Goal: Information Seeking & Learning: Learn about a topic

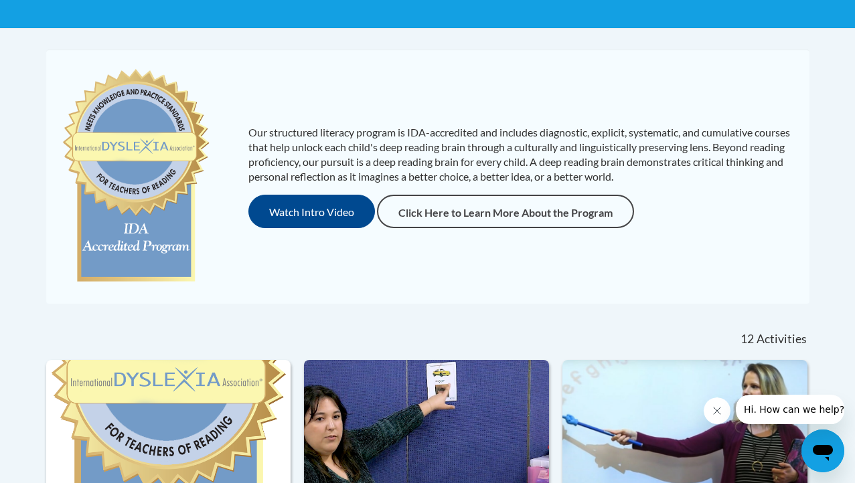
scroll to position [247, 0]
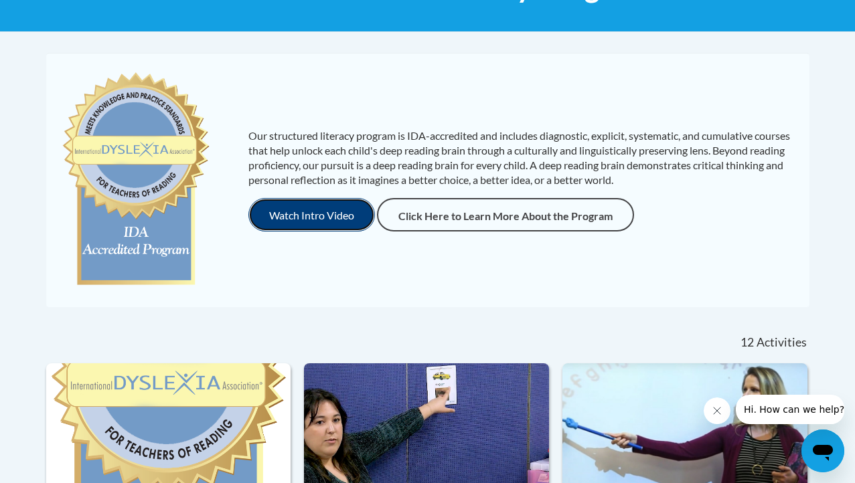
click at [317, 208] on button "Watch Intro Video" at bounding box center [311, 214] width 127 height 33
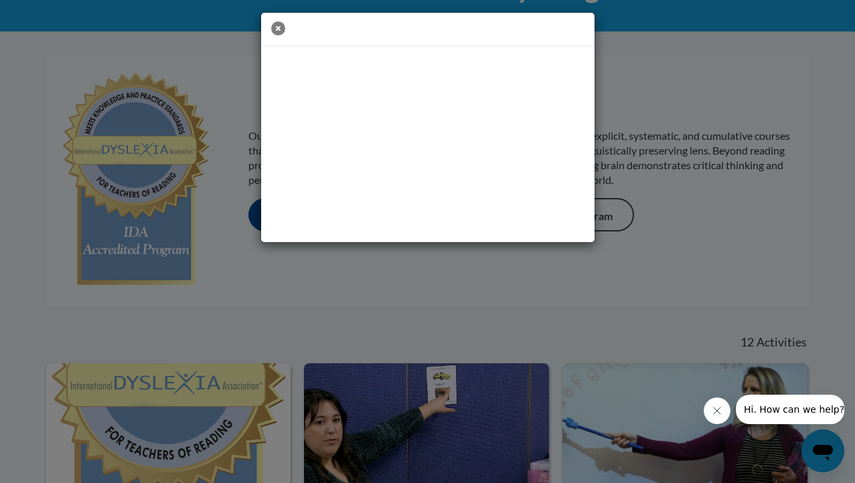
click at [279, 26] on icon "button" at bounding box center [278, 28] width 14 height 14
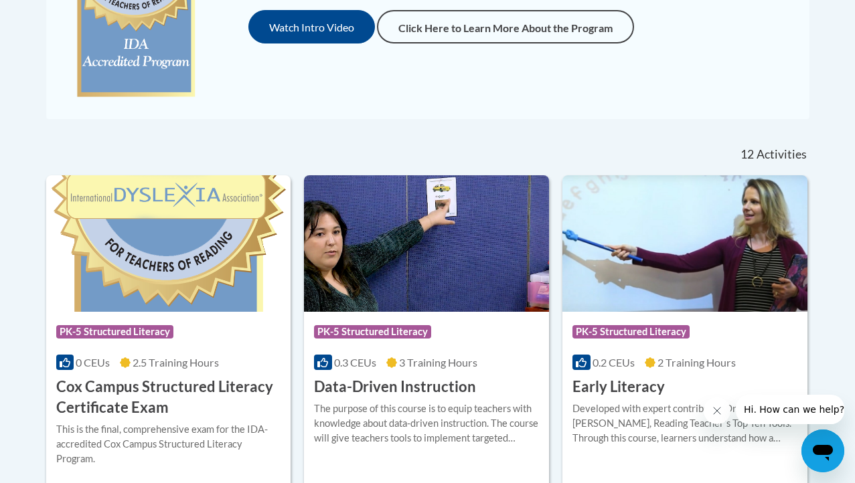
scroll to position [439, 0]
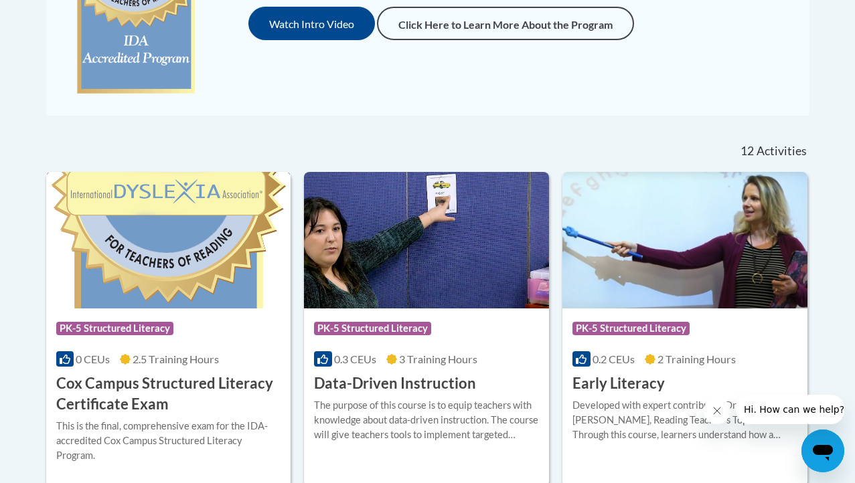
click at [175, 300] on img at bounding box center [168, 240] width 245 height 137
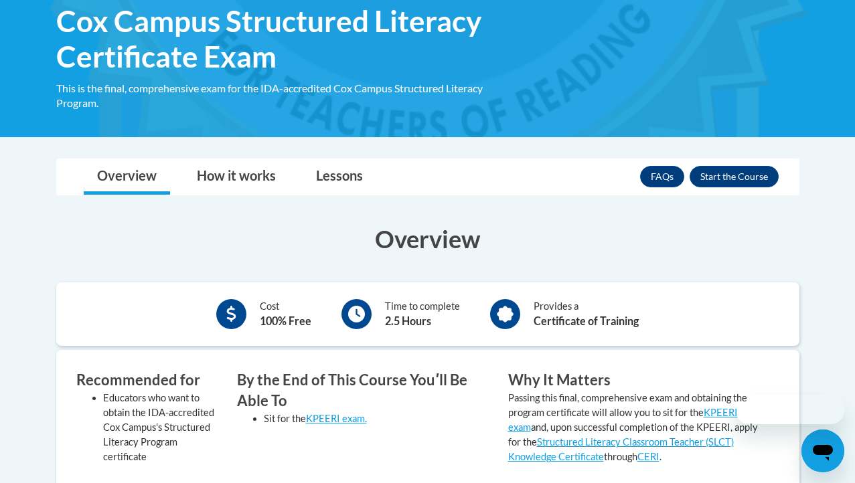
scroll to position [240, 0]
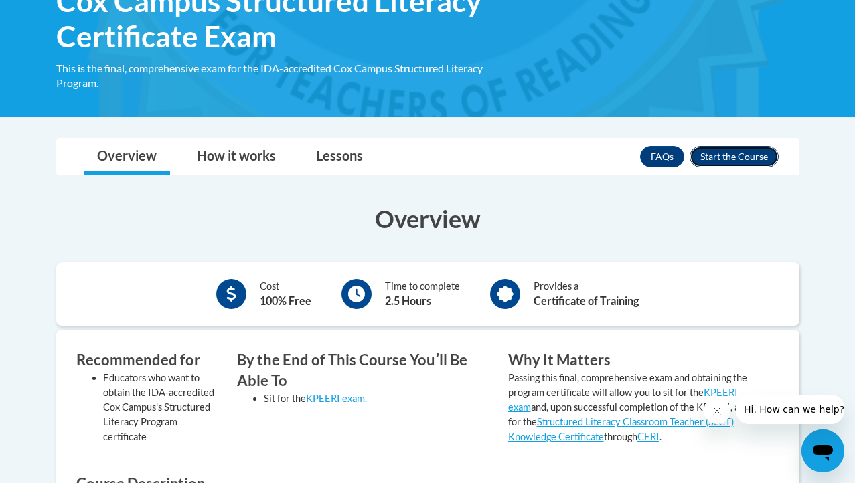
click at [749, 156] on button "Enroll" at bounding box center [734, 156] width 89 height 21
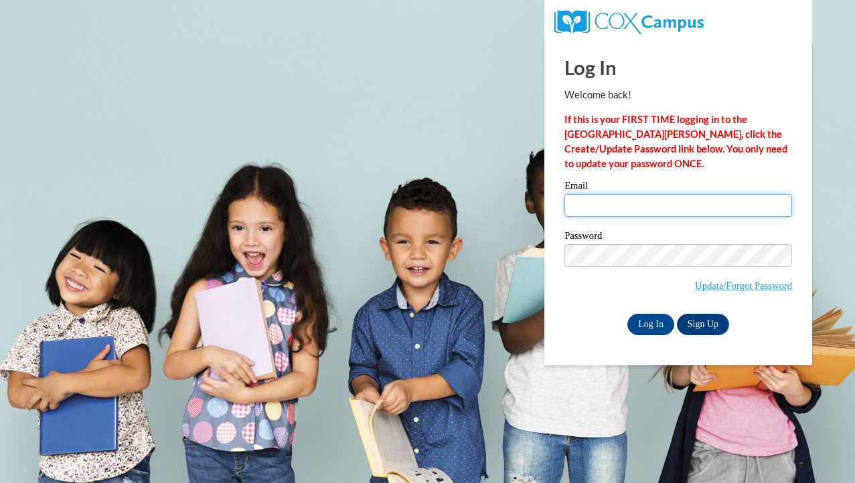
click at [708, 206] on input "Email" at bounding box center [678, 205] width 228 height 23
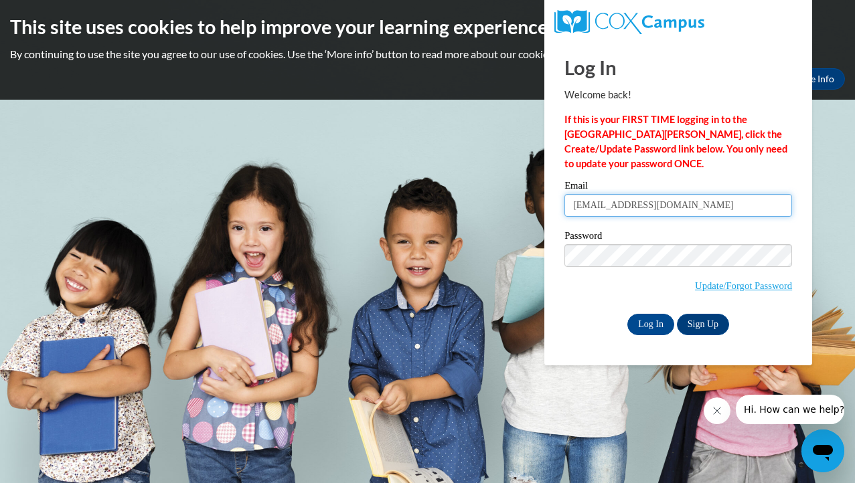
click at [670, 203] on input "ptallma1@students.kennesaw.edu" at bounding box center [678, 205] width 228 height 23
type input "paige.tallman@aol.com"
click at [686, 214] on input "paige.tallman@aol.com" at bounding box center [678, 205] width 228 height 23
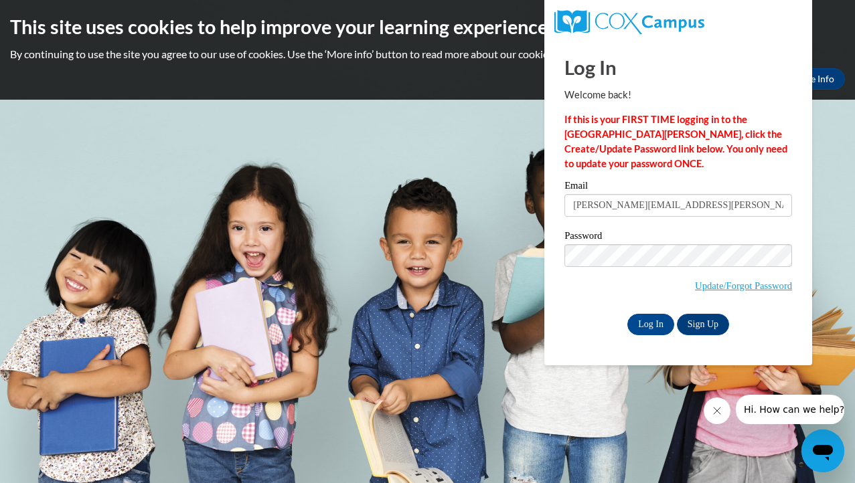
click at [644, 242] on label "Password" at bounding box center [678, 237] width 228 height 13
click at [657, 330] on input "Log In" at bounding box center [650, 324] width 47 height 21
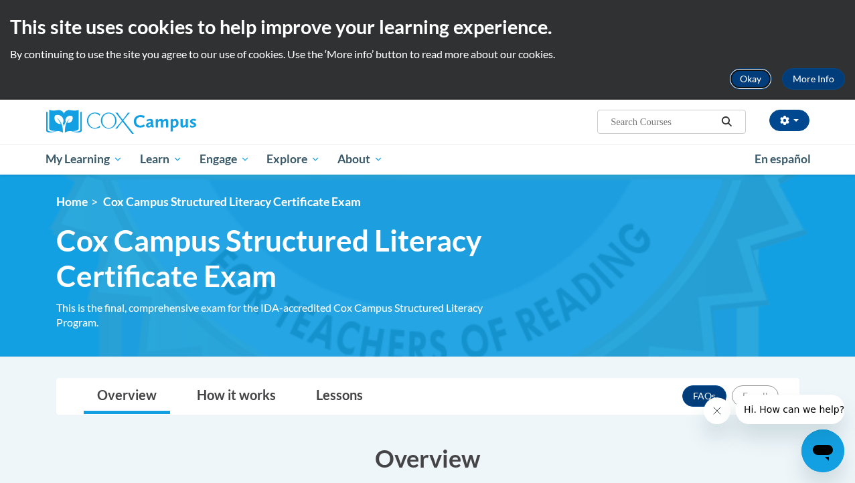
click at [762, 75] on button "Okay" at bounding box center [750, 78] width 43 height 21
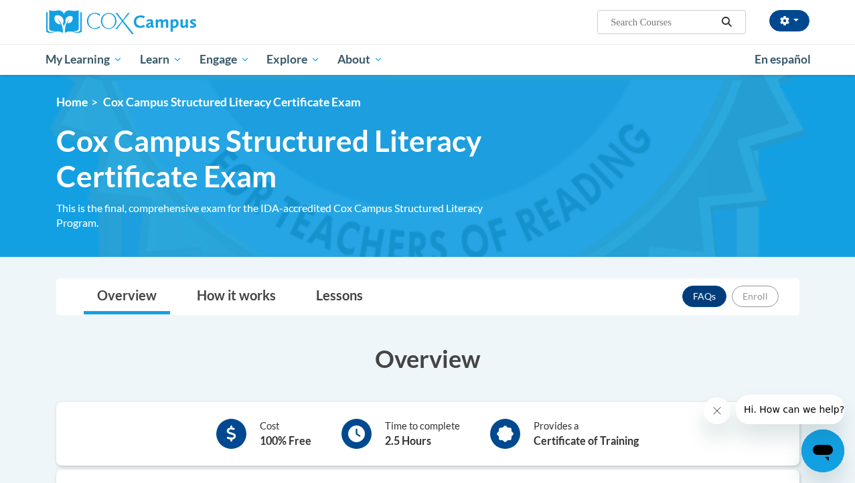
click at [811, 453] on icon "Open messaging window" at bounding box center [823, 451] width 24 height 24
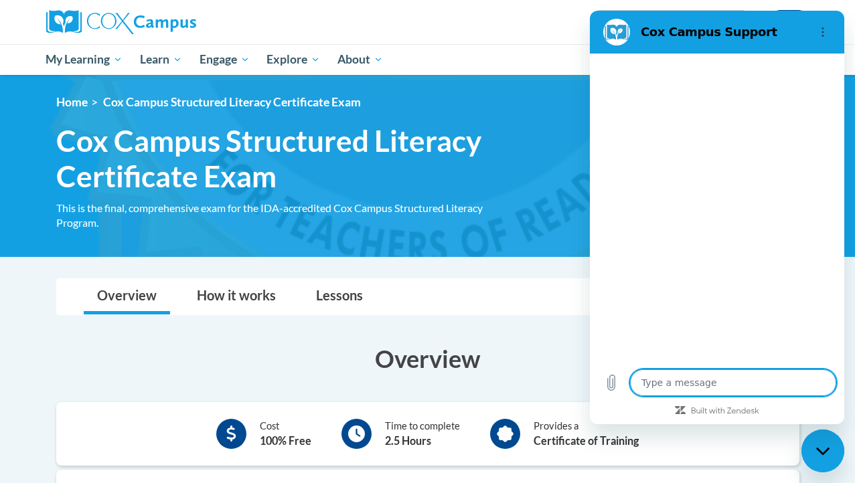
type textarea "x"
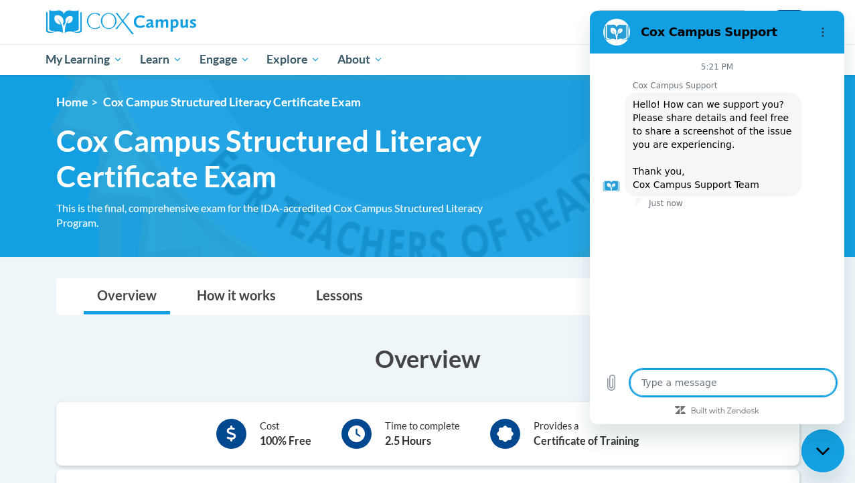
type textarea "h"
type textarea "x"
type textarea "hh"
type textarea "x"
type textarea "hhw"
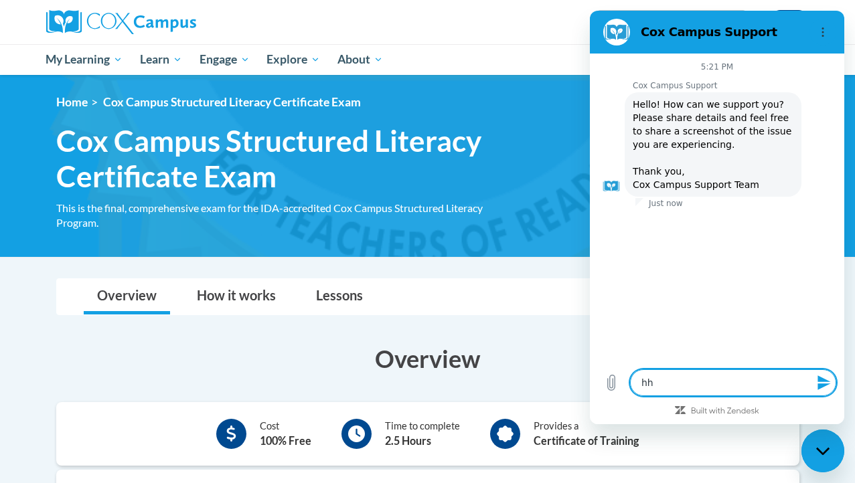
type textarea "x"
type textarea "hhwy"
type textarea "x"
type textarea "hhwy"
type textarea "x"
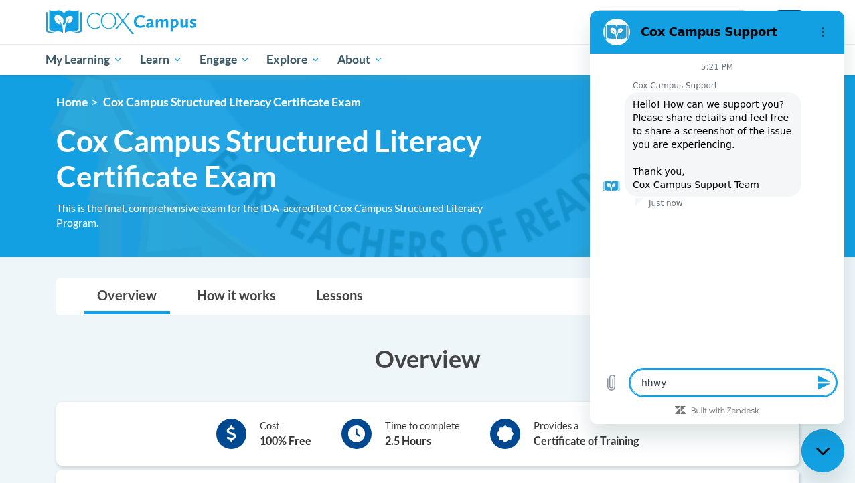
type textarea "hhwy"
type textarea "x"
type textarea "hhw"
type textarea "x"
type textarea "hh"
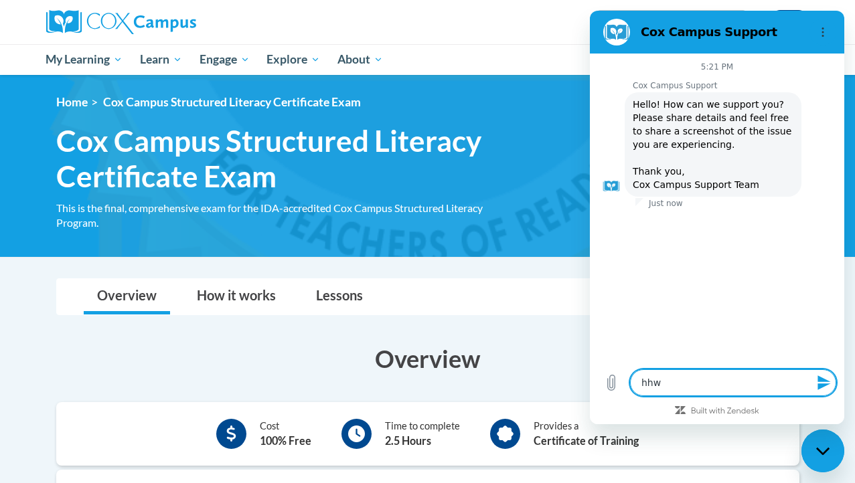
type textarea "x"
type textarea "h"
type textarea "x"
type textarea "w"
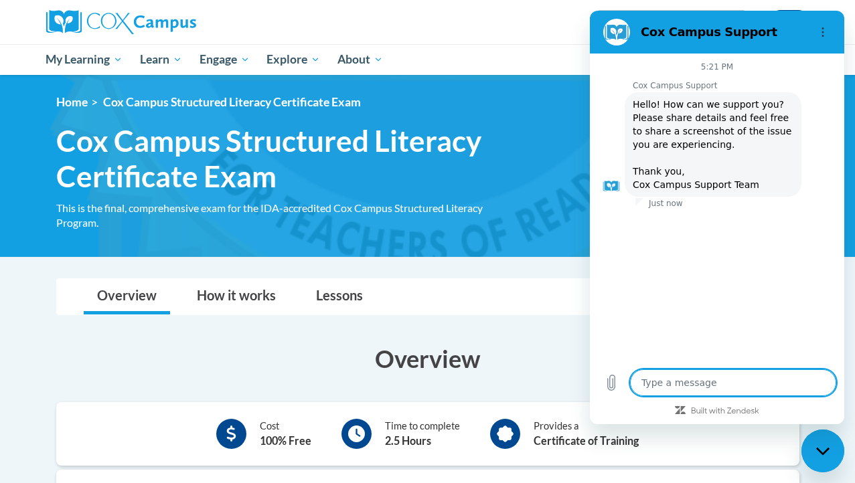
type textarea "x"
type textarea "wh"
type textarea "x"
type textarea "why"
type textarea "x"
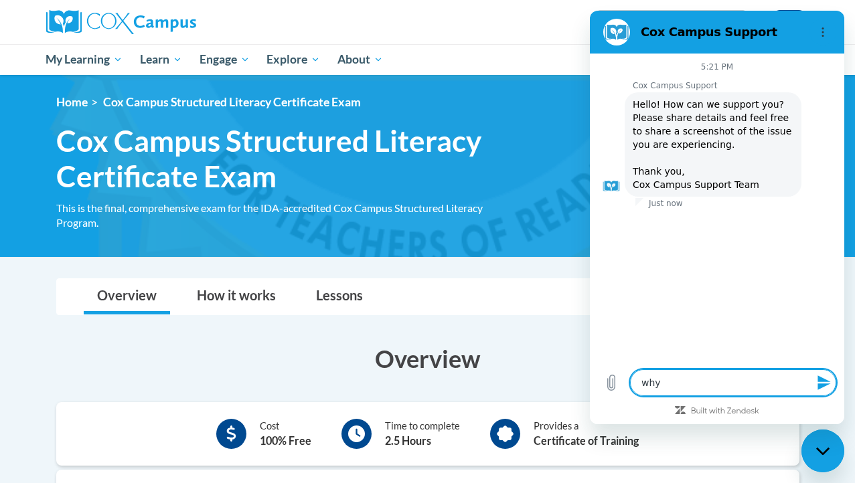
type textarea "why"
type textarea "x"
type textarea "why c"
type textarea "x"
type textarea "why ca"
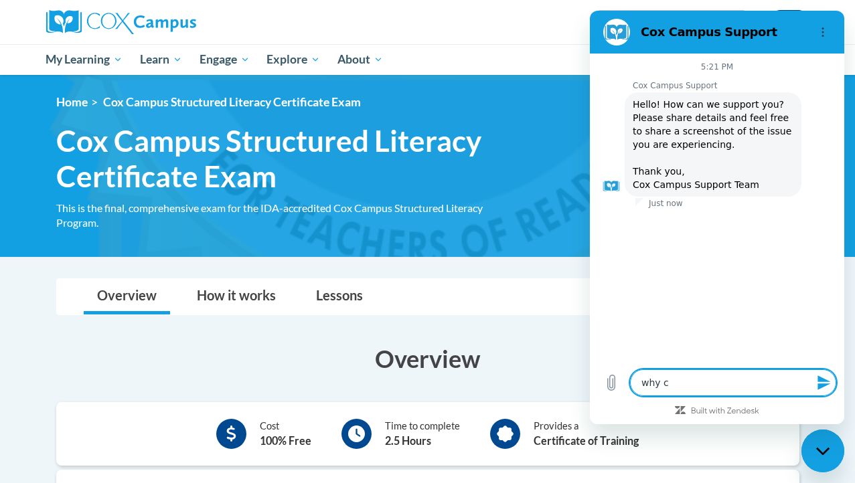
type textarea "x"
type textarea "why can"
type textarea "x"
type textarea "why cant"
type textarea "x"
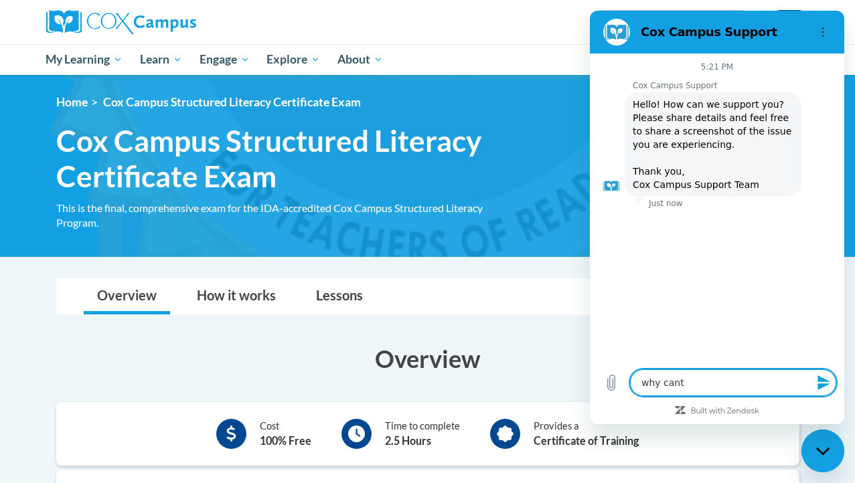
type textarea "why cant"
type textarea "x"
type textarea "why cant i"
type textarea "x"
type textarea "why cant i"
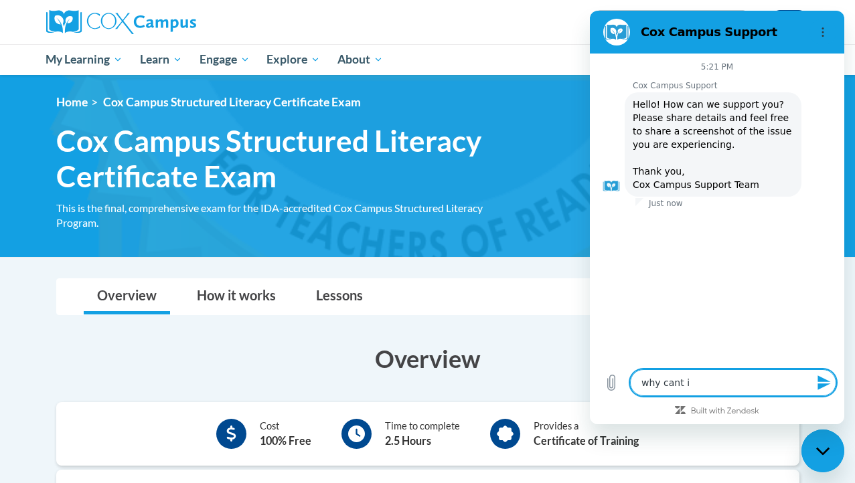
type textarea "x"
type textarea "why cant i e"
type textarea "x"
type textarea "why cant i en"
type textarea "x"
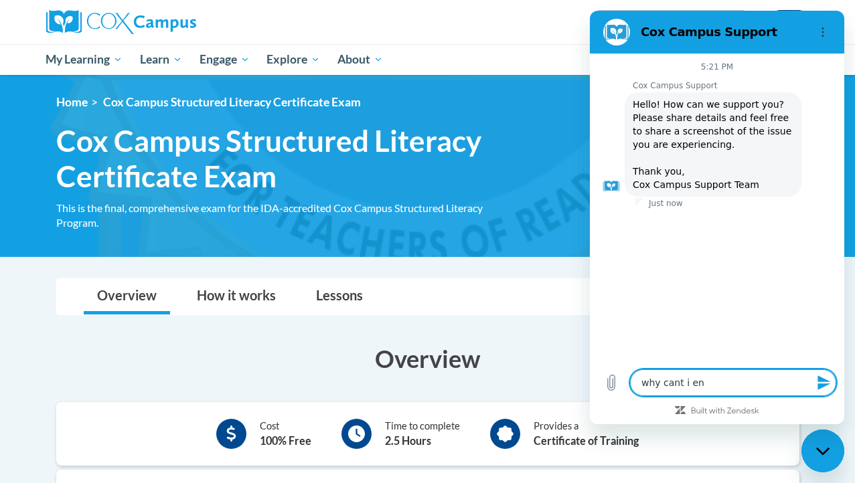
type textarea "why cant i enr"
type textarea "x"
type textarea "why cant i enro"
type textarea "x"
type textarea "why cant i enrol"
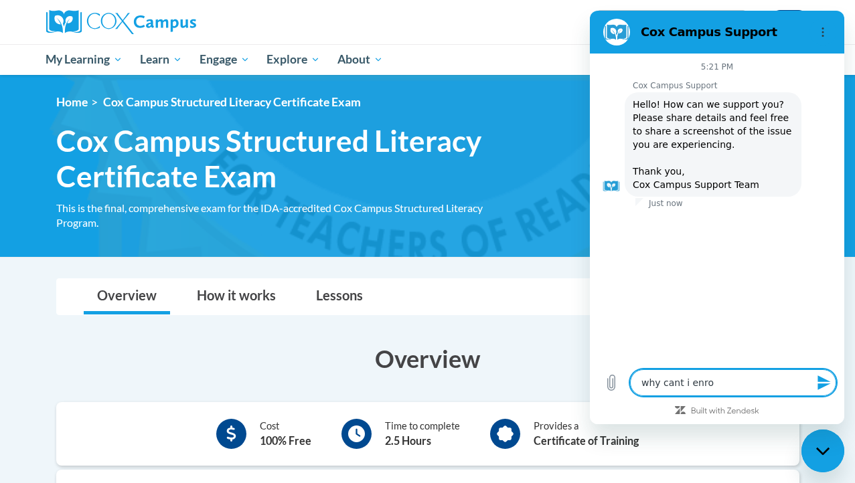
type textarea "x"
type textarea "why cant i enroll"
type textarea "x"
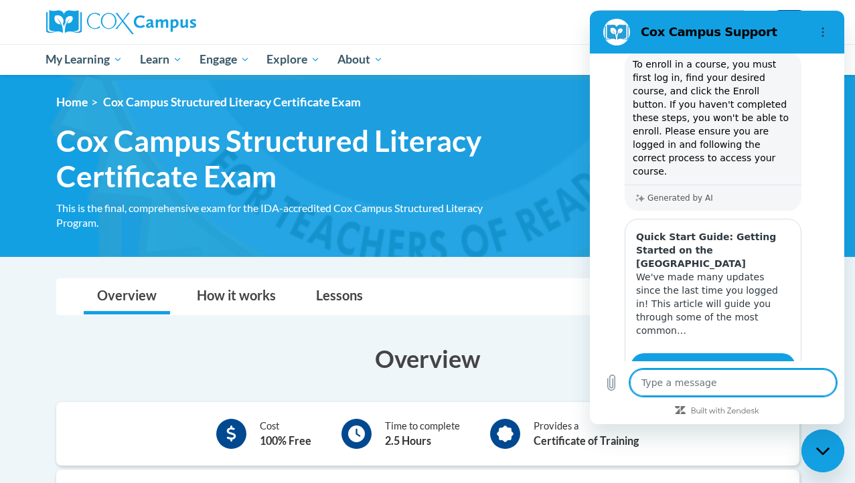
scroll to position [196, 0]
click at [523, 191] on h1 "Cox Campus Structured Literacy Certificate Exam This is the final, comprehensiv…" at bounding box center [287, 158] width 482 height 71
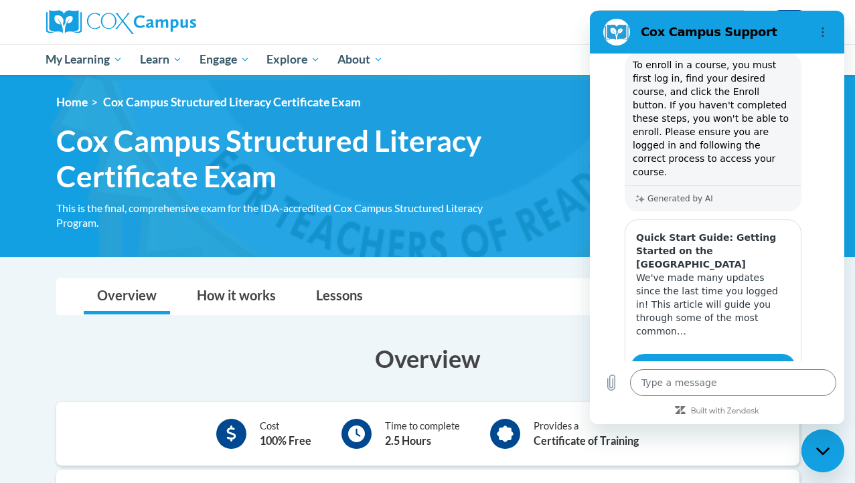
click at [549, 426] on div "Provides a Certificate of Training" at bounding box center [586, 434] width 105 height 30
click at [608, 39] on figure at bounding box center [616, 32] width 27 height 27
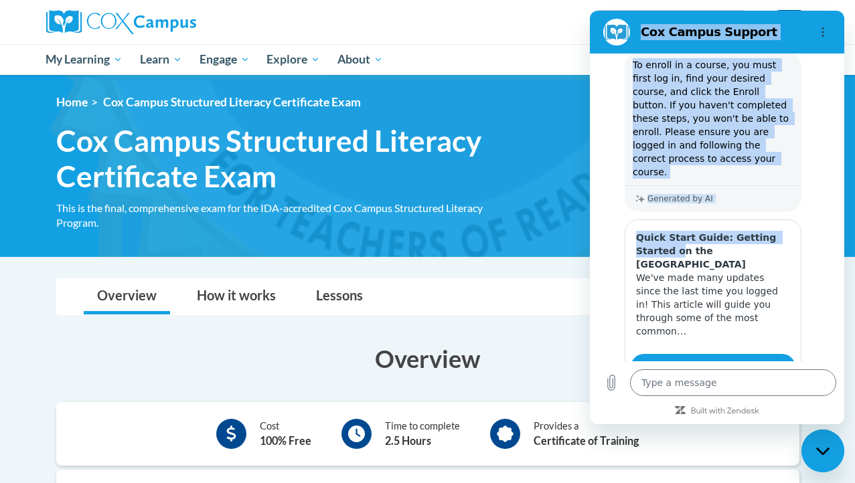
drag, startPoint x: 643, startPoint y: 44, endPoint x: 677, endPoint y: 222, distance: 181.2
click at [677, 222] on div "Cox Campus Support 5:21 PM Cox Campus Support Cox Campus Support says: Hello! H…" at bounding box center [717, 218] width 254 height 414
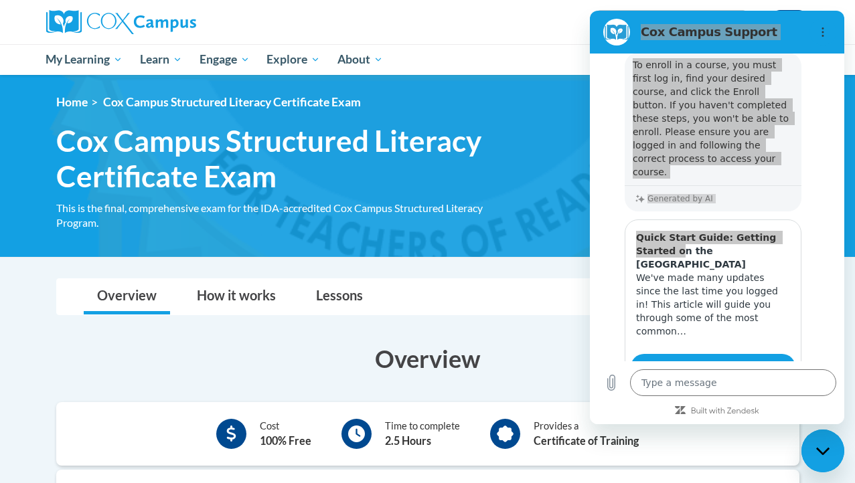
click at [515, 83] on img at bounding box center [427, 166] width 855 height 182
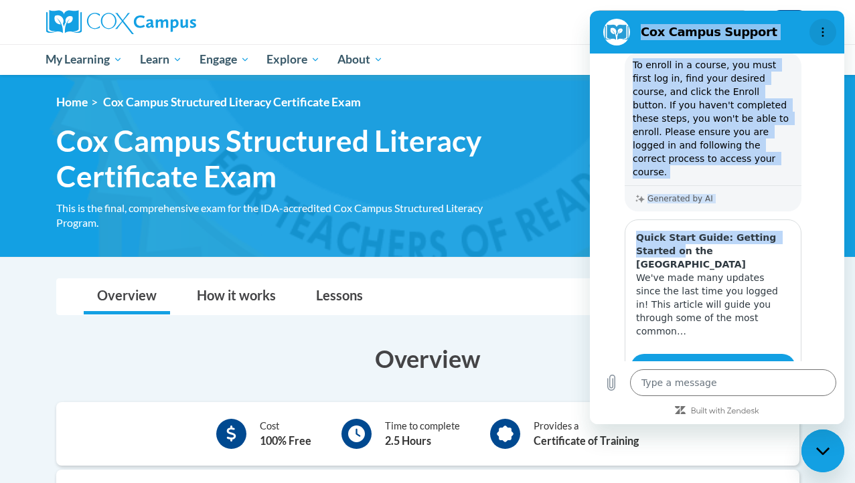
click at [822, 27] on circle "Options menu" at bounding box center [823, 28] width 2 height 2
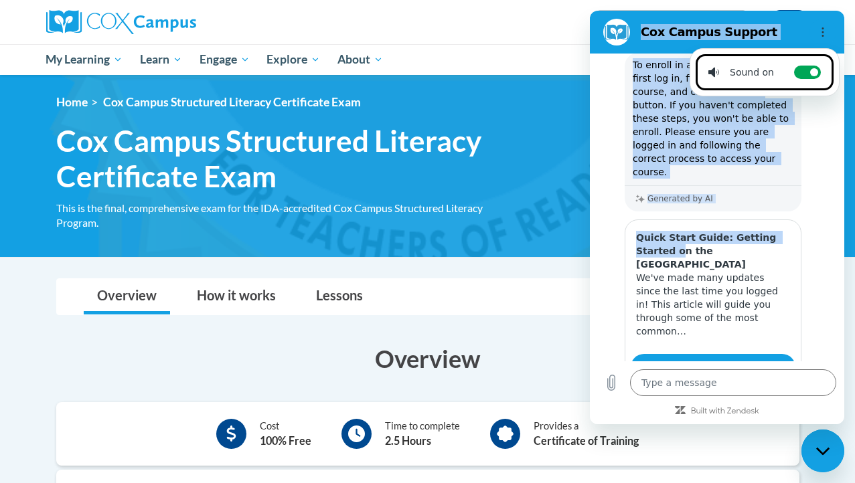
click at [398, 178] on span "Cox Campus Structured Literacy Certificate Exam" at bounding box center [287, 158] width 462 height 71
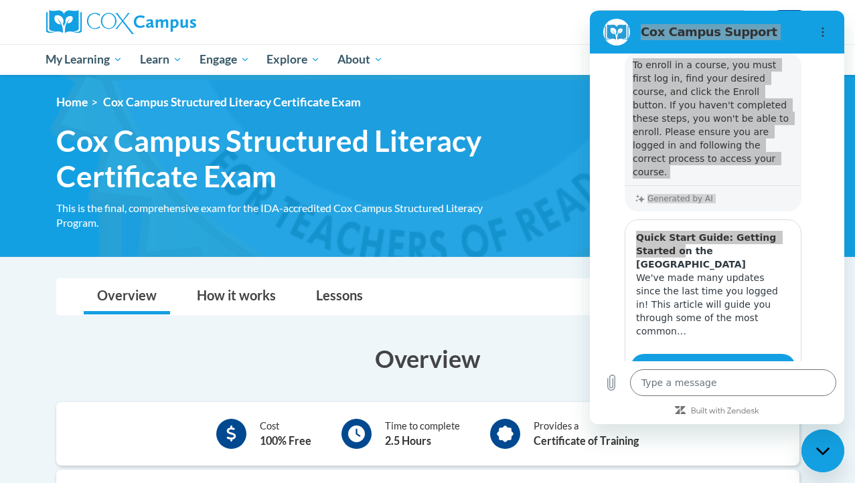
click at [826, 448] on icon "Close messaging window" at bounding box center [823, 451] width 14 height 9
type textarea "x"
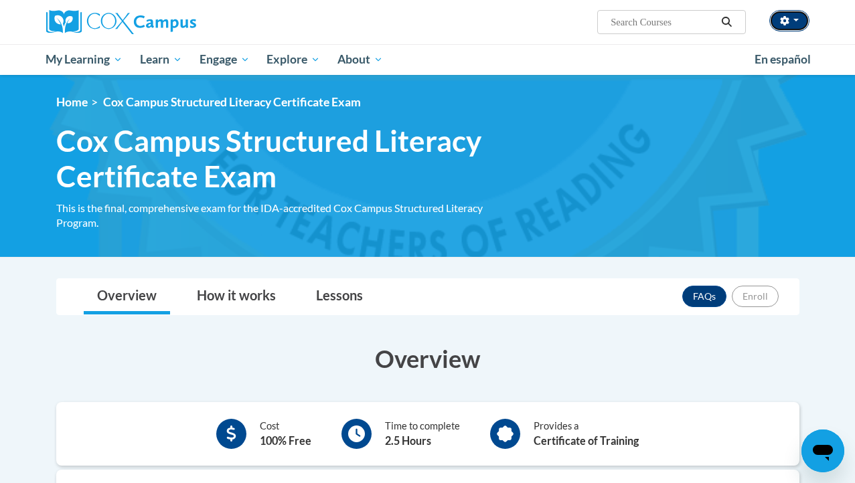
click at [789, 19] on icon "button" at bounding box center [784, 20] width 9 height 9
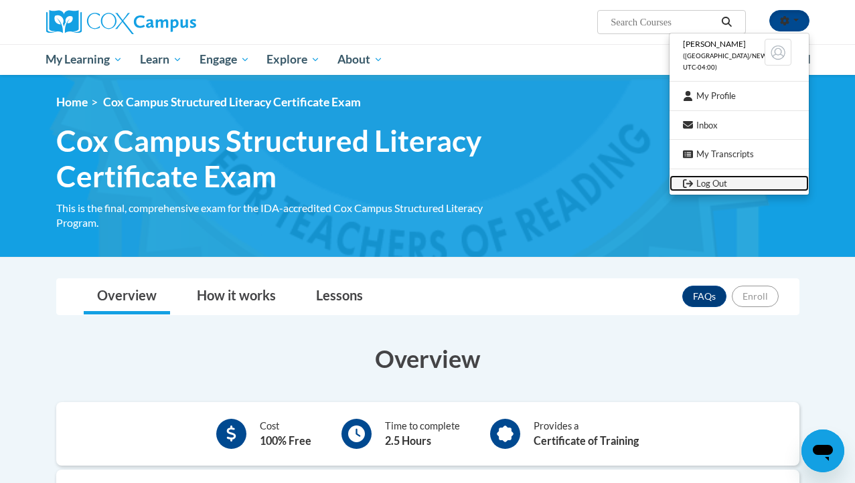
click at [720, 185] on link "Log Out" at bounding box center [739, 183] width 139 height 17
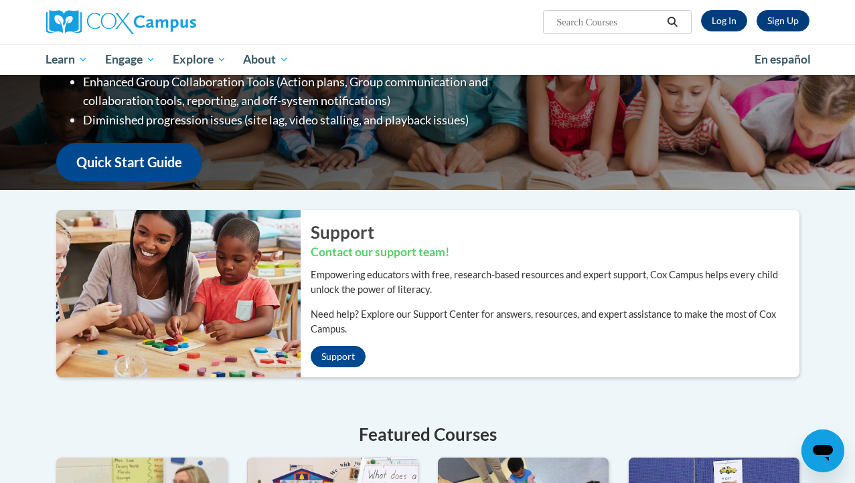
scroll to position [250, 0]
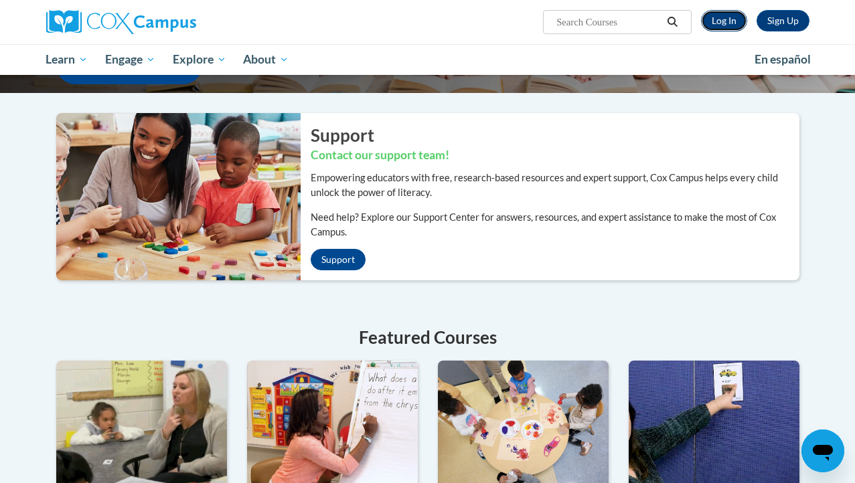
click at [719, 18] on link "Log In" at bounding box center [724, 20] width 46 height 21
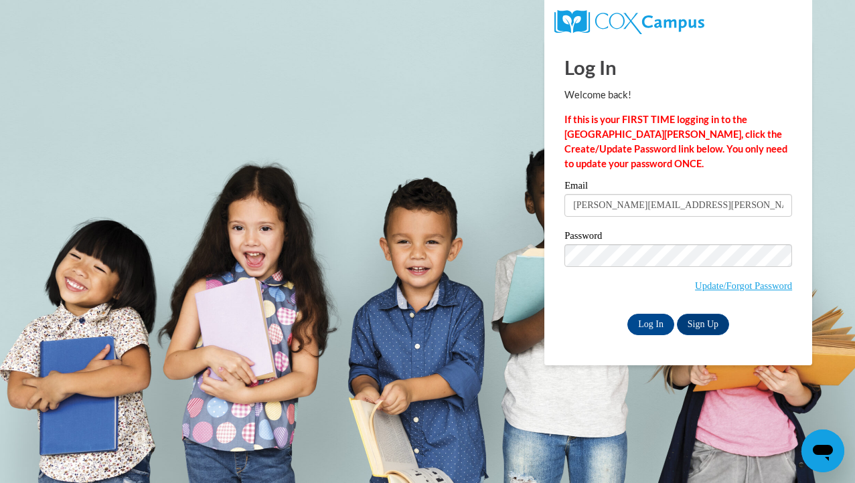
click at [659, 202] on input "[PERSON_NAME][EMAIL_ADDRESS][PERSON_NAME][DOMAIN_NAME]" at bounding box center [678, 205] width 228 height 23
type input "[EMAIL_ADDRESS][DOMAIN_NAME]"
click at [563, 330] on div "Please enter your email! Please enter your password! Email ptallma1@students.ke…" at bounding box center [678, 258] width 248 height 154
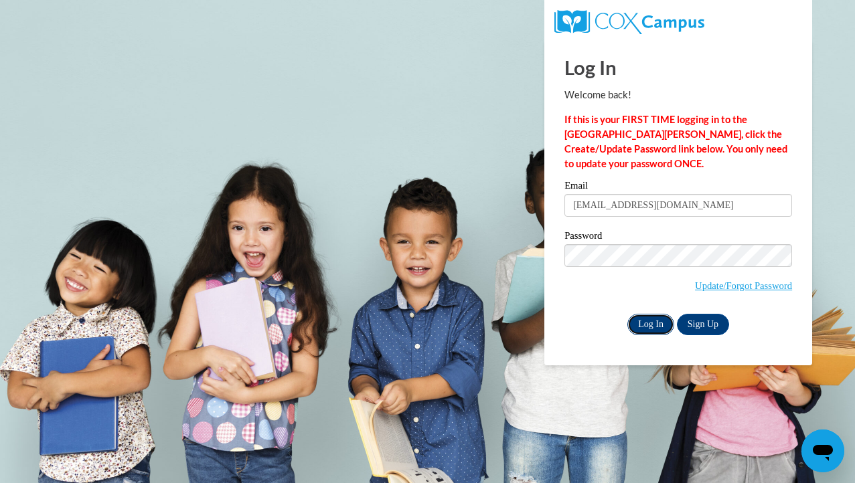
click at [653, 334] on input "Log In" at bounding box center [650, 324] width 47 height 21
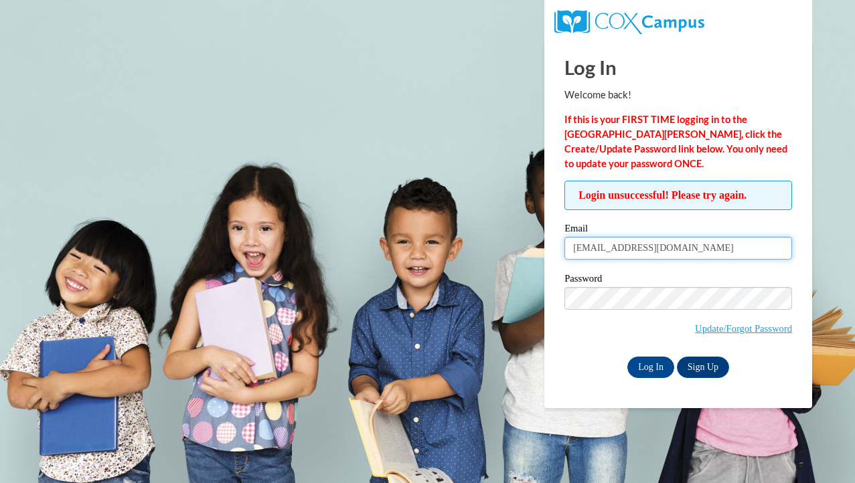
click at [660, 252] on input "[EMAIL_ADDRESS][DOMAIN_NAME]" at bounding box center [678, 248] width 228 height 23
type input "[PERSON_NAME][EMAIL_ADDRESS][PERSON_NAME][DOMAIN_NAME]"
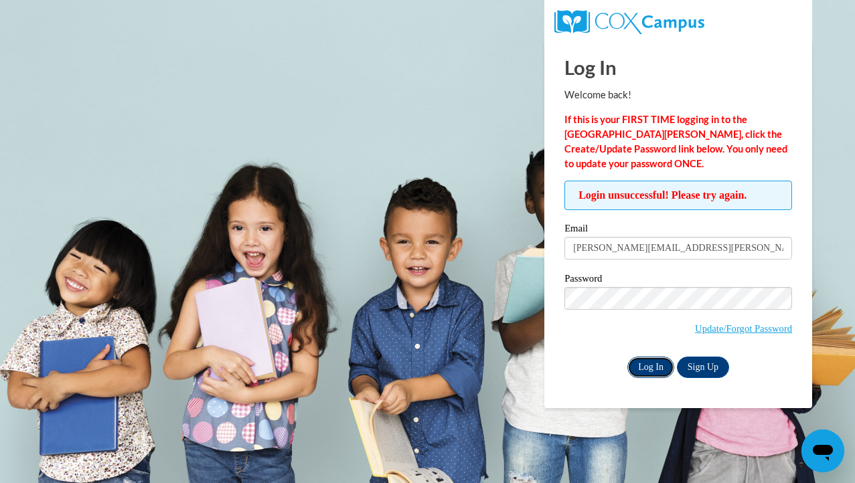
click at [651, 368] on input "Log In" at bounding box center [650, 367] width 47 height 21
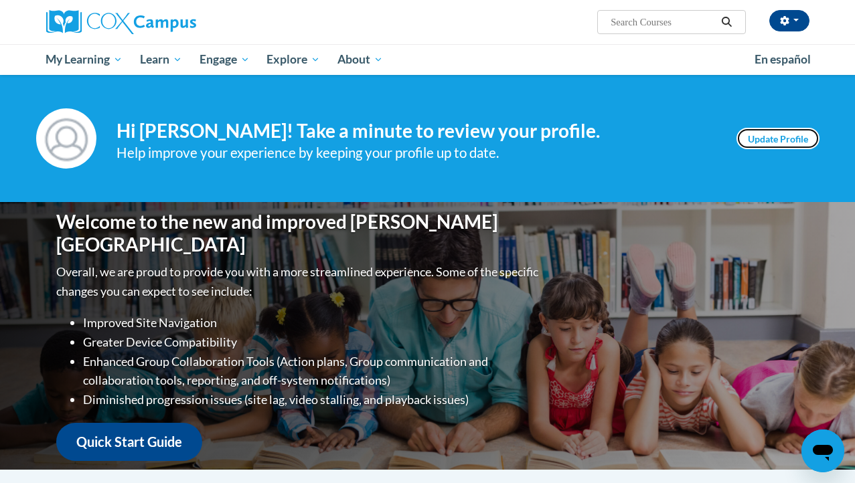
click at [795, 143] on link "Update Profile" at bounding box center [777, 138] width 83 height 21
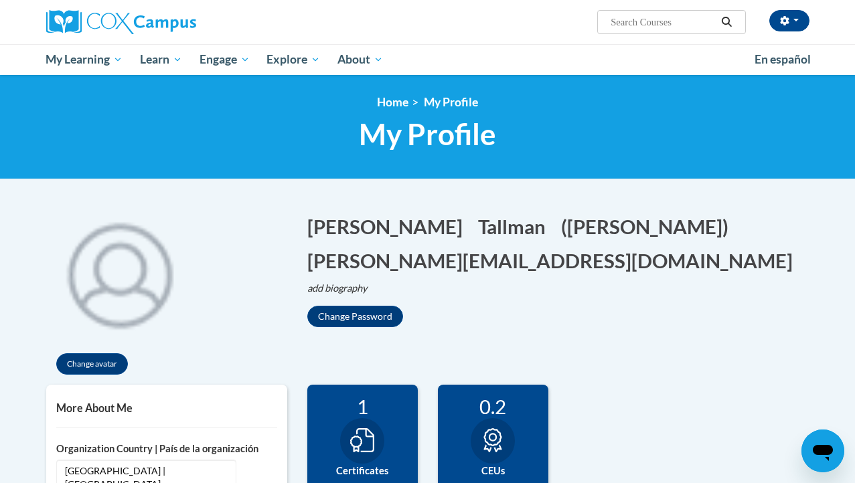
click at [641, 24] on input "Search..." at bounding box center [662, 22] width 107 height 16
type input "literacy p-5"
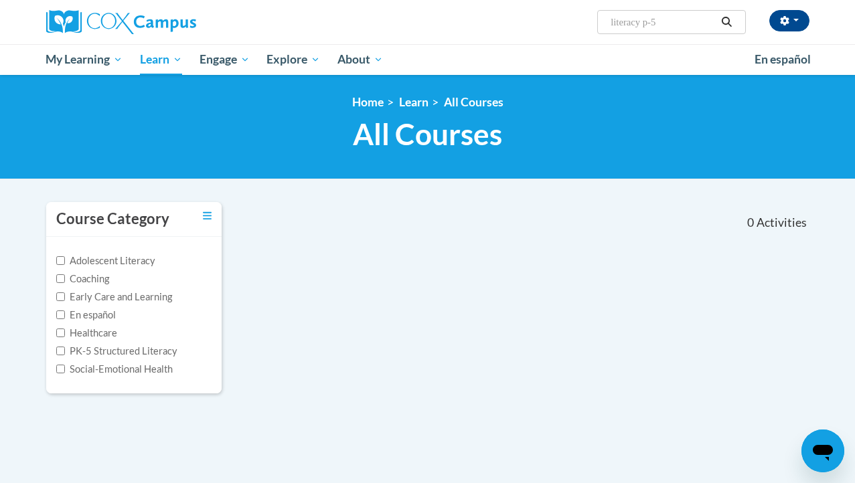
click at [638, 25] on input "literacy p-5" at bounding box center [662, 22] width 107 height 16
paste input "PK-5 Structured Literacy Program"
type input "PK-5 Structured Literacy Program"
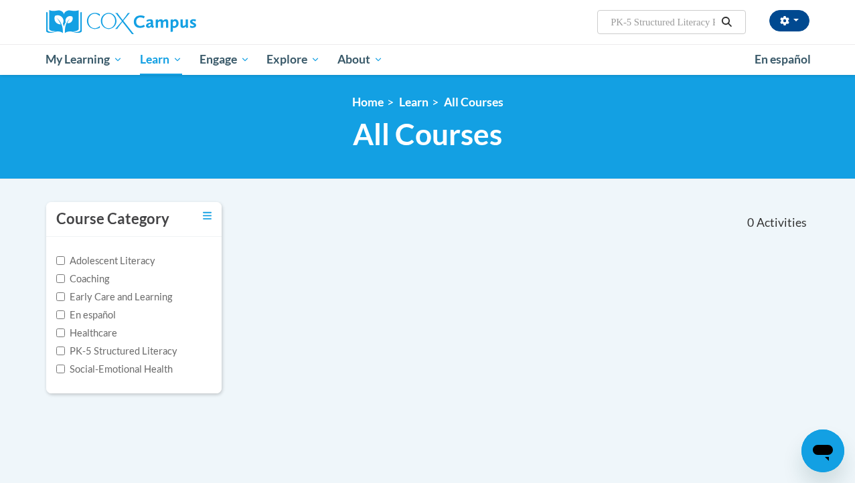
scroll to position [0, 40]
drag, startPoint x: 635, startPoint y: 25, endPoint x: 597, endPoint y: 27, distance: 38.2
click at [597, 27] on span "Search Search... PK-5 Structured Literacy Program" at bounding box center [671, 22] width 148 height 24
type input "Structured Literacy Program"
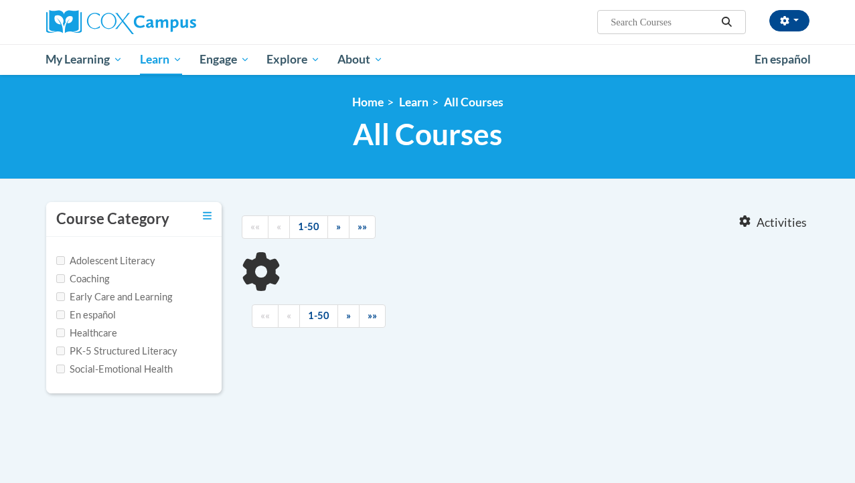
type input "Structured Literacy Program"
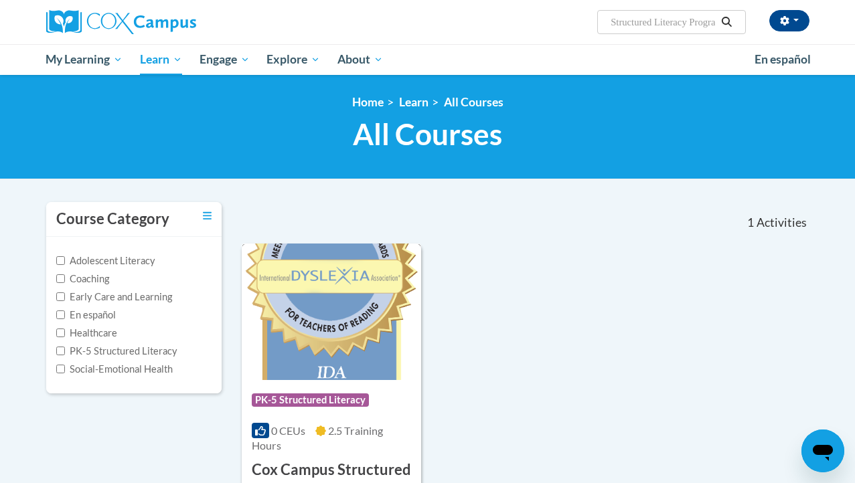
click at [339, 354] on img at bounding box center [331, 312] width 179 height 137
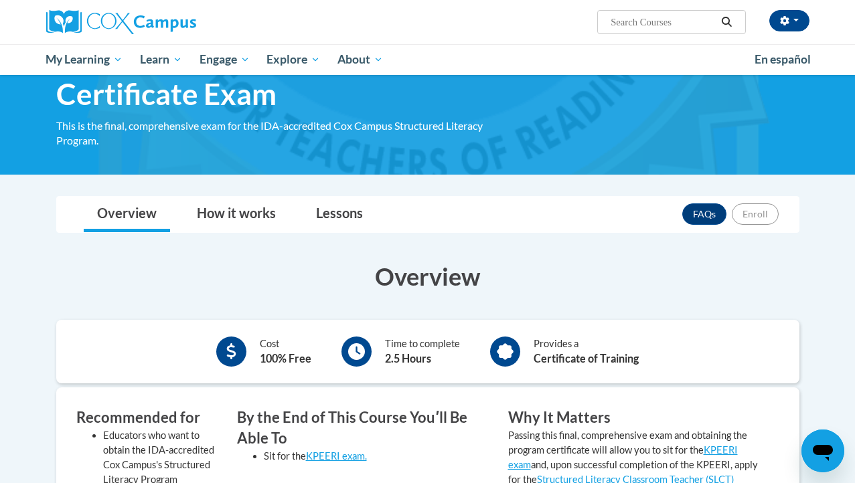
scroll to position [64, 0]
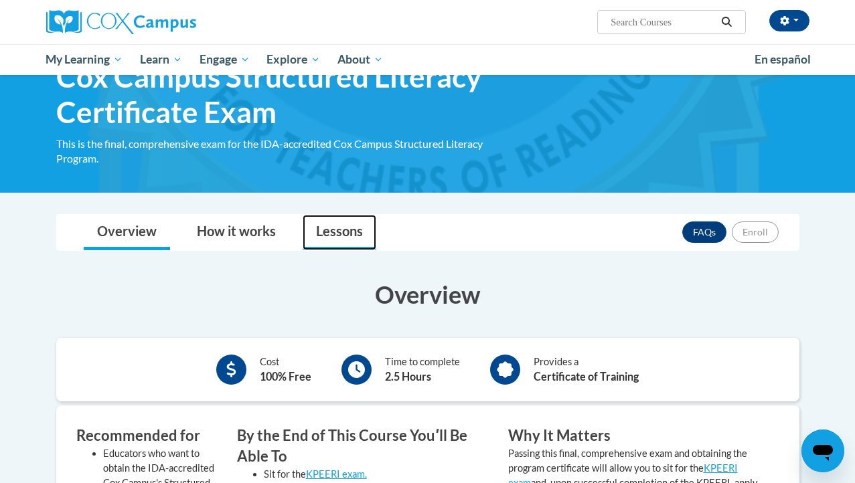
click at [355, 238] on link "Lessons" at bounding box center [340, 232] width 74 height 35
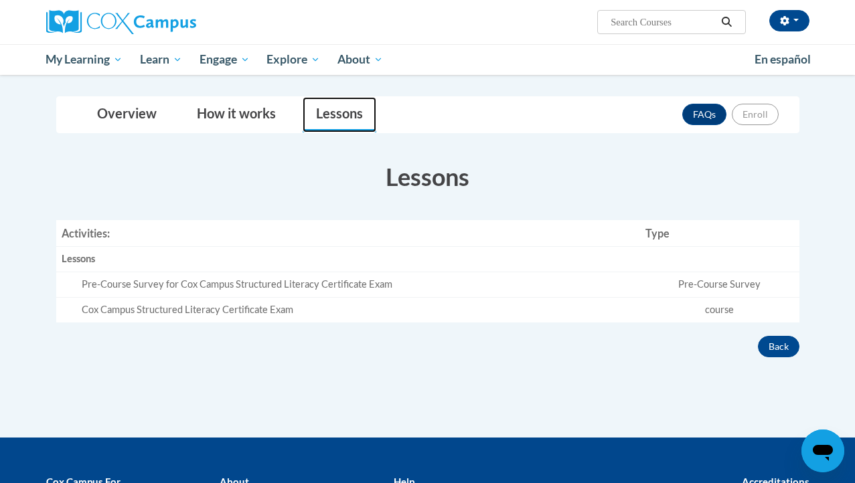
scroll to position [191, 0]
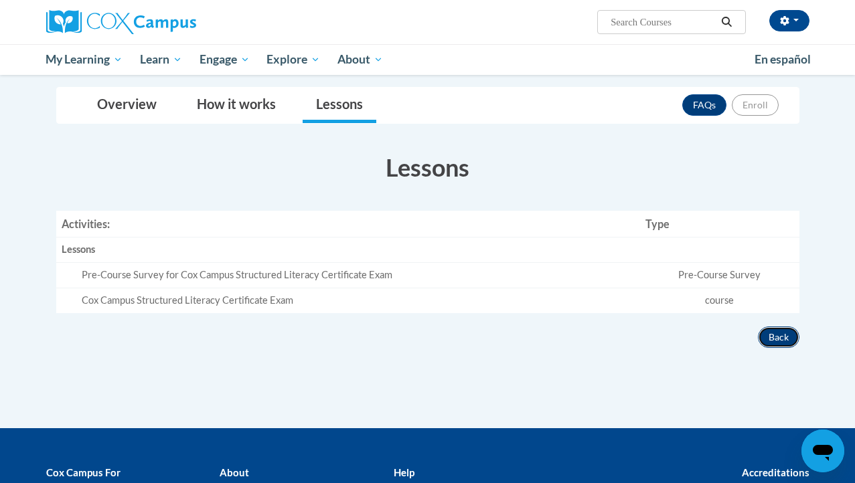
click at [780, 344] on button "Back" at bounding box center [779, 337] width 42 height 21
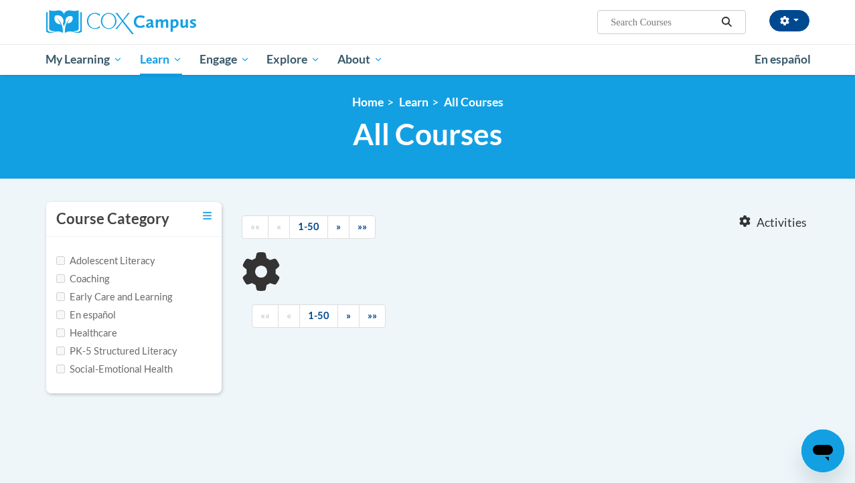
type input "Structured Literacy Program"
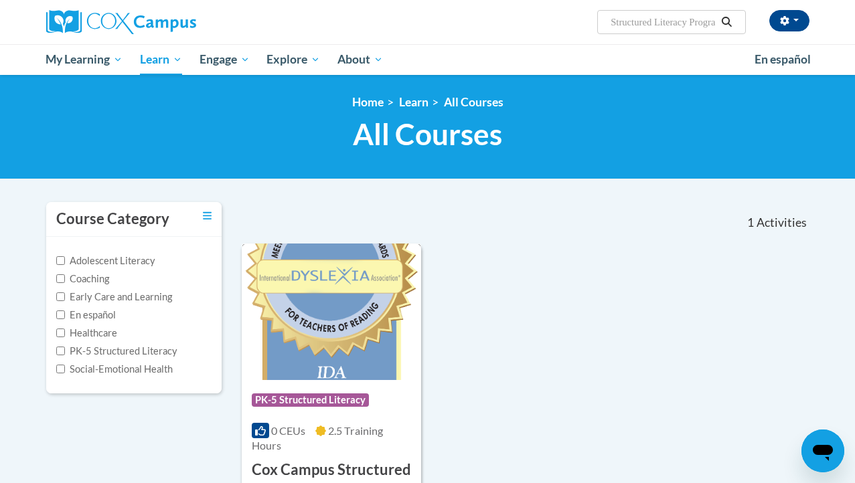
click at [356, 323] on img at bounding box center [331, 312] width 179 height 137
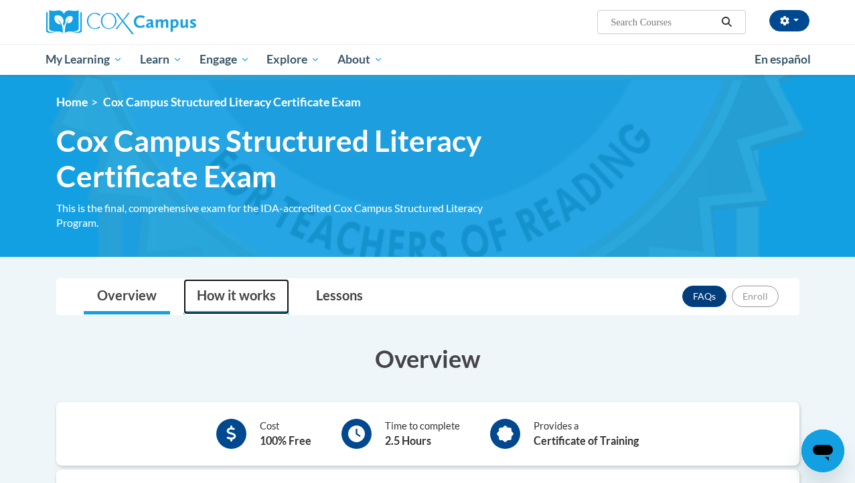
click at [242, 297] on link "How it works" at bounding box center [236, 296] width 106 height 35
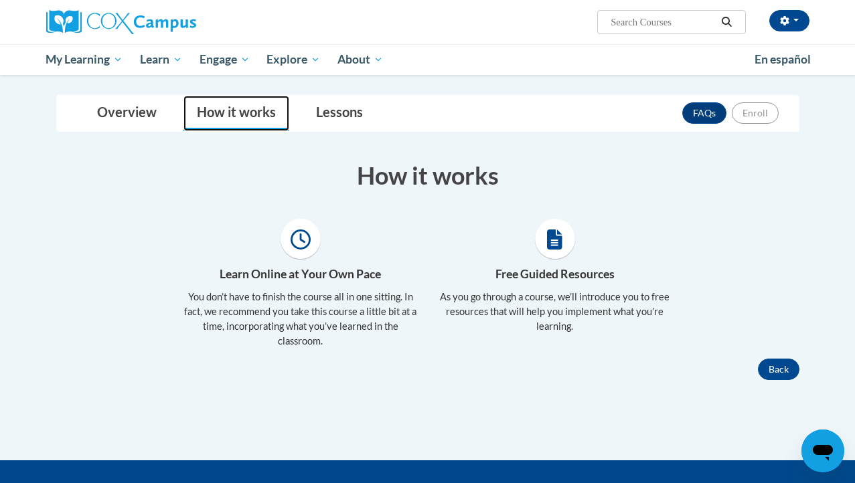
scroll to position [155, 0]
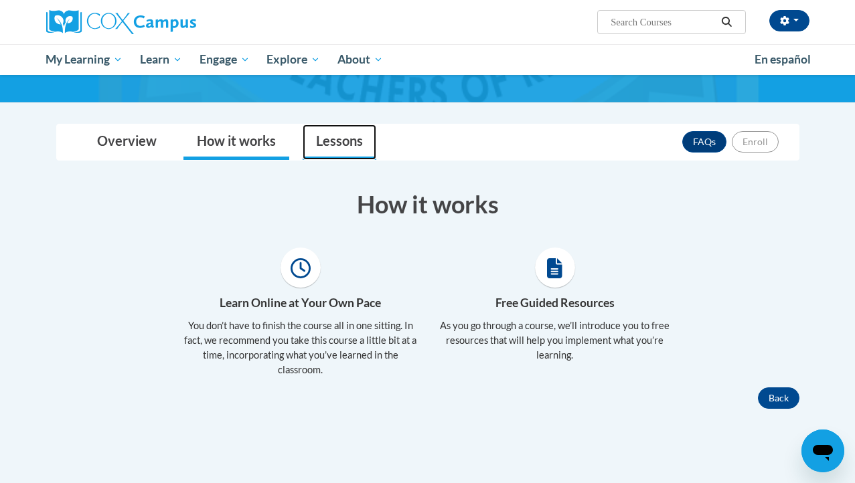
click at [344, 147] on link "Lessons" at bounding box center [340, 142] width 74 height 35
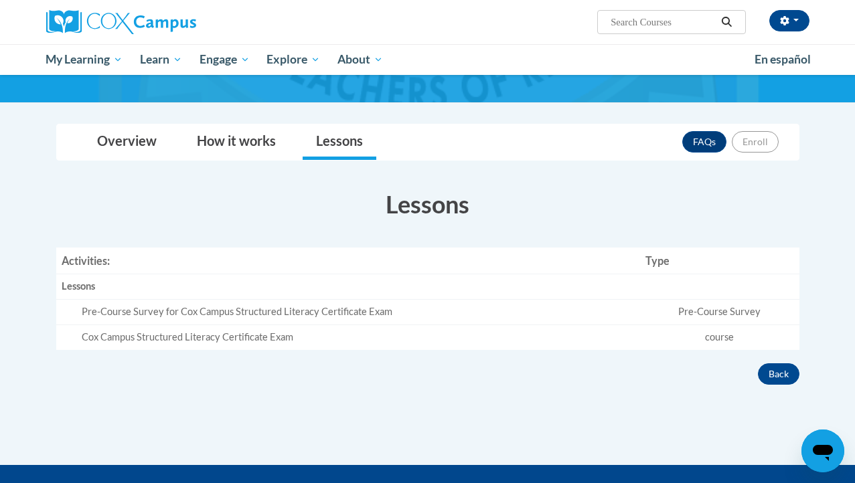
click at [729, 315] on td "Pre-Course Survey" at bounding box center [719, 312] width 159 height 25
click at [724, 337] on td "course" at bounding box center [719, 337] width 159 height 25
click at [615, 305] on div "Pre-Course Survey for Cox Campus Structured Literacy Certificate Exam" at bounding box center [358, 312] width 553 height 14
click at [299, 305] on div "Pre-Course Survey for Cox Campus Structured Literacy Certificate Exam" at bounding box center [358, 312] width 553 height 14
click at [125, 138] on link "Overview" at bounding box center [127, 142] width 86 height 35
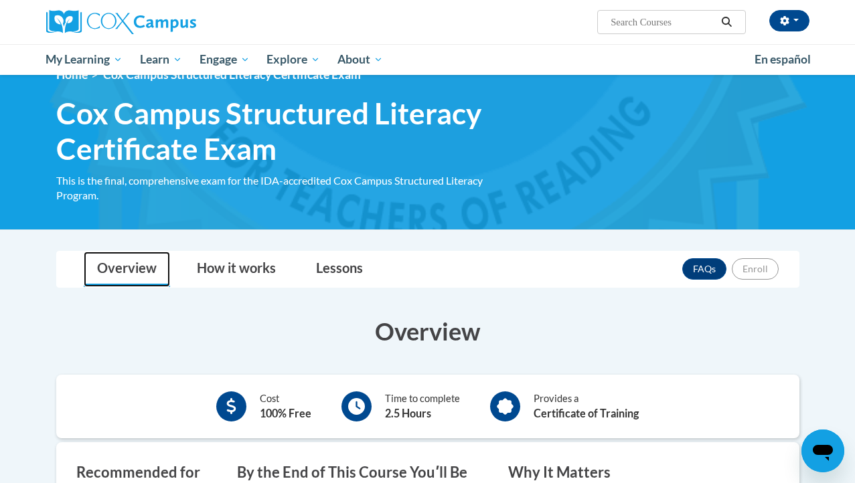
scroll to position [0, 0]
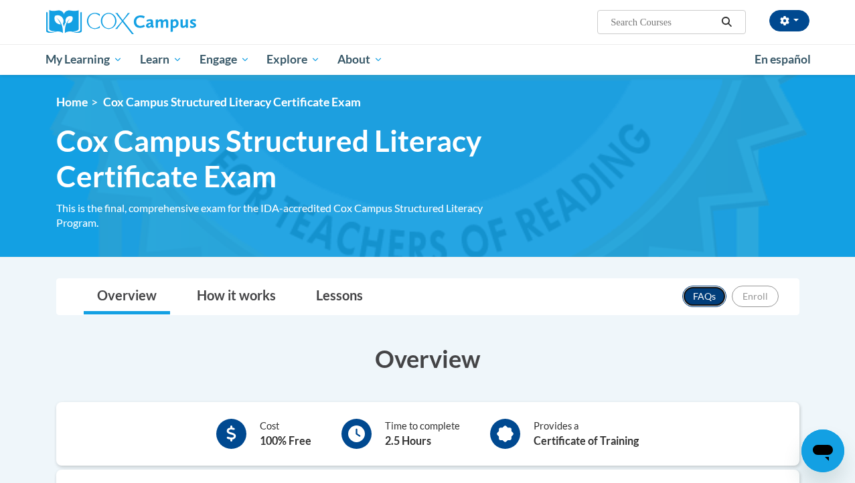
click at [698, 298] on link "FAQs" at bounding box center [704, 296] width 44 height 21
click at [789, 17] on button "button" at bounding box center [789, 20] width 40 height 21
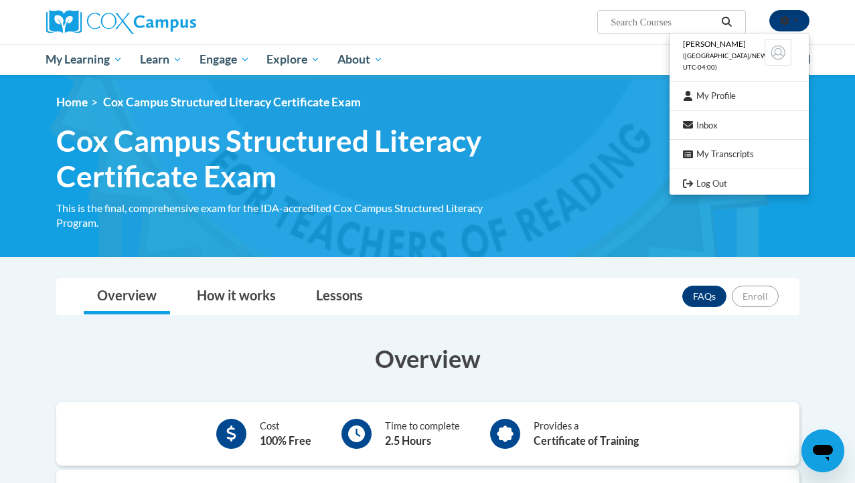
click at [789, 17] on button "button" at bounding box center [789, 20] width 40 height 21
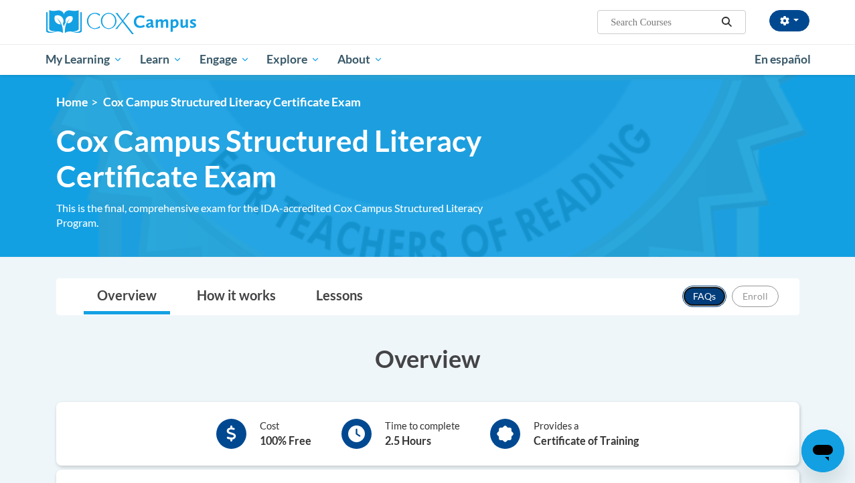
click at [702, 296] on link "FAQs" at bounding box center [704, 296] width 44 height 21
click at [637, 37] on div "Paige Tallman (America/New_York UTC-04:00) My Profile Inbox My Transcripts Log …" at bounding box center [427, 22] width 783 height 44
click at [641, 25] on input "Search..." at bounding box center [662, 22] width 107 height 16
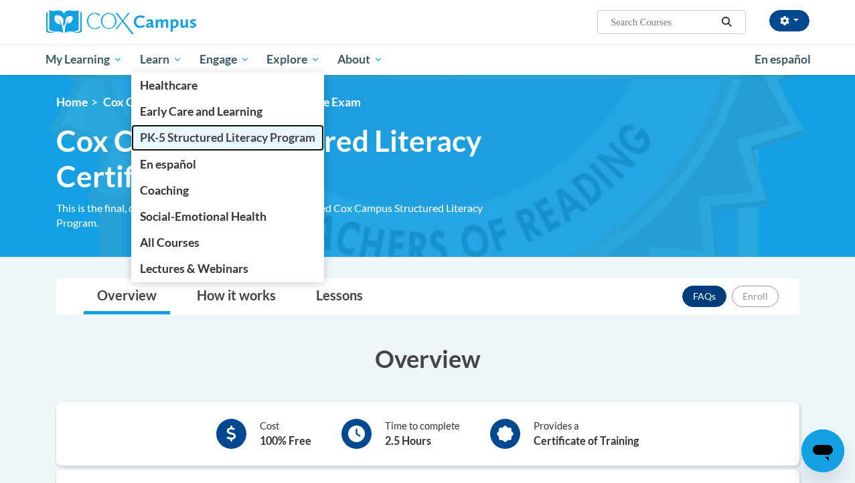
click at [173, 140] on span "PK-5 Structured Literacy Program" at bounding box center [227, 138] width 175 height 14
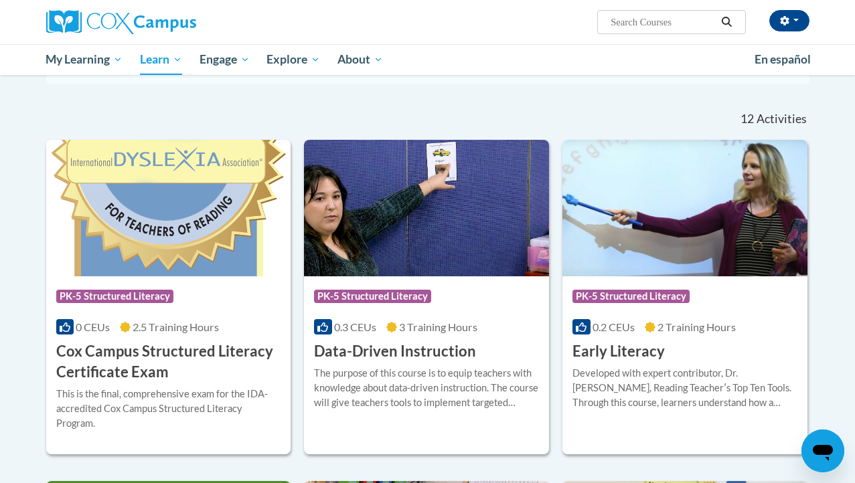
scroll to position [368, 0]
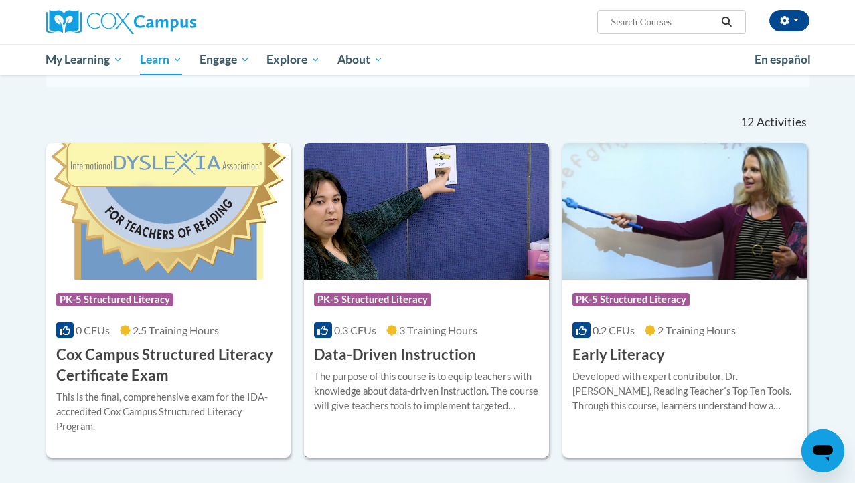
click at [439, 200] on img at bounding box center [426, 211] width 245 height 137
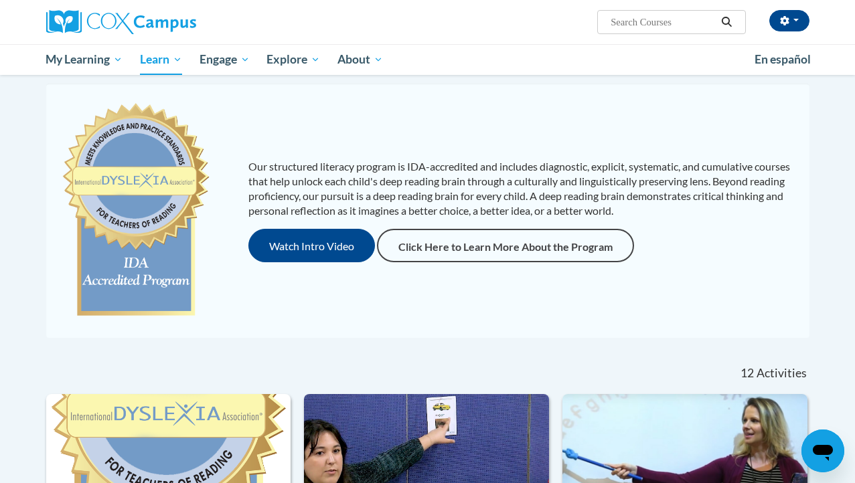
scroll to position [110, 0]
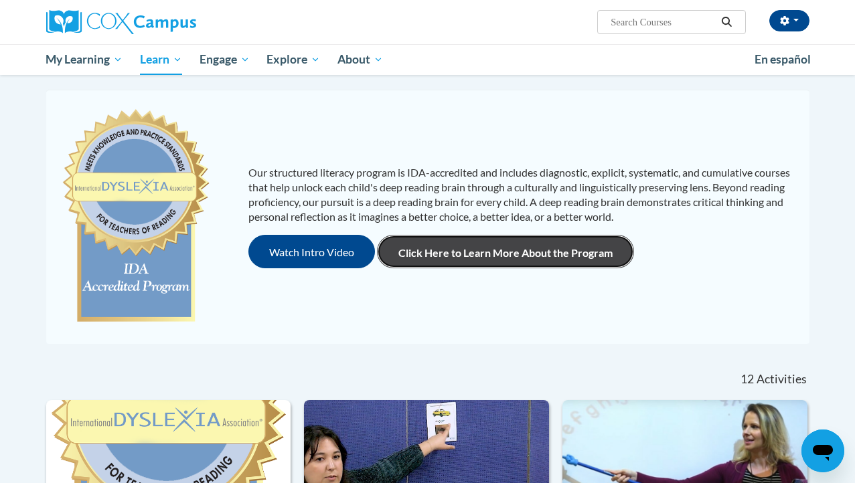
click at [475, 257] on link "Click Here to Learn More About the Program" at bounding box center [505, 251] width 257 height 33
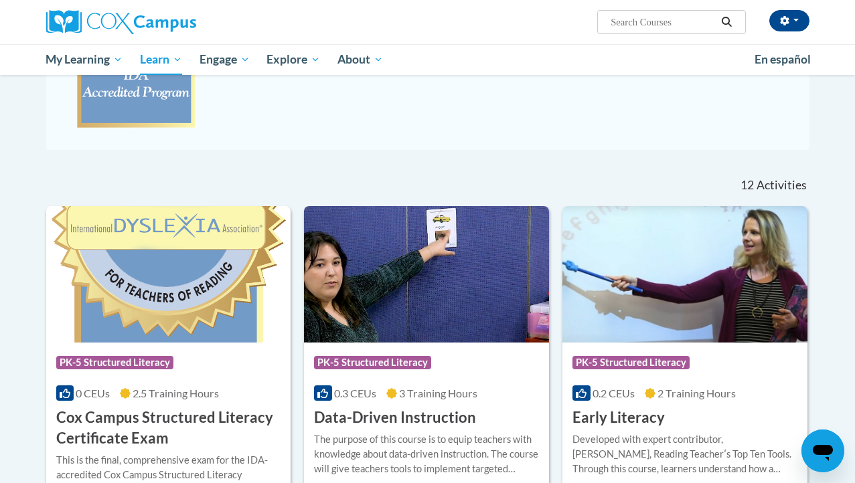
scroll to position [449, 0]
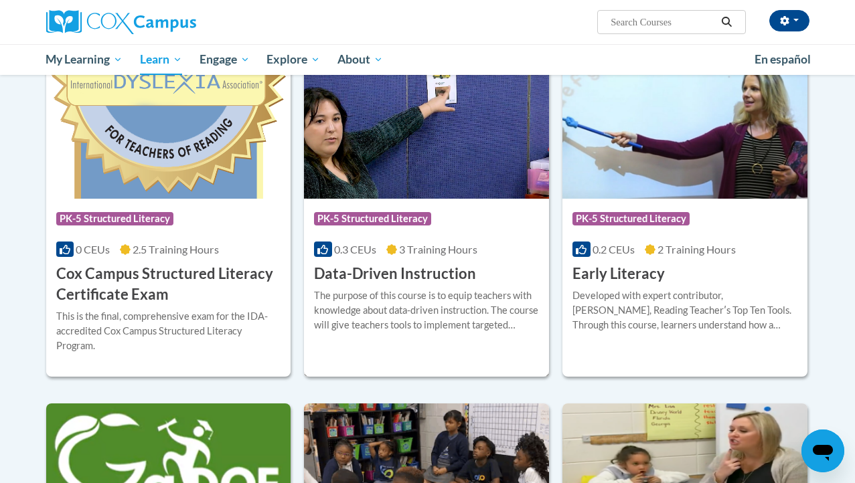
click at [462, 242] on div "0.3 CEUs 3 Training Hours" at bounding box center [426, 249] width 225 height 15
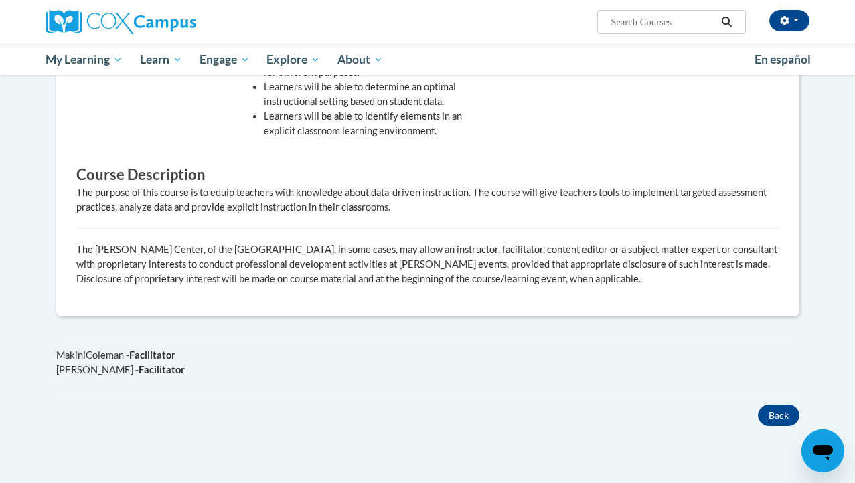
scroll to position [91, 0]
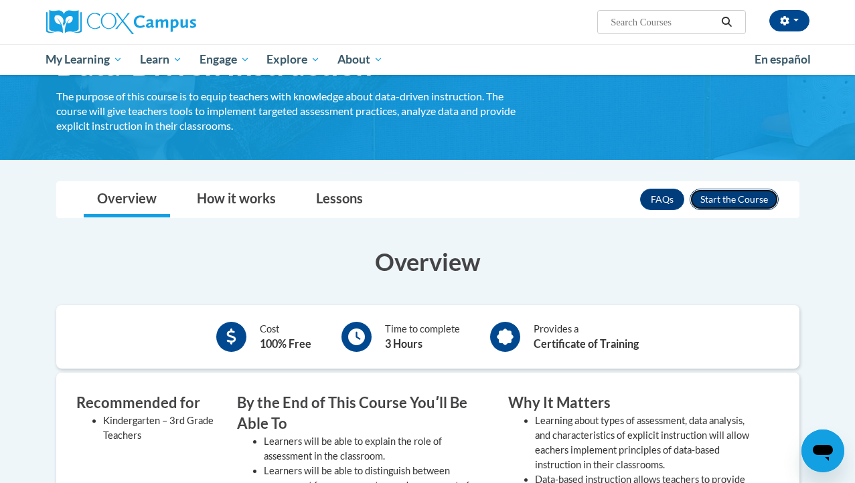
click at [740, 204] on button "Enroll" at bounding box center [734, 199] width 89 height 21
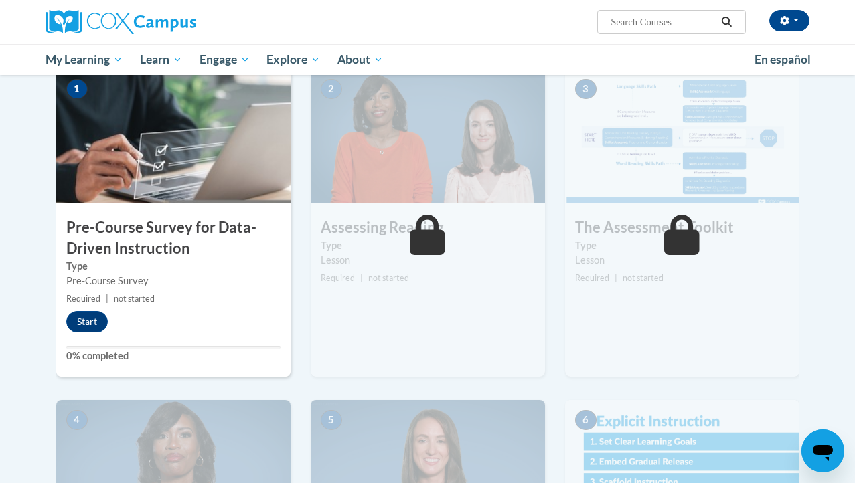
scroll to position [354, 0]
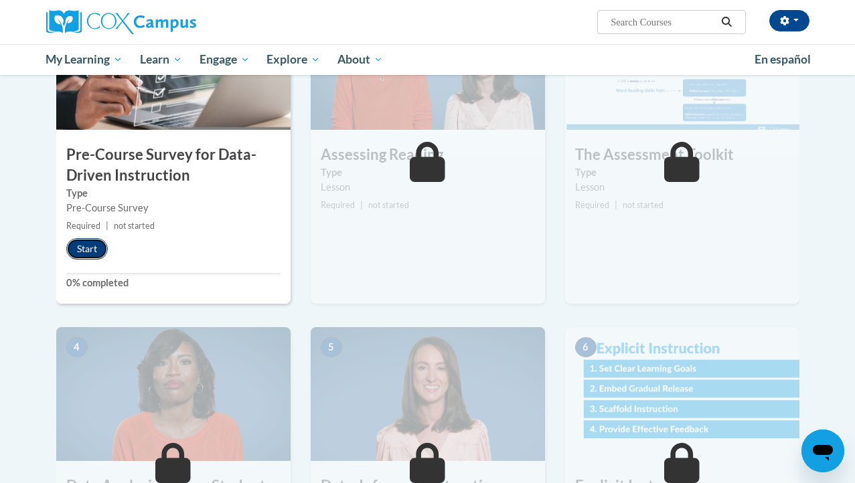
click at [82, 250] on button "Start" at bounding box center [87, 248] width 42 height 21
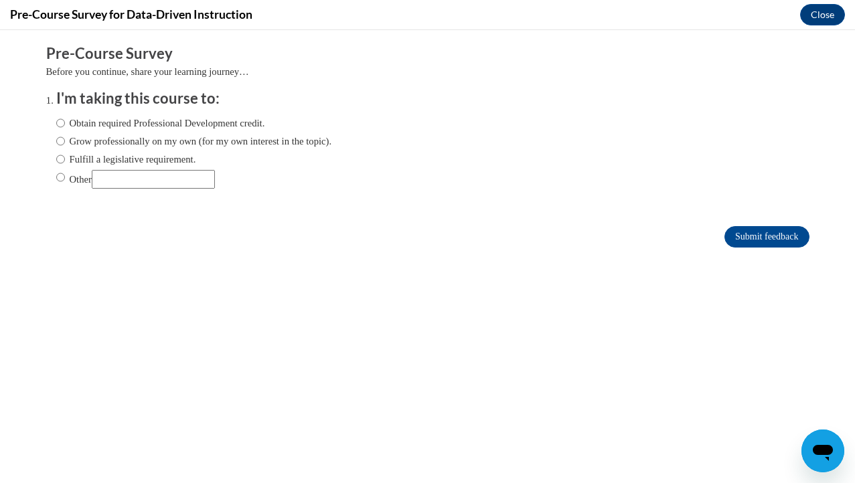
scroll to position [0, 0]
click at [118, 125] on label "Obtain required Professional Development credit." at bounding box center [160, 123] width 209 height 15
click at [65, 125] on input "Obtain required Professional Development credit." at bounding box center [60, 123] width 9 height 15
radio input "true"
click at [757, 239] on input "Submit feedback" at bounding box center [766, 236] width 84 height 21
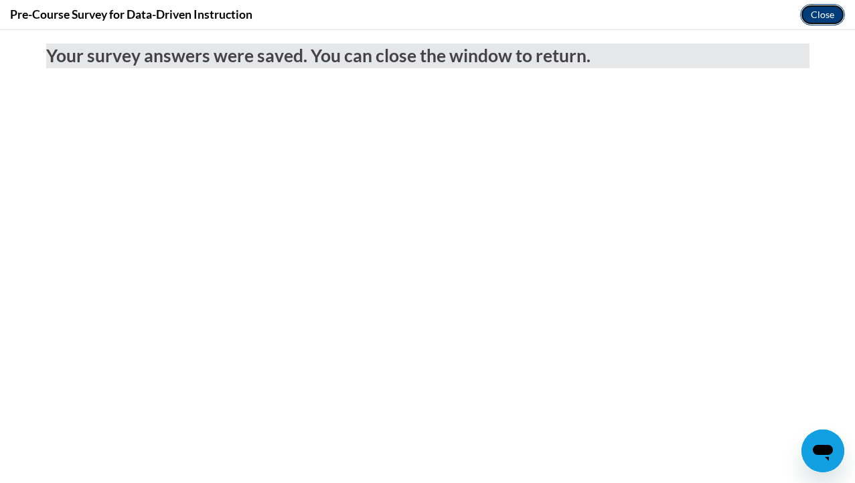
click at [832, 16] on button "Close" at bounding box center [822, 14] width 45 height 21
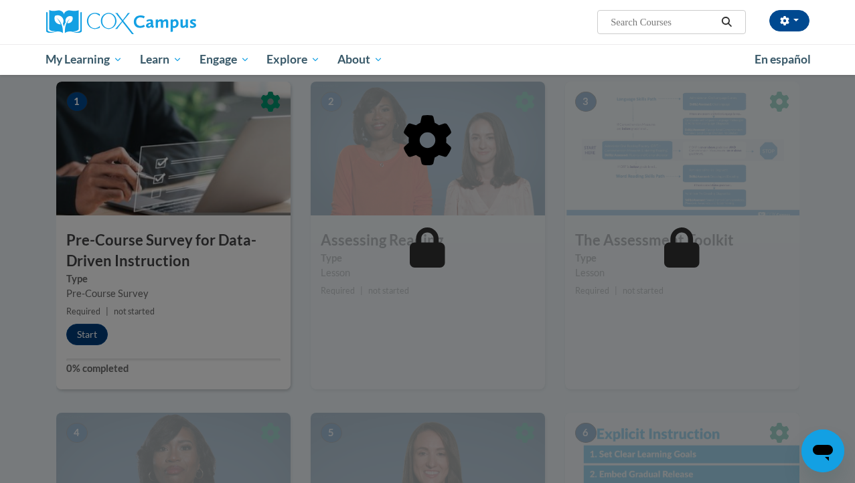
scroll to position [260, 0]
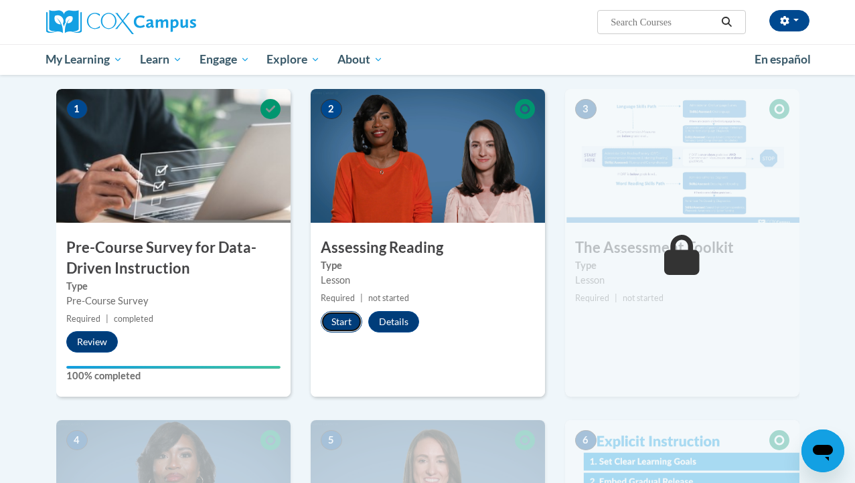
click at [340, 323] on button "Start" at bounding box center [342, 321] width 42 height 21
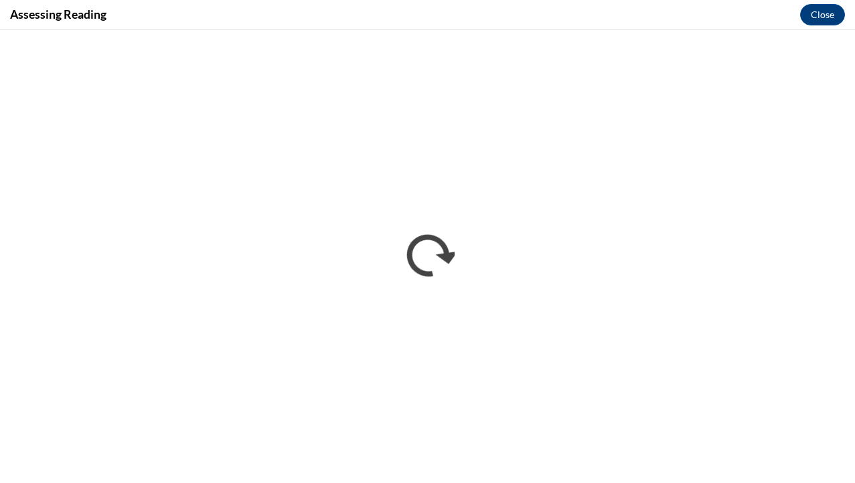
scroll to position [0, 0]
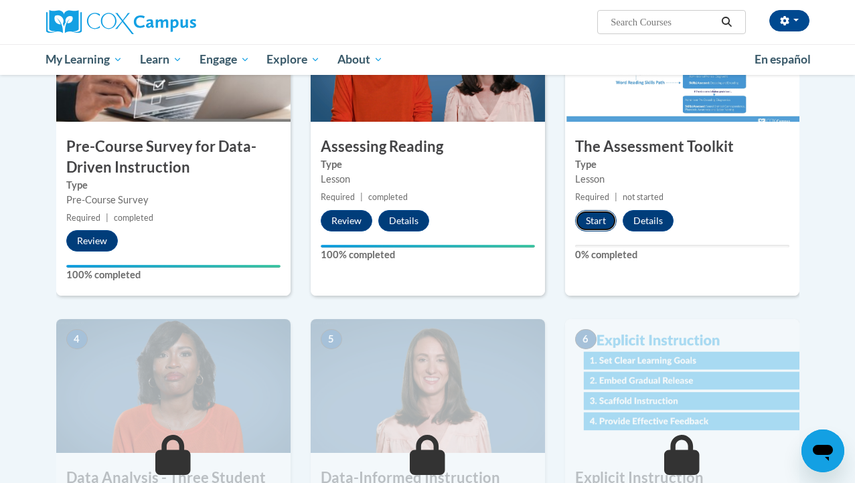
click at [598, 219] on button "Start" at bounding box center [596, 220] width 42 height 21
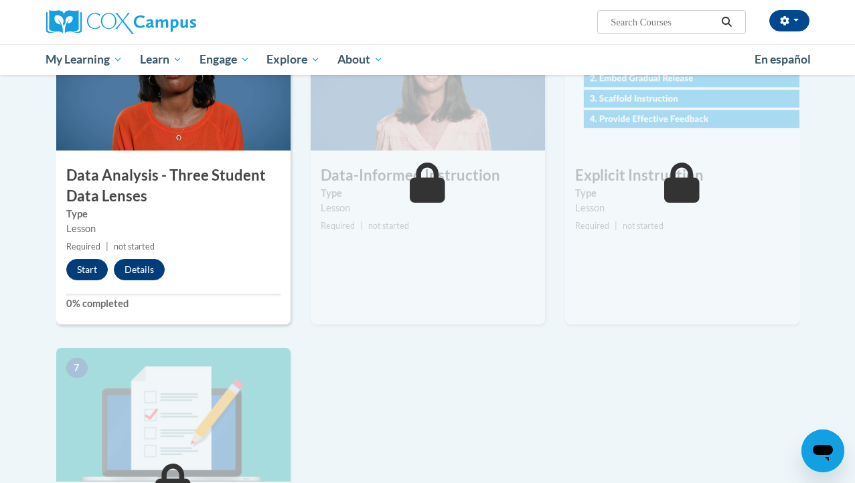
scroll to position [676, 0]
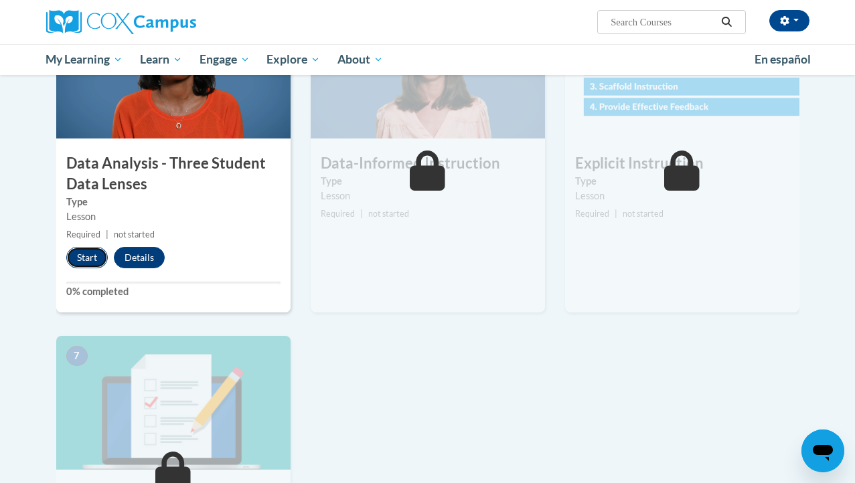
click at [94, 254] on button "Start" at bounding box center [87, 257] width 42 height 21
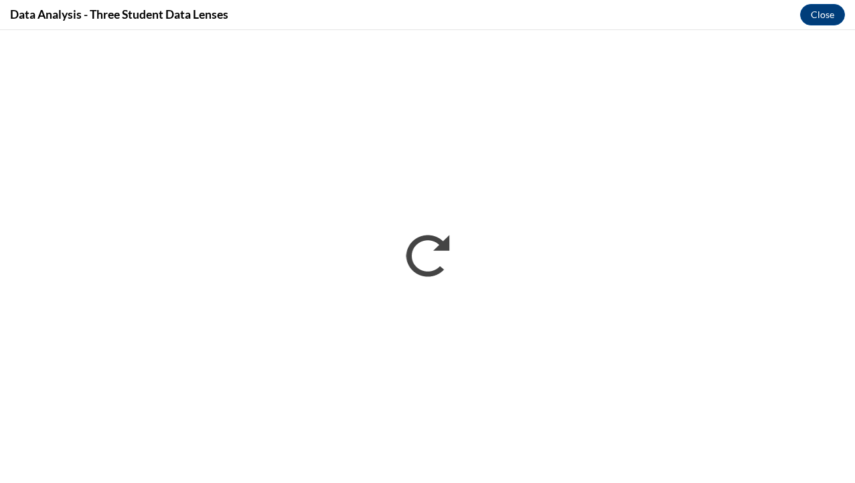
scroll to position [0, 0]
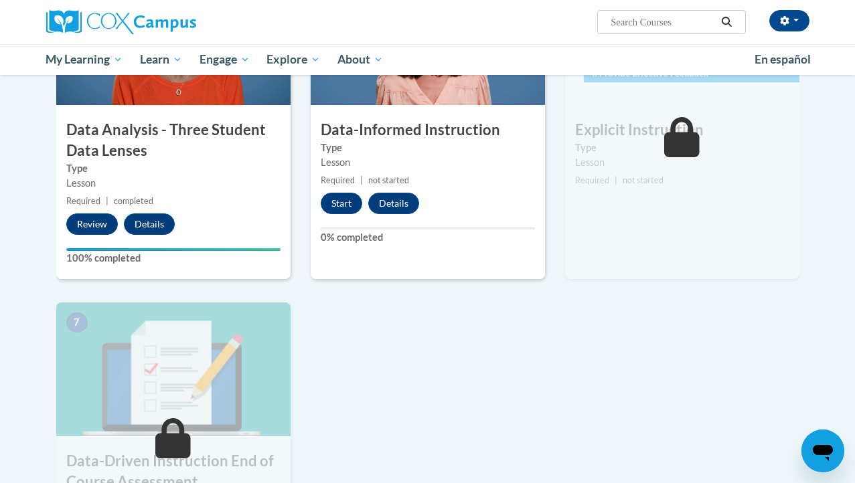
scroll to position [585, 0]
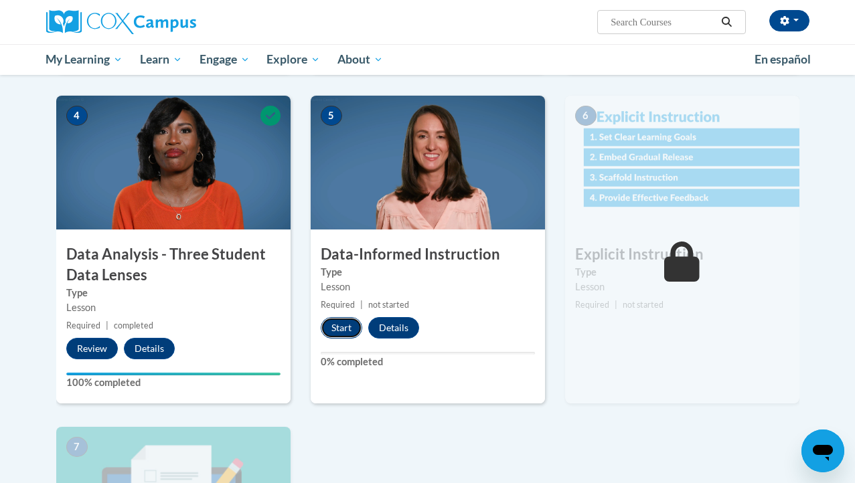
click at [346, 334] on button "Start" at bounding box center [342, 327] width 42 height 21
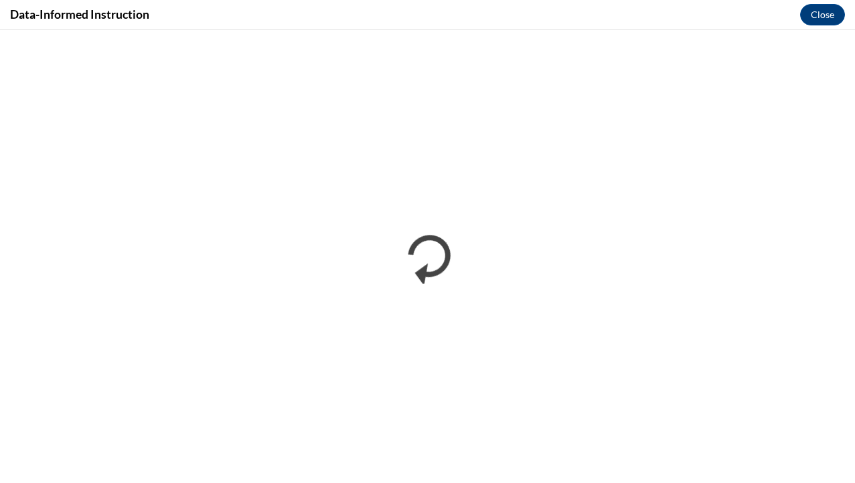
scroll to position [0, 0]
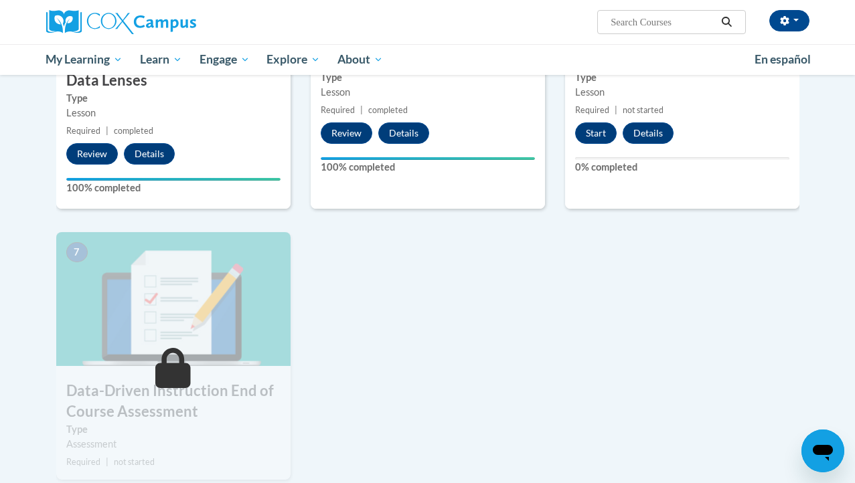
scroll to position [613, 0]
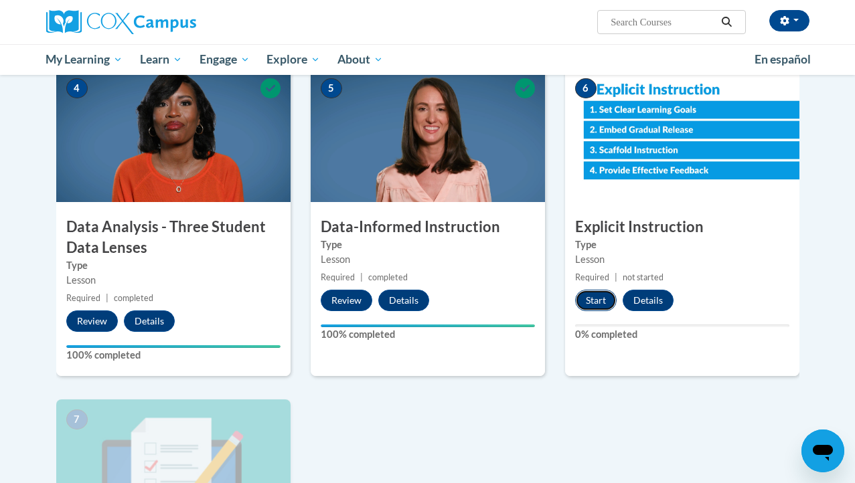
click at [605, 305] on button "Start" at bounding box center [596, 300] width 42 height 21
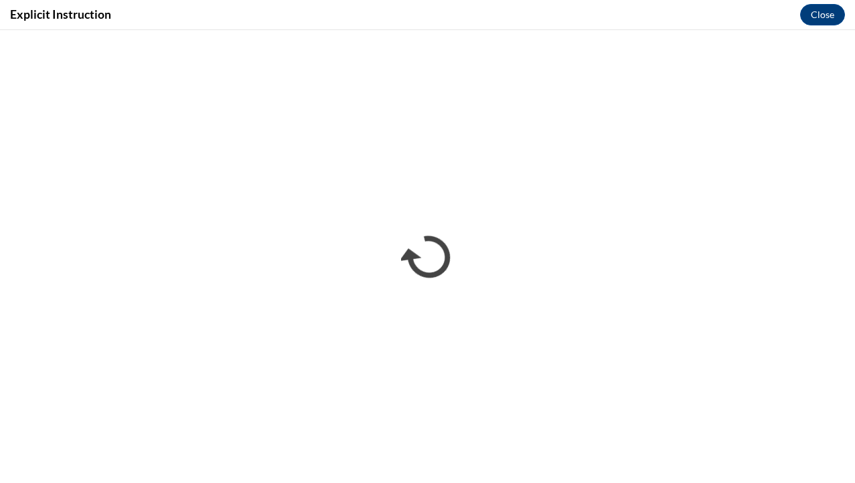
scroll to position [0, 0]
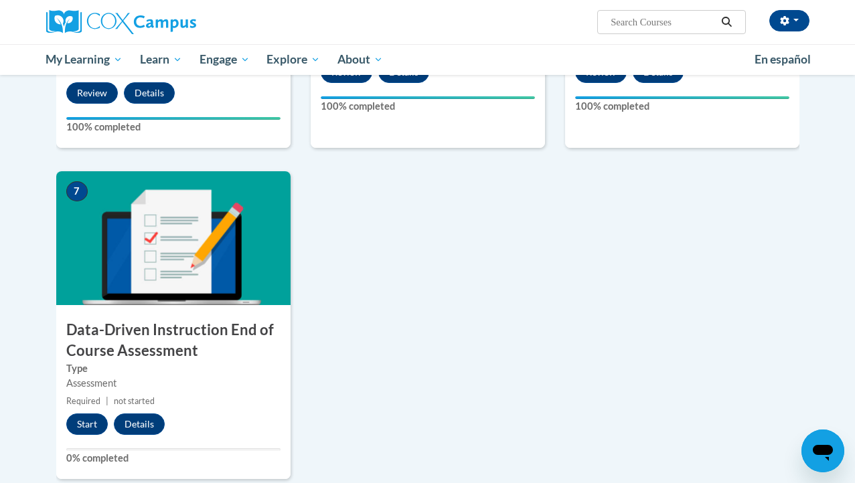
scroll to position [927, 0]
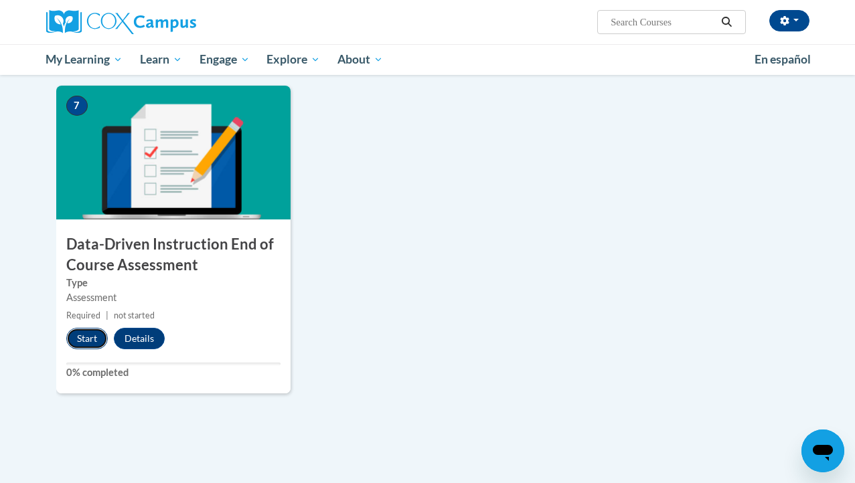
click at [86, 345] on button "Start" at bounding box center [87, 338] width 42 height 21
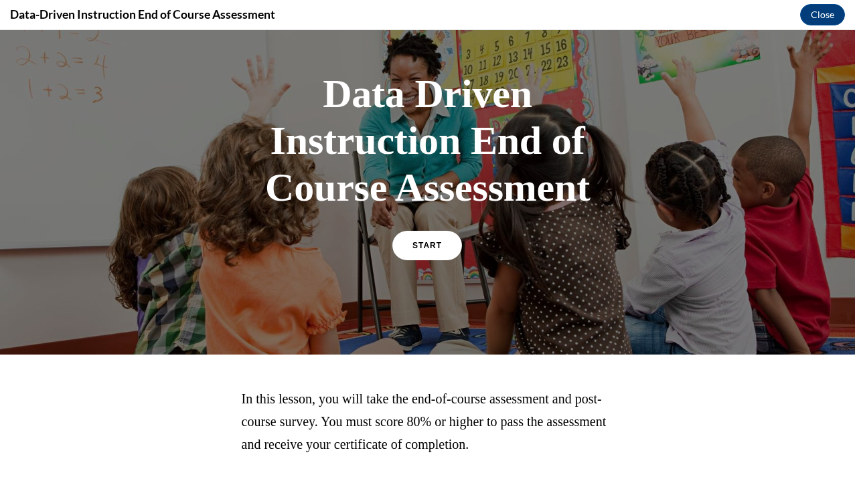
scroll to position [58, 0]
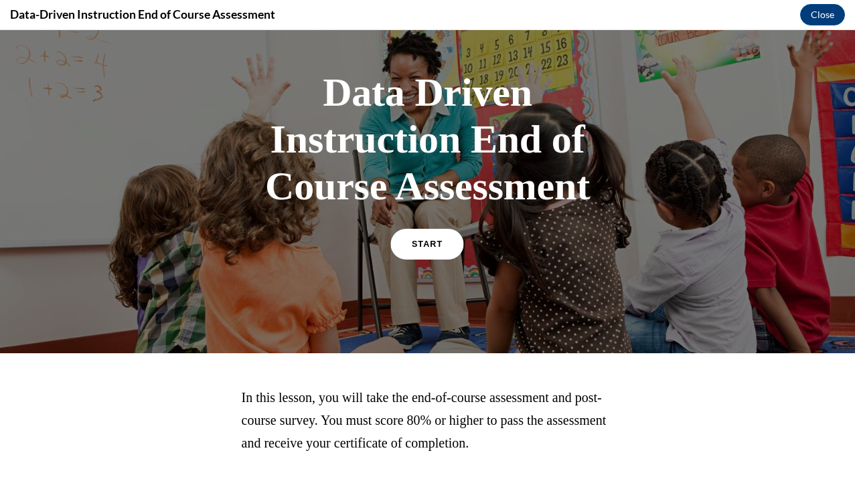
click at [445, 253] on link "START" at bounding box center [427, 244] width 73 height 31
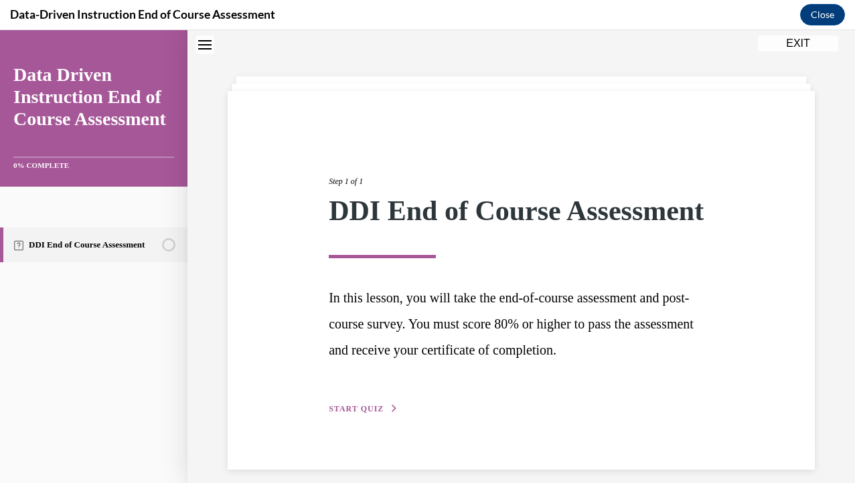
scroll to position [83, 0]
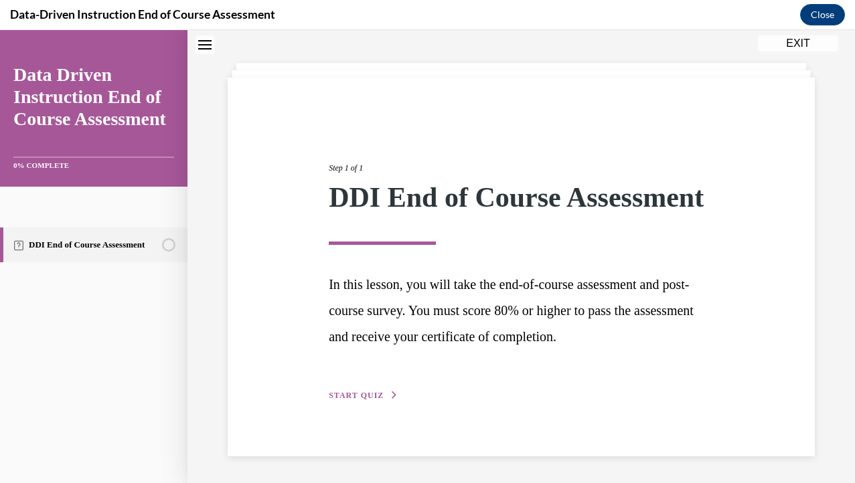
click at [377, 393] on span "START QUIZ" at bounding box center [356, 395] width 55 height 9
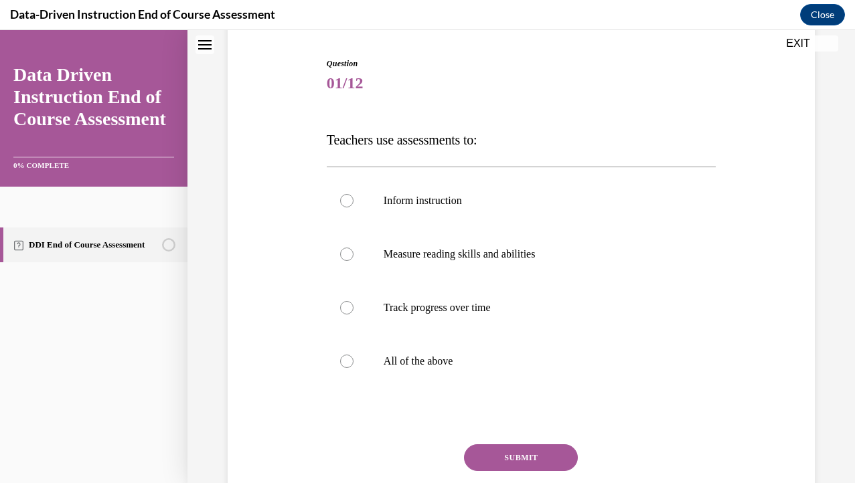
scroll to position [130, 0]
click at [475, 374] on label "All of the above" at bounding box center [521, 360] width 389 height 54
click at [354, 367] on input "All of the above" at bounding box center [346, 360] width 13 height 13
radio input "true"
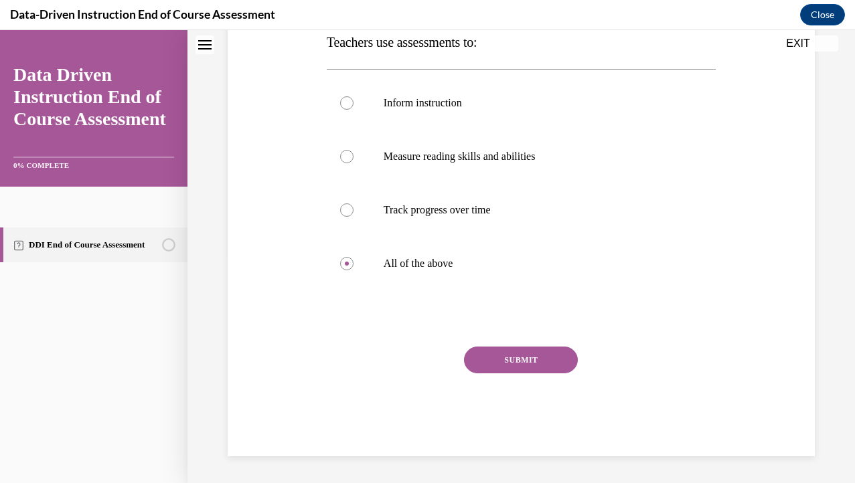
click at [530, 372] on button "SUBMIT" at bounding box center [521, 360] width 114 height 27
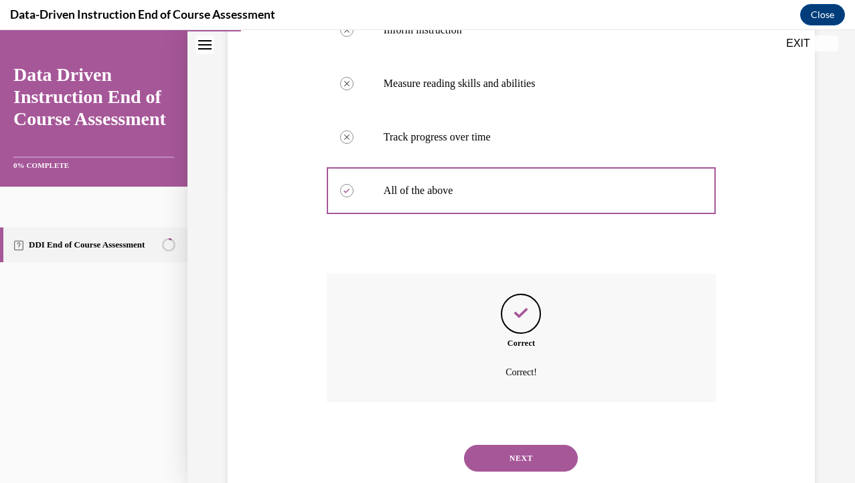
scroll to position [335, 0]
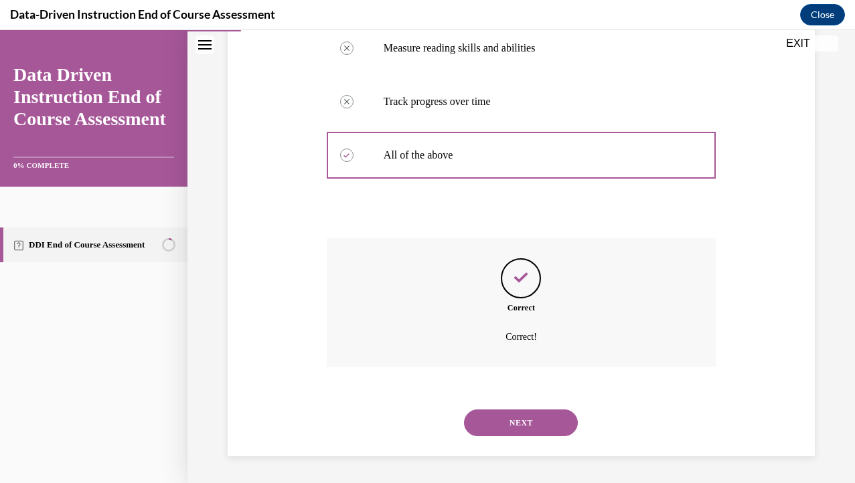
click at [542, 428] on button "NEXT" at bounding box center [521, 423] width 114 height 27
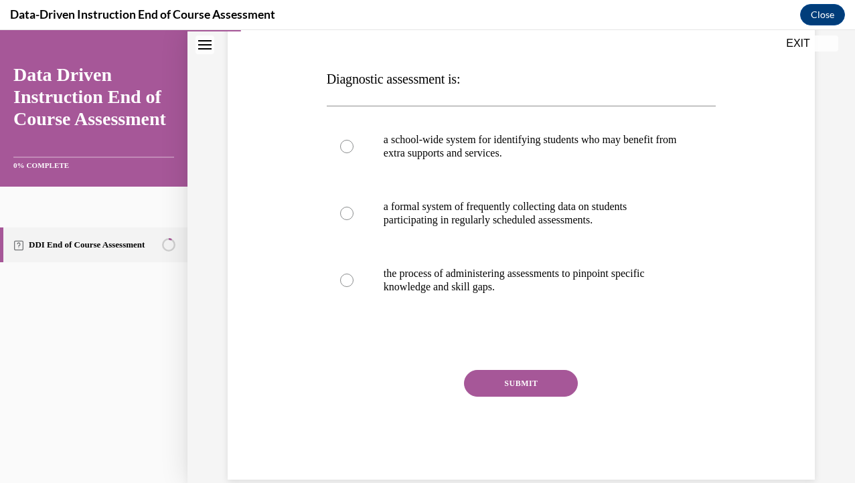
scroll to position [200, 0]
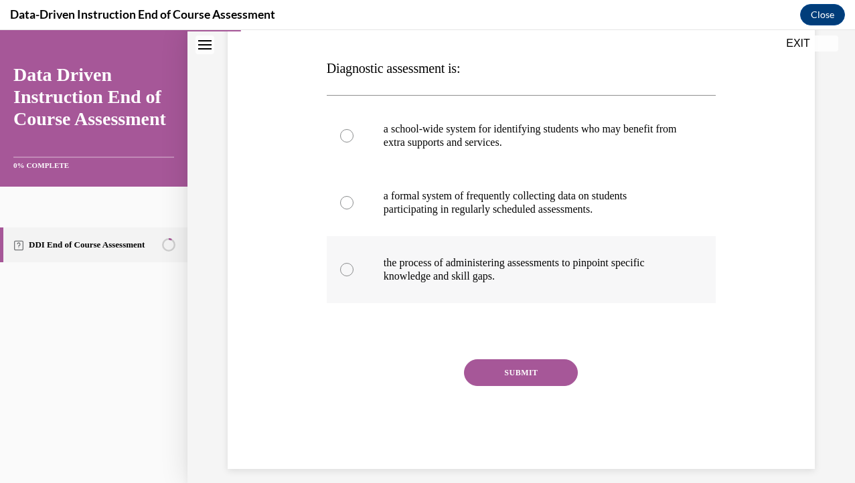
click at [522, 292] on label "the process of administering assessments to pinpoint specific knowledge and ski…" at bounding box center [521, 269] width 389 height 67
click at [354, 277] on input "the process of administering assessments to pinpoint specific knowledge and ski…" at bounding box center [346, 269] width 13 height 13
radio input "true"
click at [537, 370] on button "SUBMIT" at bounding box center [521, 373] width 114 height 27
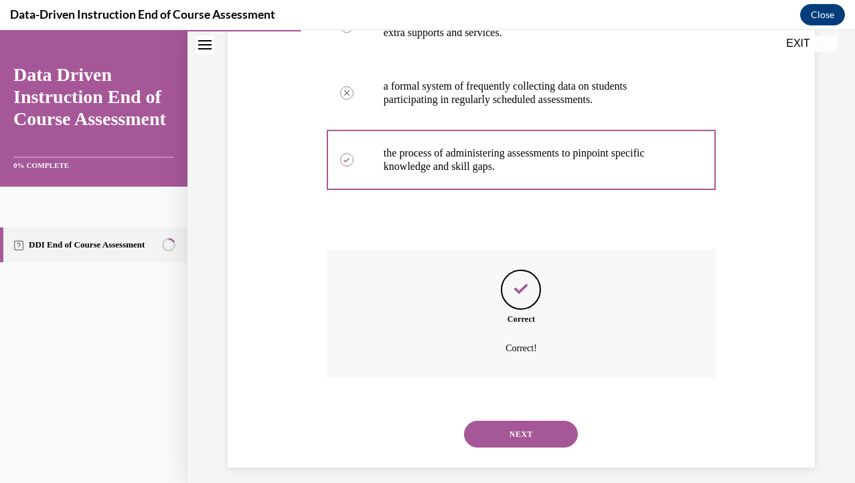
scroll to position [321, 0]
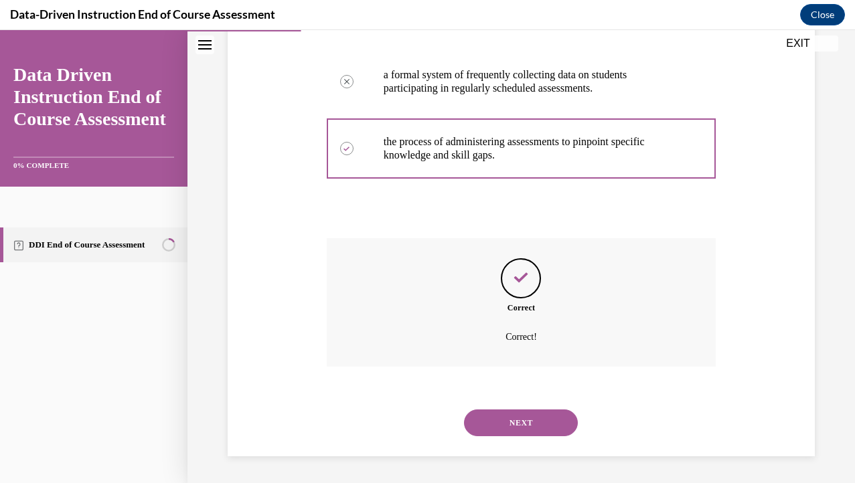
click at [556, 425] on button "NEXT" at bounding box center [521, 423] width 114 height 27
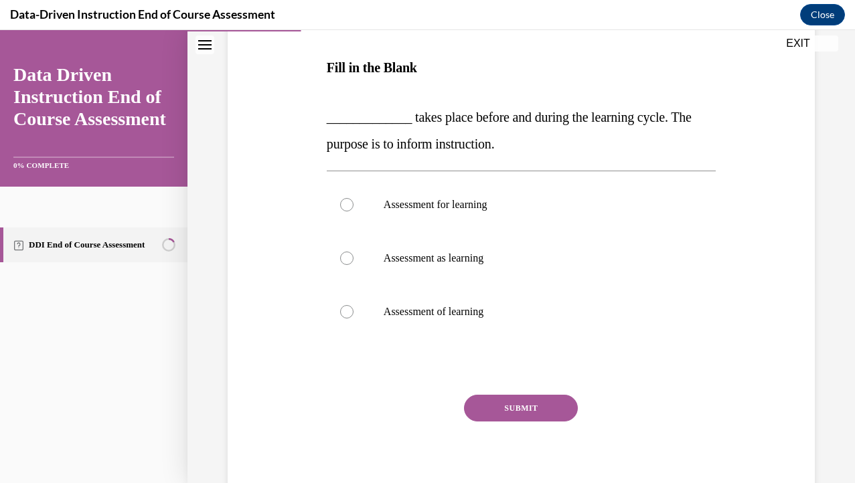
scroll to position [246, 0]
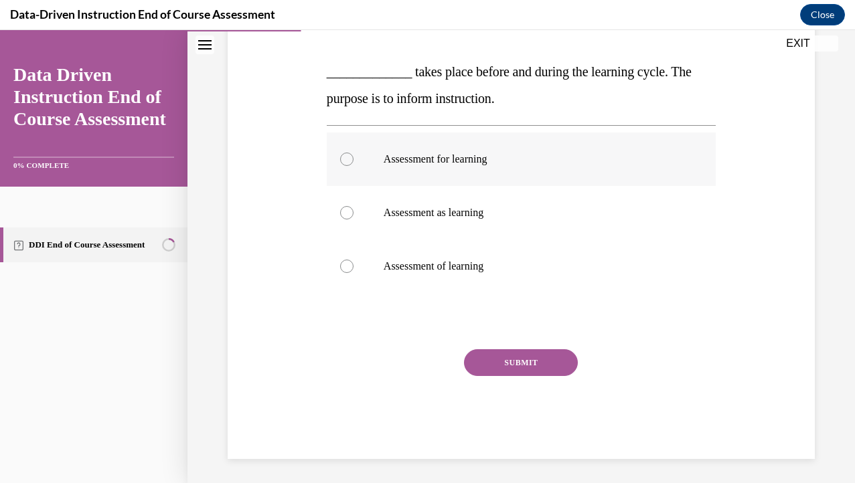
click at [541, 171] on label "Assessment for learning" at bounding box center [521, 160] width 389 height 54
click at [354, 166] on input "Assessment for learning" at bounding box center [346, 159] width 13 height 13
radio input "true"
click at [552, 361] on button "SUBMIT" at bounding box center [521, 362] width 114 height 27
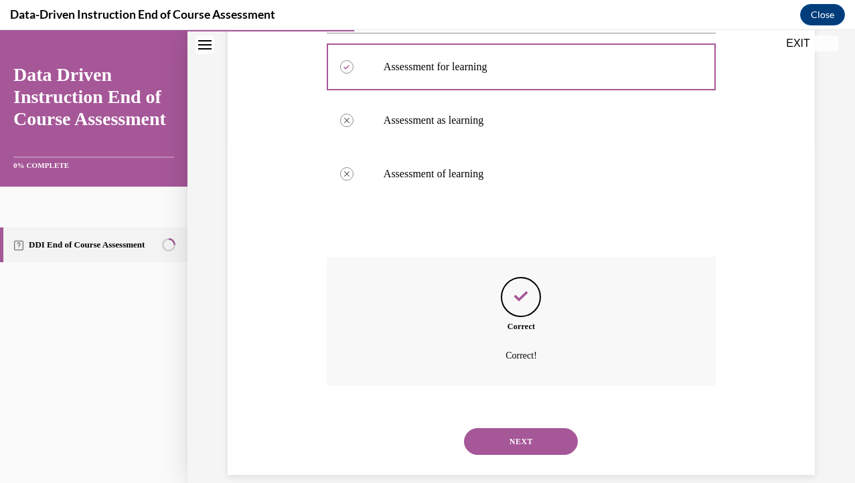
scroll to position [358, 0]
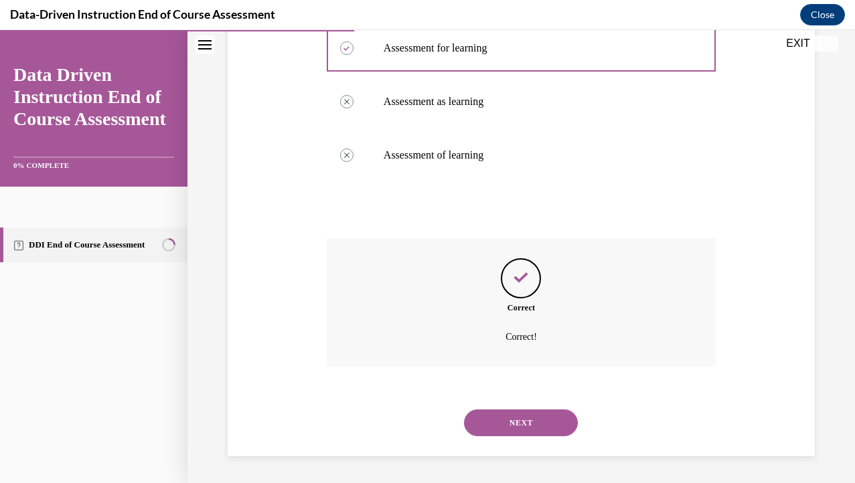
click at [559, 417] on button "NEXT" at bounding box center [521, 423] width 114 height 27
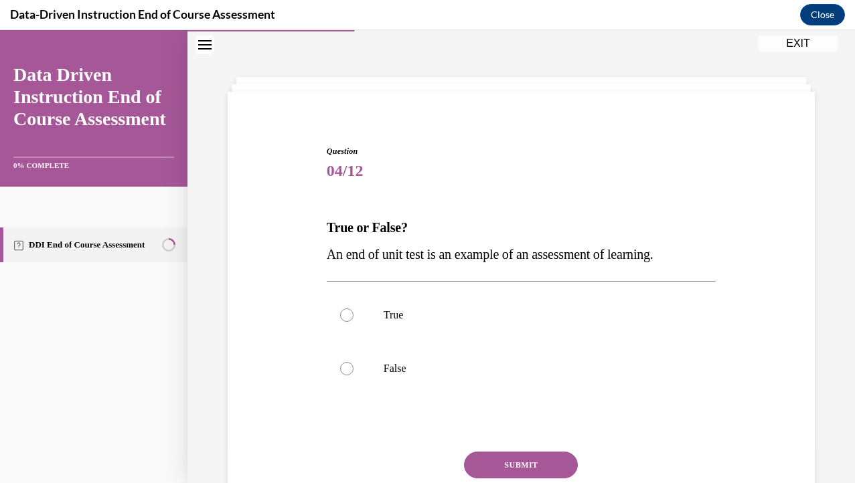
scroll to position [146, 0]
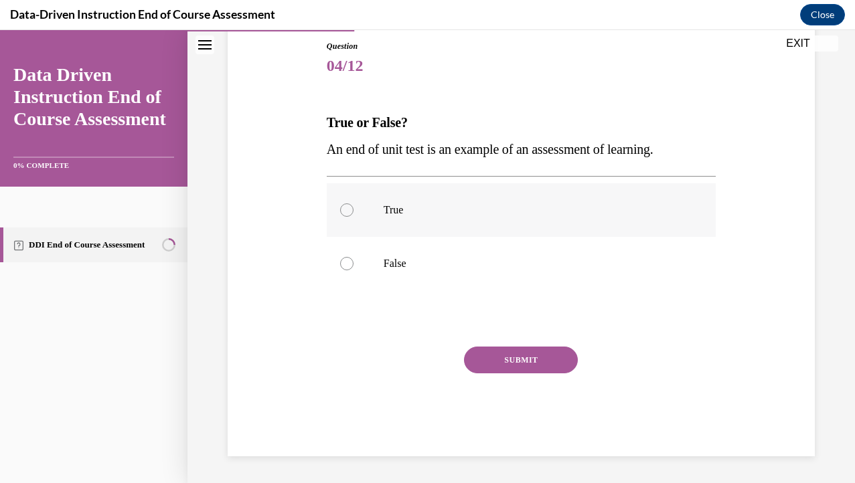
click at [479, 212] on p "True" at bounding box center [533, 210] width 299 height 13
click at [354, 212] on input "True" at bounding box center [346, 210] width 13 height 13
radio input "true"
click at [530, 370] on button "SUBMIT" at bounding box center [521, 360] width 114 height 27
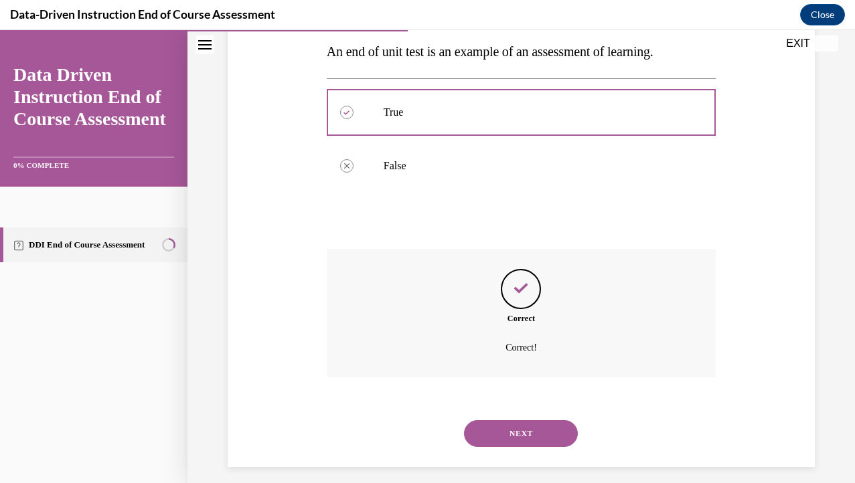
scroll to position [254, 0]
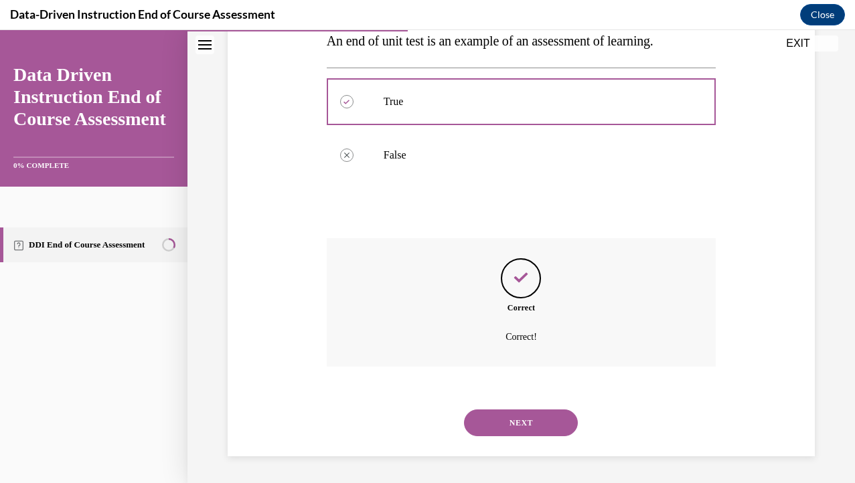
click at [544, 420] on button "NEXT" at bounding box center [521, 423] width 114 height 27
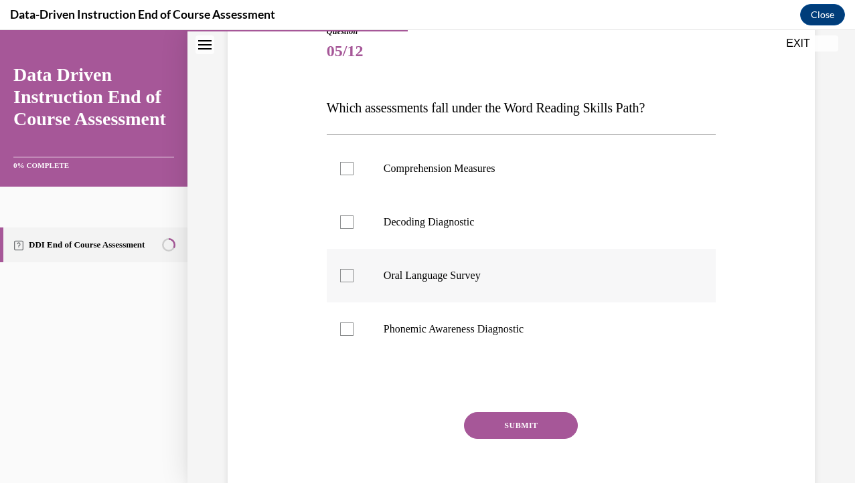
scroll to position [162, 0]
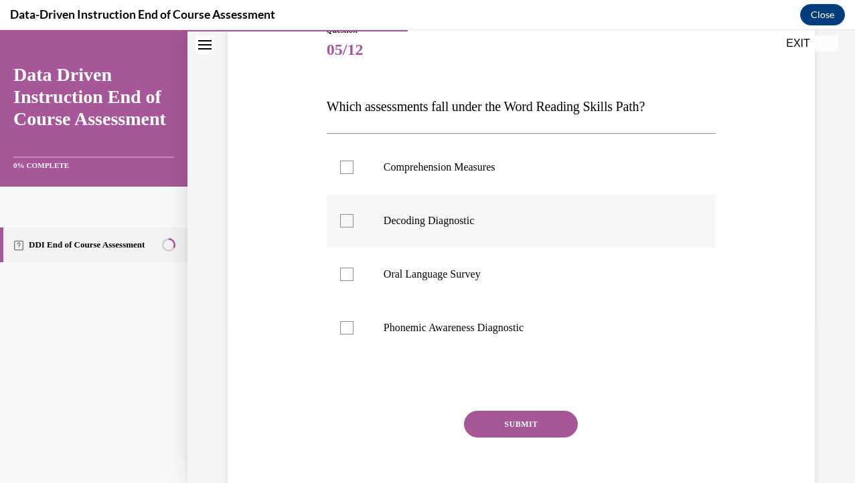
click at [495, 211] on label "Decoding Diagnostic" at bounding box center [521, 221] width 389 height 54
click at [354, 214] on input "Decoding Diagnostic" at bounding box center [346, 220] width 13 height 13
checkbox input "true"
click at [501, 281] on label "Oral Language Survey" at bounding box center [521, 275] width 389 height 54
click at [354, 281] on input "Oral Language Survey" at bounding box center [346, 274] width 13 height 13
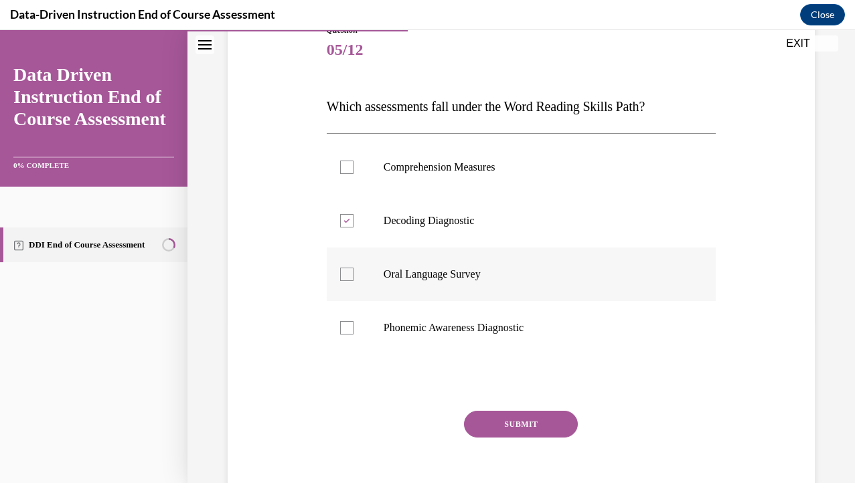
checkbox input "true"
click at [515, 428] on button "SUBMIT" at bounding box center [521, 424] width 114 height 27
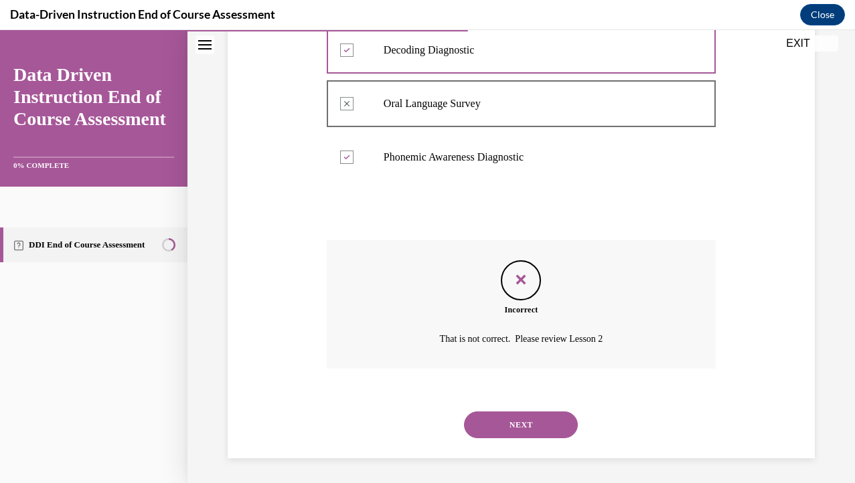
scroll to position [335, 0]
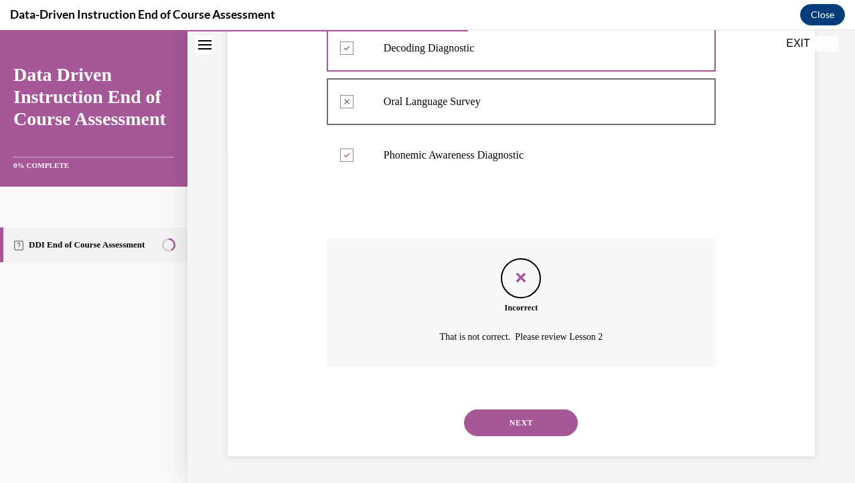
click at [532, 429] on button "NEXT" at bounding box center [521, 423] width 114 height 27
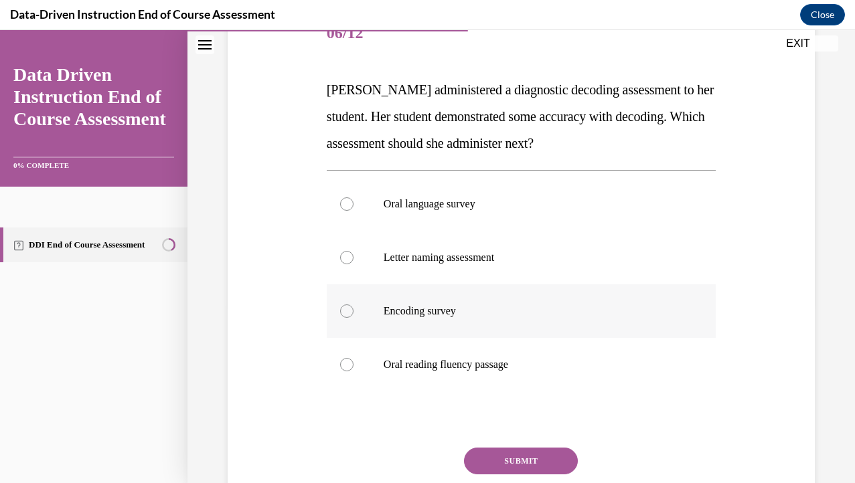
scroll to position [181, 0]
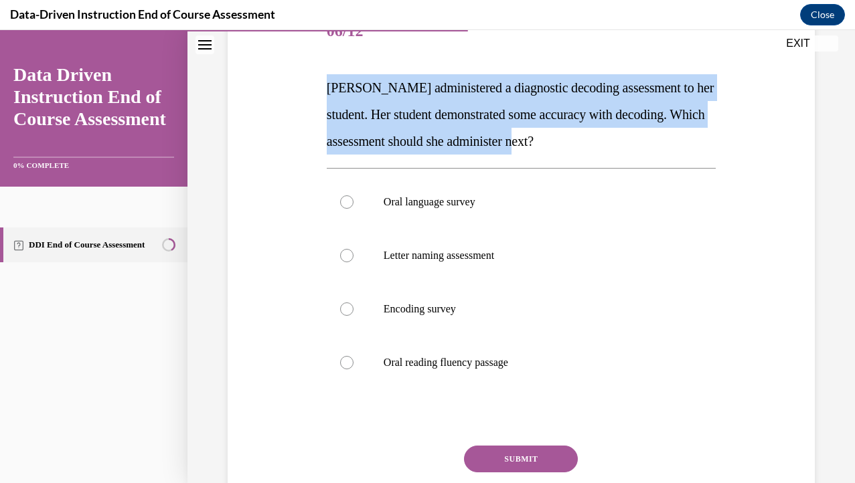
drag, startPoint x: 635, startPoint y: 137, endPoint x: 285, endPoint y: 76, distance: 355.4
click at [285, 76] on div "Question 06/12 Mrs. Lee administered a diagnostic decoding assessment to her st…" at bounding box center [521, 260] width 594 height 591
drag, startPoint x: 560, startPoint y: 376, endPoint x: 295, endPoint y: 91, distance: 388.9
click at [295, 91] on div "Question 06/12 Mrs. Lee administered a diagnostic decoding assessment to her st…" at bounding box center [521, 260] width 594 height 591
copy div "Mrs. Lee administered a diagnostic decoding assessment to her student. Her stud…"
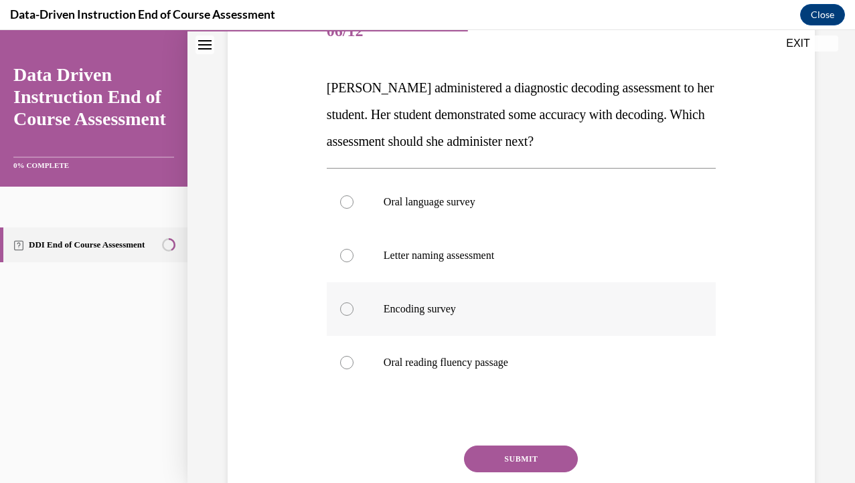
click at [481, 308] on p "Encoding survey" at bounding box center [533, 309] width 299 height 13
click at [354, 308] on input "Encoding survey" at bounding box center [346, 309] width 13 height 13
radio input "true"
click at [505, 455] on button "SUBMIT" at bounding box center [521, 459] width 114 height 27
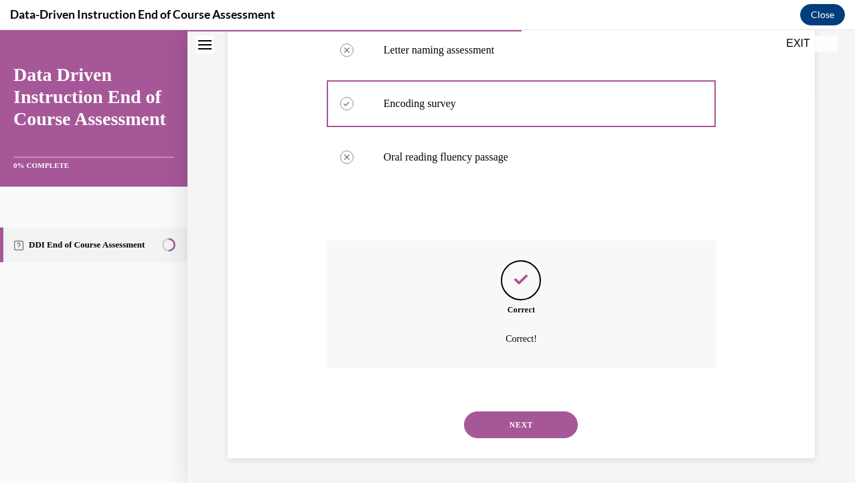
scroll to position [388, 0]
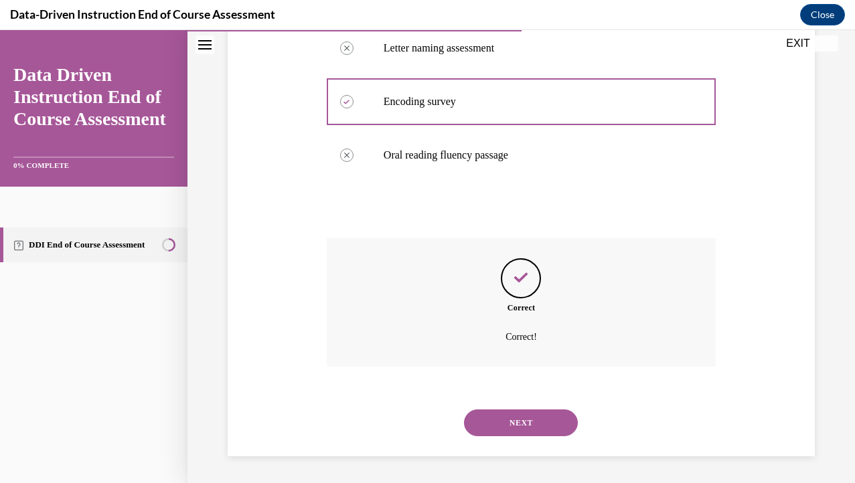
click at [536, 431] on button "NEXT" at bounding box center [521, 423] width 114 height 27
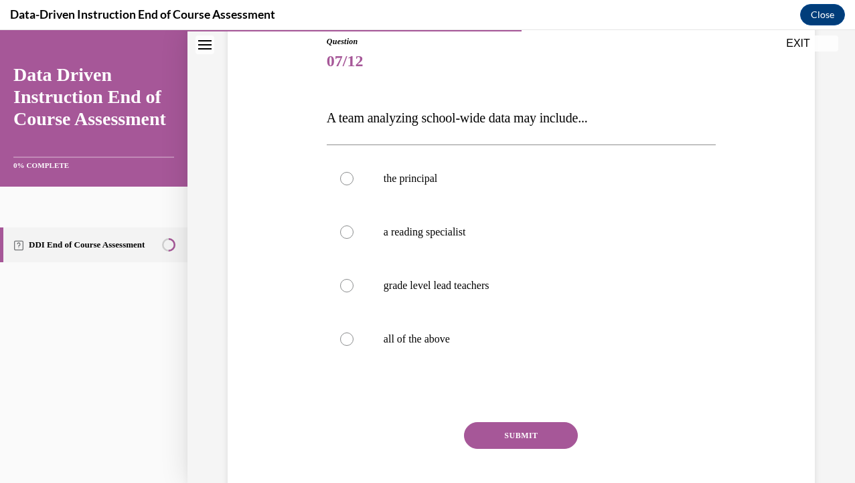
scroll to position [149, 0]
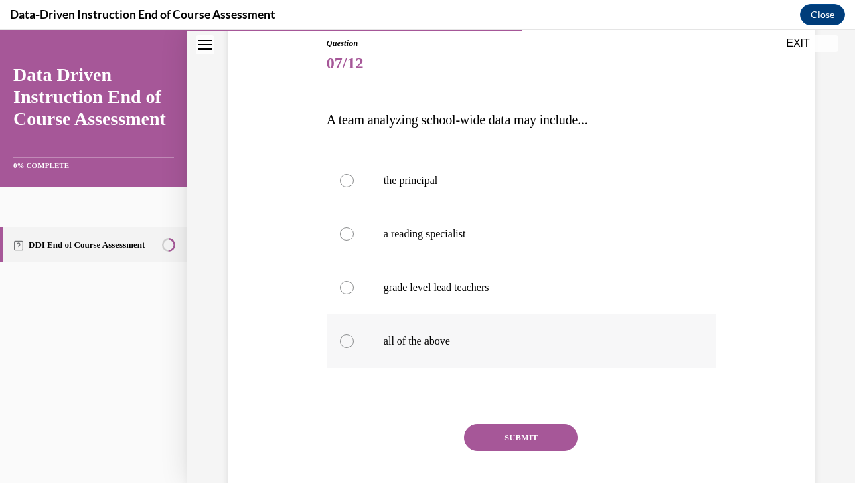
click at [467, 331] on label "all of the above" at bounding box center [521, 342] width 389 height 54
click at [354, 335] on input "all of the above" at bounding box center [346, 341] width 13 height 13
radio input "true"
click at [524, 445] on button "SUBMIT" at bounding box center [521, 437] width 114 height 27
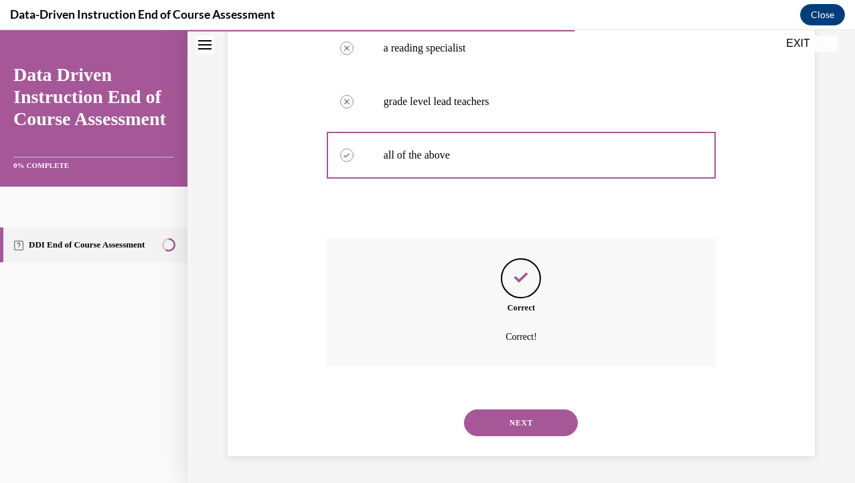
click at [534, 424] on button "NEXT" at bounding box center [521, 423] width 114 height 27
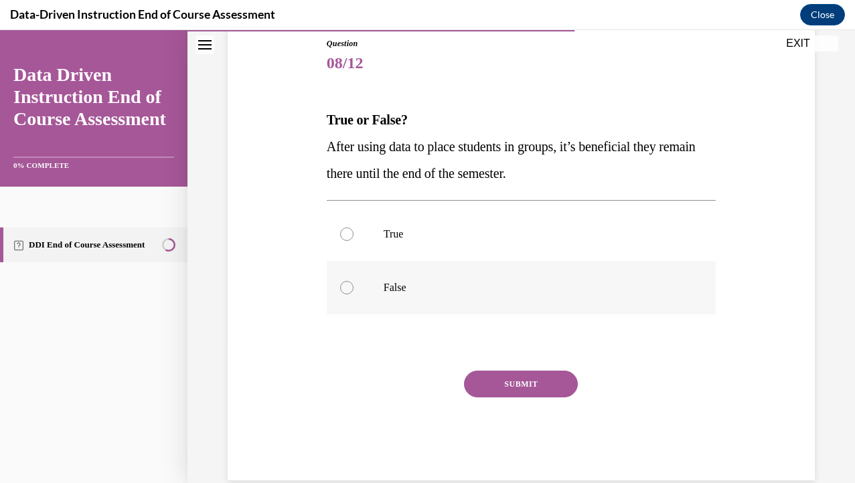
click at [515, 279] on label "False" at bounding box center [521, 288] width 389 height 54
click at [354, 281] on input "False" at bounding box center [346, 287] width 13 height 13
radio input "true"
click at [549, 383] on button "SUBMIT" at bounding box center [521, 384] width 114 height 27
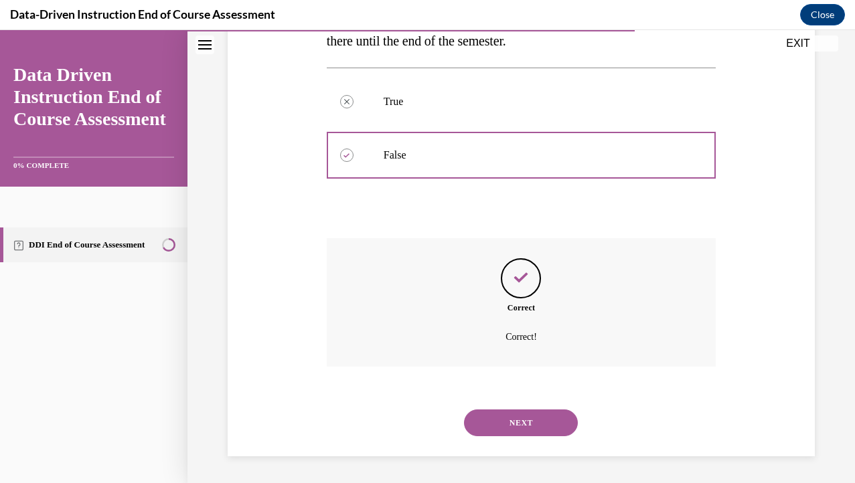
click at [542, 420] on button "NEXT" at bounding box center [521, 423] width 114 height 27
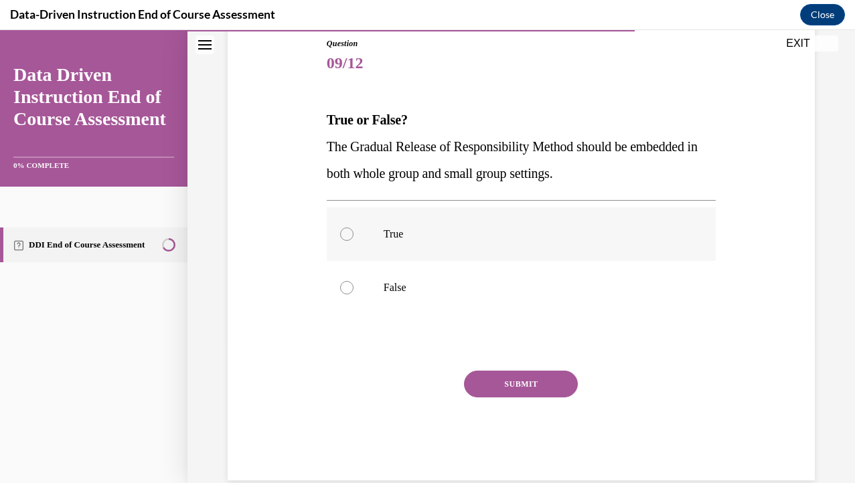
click at [538, 232] on p "True" at bounding box center [533, 234] width 299 height 13
click at [354, 232] on input "True" at bounding box center [346, 234] width 13 height 13
radio input "true"
click at [546, 381] on button "SUBMIT" at bounding box center [521, 384] width 114 height 27
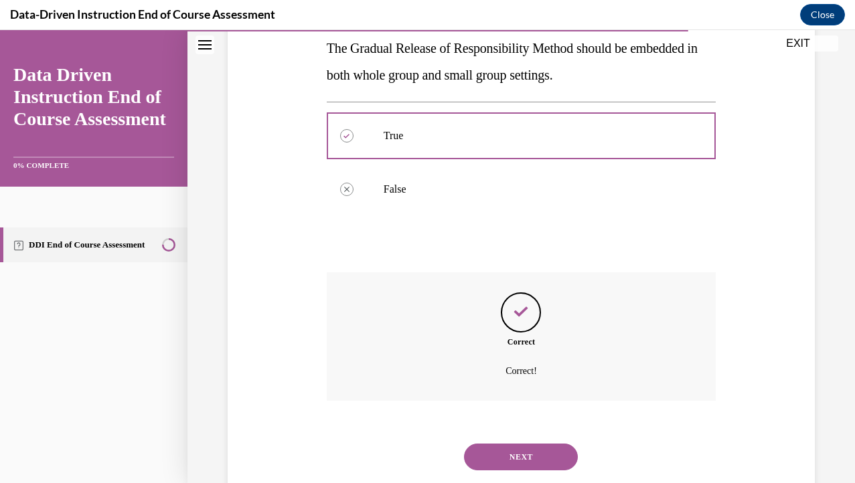
scroll to position [281, 0]
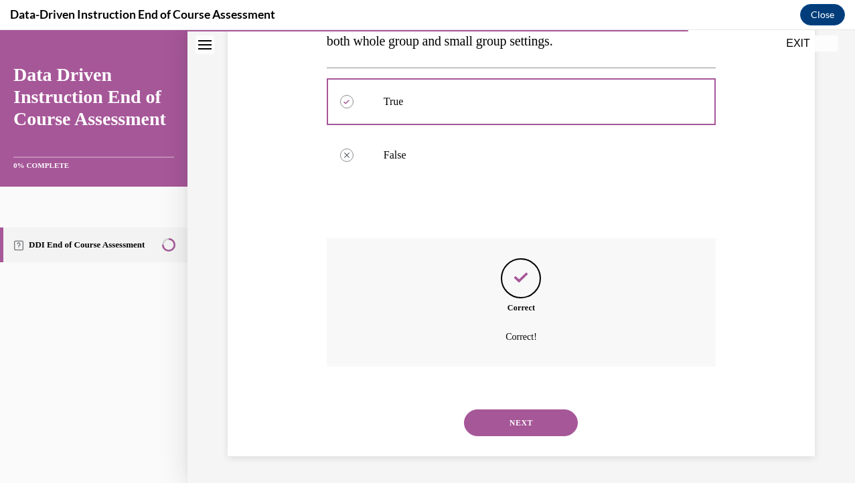
click at [542, 422] on button "NEXT" at bounding box center [521, 423] width 114 height 27
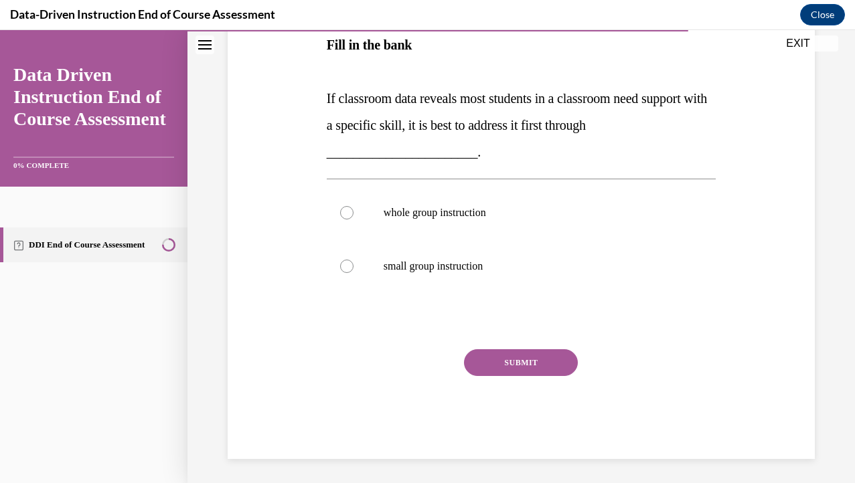
scroll to position [249, 0]
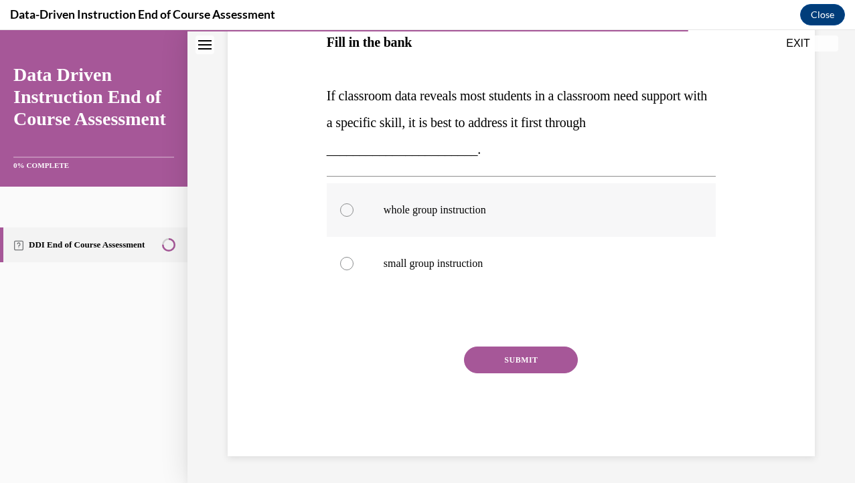
click at [495, 211] on p "whole group instruction" at bounding box center [533, 210] width 299 height 13
click at [354, 211] on input "whole group instruction" at bounding box center [346, 210] width 13 height 13
radio input "true"
click at [530, 345] on div "Question 10/12 Fill in the bank If classroom data reveals most students in a cl…" at bounding box center [521, 197] width 389 height 520
click at [532, 362] on button "SUBMIT" at bounding box center [521, 360] width 114 height 27
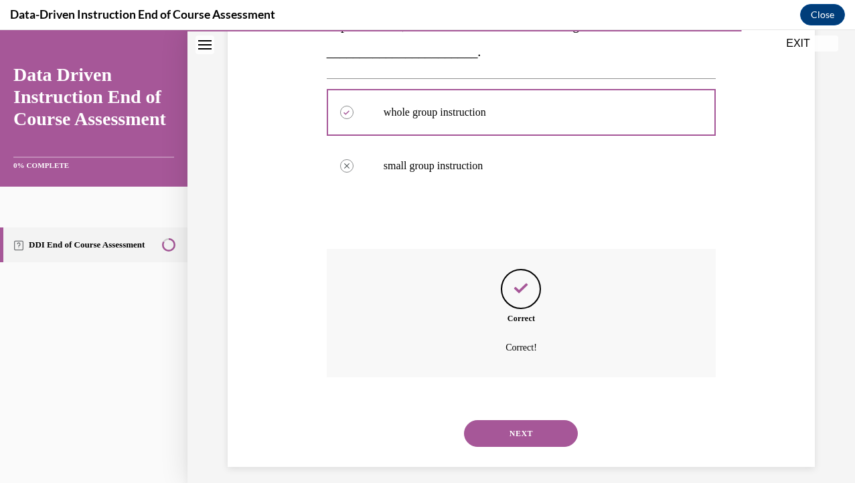
scroll to position [358, 0]
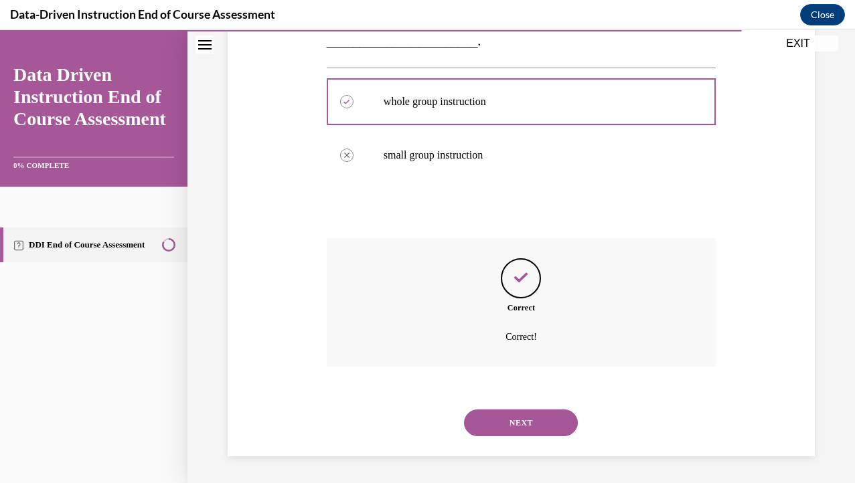
click at [545, 423] on button "NEXT" at bounding box center [521, 423] width 114 height 27
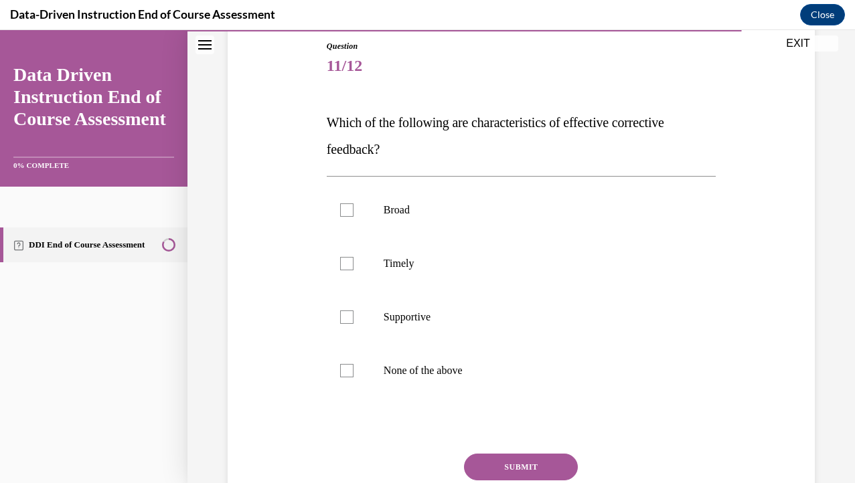
scroll to position [145, 0]
click at [483, 264] on p "Timely" at bounding box center [533, 264] width 299 height 13
click at [354, 264] on input "Timely" at bounding box center [346, 264] width 13 height 13
checkbox input "true"
click at [485, 334] on label "Supportive" at bounding box center [521, 318] width 389 height 54
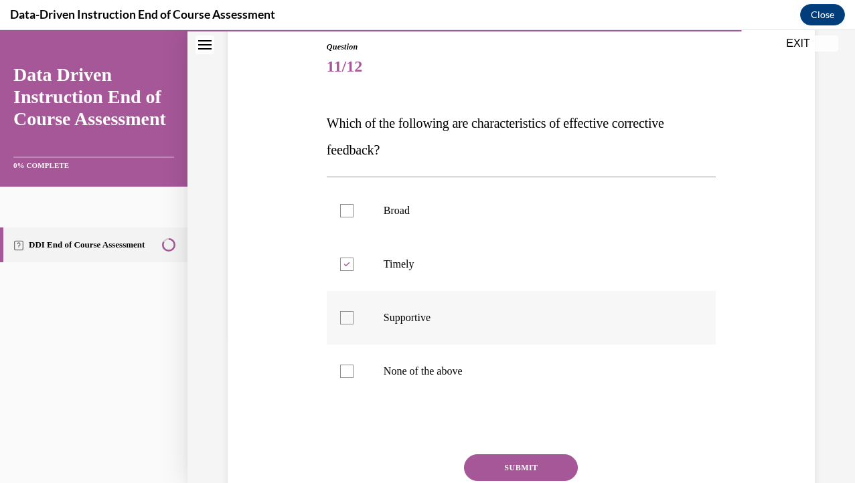
click at [354, 325] on input "Supportive" at bounding box center [346, 317] width 13 height 13
checkbox input "true"
click at [533, 473] on button "SUBMIT" at bounding box center [521, 468] width 114 height 27
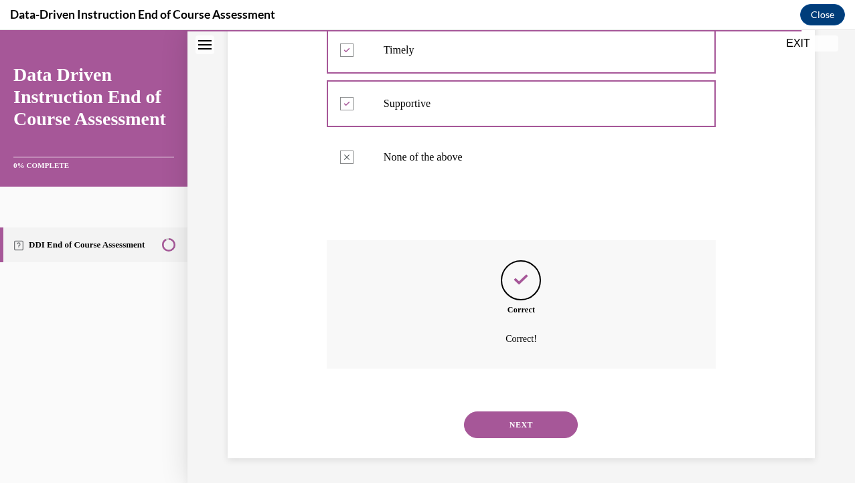
scroll to position [362, 0]
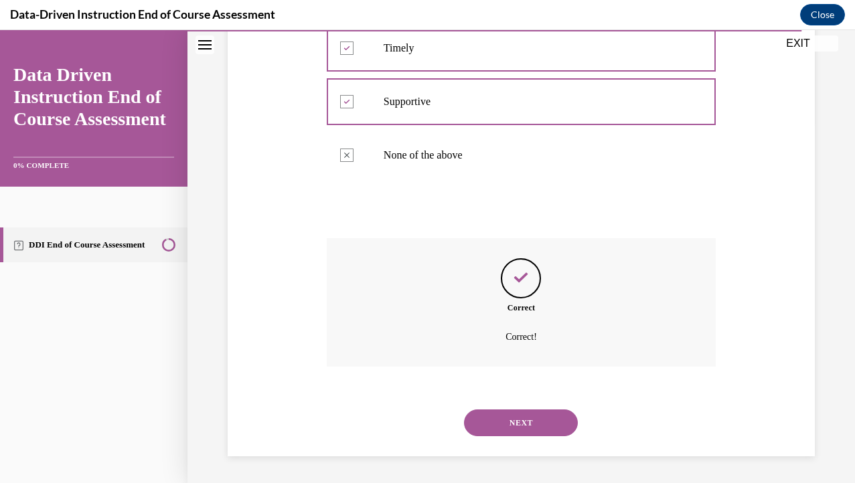
click at [554, 422] on button "NEXT" at bounding box center [521, 423] width 114 height 27
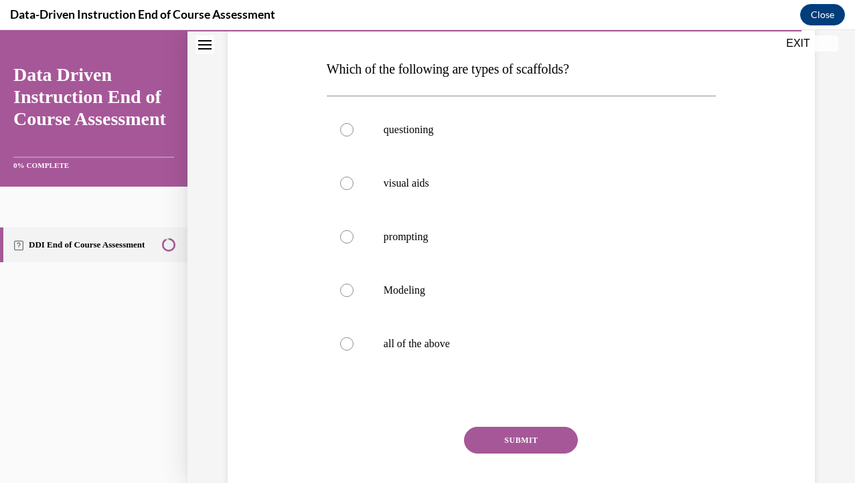
scroll to position [193, 0]
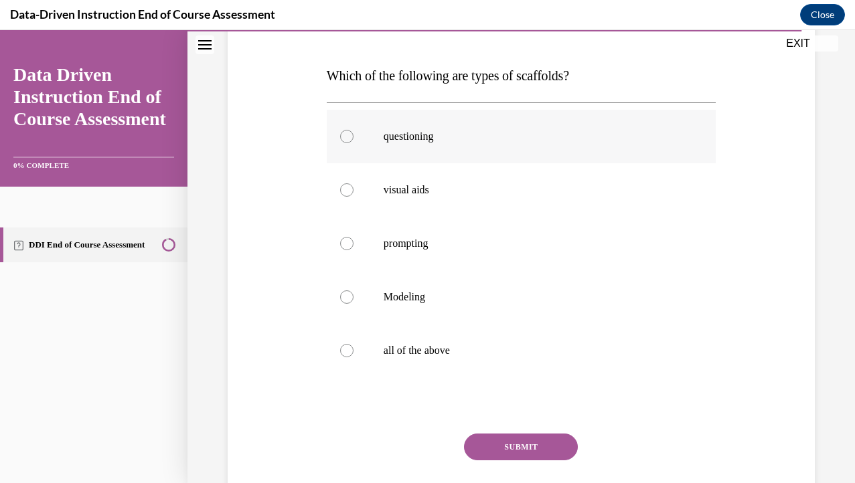
click at [501, 150] on label "questioning" at bounding box center [521, 137] width 389 height 54
click at [354, 143] on input "questioning" at bounding box center [346, 136] width 13 height 13
radio input "true"
click at [501, 193] on p "visual aids" at bounding box center [533, 189] width 299 height 13
click at [354, 193] on input "visual aids" at bounding box center [346, 189] width 13 height 13
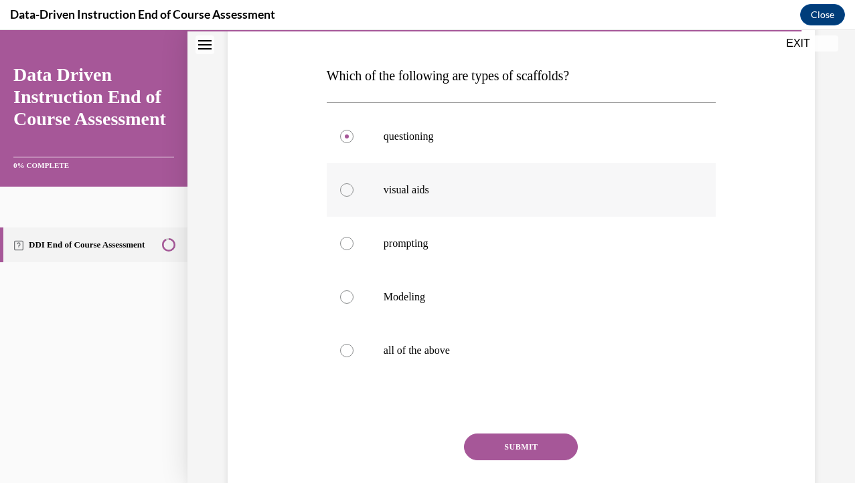
radio input "true"
click at [495, 333] on label "all of the above" at bounding box center [521, 351] width 389 height 54
click at [354, 344] on input "all of the above" at bounding box center [346, 350] width 13 height 13
radio input "true"
click at [518, 458] on button "SUBMIT" at bounding box center [521, 447] width 114 height 27
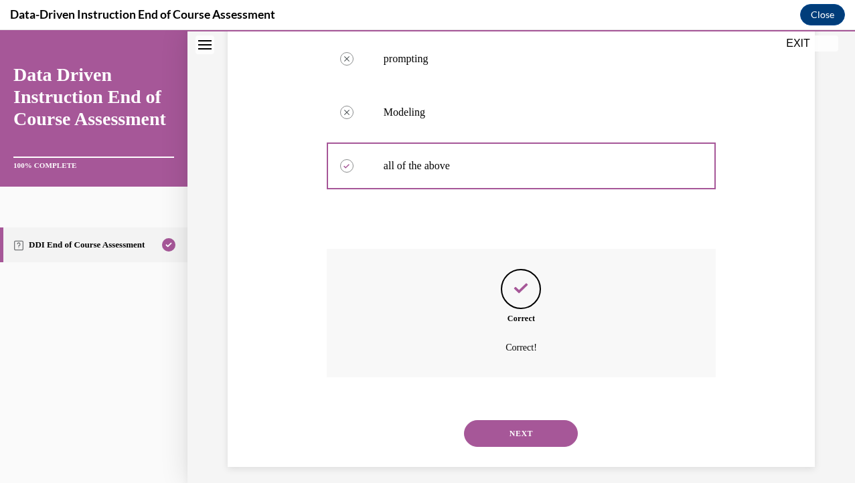
scroll to position [388, 0]
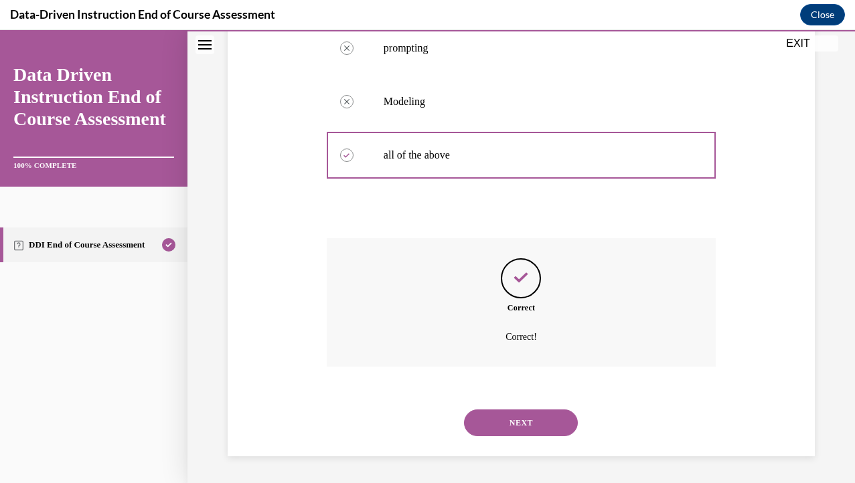
click at [536, 426] on button "NEXT" at bounding box center [521, 423] width 114 height 27
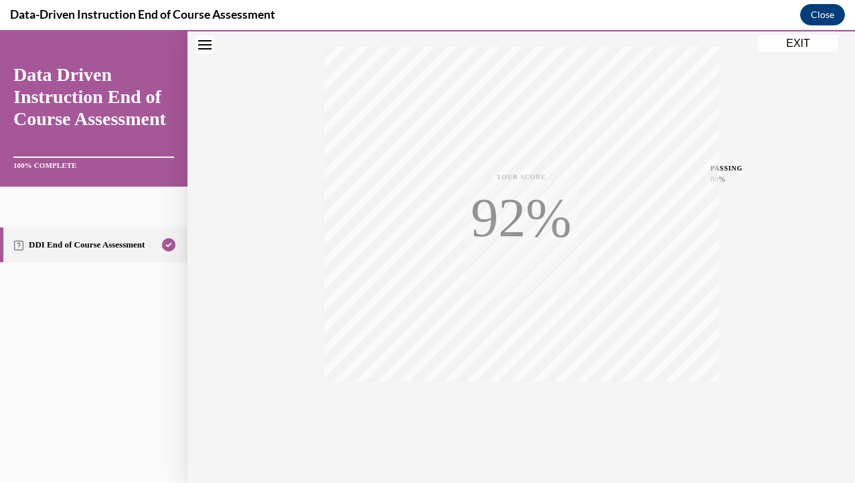
scroll to position [233, 0]
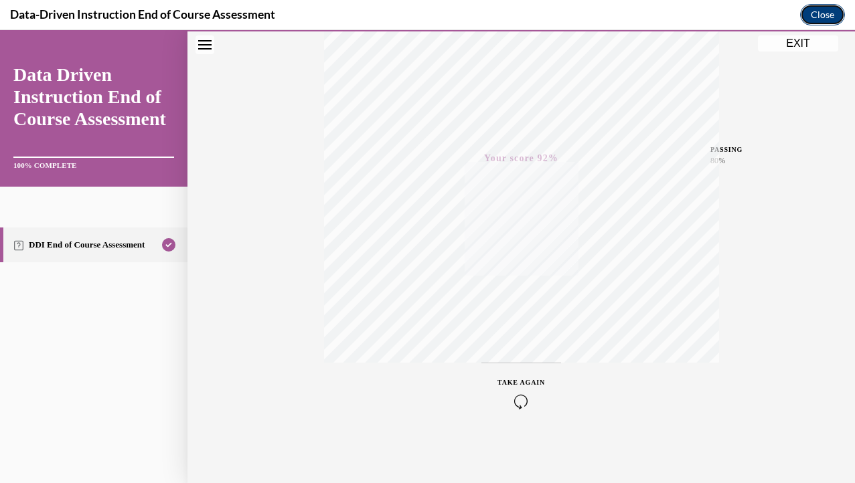
click at [814, 18] on button "Close" at bounding box center [822, 14] width 45 height 21
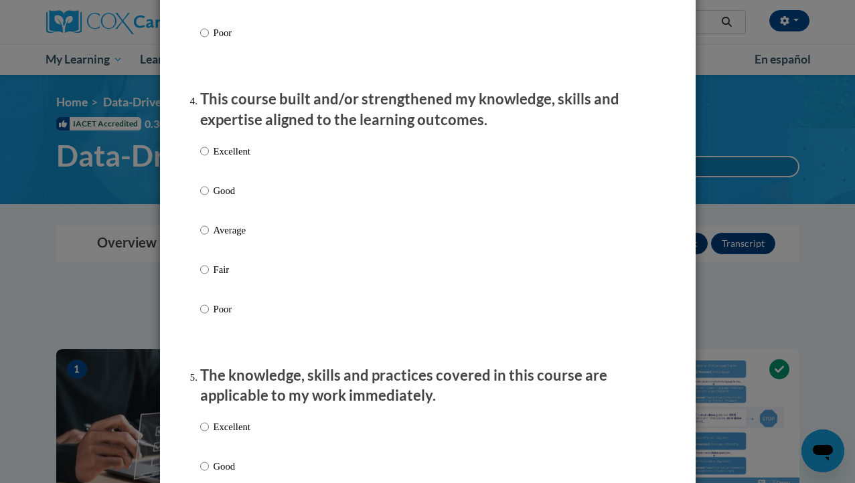
scroll to position [0, 0]
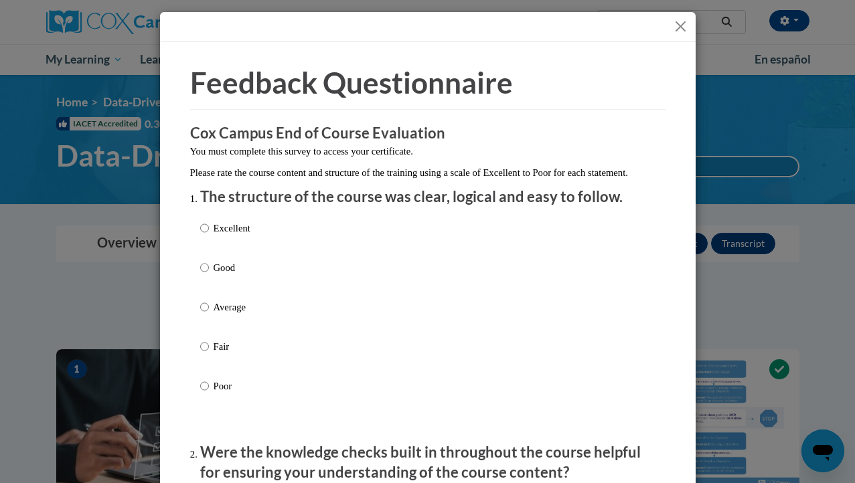
click at [681, 23] on button "Close" at bounding box center [680, 26] width 17 height 17
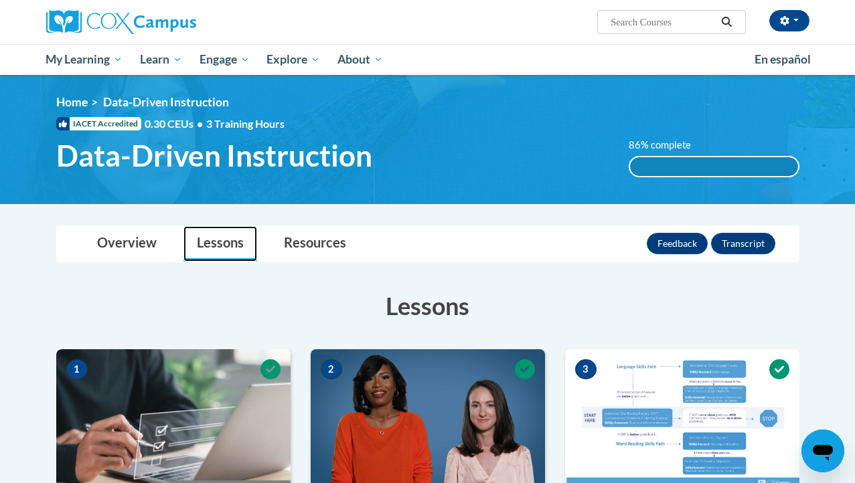
click at [199, 245] on link "Lessons" at bounding box center [220, 243] width 74 height 35
click at [129, 246] on link "Overview" at bounding box center [127, 243] width 86 height 35
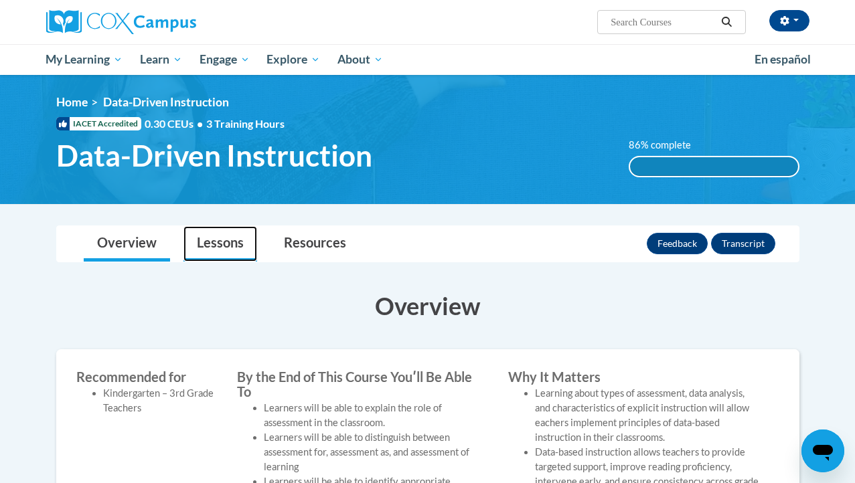
click at [220, 244] on link "Lessons" at bounding box center [220, 243] width 74 height 35
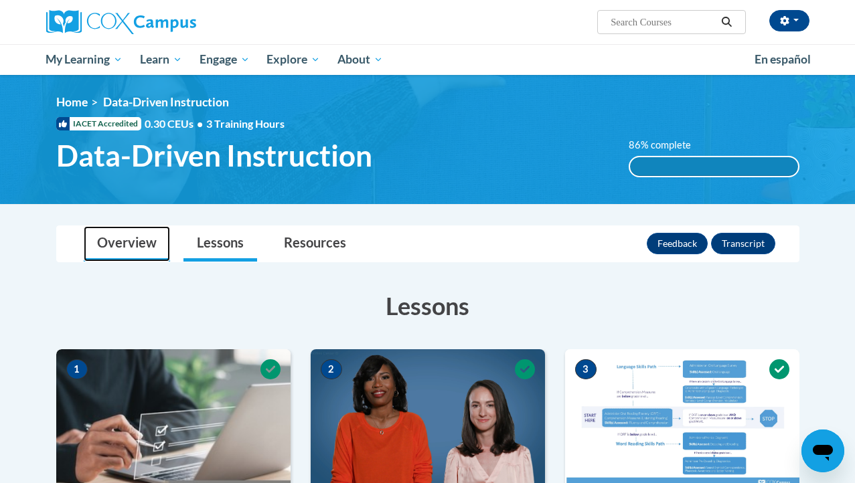
click at [142, 251] on link "Overview" at bounding box center [127, 243] width 86 height 35
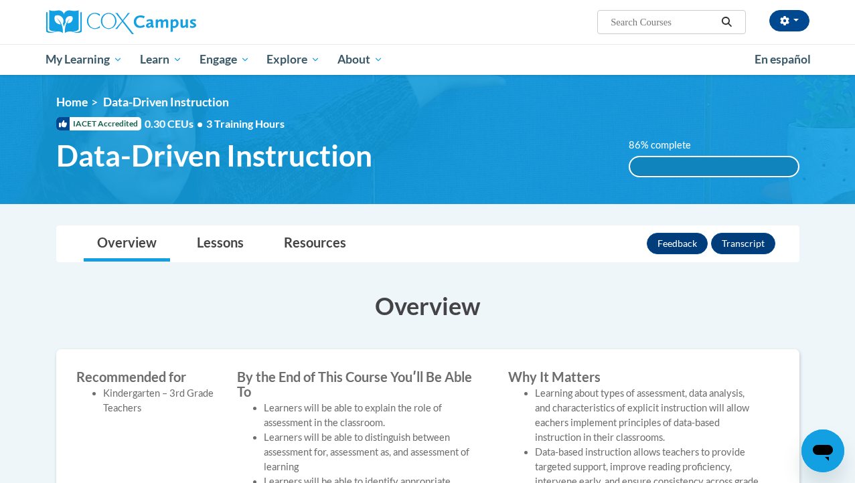
click at [716, 167] on div "86% complete" at bounding box center [714, 166] width 168 height 19
click at [313, 255] on link "Resources" at bounding box center [314, 243] width 89 height 35
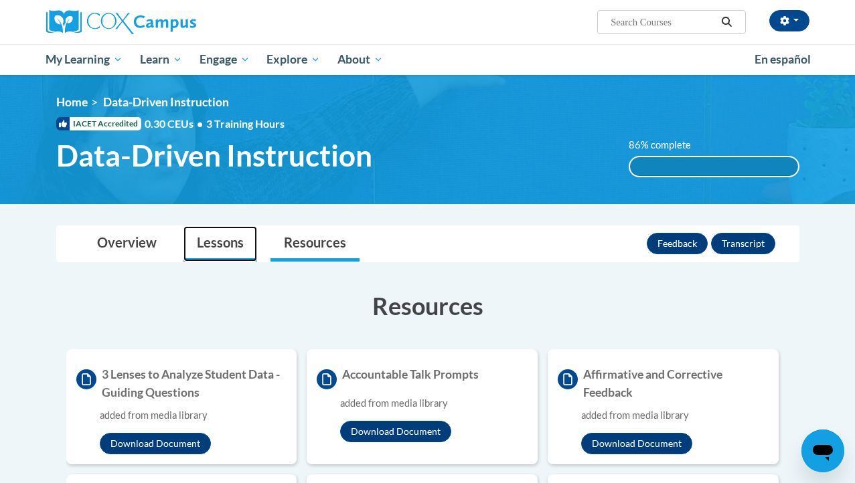
click at [208, 248] on link "Lessons" at bounding box center [220, 243] width 74 height 35
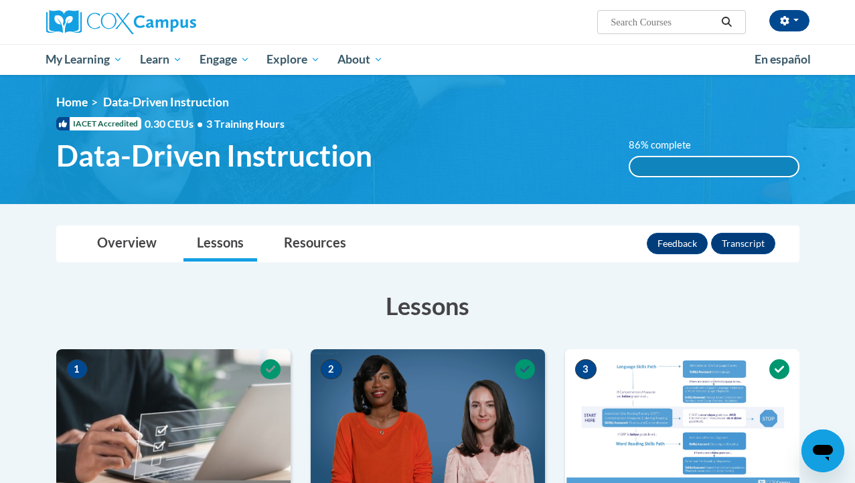
click at [691, 159] on div "86% complete" at bounding box center [714, 166] width 168 height 19
click at [165, 165] on span "Data-Driven Instruction" at bounding box center [214, 155] width 316 height 35
click at [137, 257] on link "Overview" at bounding box center [127, 243] width 86 height 35
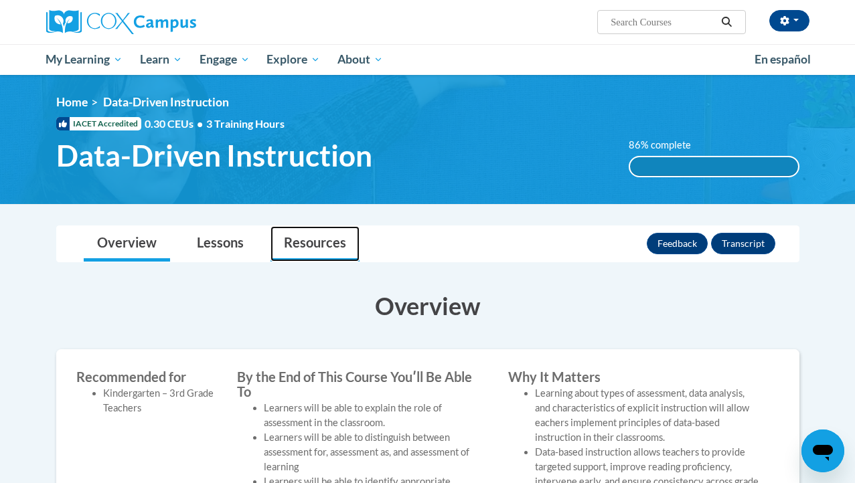
click at [341, 243] on link "Resources" at bounding box center [314, 243] width 89 height 35
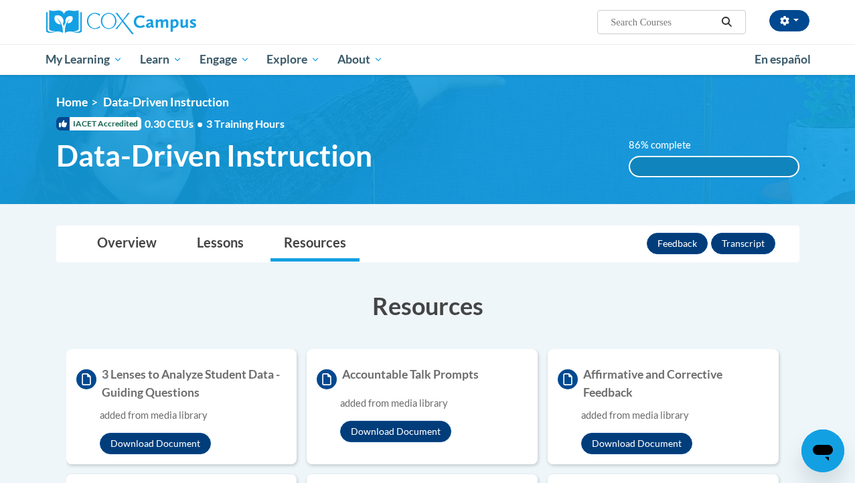
click at [745, 160] on div "86% complete" at bounding box center [714, 166] width 168 height 19
click at [220, 238] on link "Lessons" at bounding box center [220, 243] width 74 height 35
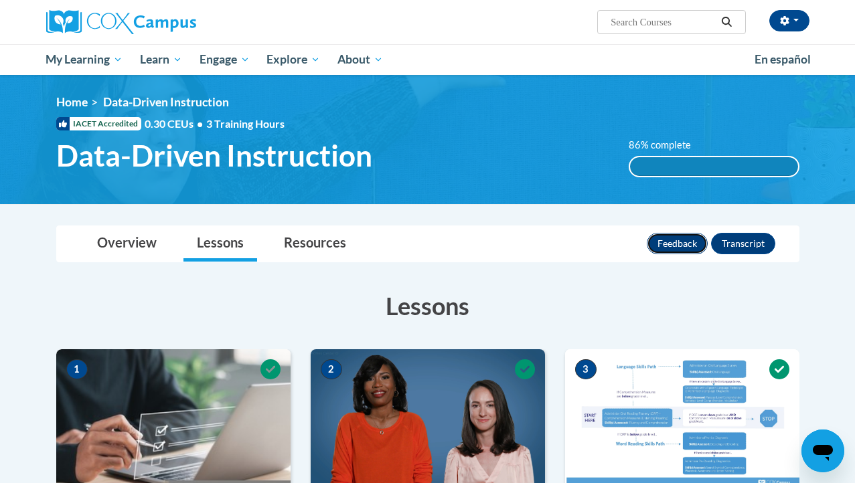
click at [684, 238] on button "Feedback" at bounding box center [677, 243] width 61 height 21
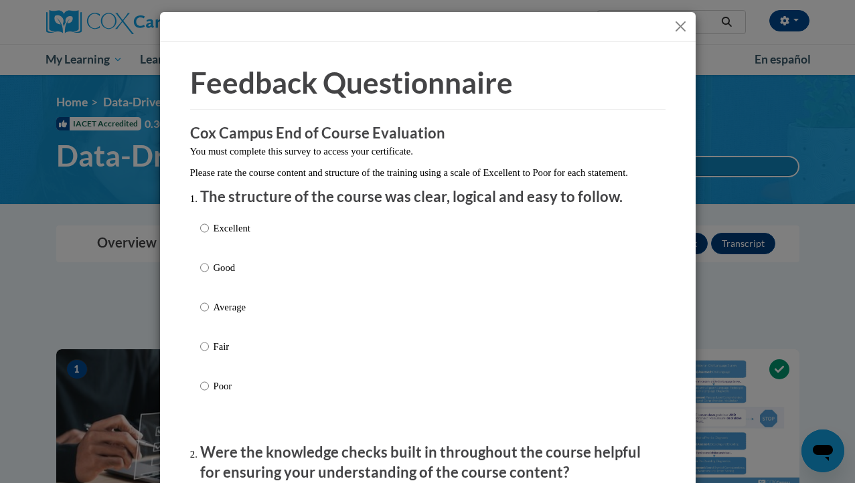
click at [364, 331] on div "Excellent Good Average Fair Poor" at bounding box center [427, 323] width 455 height 218
click at [210, 320] on label "Average" at bounding box center [225, 318] width 50 height 36
click at [209, 315] on input "Average" at bounding box center [204, 307] width 9 height 15
radio input "true"
click at [205, 236] on input "Excellent" at bounding box center [204, 228] width 9 height 15
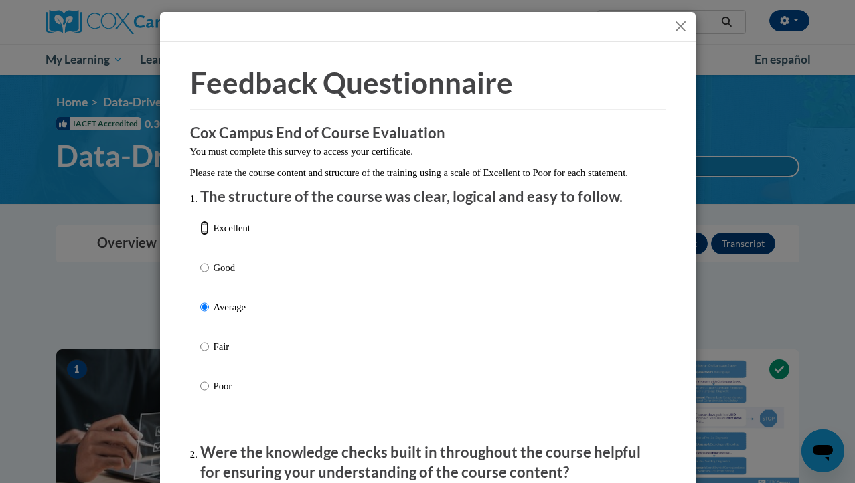
radio input "true"
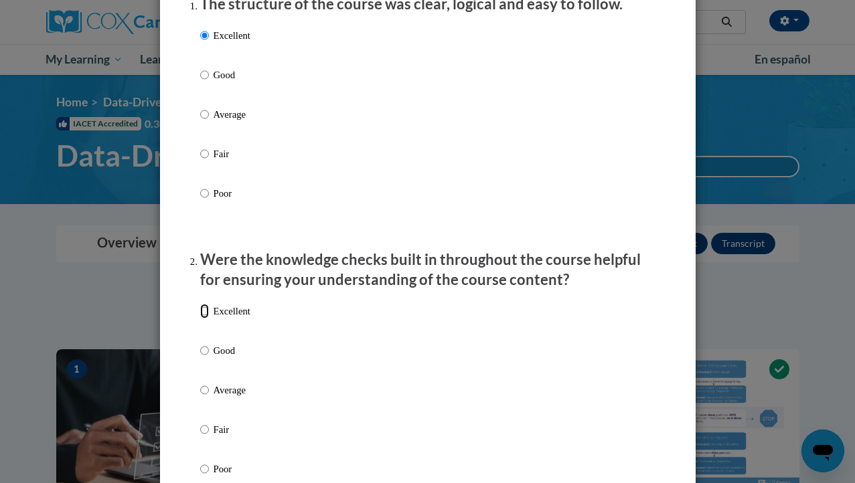
click at [202, 319] on input "Excellent" at bounding box center [204, 311] width 9 height 15
radio input "true"
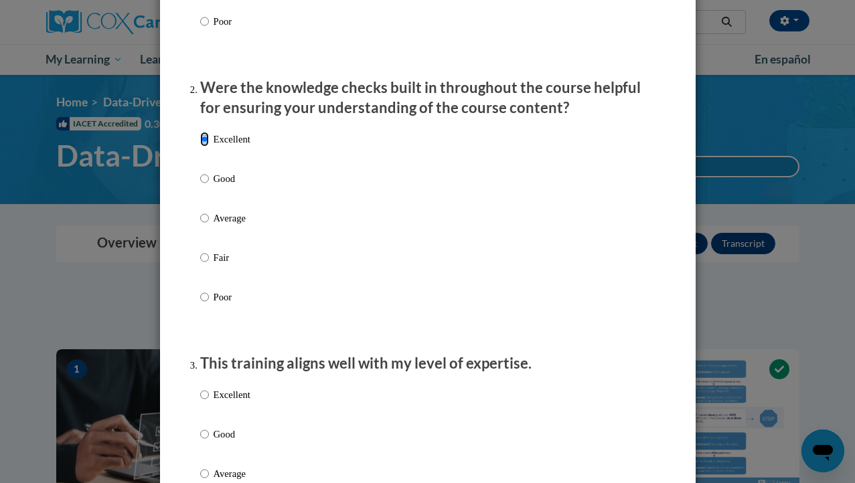
scroll to position [453, 0]
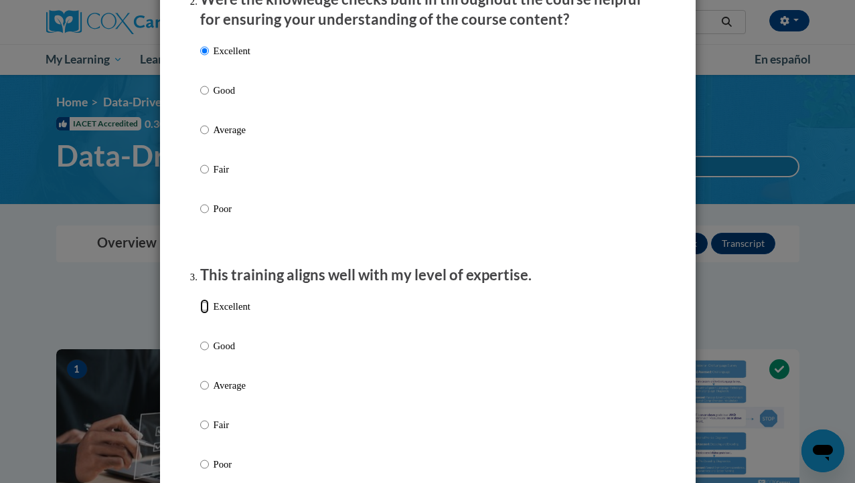
click at [200, 314] on input "Excellent" at bounding box center [204, 306] width 9 height 15
radio input "true"
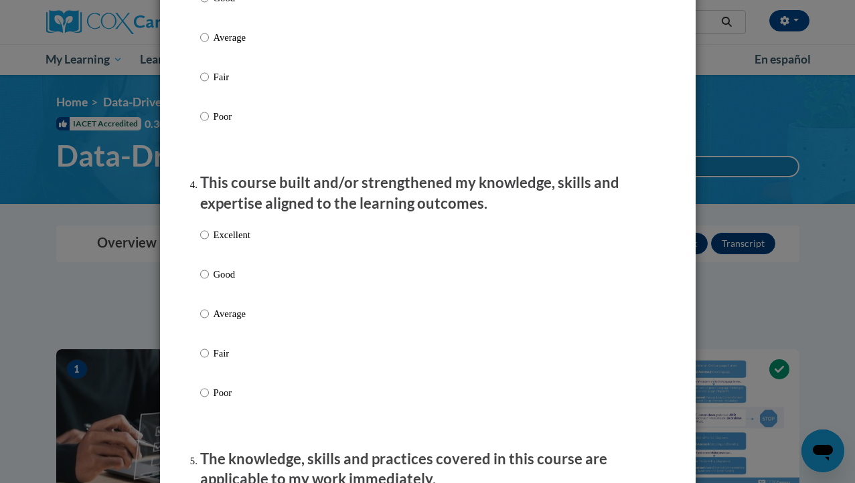
scroll to position [1023, 0]
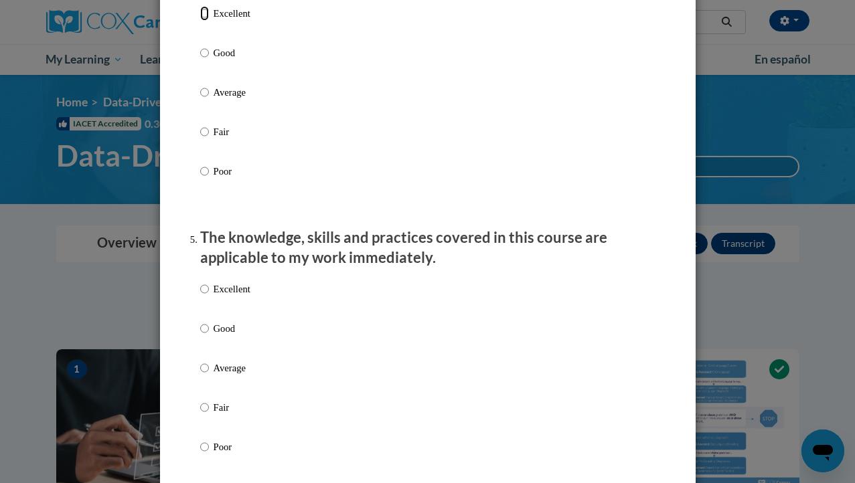
click at [206, 21] on input "Excellent" at bounding box center [204, 13] width 9 height 15
radio input "true"
click at [206, 297] on input "Excellent" at bounding box center [204, 289] width 9 height 15
radio input "true"
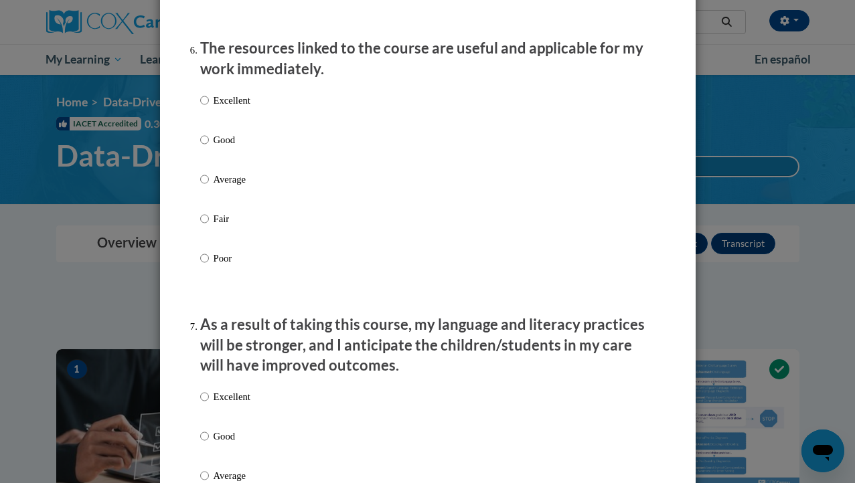
scroll to position [1760, 0]
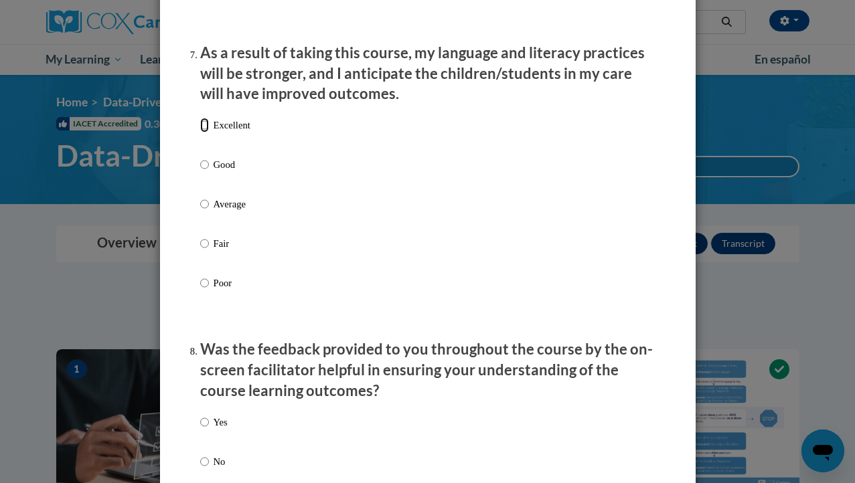
click at [203, 133] on input "Excellent" at bounding box center [204, 125] width 9 height 15
radio input "true"
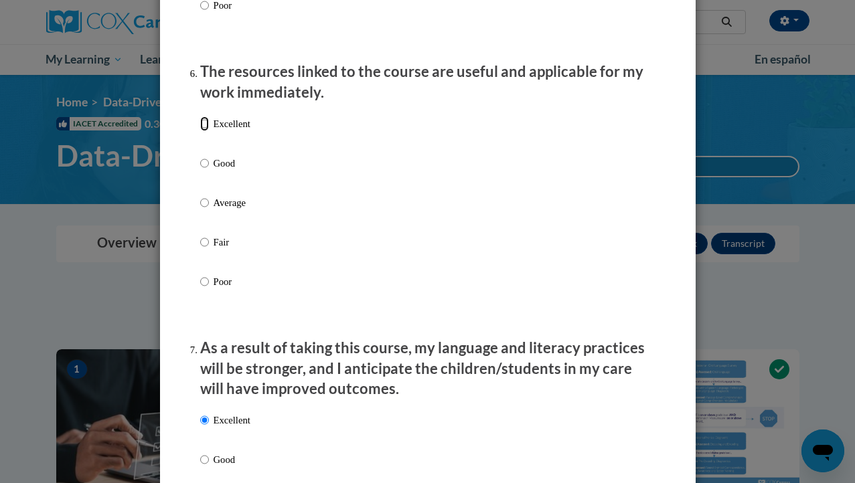
click at [204, 131] on input "Excellent" at bounding box center [204, 123] width 9 height 15
radio input "true"
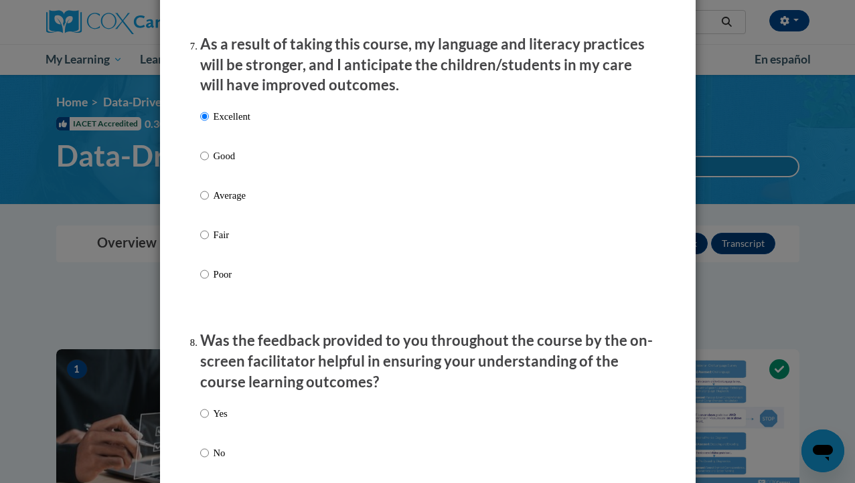
scroll to position [1976, 0]
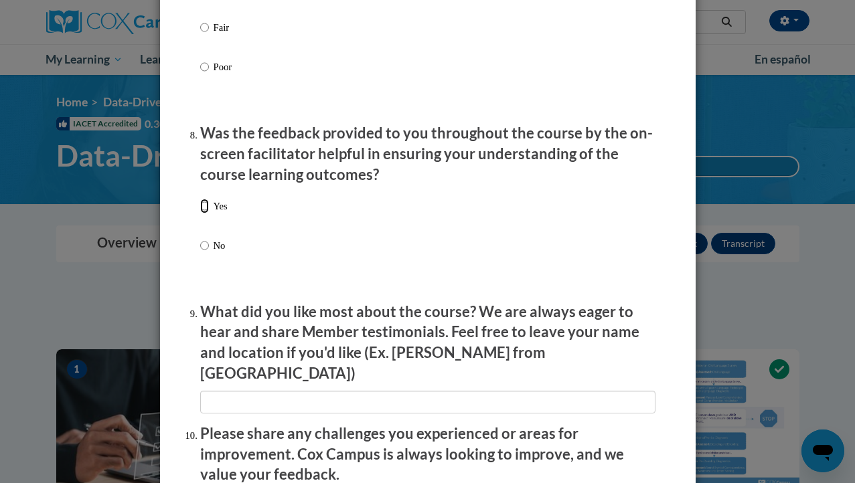
click at [204, 214] on input "Yes" at bounding box center [204, 206] width 9 height 15
radio input "true"
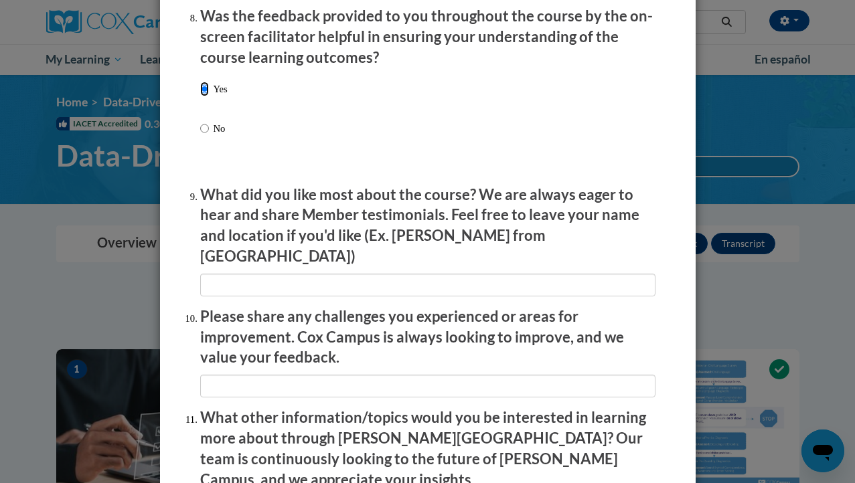
scroll to position [2093, 0]
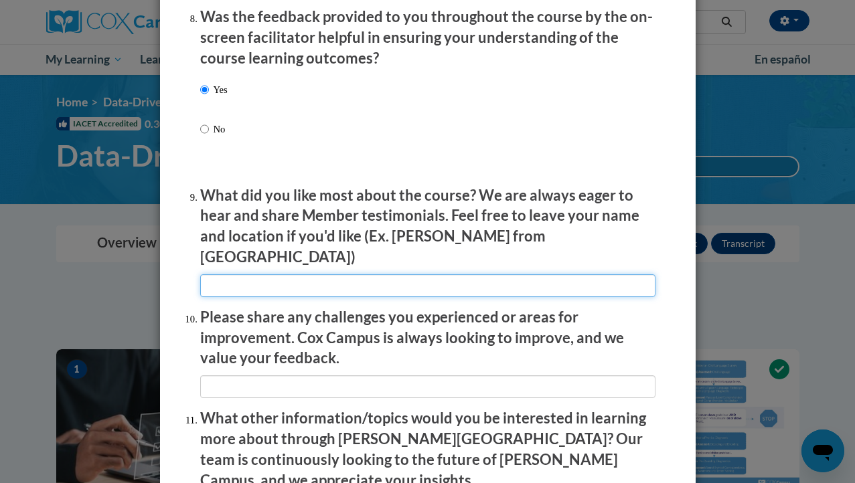
click at [250, 287] on input "textbox" at bounding box center [427, 286] width 455 height 23
type input "na"
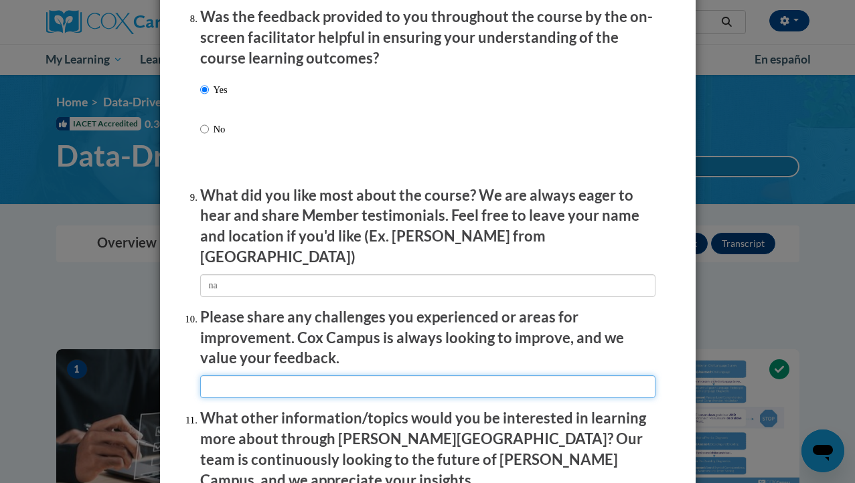
click at [249, 386] on input "textbox" at bounding box center [427, 387] width 455 height 23
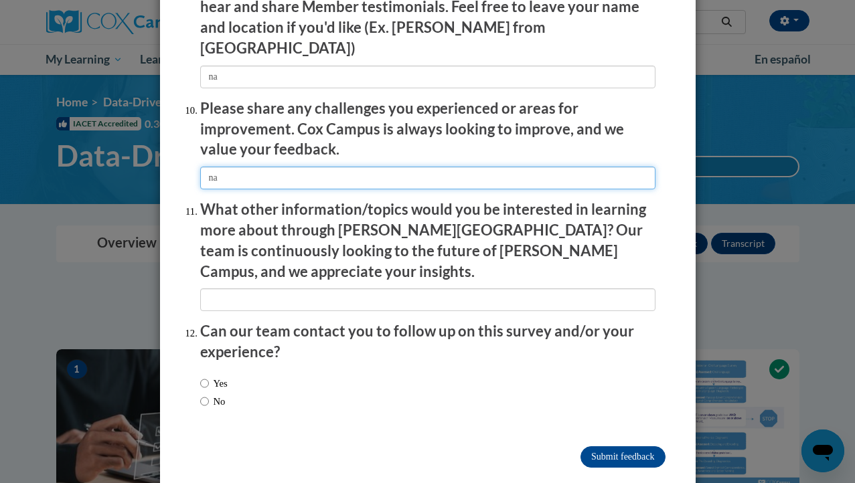
type input "na"
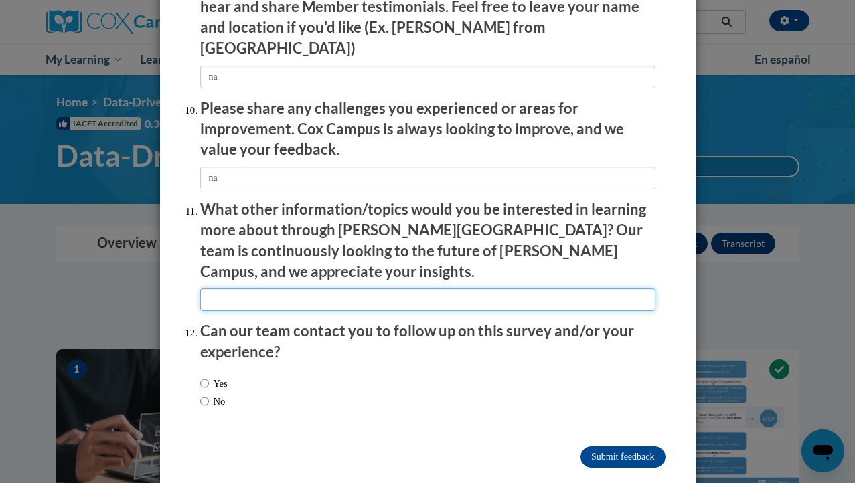
click at [250, 289] on input "textbox" at bounding box center [427, 300] width 455 height 23
type input "na"
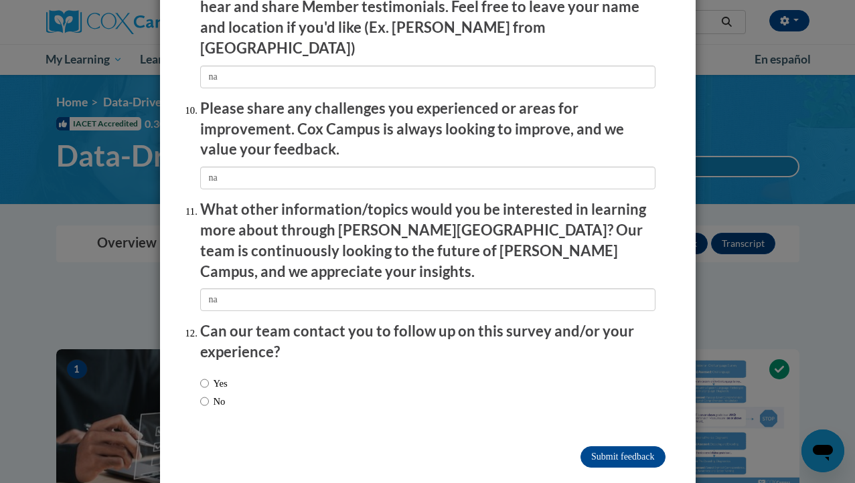
click at [247, 370] on div "Yes No" at bounding box center [427, 395] width 455 height 50
click at [202, 394] on input "No" at bounding box center [204, 401] width 9 height 15
radio input "true"
click at [615, 447] on input "Submit feedback" at bounding box center [622, 457] width 84 height 21
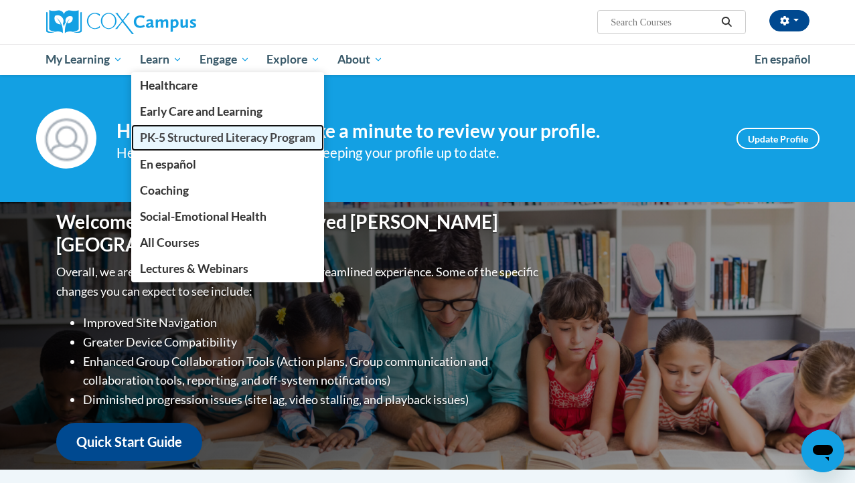
click at [182, 137] on span "PK-5 Structured Literacy Program" at bounding box center [227, 138] width 175 height 14
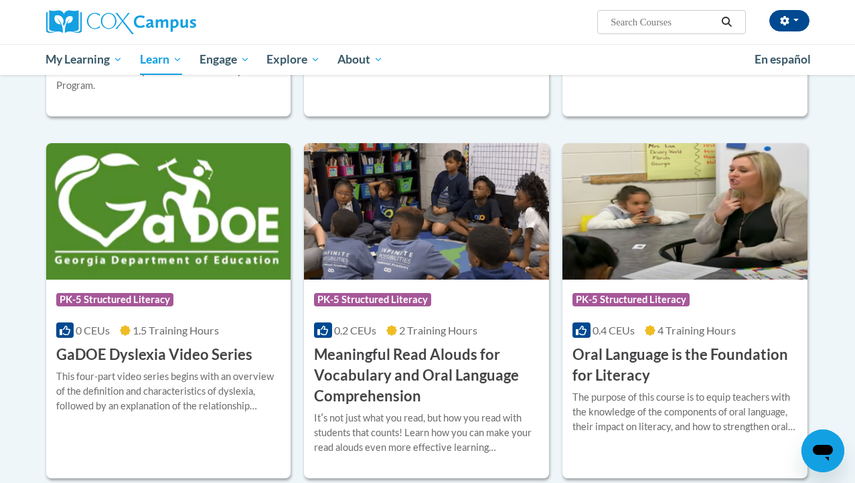
scroll to position [706, 0]
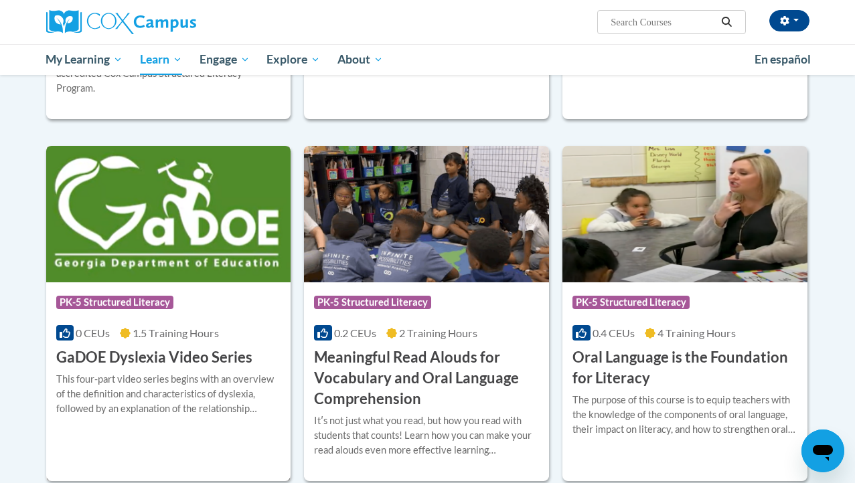
click at [166, 244] on img at bounding box center [168, 214] width 245 height 137
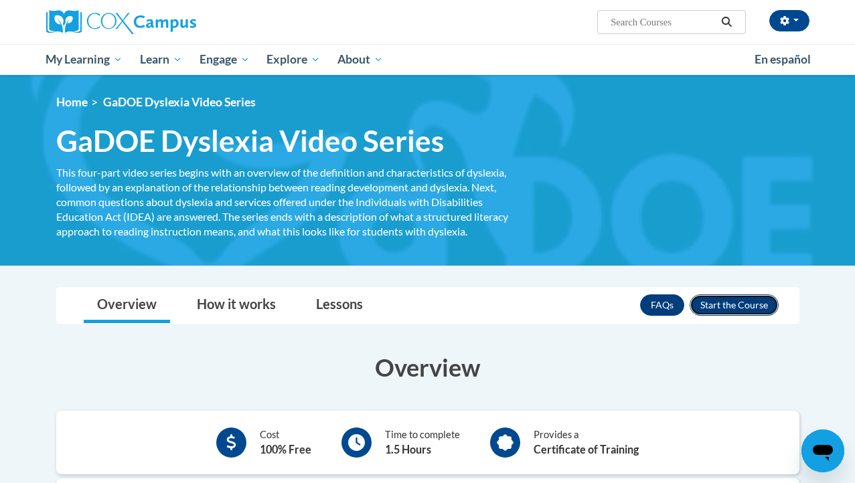
click at [719, 305] on button "Enroll" at bounding box center [734, 305] width 89 height 21
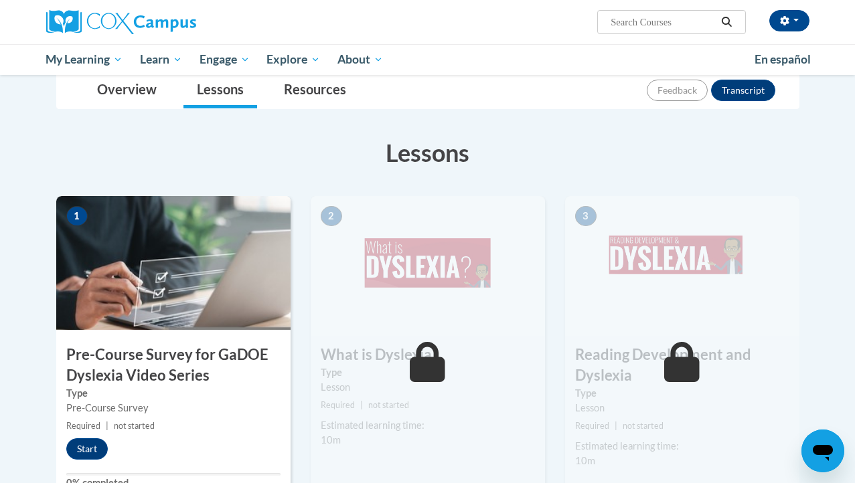
scroll to position [198, 0]
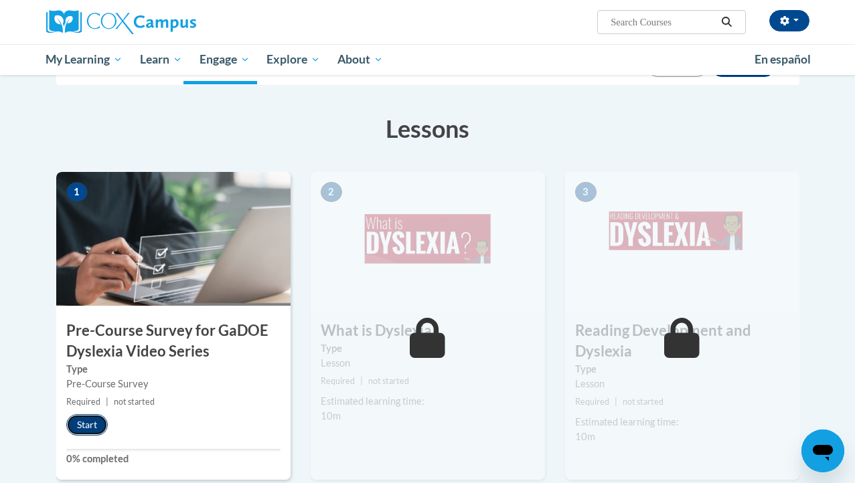
click at [94, 426] on button "Start" at bounding box center [87, 424] width 42 height 21
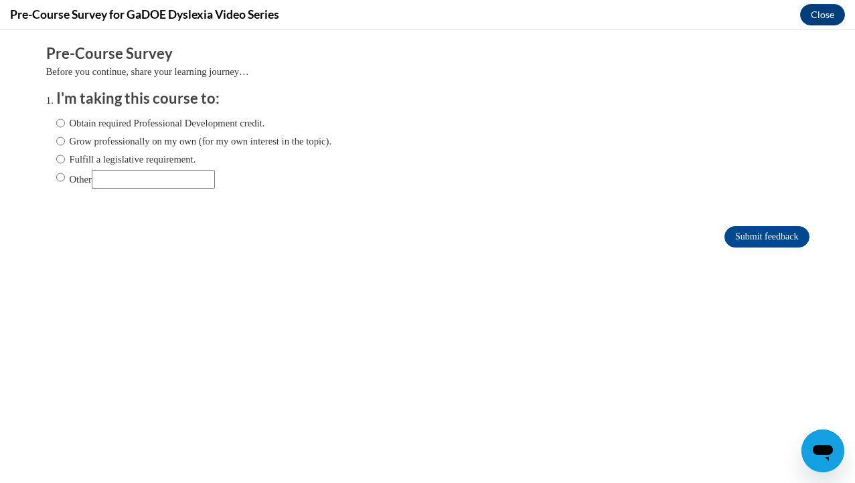
scroll to position [0, 0]
click at [63, 126] on input "Obtain required Professional Development credit." at bounding box center [60, 123] width 9 height 15
radio input "true"
click at [734, 242] on input "Submit feedback" at bounding box center [766, 236] width 84 height 21
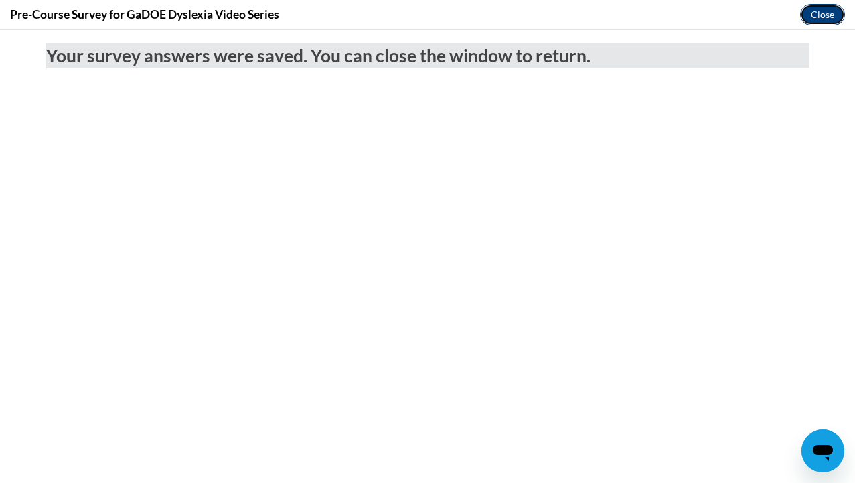
click at [819, 9] on button "Close" at bounding box center [822, 14] width 45 height 21
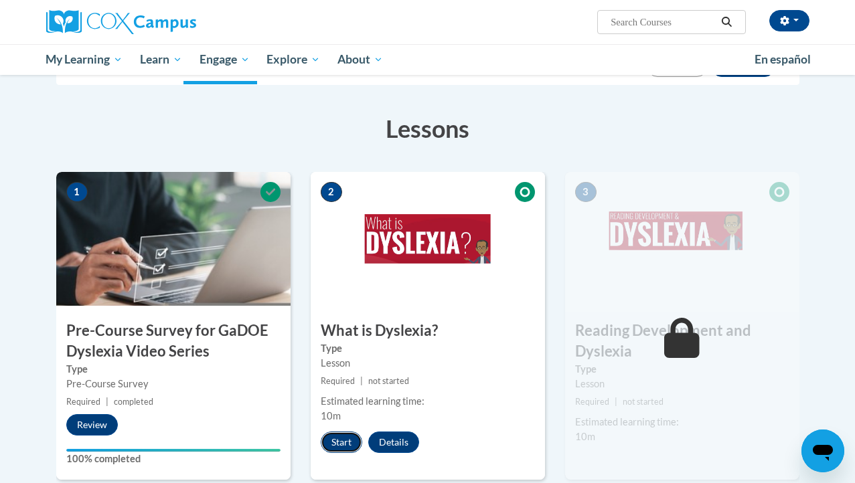
click at [348, 442] on button "Start" at bounding box center [342, 442] width 42 height 21
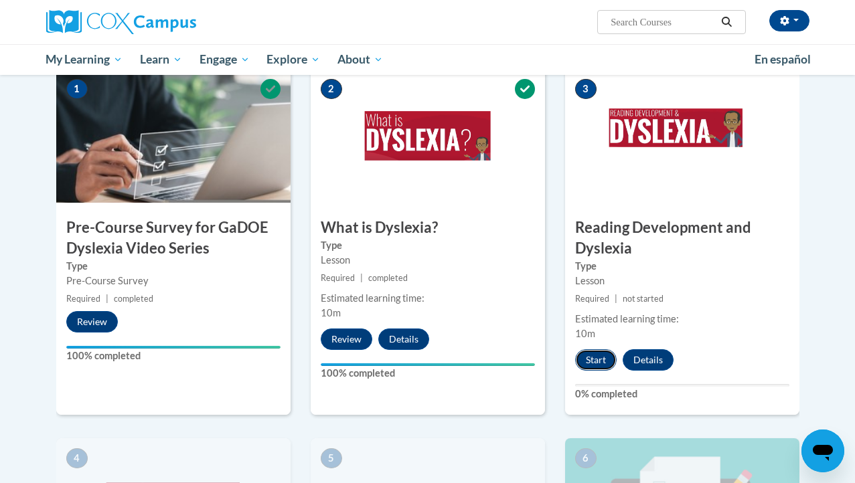
click at [597, 361] on button "Start" at bounding box center [596, 359] width 42 height 21
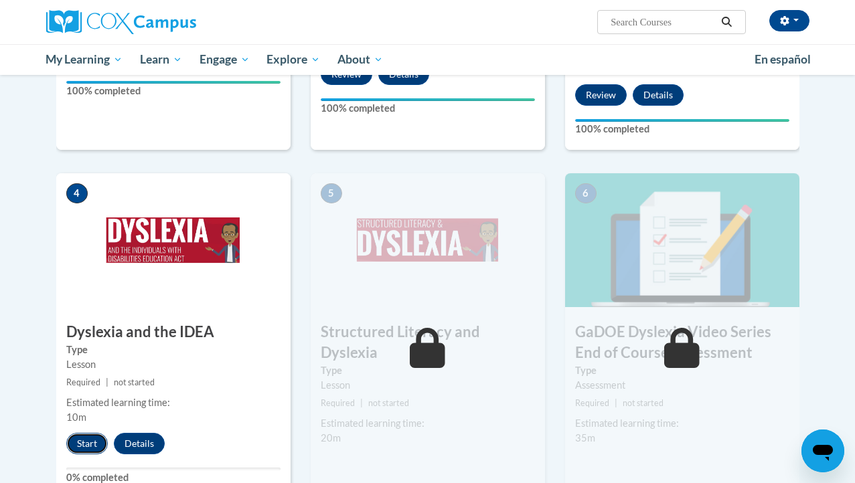
click at [90, 442] on button "Start" at bounding box center [87, 443] width 42 height 21
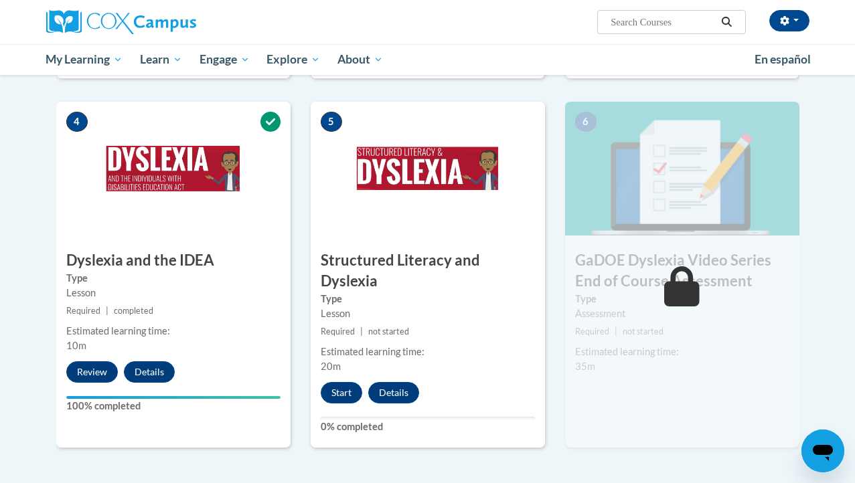
scroll to position [791, 0]
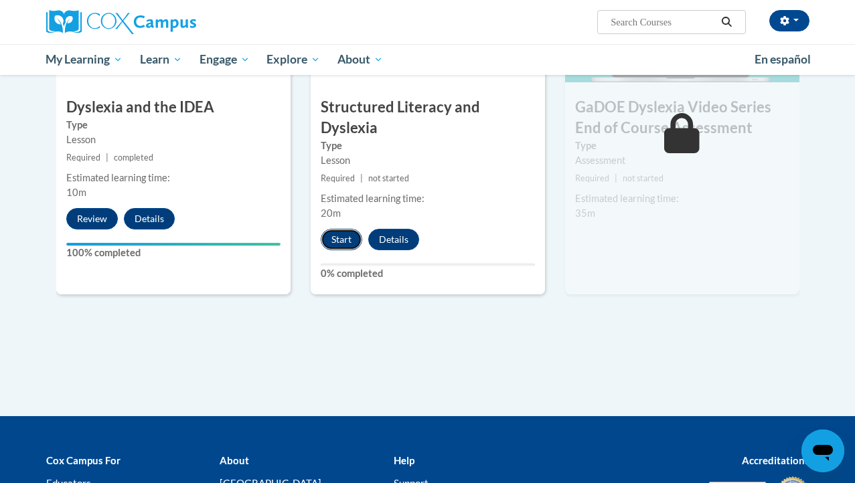
click at [345, 247] on button "Start" at bounding box center [342, 239] width 42 height 21
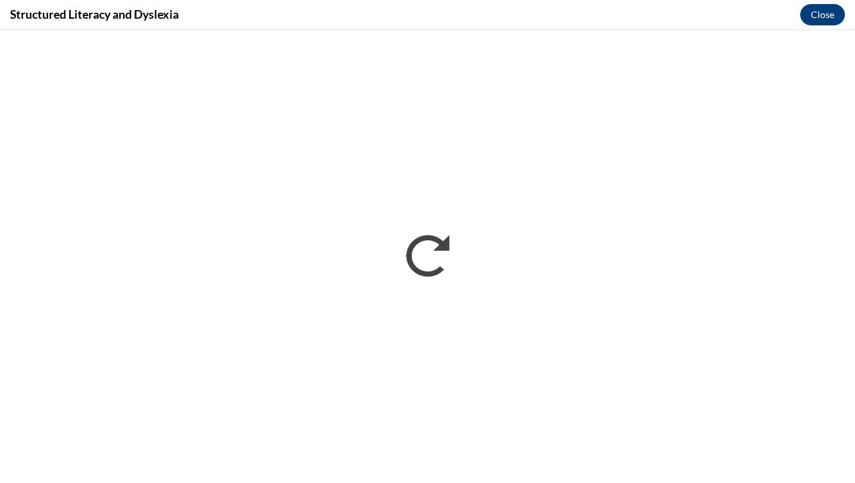
scroll to position [0, 0]
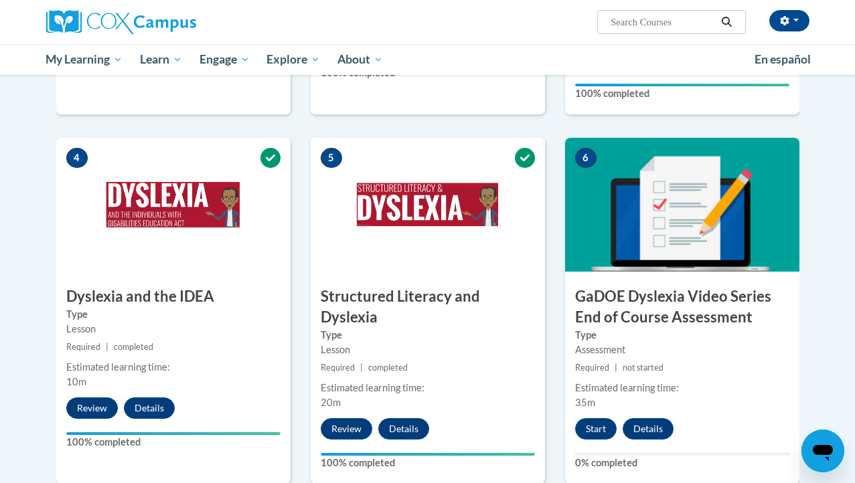
scroll to position [640, 0]
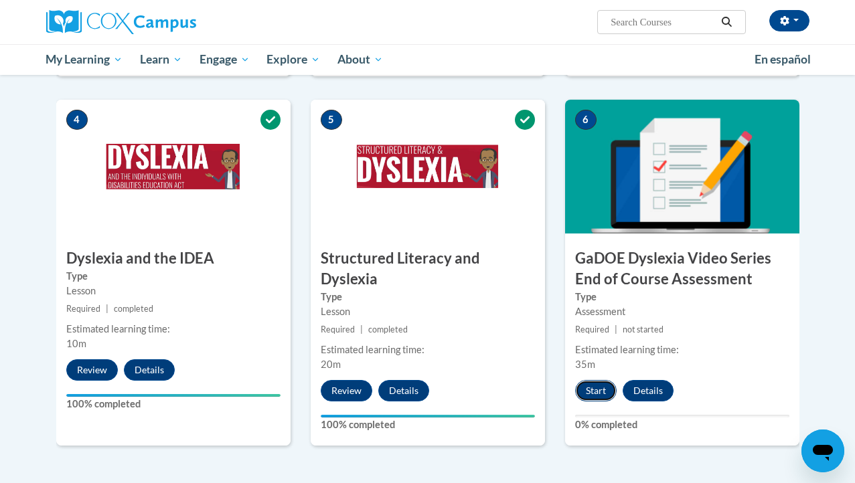
click at [599, 398] on button "Start" at bounding box center [596, 390] width 42 height 21
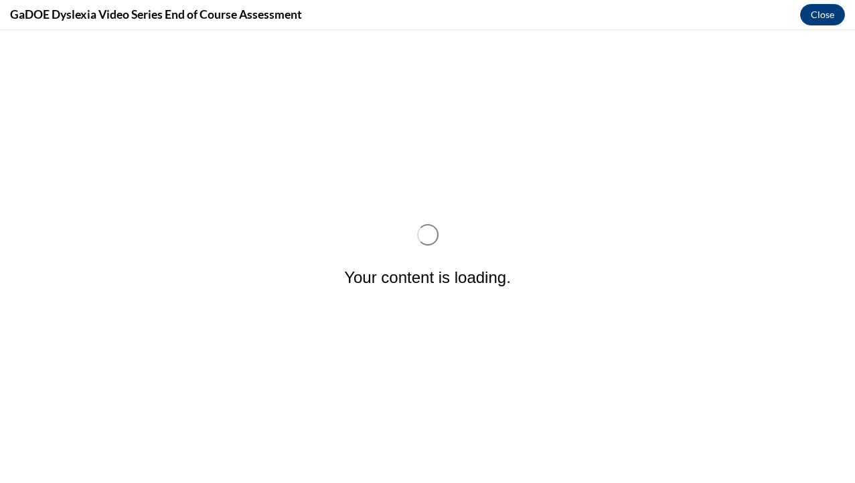
scroll to position [0, 0]
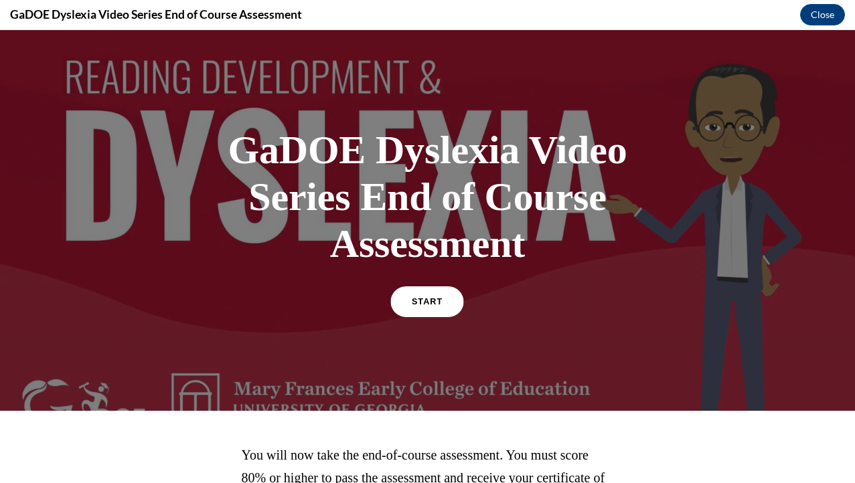
click at [417, 301] on span "START" at bounding box center [427, 302] width 31 height 10
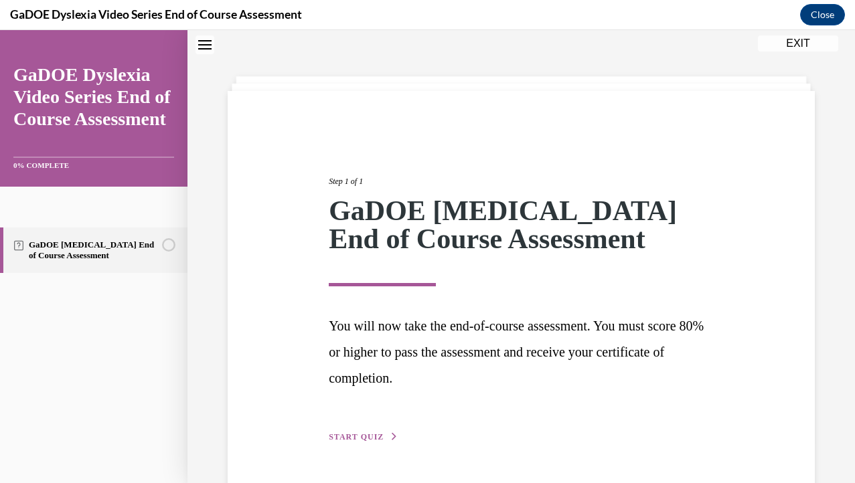
scroll to position [83, 0]
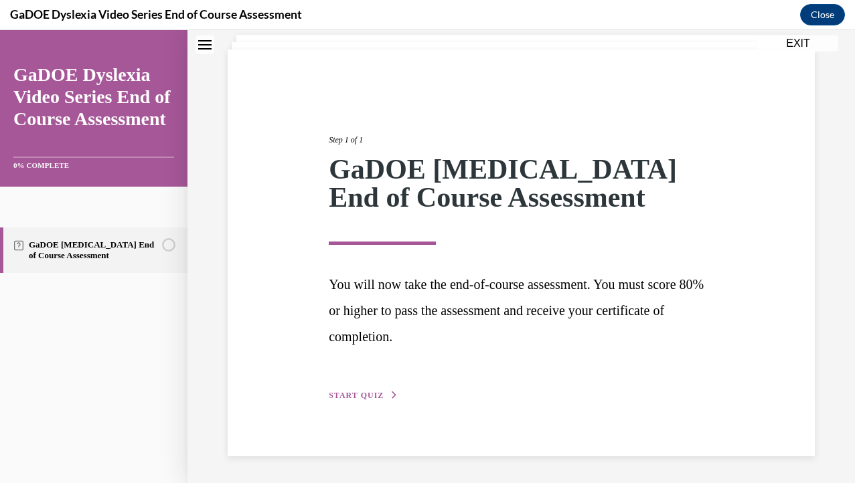
click at [368, 388] on div "Step 1 of 1 GaDOE Dyslexia End of Course Assessment You will now take the end-o…" at bounding box center [521, 253] width 405 height 300
click at [370, 382] on div "Step 1 of 1 GaDOE Dyslexia End of Course Assessment You will now take the end-o…" at bounding box center [521, 253] width 405 height 300
click at [370, 392] on span "START QUIZ" at bounding box center [356, 395] width 55 height 9
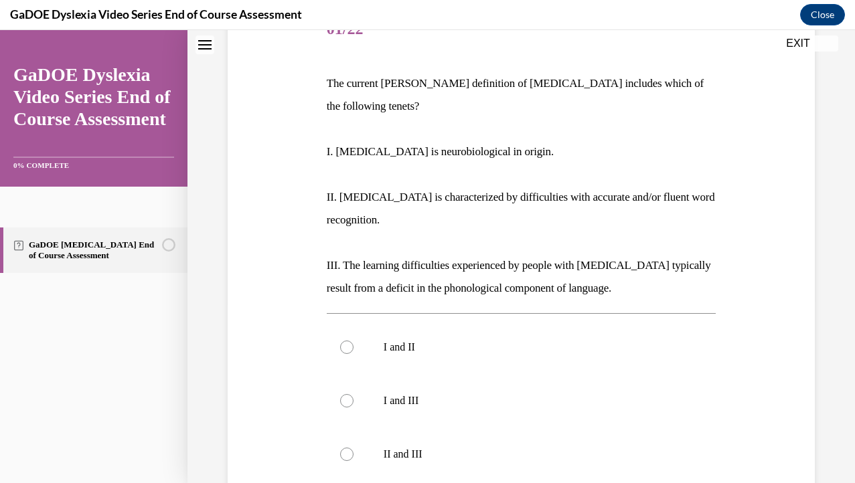
scroll to position [183, 0]
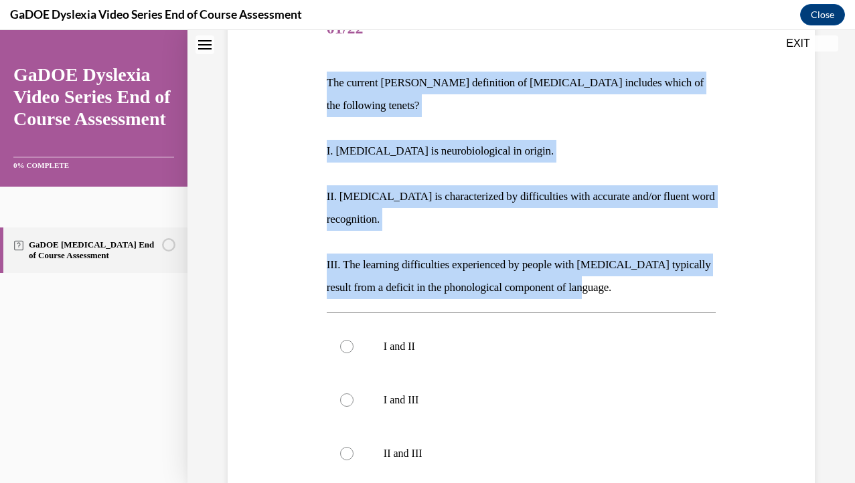
drag, startPoint x: 323, startPoint y: 80, endPoint x: 635, endPoint y: 263, distance: 361.6
click at [635, 263] on div "Question 01/22 The current IDA definition of dyslexia includes which of the fol…" at bounding box center [521, 342] width 396 height 718
copy div "The current IDA definition of dyslexia includes which of the following tenets? …"
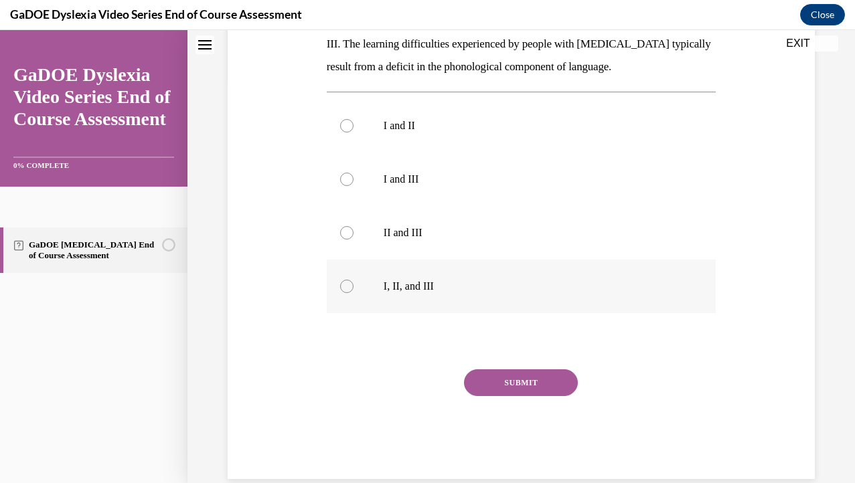
click at [356, 260] on label "I, II, and III" at bounding box center [521, 287] width 389 height 54
click at [354, 280] on input "I, II, and III" at bounding box center [346, 286] width 13 height 13
radio input "true"
click at [546, 370] on button "SUBMIT" at bounding box center [521, 383] width 114 height 27
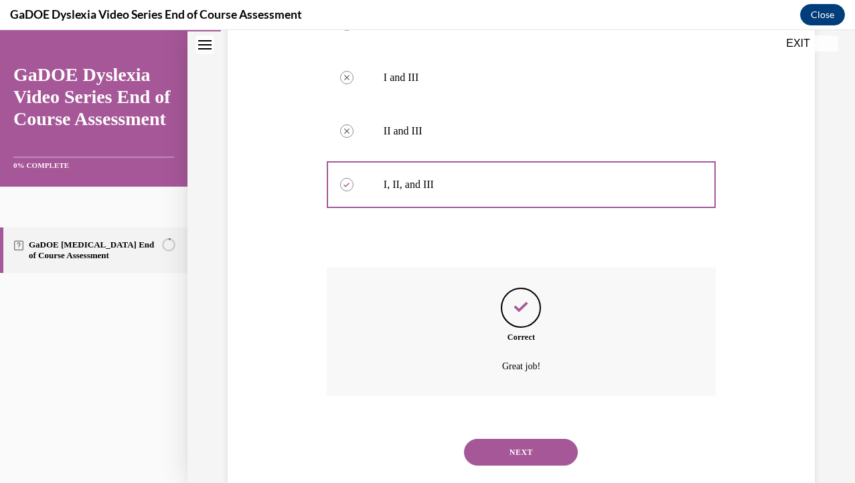
scroll to position [513, 0]
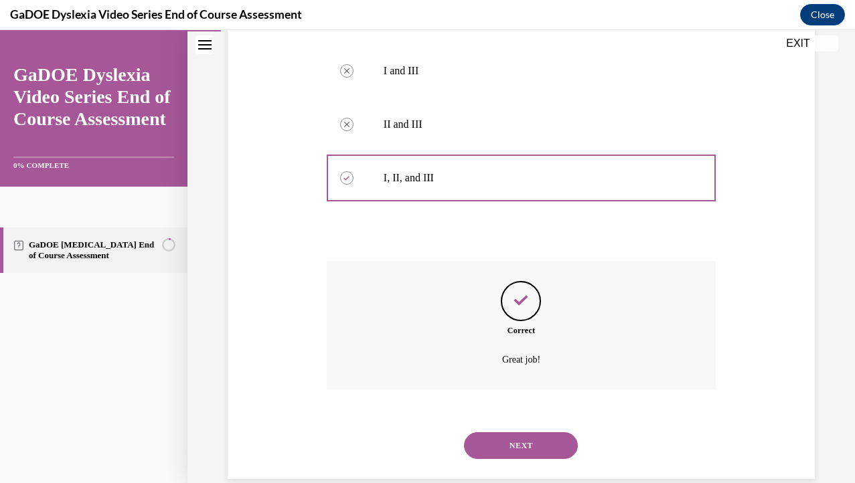
click at [515, 438] on div "NEXT" at bounding box center [521, 446] width 389 height 54
click at [515, 433] on button "NEXT" at bounding box center [521, 446] width 114 height 27
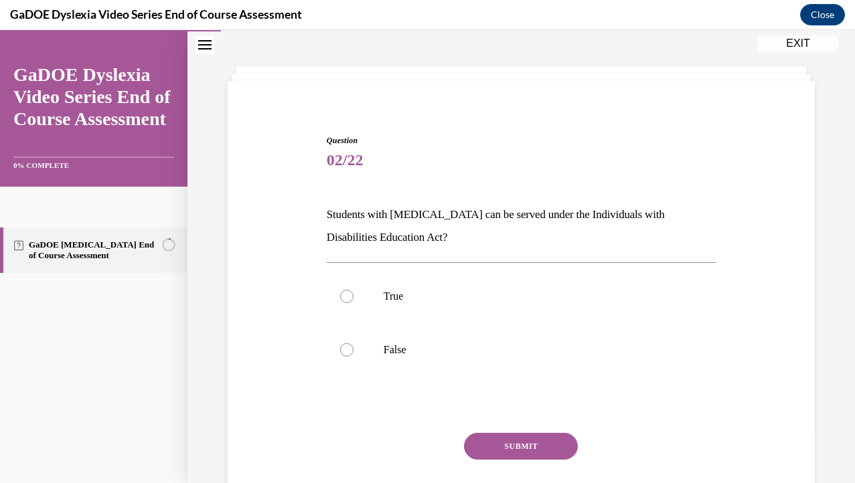
scroll to position [41, 0]
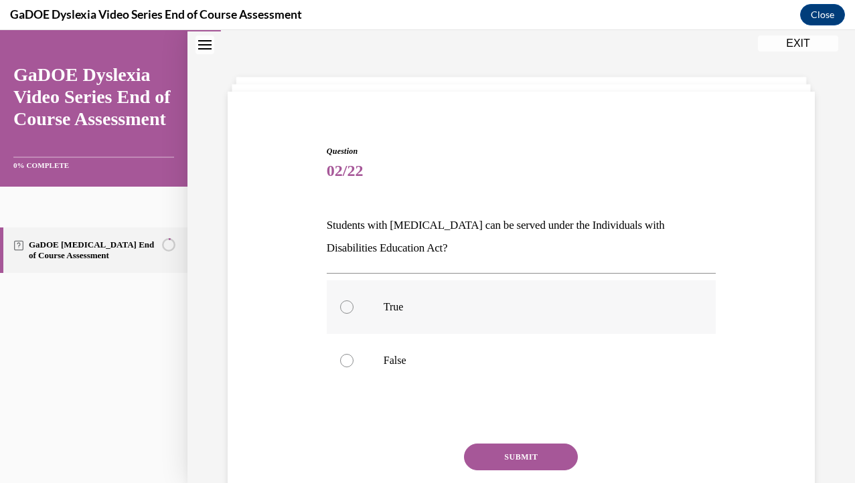
click at [465, 315] on label "True" at bounding box center [521, 308] width 389 height 54
click at [354, 314] on input "True" at bounding box center [346, 307] width 13 height 13
radio input "true"
click at [530, 461] on button "SUBMIT" at bounding box center [521, 457] width 114 height 27
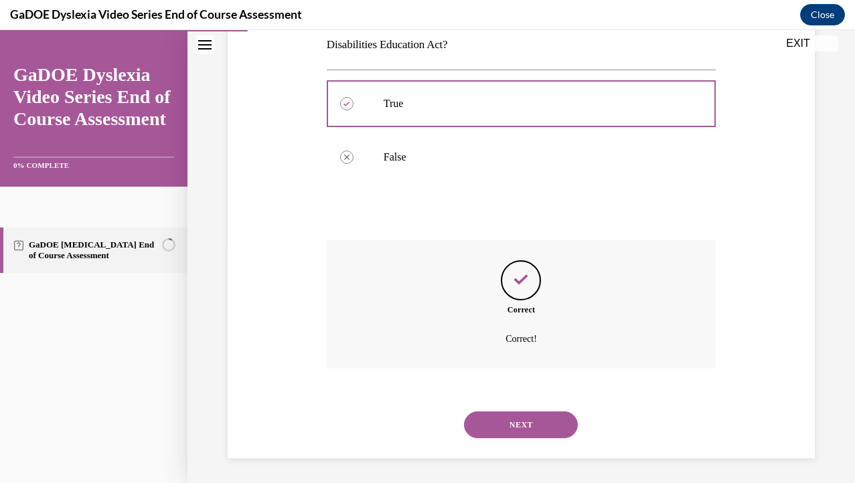
scroll to position [246, 0]
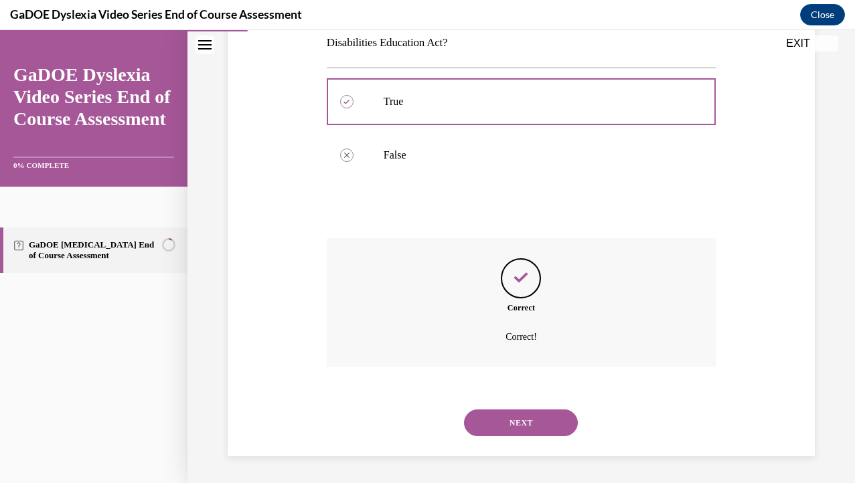
click at [530, 428] on button "NEXT" at bounding box center [521, 423] width 114 height 27
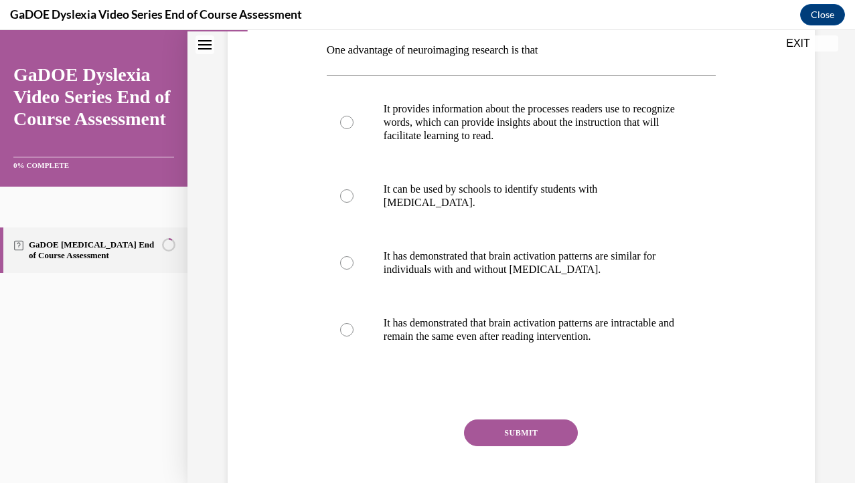
scroll to position [188, 0]
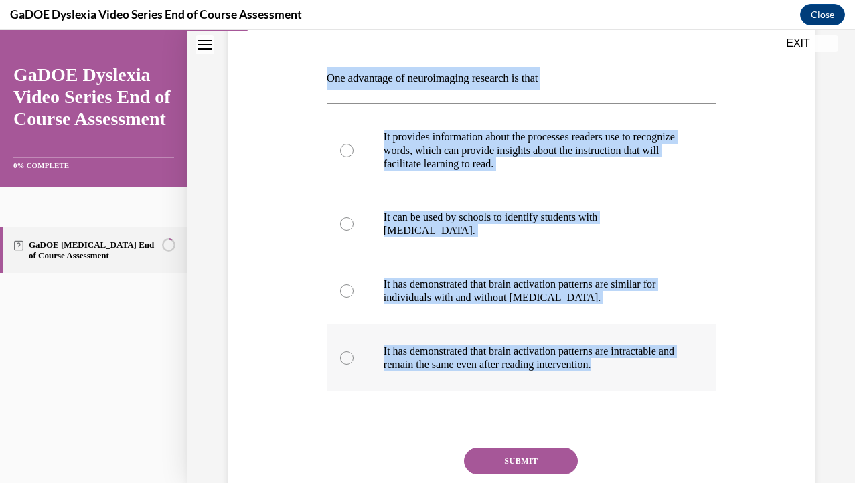
drag, startPoint x: 315, startPoint y: 80, endPoint x: 623, endPoint y: 375, distance: 425.7
click at [623, 375] on div "Question 03/22 One advantage of neuroimaging research is that It provides infor…" at bounding box center [521, 258] width 594 height 600
copy div "One advantage of neuroimaging research is that It provides information about th…"
click at [554, 137] on p "It provides information about the processes readers use to recognize words, whi…" at bounding box center [533, 151] width 299 height 40
click at [354, 144] on input "It provides information about the processes readers use to recognize words, whi…" at bounding box center [346, 150] width 13 height 13
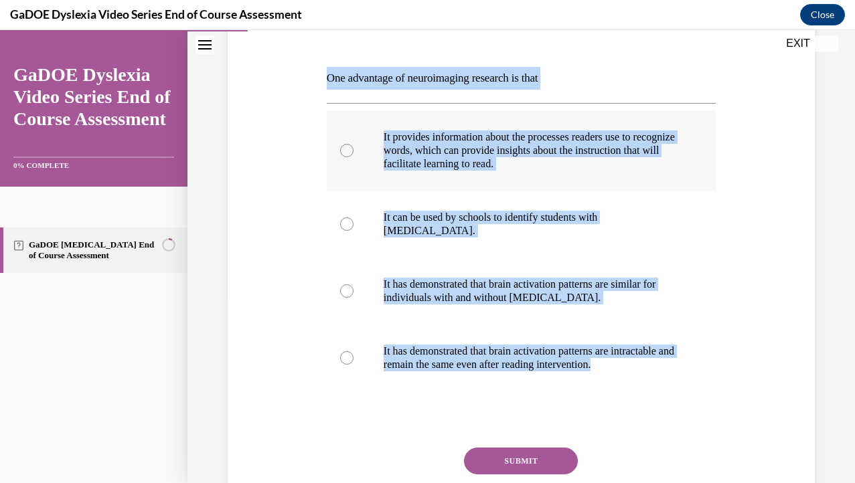
radio input "true"
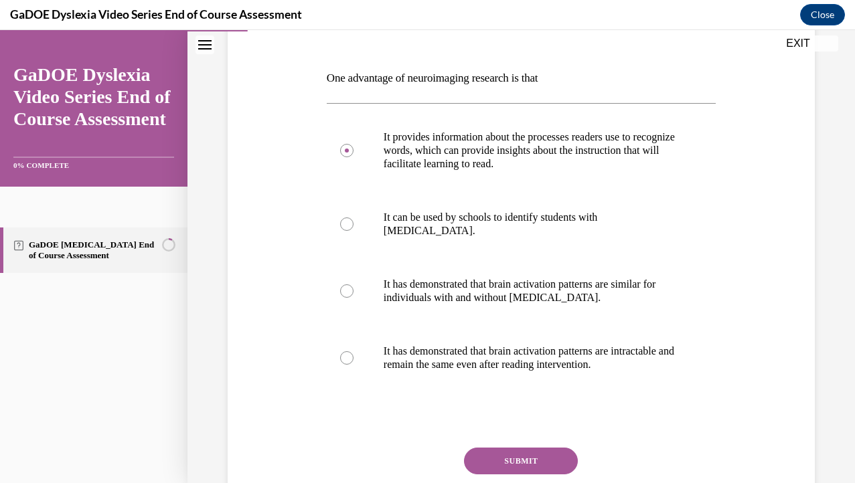
click at [517, 459] on button "SUBMIT" at bounding box center [521, 461] width 114 height 27
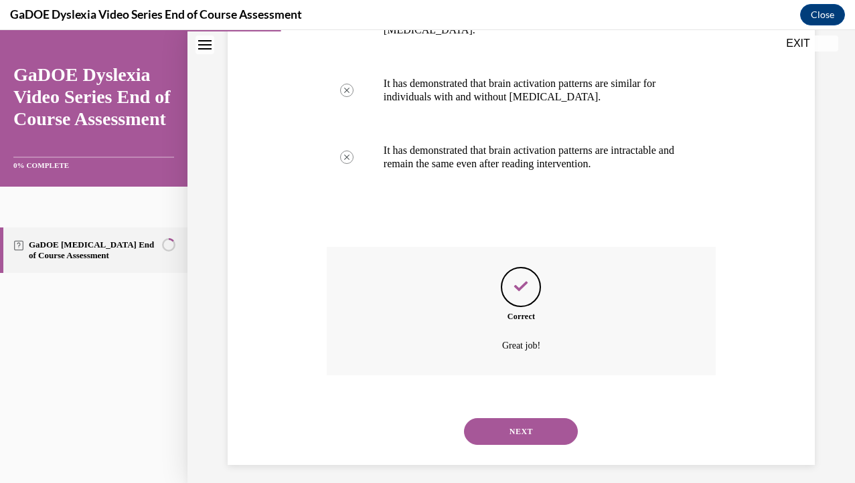
scroll to position [398, 0]
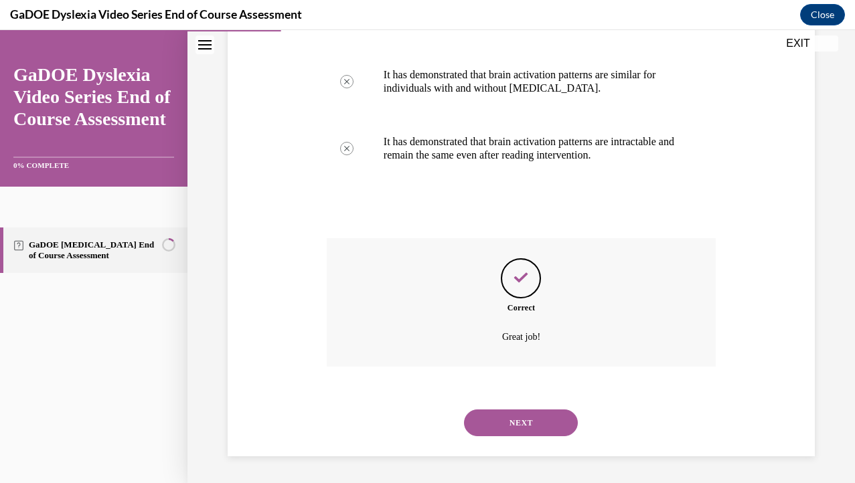
click at [532, 428] on button "NEXT" at bounding box center [521, 423] width 114 height 27
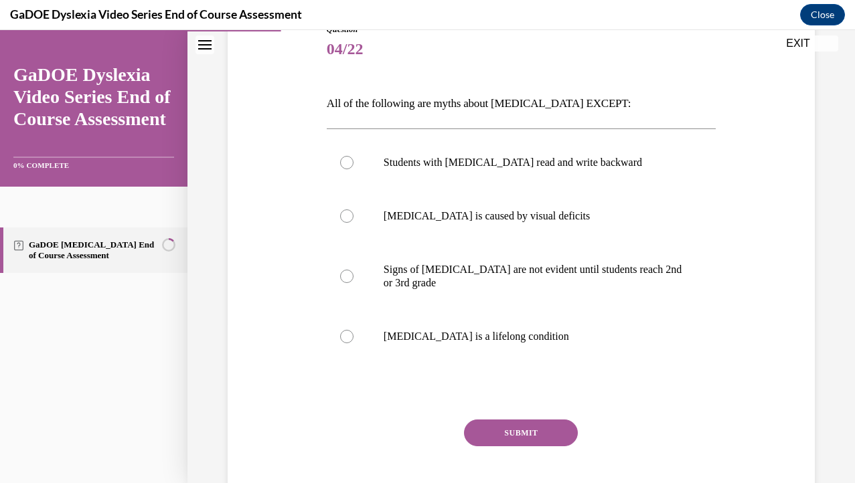
scroll to position [165, 0]
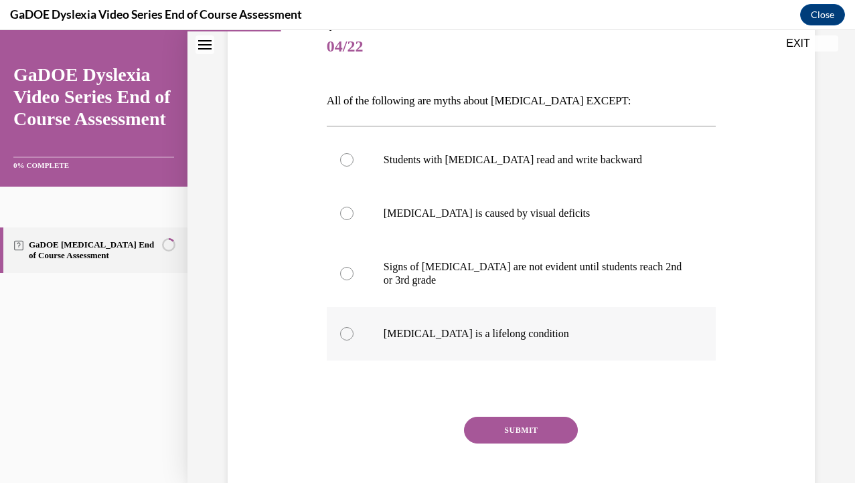
click at [522, 338] on p "Dyslexia is a lifelong condition" at bounding box center [533, 333] width 299 height 13
click at [354, 338] on input "Dyslexia is a lifelong condition" at bounding box center [346, 333] width 13 height 13
radio input "true"
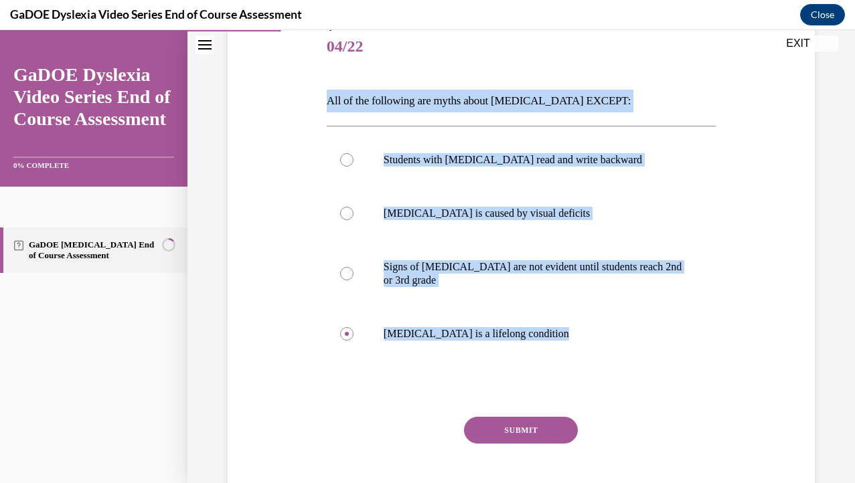
drag, startPoint x: 318, startPoint y: 94, endPoint x: 613, endPoint y: 381, distance: 411.4
click at [613, 381] on div "Question 04/22 All of the following are myths about dyslexia EXCEPT: Students w…" at bounding box center [521, 254] width 594 height 546
copy div "All of the following are myths about dyslexia EXCEPT: Students with dyslexia re…"
click at [516, 443] on button "SUBMIT" at bounding box center [521, 430] width 114 height 27
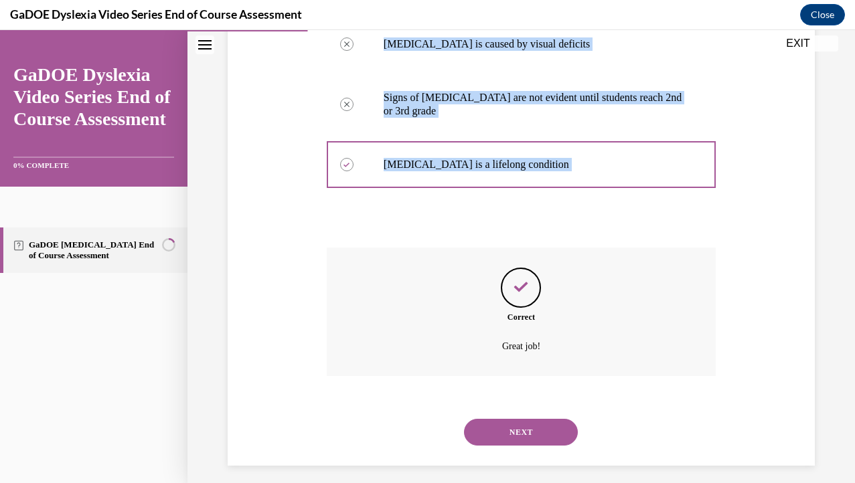
scroll to position [344, 0]
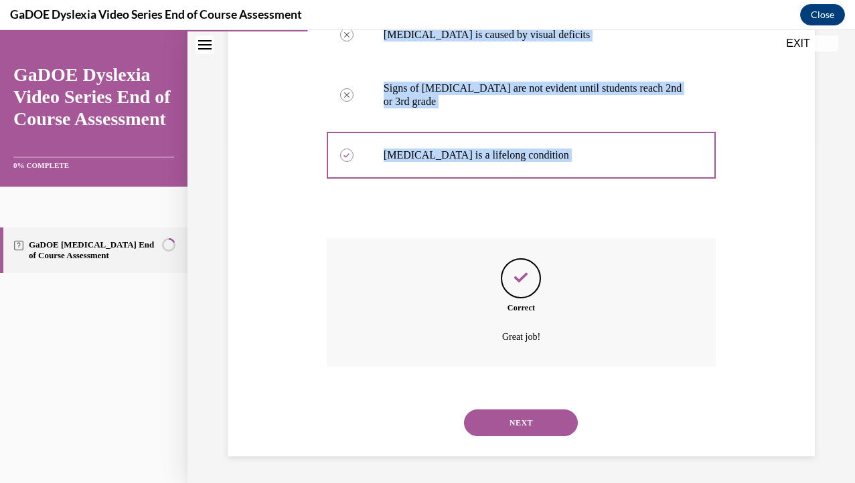
click at [552, 424] on button "NEXT" at bounding box center [521, 423] width 114 height 27
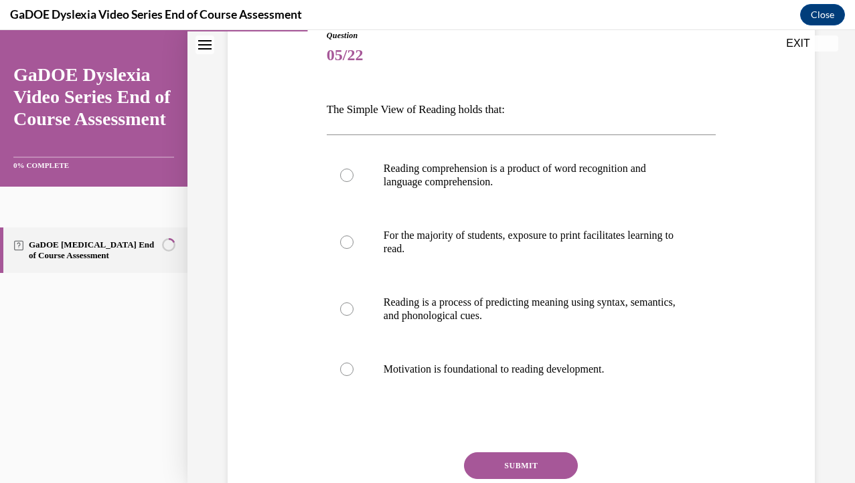
scroll to position [191, 0]
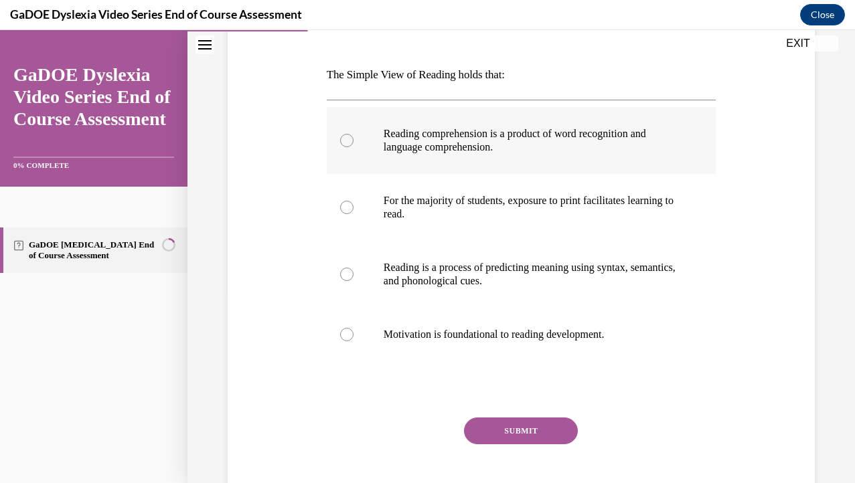
click at [507, 166] on label "Reading comprehension is a product of word recognition and language comprehensi…" at bounding box center [521, 140] width 389 height 67
click at [354, 147] on input "Reading comprehension is a product of word recognition and language comprehensi…" at bounding box center [346, 140] width 13 height 13
radio input "true"
drag, startPoint x: 327, startPoint y: 71, endPoint x: 663, endPoint y: 341, distance: 430.5
click at [663, 341] on div "Question 05/22 The Simple View of Reading holds that: Reading comprehension is …" at bounding box center [521, 261] width 389 height 533
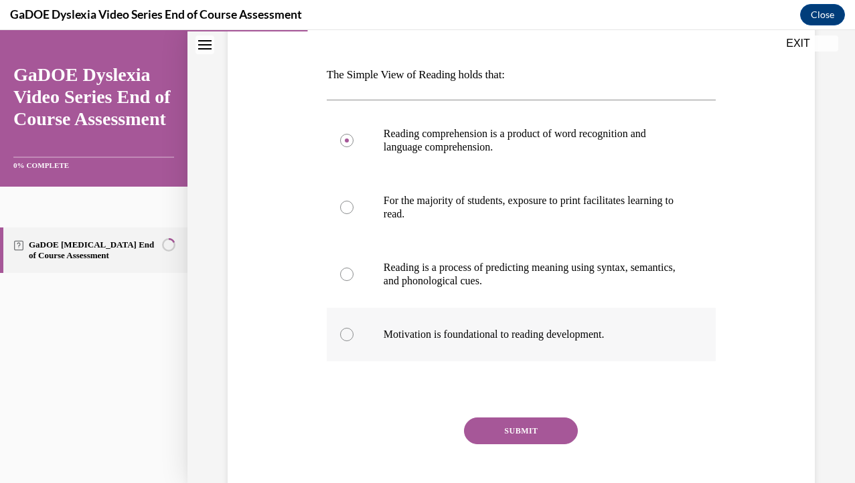
copy div "The Simple View of Reading holds that: Reading comprehension is a product of wo…"
click at [515, 437] on button "SUBMIT" at bounding box center [521, 431] width 114 height 27
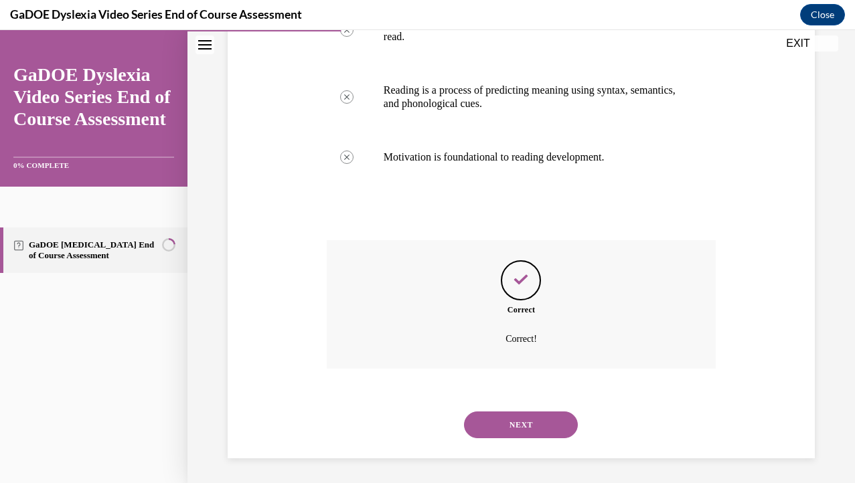
scroll to position [371, 0]
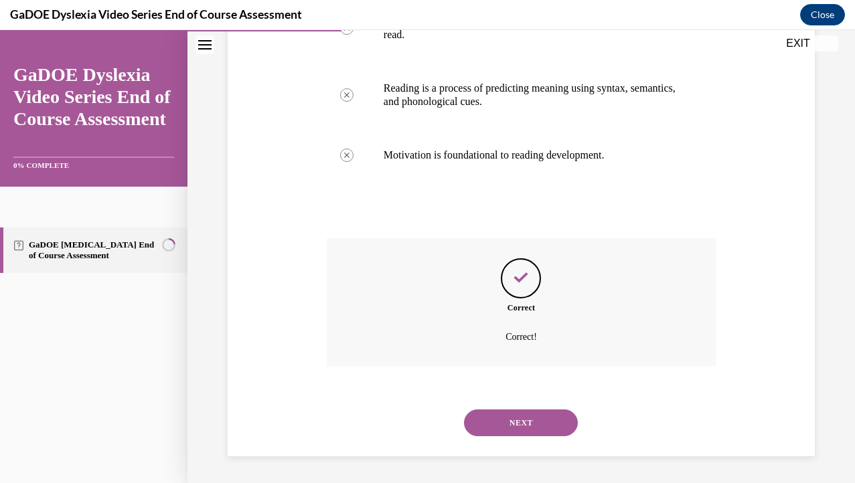
click at [536, 431] on button "NEXT" at bounding box center [521, 423] width 114 height 27
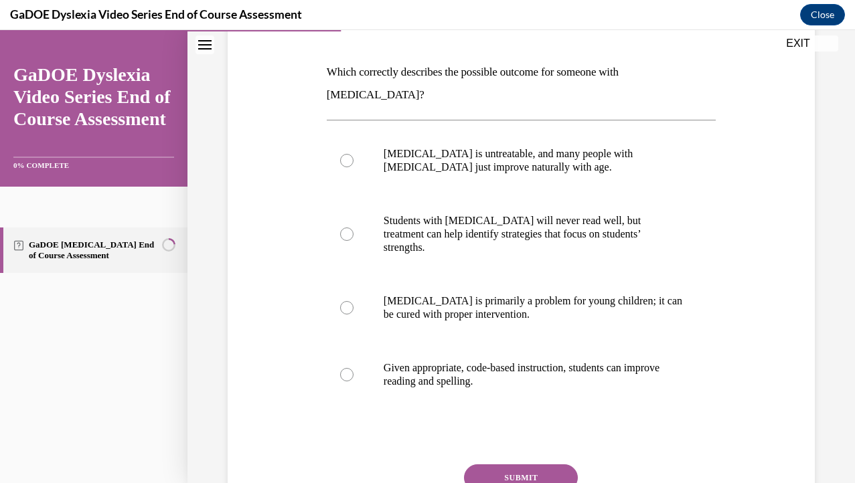
scroll to position [198, 0]
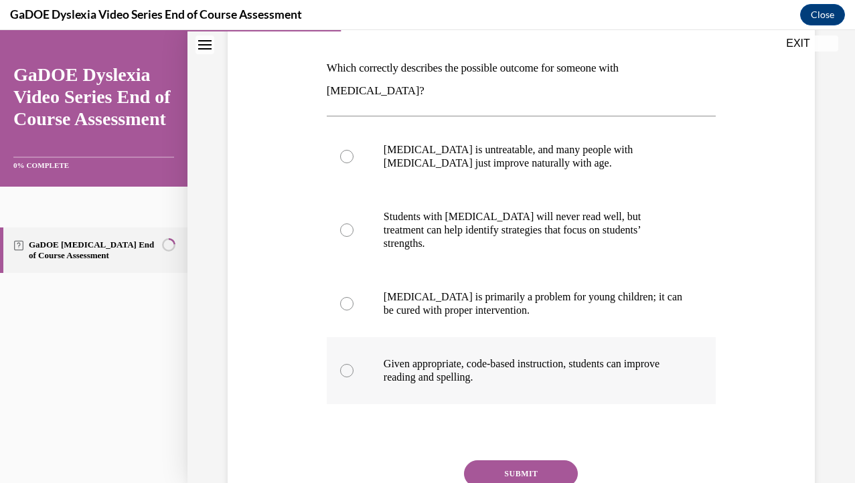
click at [540, 358] on p "Given appropriate, code-based instruction, students can improve reading and spe…" at bounding box center [533, 371] width 299 height 27
click at [354, 364] on input "Given appropriate, code-based instruction, students can improve reading and spe…" at bounding box center [346, 370] width 13 height 13
radio input "true"
click at [526, 461] on button "SUBMIT" at bounding box center [521, 474] width 114 height 27
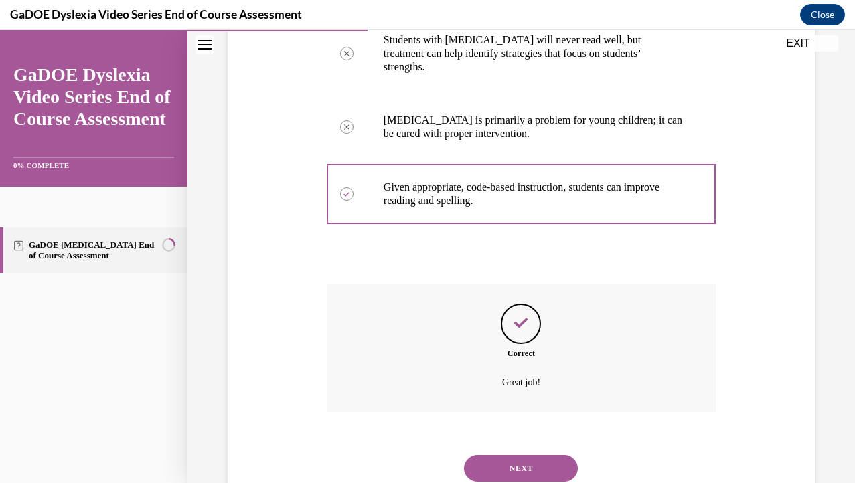
scroll to position [384, 0]
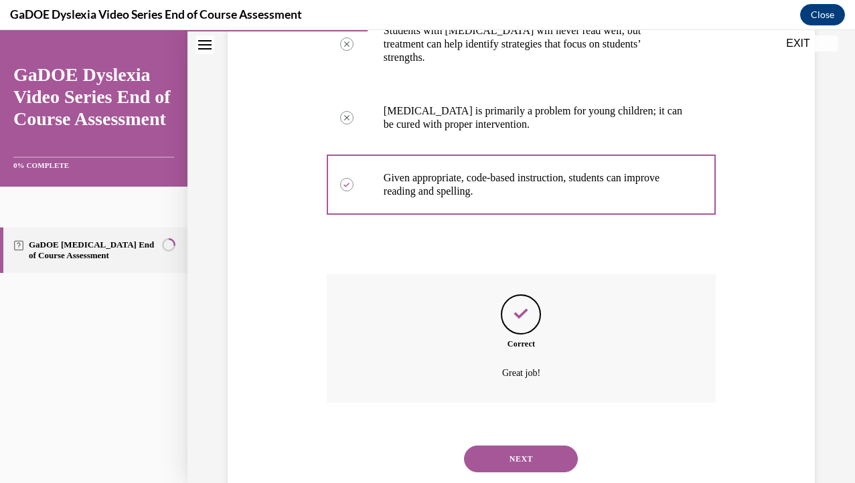
click at [534, 437] on div "NEXT" at bounding box center [521, 460] width 389 height 54
click at [538, 446] on button "NEXT" at bounding box center [521, 459] width 114 height 27
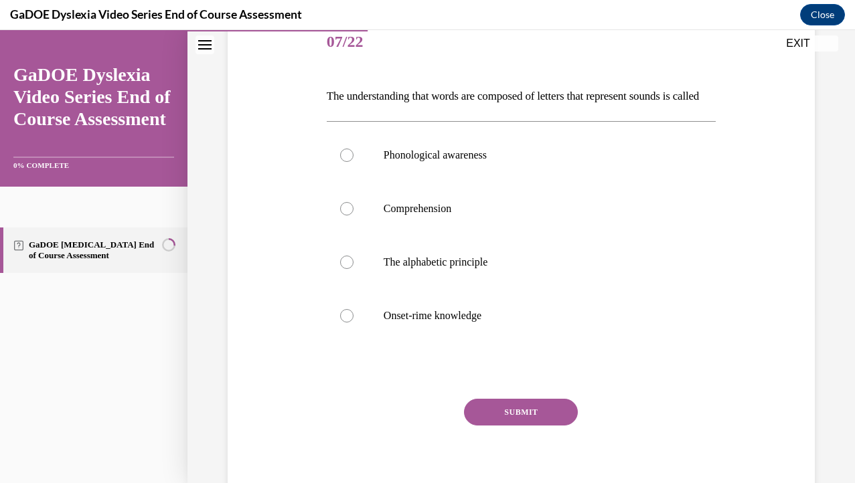
scroll to position [172, 0]
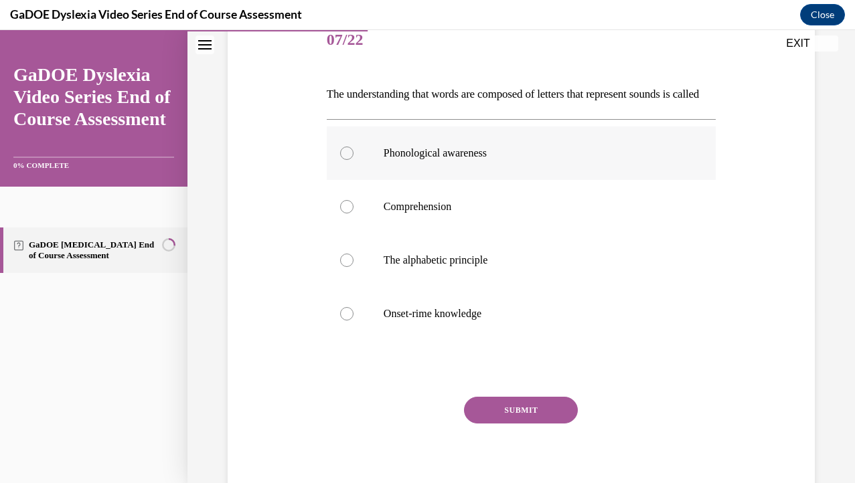
click at [507, 160] on p "Phonological awareness" at bounding box center [533, 153] width 299 height 13
click at [354, 160] on input "Phonological awareness" at bounding box center [346, 153] width 13 height 13
radio input "true"
drag, startPoint x: 319, startPoint y: 93, endPoint x: 536, endPoint y: 344, distance: 331.4
click at [536, 344] on div "Question 07/22 The understanding that words are composed of letters that repres…" at bounding box center [521, 240] width 594 height 533
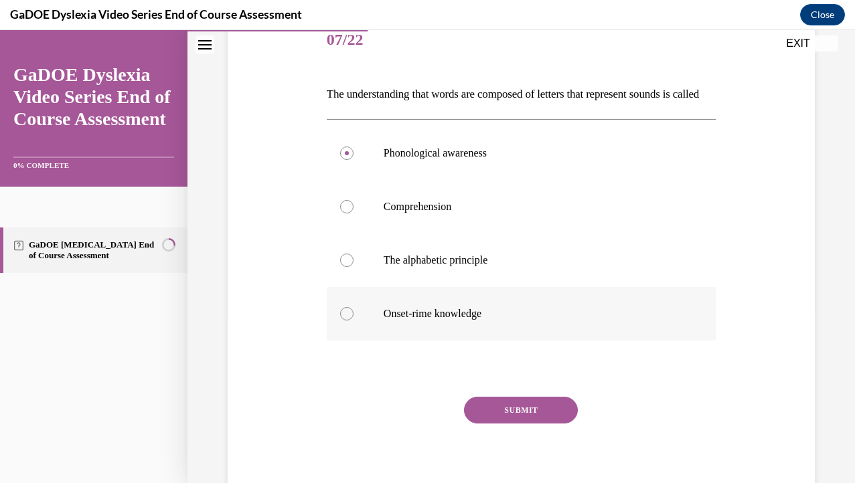
copy div "The understanding that words are composed of letters that represent sounds is c…"
click at [489, 287] on label "The alphabetic principle" at bounding box center [521, 261] width 389 height 54
click at [354, 267] on input "The alphabetic principle" at bounding box center [346, 260] width 13 height 13
radio input "true"
click at [525, 420] on button "SUBMIT" at bounding box center [521, 410] width 114 height 27
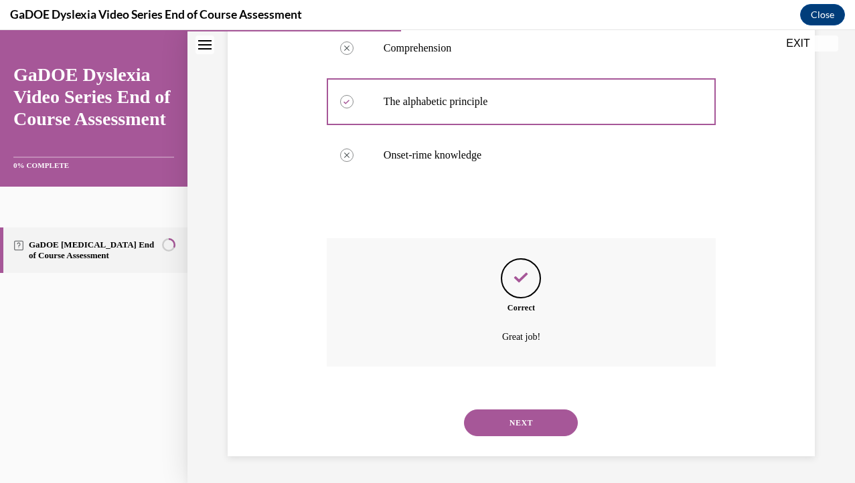
scroll to position [354, 0]
click at [534, 421] on button "NEXT" at bounding box center [521, 423] width 114 height 27
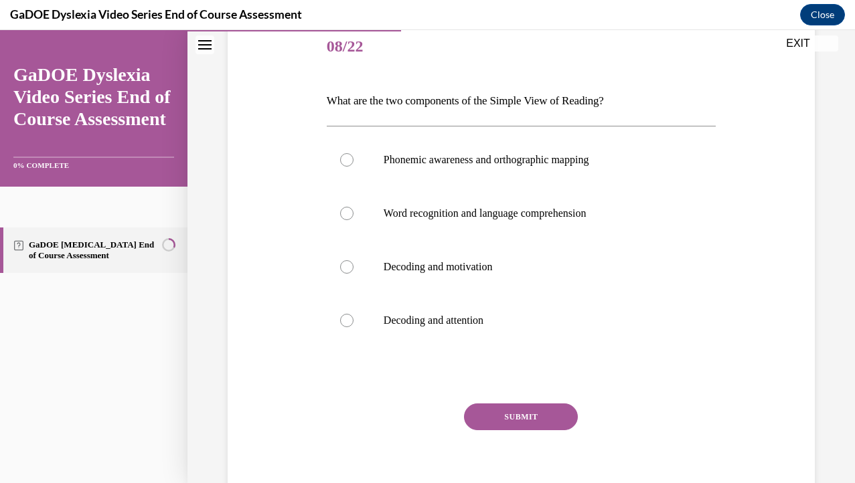
scroll to position [165, 0]
click at [517, 223] on label "Word recognition and language comprehension" at bounding box center [521, 214] width 389 height 54
click at [354, 221] on input "Word recognition and language comprehension" at bounding box center [346, 214] width 13 height 13
radio input "true"
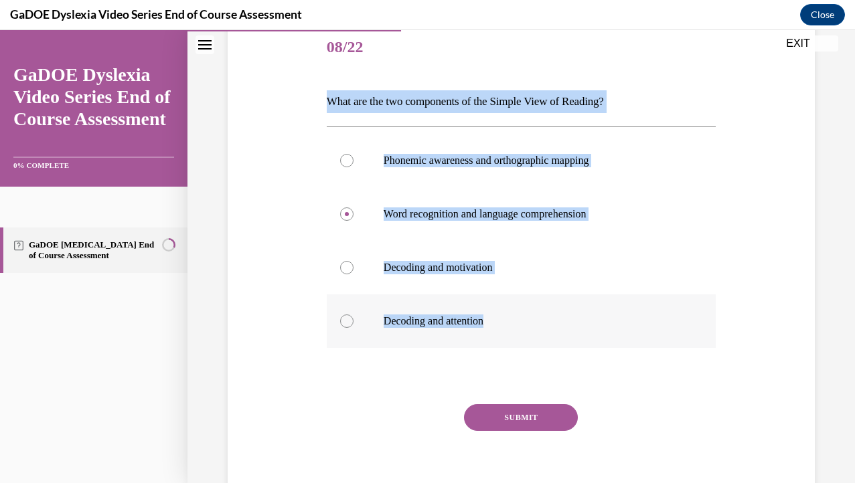
drag, startPoint x: 321, startPoint y: 98, endPoint x: 530, endPoint y: 341, distance: 320.9
click at [530, 341] on div "Question 08/22 What are the two components of the Simple View of Reading? Phone…" at bounding box center [521, 247] width 594 height 533
copy div "What are the two components of the Simple View of Reading? Phonemic awareness a…"
click at [517, 411] on button "SUBMIT" at bounding box center [521, 417] width 114 height 27
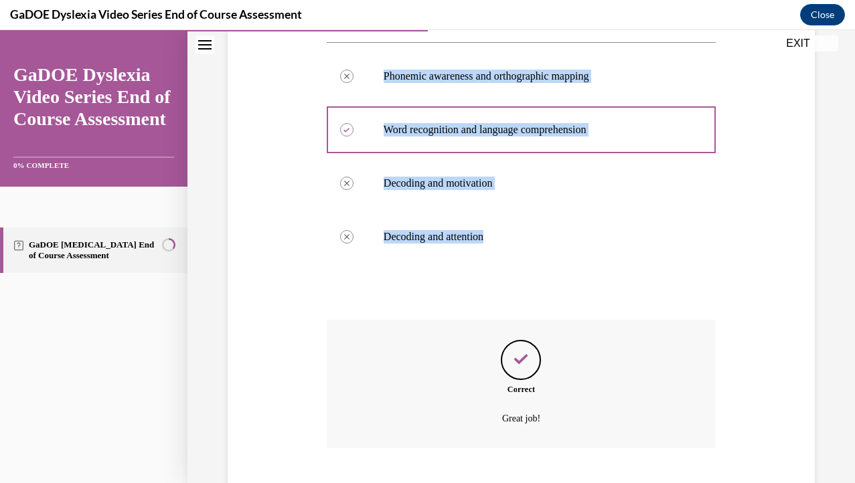
scroll to position [331, 0]
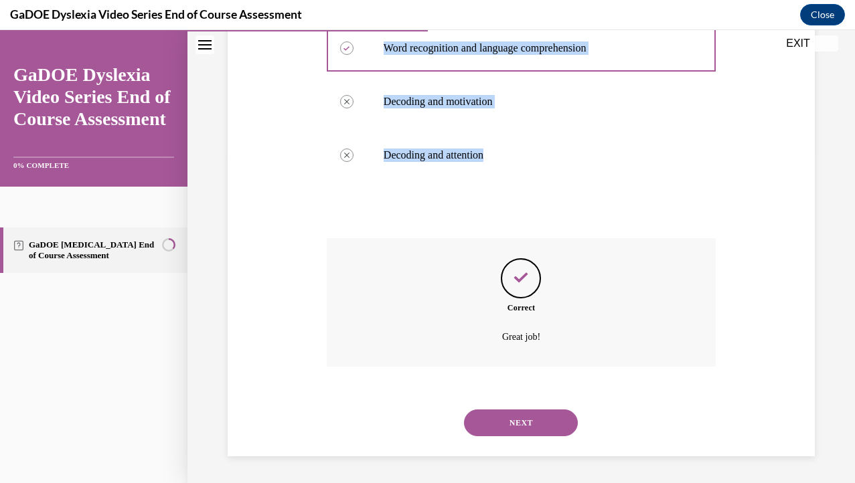
click at [518, 411] on button "NEXT" at bounding box center [521, 423] width 114 height 27
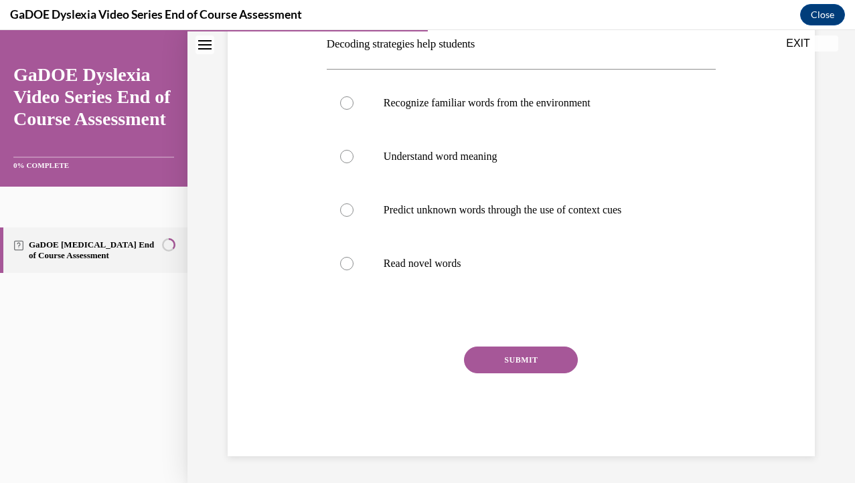
scroll to position [168, 0]
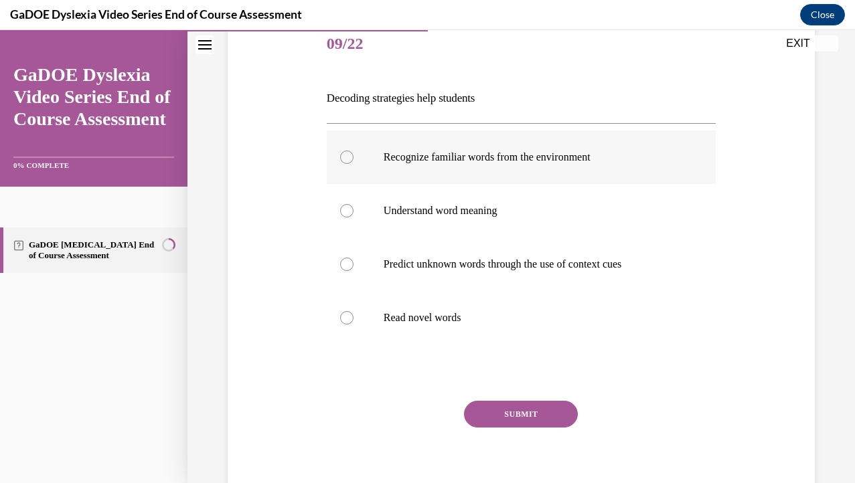
click at [554, 170] on label "Recognize familiar words from the environment" at bounding box center [521, 158] width 389 height 54
click at [354, 164] on input "Recognize familiar words from the environment" at bounding box center [346, 157] width 13 height 13
radio input "true"
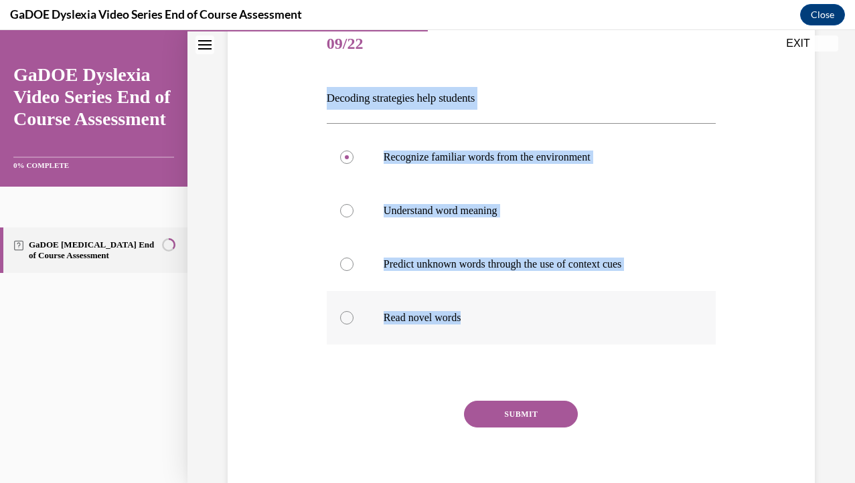
drag, startPoint x: 323, startPoint y: 89, endPoint x: 500, endPoint y: 332, distance: 300.9
click at [500, 332] on div "Question 09/22 Decoding strategies help students Recognize familiar words from …" at bounding box center [521, 254] width 396 height 513
copy div "Decoding strategies help students Recognize familiar words from the environment…"
click at [436, 315] on p "Read novel words" at bounding box center [533, 317] width 299 height 13
click at [354, 315] on input "Read novel words" at bounding box center [346, 317] width 13 height 13
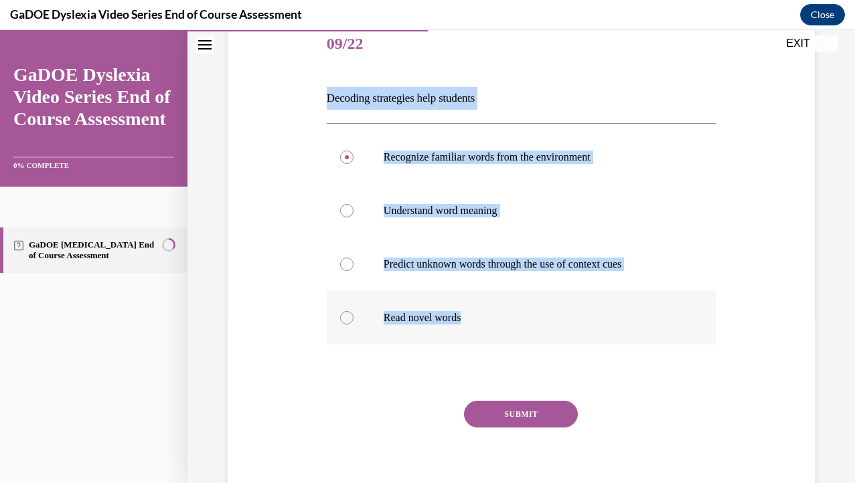
radio input "true"
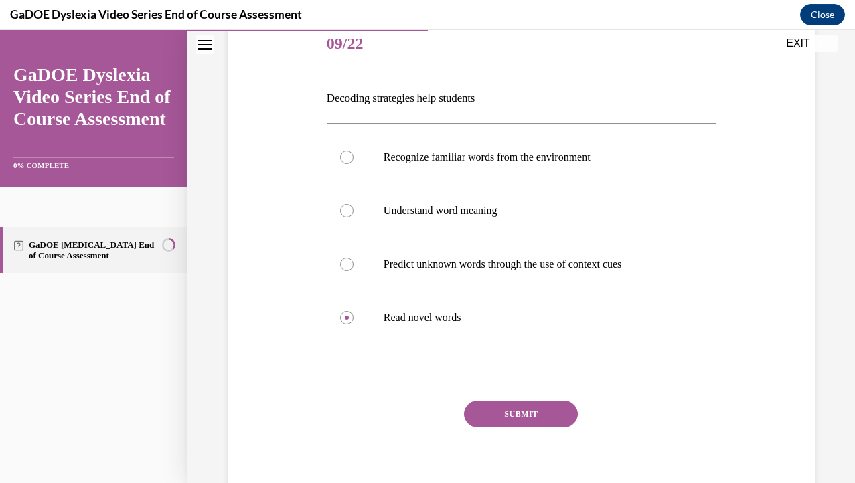
click at [548, 406] on button "SUBMIT" at bounding box center [521, 414] width 114 height 27
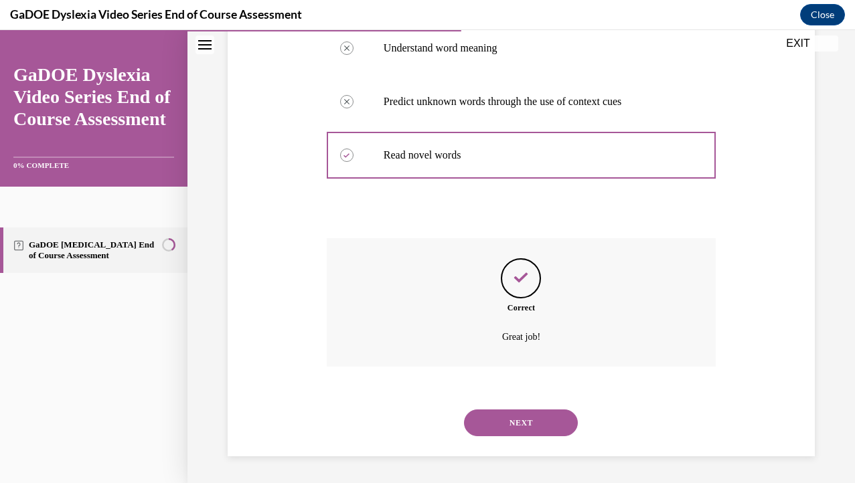
click at [542, 415] on button "NEXT" at bounding box center [521, 423] width 114 height 27
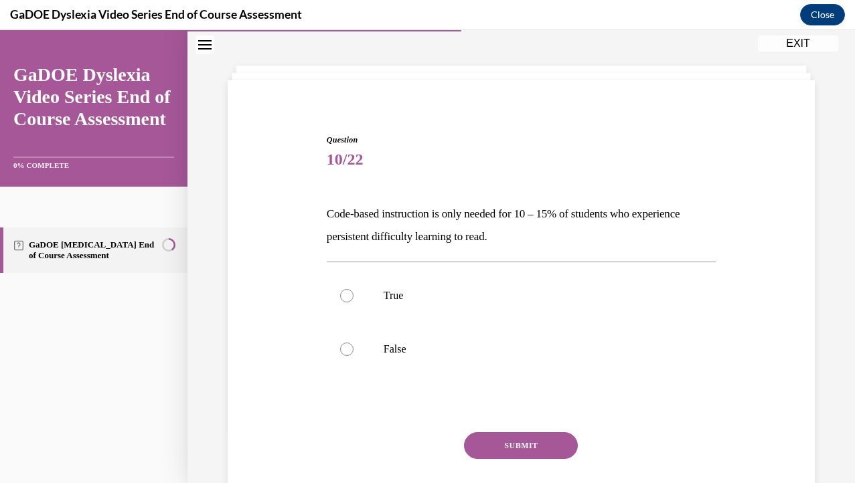
scroll to position [41, 0]
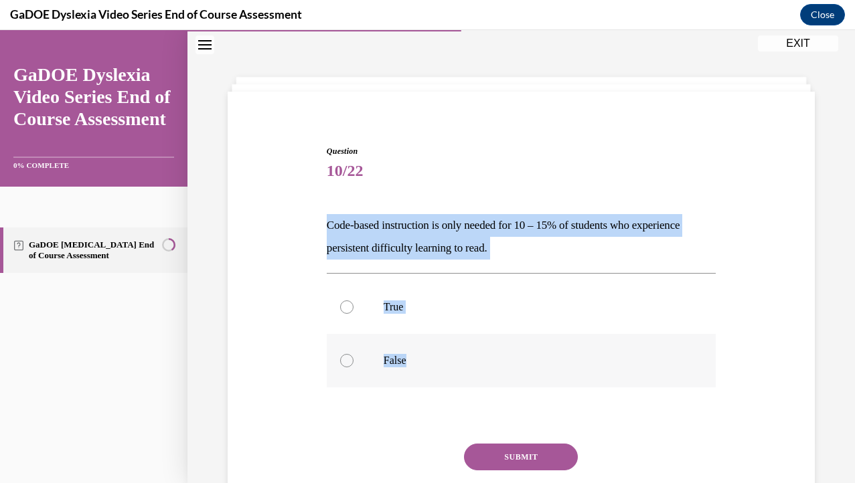
drag, startPoint x: 328, startPoint y: 225, endPoint x: 484, endPoint y: 380, distance: 219.7
click at [484, 380] on div "Question 10/22 Code-based instruction is only needed for 10 – 15% of students w…" at bounding box center [521, 349] width 389 height 408
copy div "Code-based instruction is only needed for 10 – 15% of students who experience p…"
click at [479, 354] on label "False" at bounding box center [521, 361] width 389 height 54
click at [354, 354] on input "False" at bounding box center [346, 360] width 13 height 13
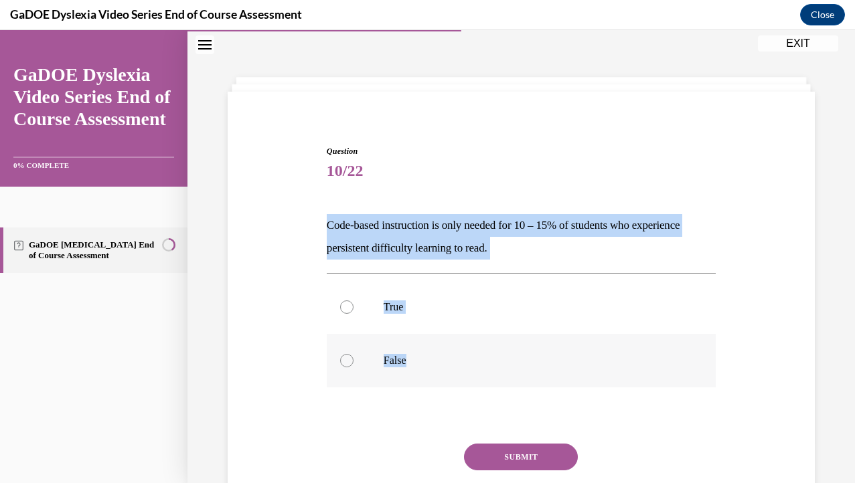
radio input "true"
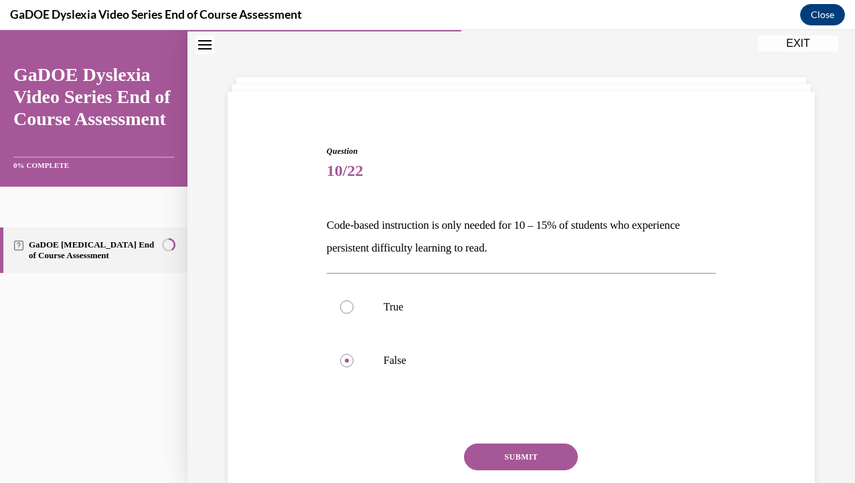
click at [519, 452] on button "SUBMIT" at bounding box center [521, 457] width 114 height 27
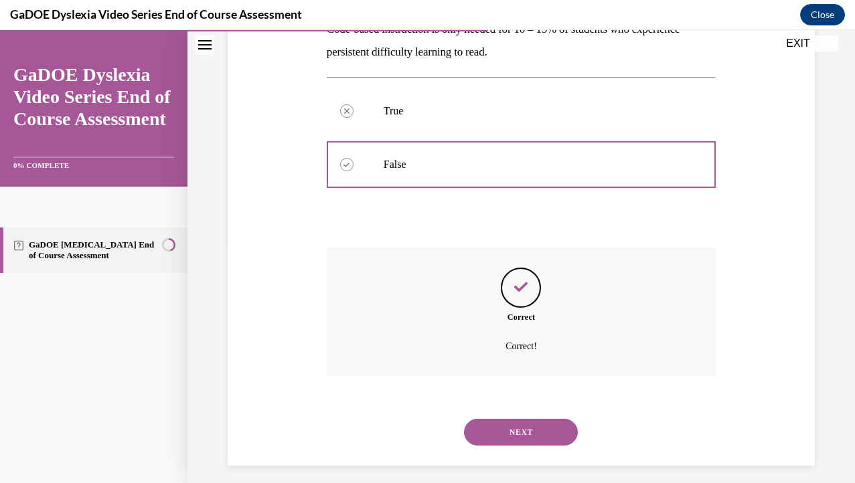
scroll to position [246, 0]
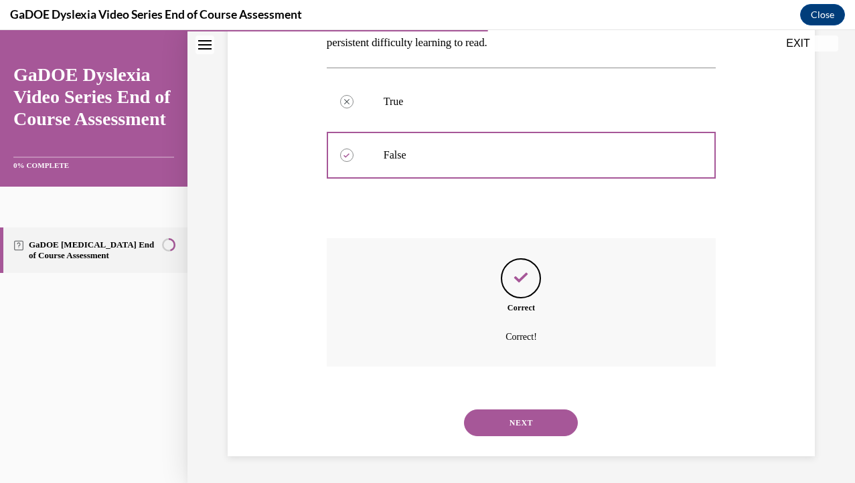
click at [532, 428] on button "NEXT" at bounding box center [521, 423] width 114 height 27
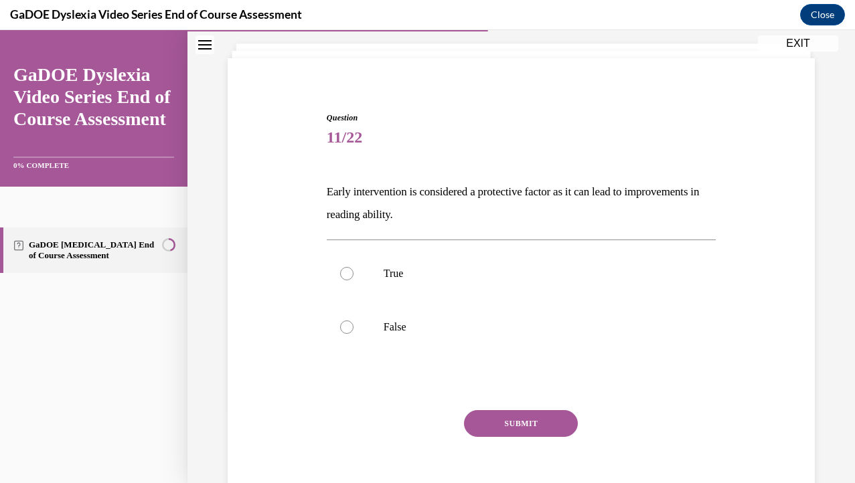
scroll to position [41, 0]
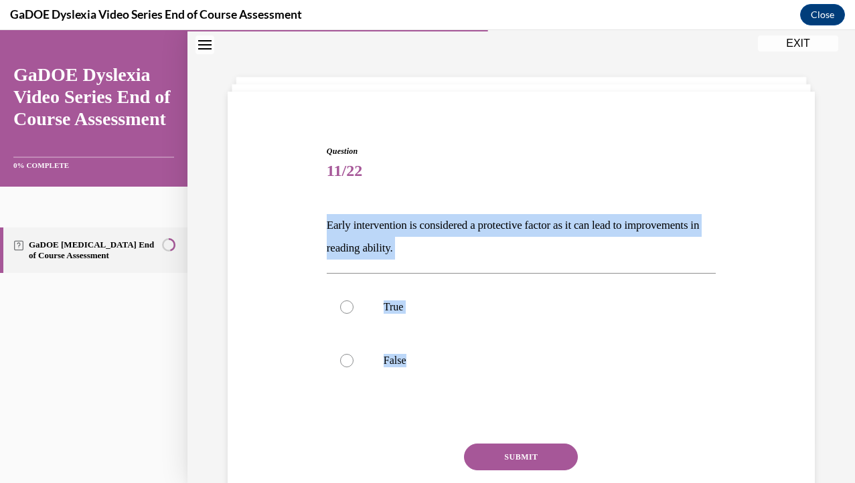
drag, startPoint x: 305, startPoint y: 210, endPoint x: 498, endPoint y: 413, distance: 280.4
click at [498, 413] on div "Question 11/22 Early intervention is considered a protective factor as it can l…" at bounding box center [521, 329] width 594 height 449
copy div "Early intervention is considered a protective factor as it can lead to improvem…"
click at [402, 307] on p "True" at bounding box center [533, 307] width 299 height 13
click at [354, 307] on input "True" at bounding box center [346, 307] width 13 height 13
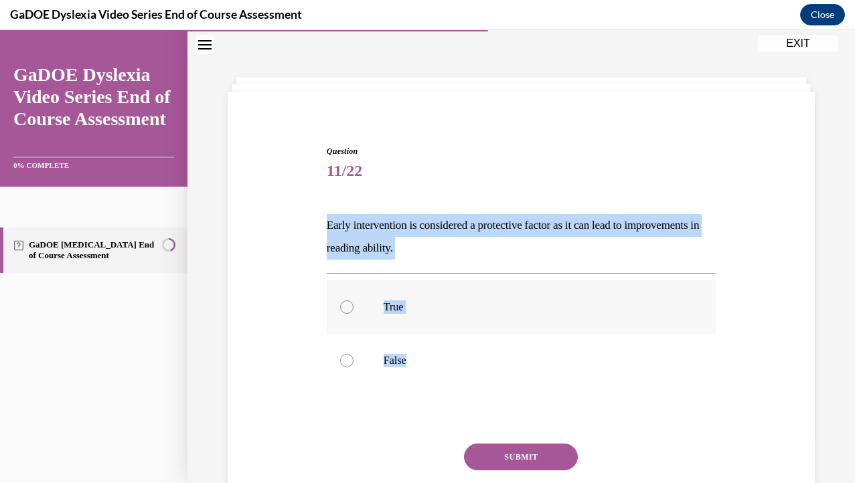
radio input "true"
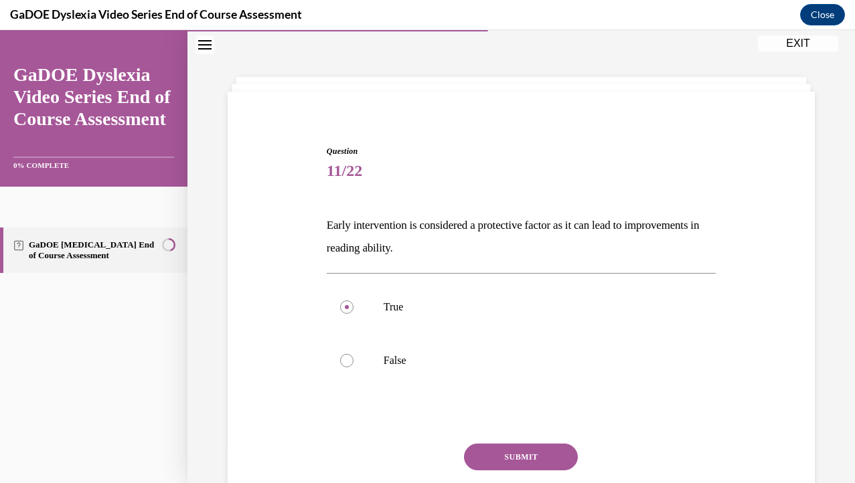
click at [521, 457] on button "SUBMIT" at bounding box center [521, 457] width 114 height 27
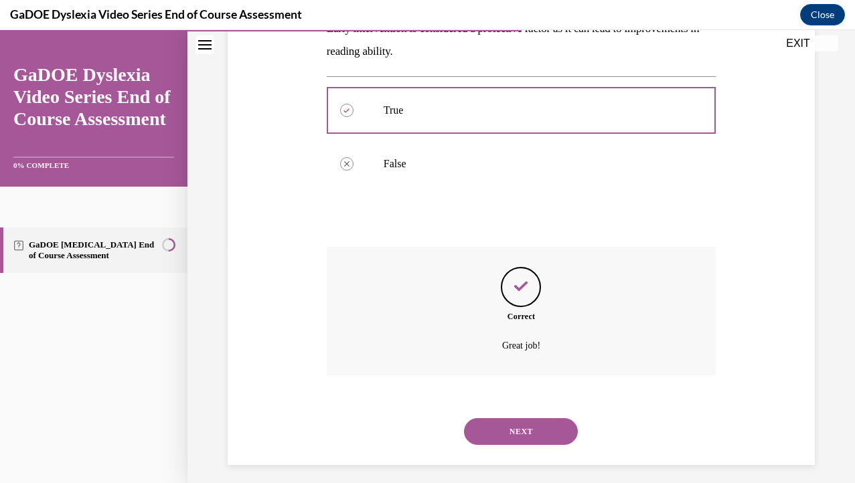
scroll to position [246, 0]
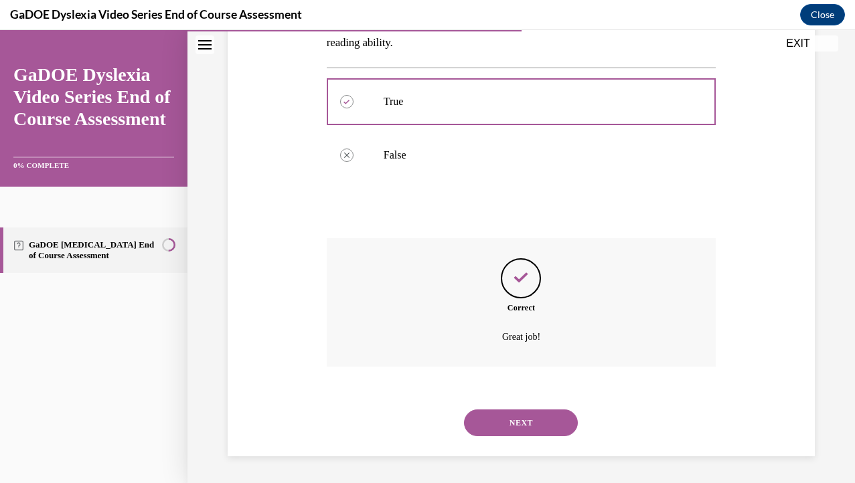
click at [530, 440] on div "NEXT" at bounding box center [521, 423] width 389 height 54
click at [530, 410] on button "NEXT" at bounding box center [521, 423] width 114 height 27
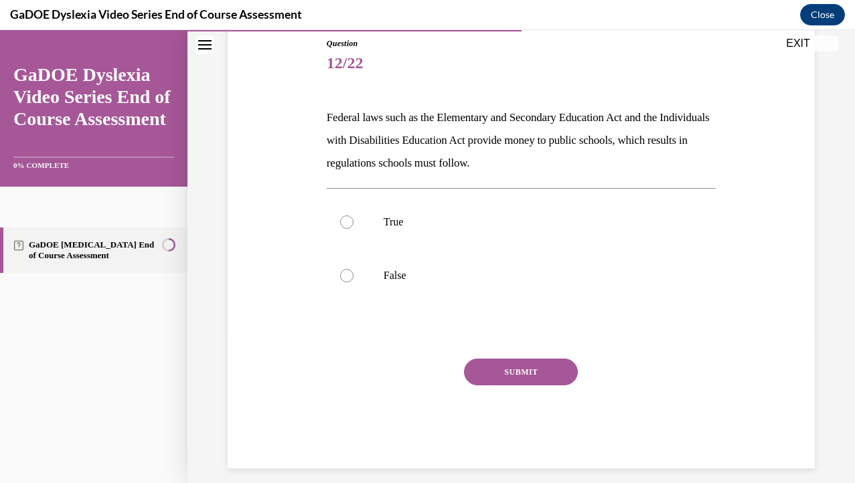
scroll to position [161, 0]
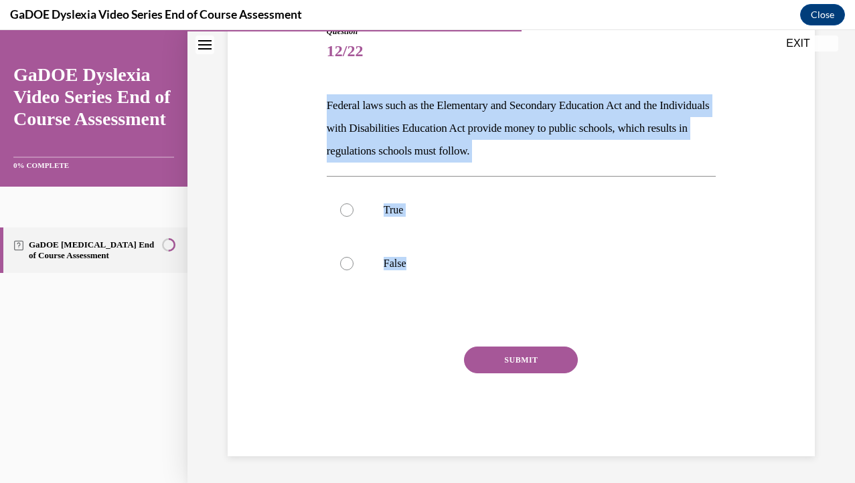
drag, startPoint x: 324, startPoint y: 111, endPoint x: 533, endPoint y: 309, distance: 287.5
click at [531, 305] on div "Question 12/22 Federal laws such as the Elementary and Secondary Education Act …" at bounding box center [521, 230] width 396 height 451
click at [437, 206] on p "True" at bounding box center [533, 210] width 299 height 13
click at [354, 206] on input "True" at bounding box center [346, 210] width 13 height 13
radio input "true"
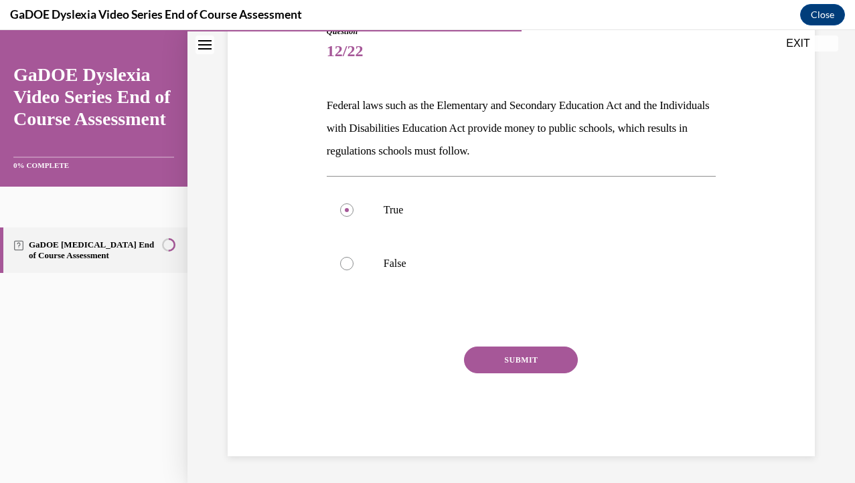
click at [524, 360] on button "SUBMIT" at bounding box center [521, 360] width 114 height 27
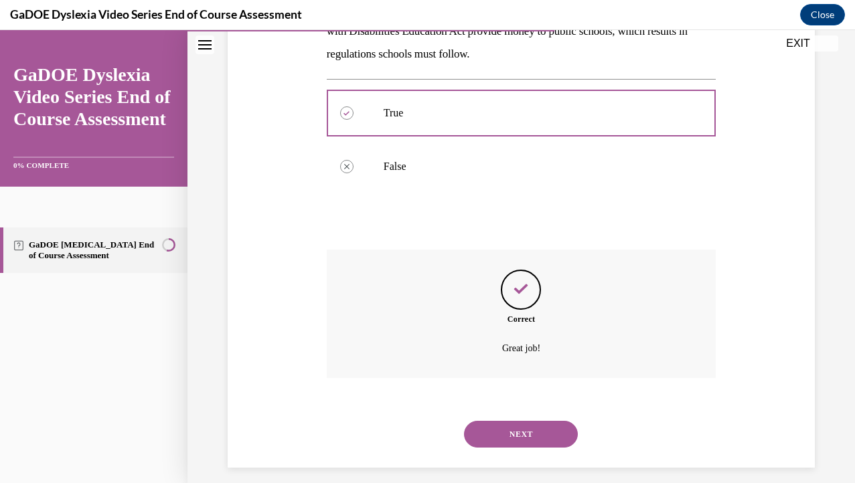
scroll to position [269, 0]
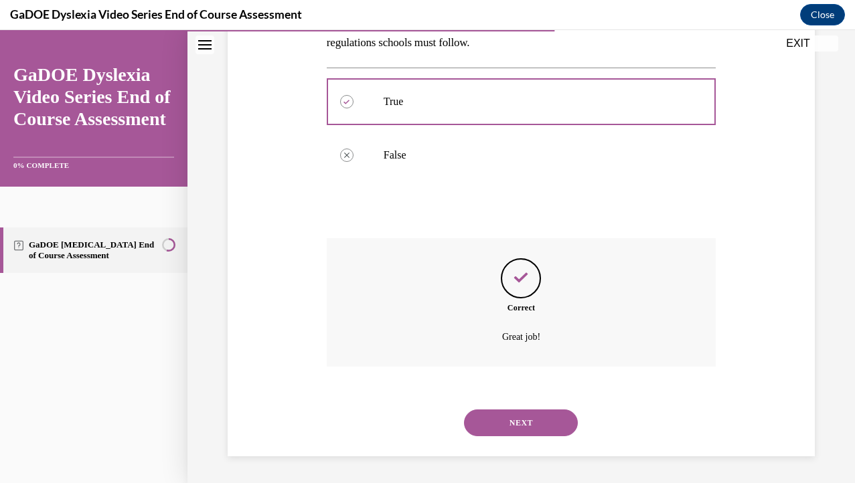
click at [542, 421] on button "NEXT" at bounding box center [521, 423] width 114 height 27
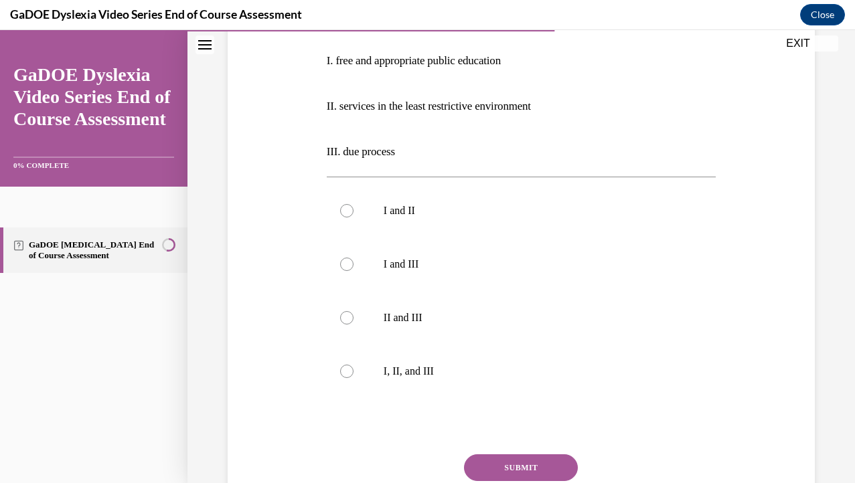
scroll to position [313, 0]
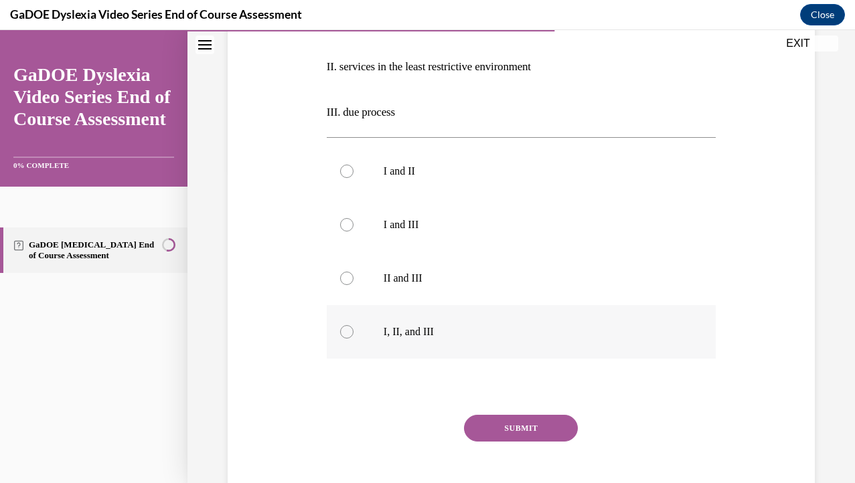
click at [501, 354] on label "I, II, and III" at bounding box center [521, 332] width 389 height 54
click at [354, 339] on input "I, II, and III" at bounding box center [346, 331] width 13 height 13
radio input "true"
click at [514, 424] on button "SUBMIT" at bounding box center [521, 428] width 114 height 27
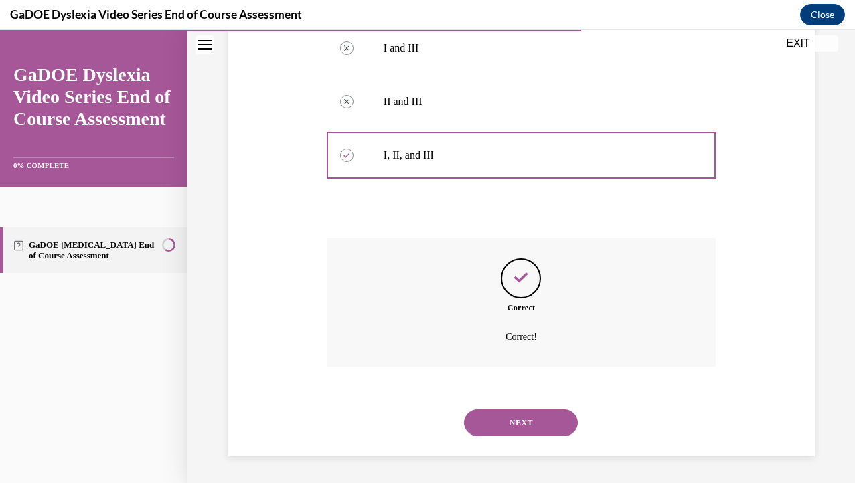
click at [522, 423] on button "NEXT" at bounding box center [521, 423] width 114 height 27
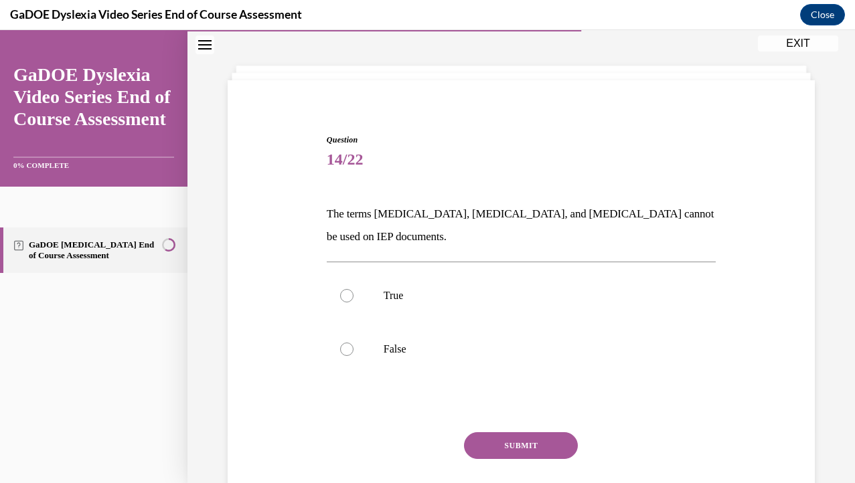
scroll to position [41, 0]
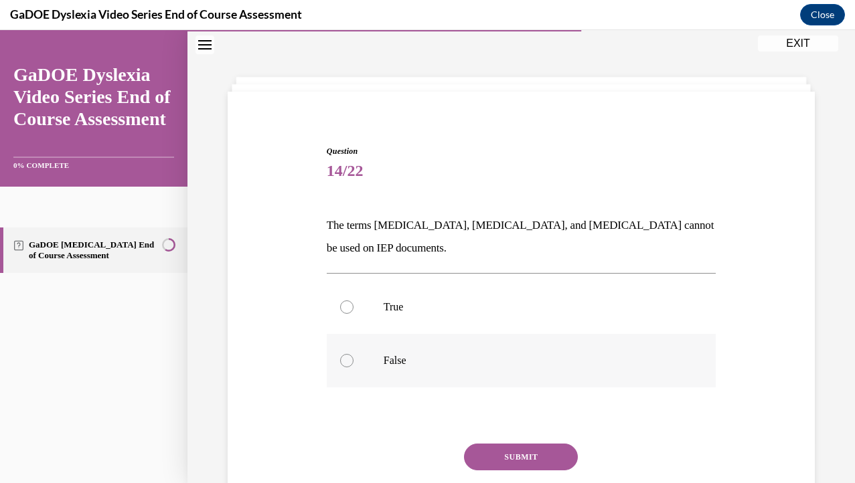
click at [502, 372] on label "False" at bounding box center [521, 361] width 389 height 54
click at [354, 368] on input "False" at bounding box center [346, 360] width 13 height 13
radio input "true"
click at [528, 449] on button "SUBMIT" at bounding box center [521, 457] width 114 height 27
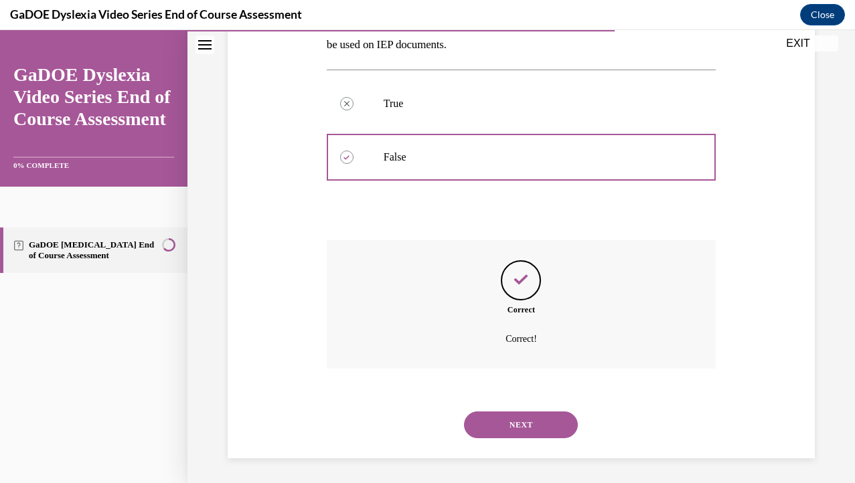
scroll to position [246, 0]
click at [548, 422] on button "NEXT" at bounding box center [521, 423] width 114 height 27
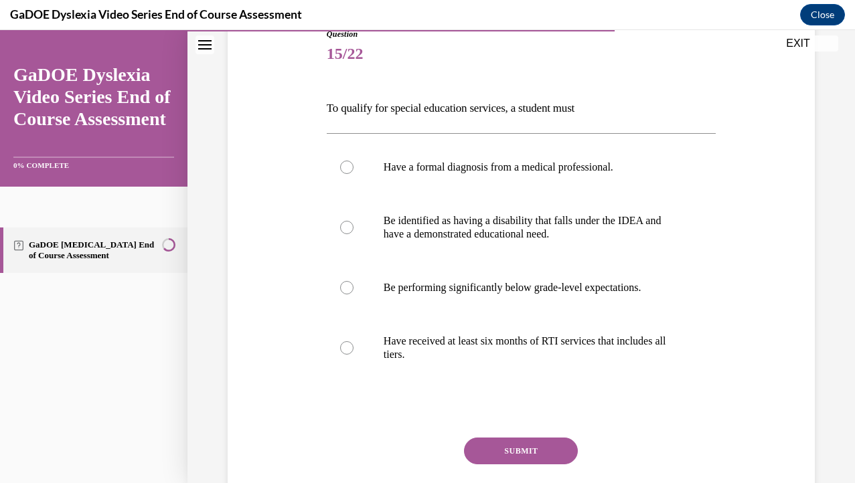
scroll to position [161, 0]
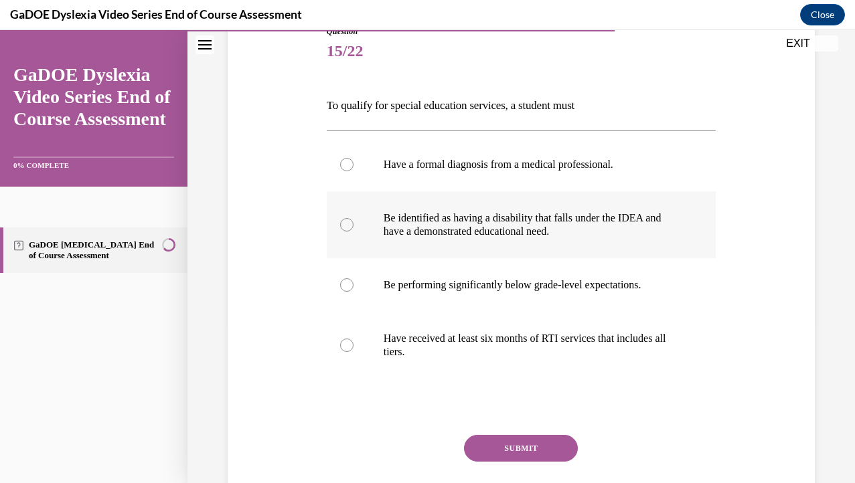
click at [548, 234] on p "Be identified as having a disability that falls under the IDEA and have a demon…" at bounding box center [533, 225] width 299 height 27
click at [354, 232] on input "Be identified as having a disability that falls under the IDEA and have a demon…" at bounding box center [346, 224] width 13 height 13
radio input "true"
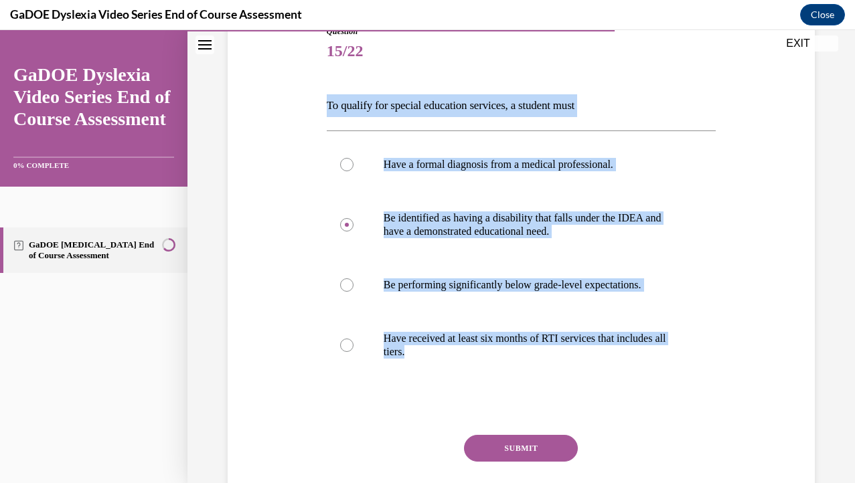
drag, startPoint x: 321, startPoint y: 104, endPoint x: 502, endPoint y: 390, distance: 337.7
click at [502, 390] on div "Question 15/22 To qualify for special education services, a student must Have a…" at bounding box center [521, 265] width 594 height 560
copy div "To qualify for special education services, a student must Have a formal diagnos…"
click at [517, 449] on button "SUBMIT" at bounding box center [521, 448] width 114 height 27
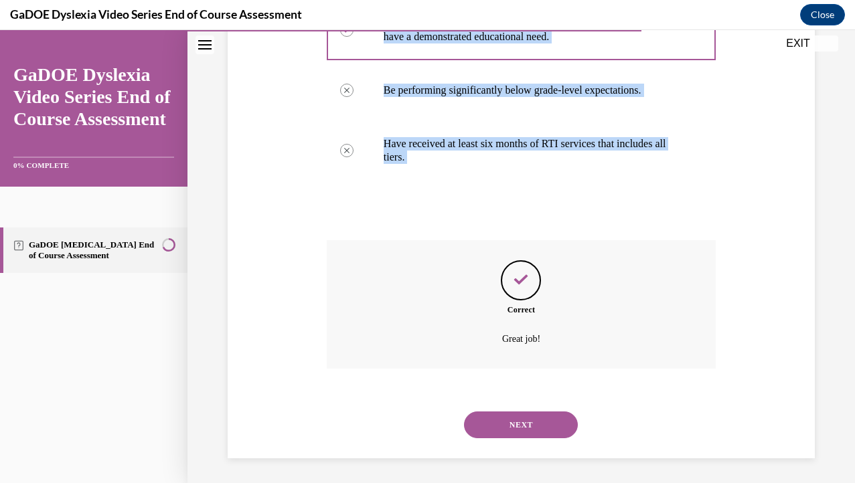
scroll to position [358, 0]
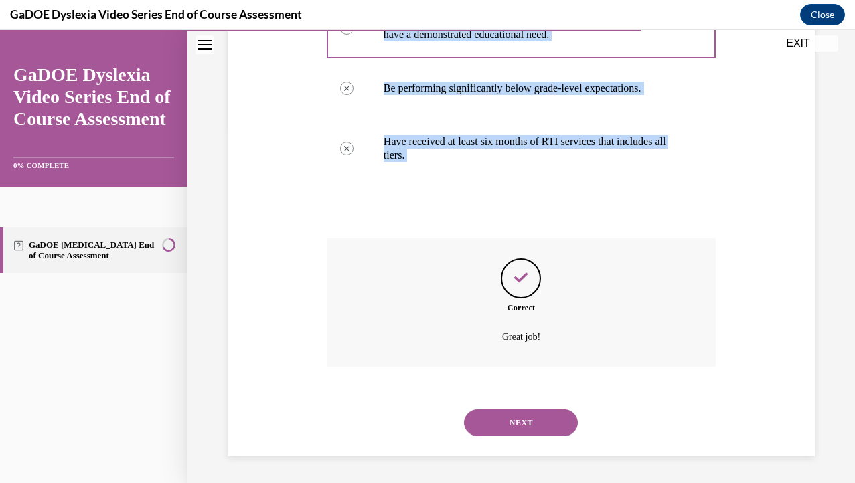
click at [529, 416] on button "NEXT" at bounding box center [521, 423] width 114 height 27
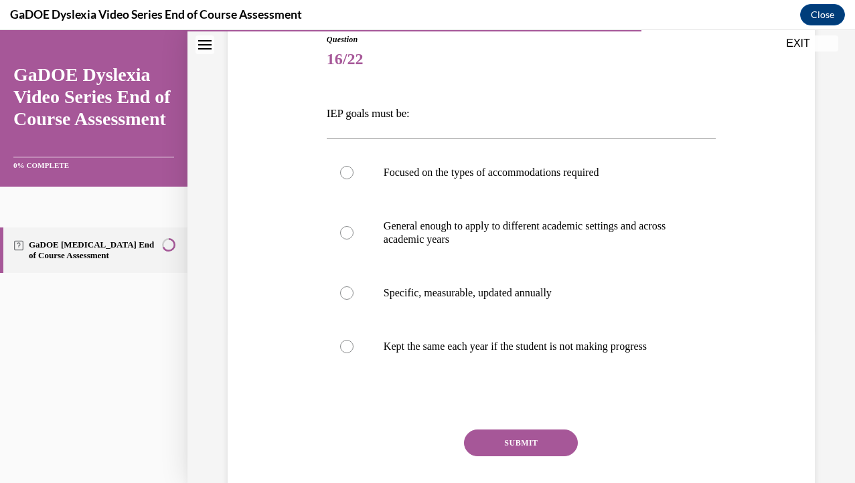
scroll to position [169, 0]
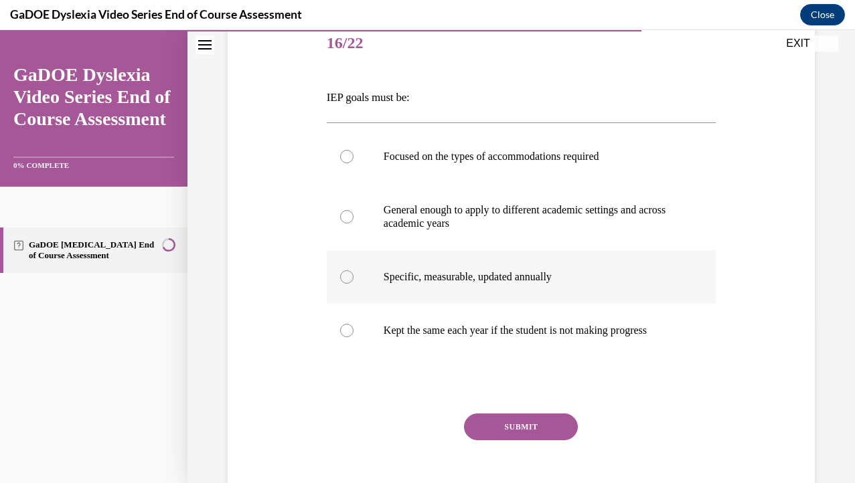
click at [573, 267] on label "Specific, measurable, updated annually" at bounding box center [521, 277] width 389 height 54
click at [354, 270] on input "Specific, measurable, updated annually" at bounding box center [346, 276] width 13 height 13
radio input "true"
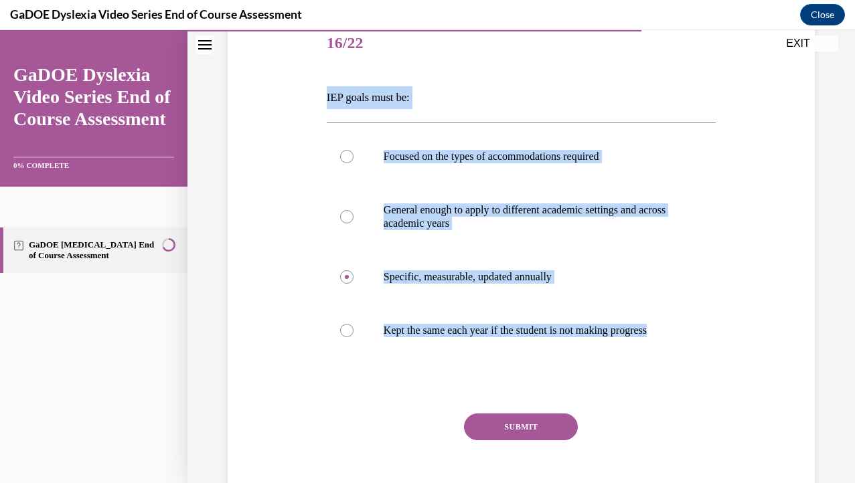
drag, startPoint x: 315, startPoint y: 91, endPoint x: 709, endPoint y: 396, distance: 497.8
click at [709, 396] on div "Question 16/22 IEP goals must be: Focused on the types of accommodations requir…" at bounding box center [521, 250] width 594 height 546
click at [515, 424] on button "SUBMIT" at bounding box center [521, 427] width 114 height 27
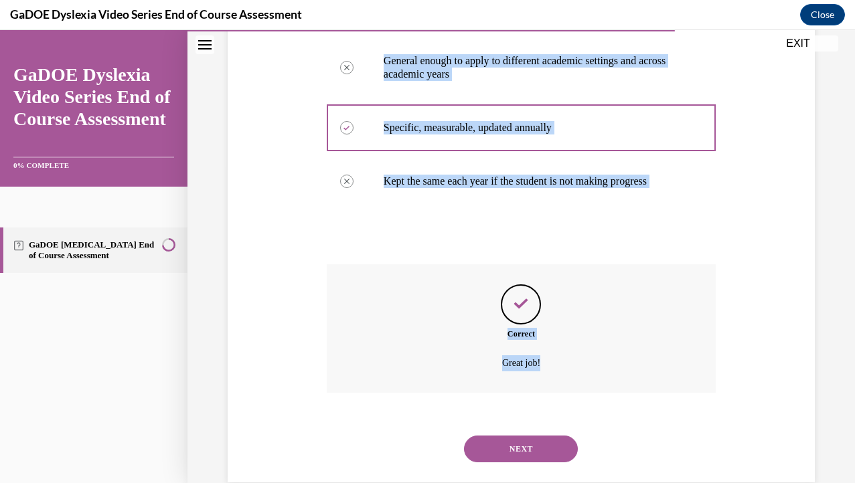
scroll to position [344, 0]
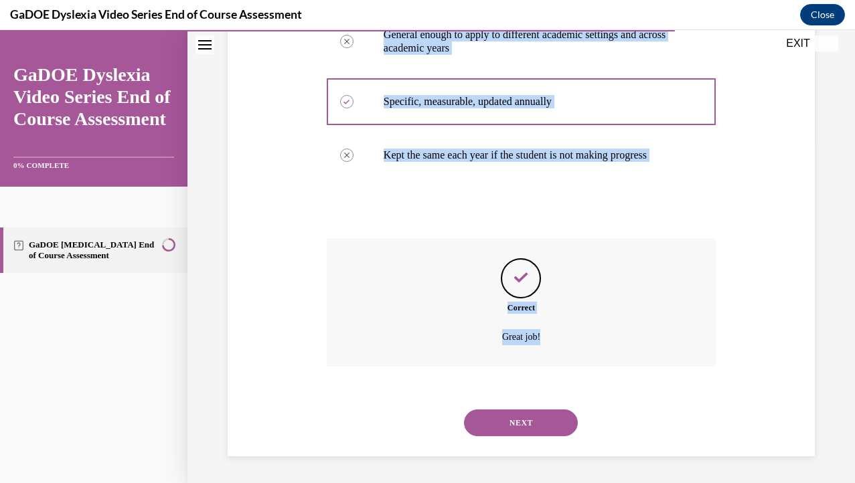
click at [538, 420] on button "NEXT" at bounding box center [521, 423] width 114 height 27
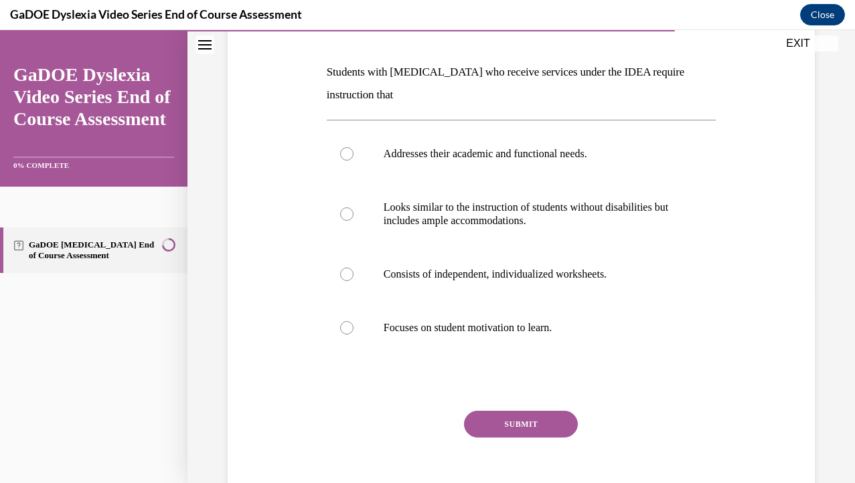
scroll to position [198, 0]
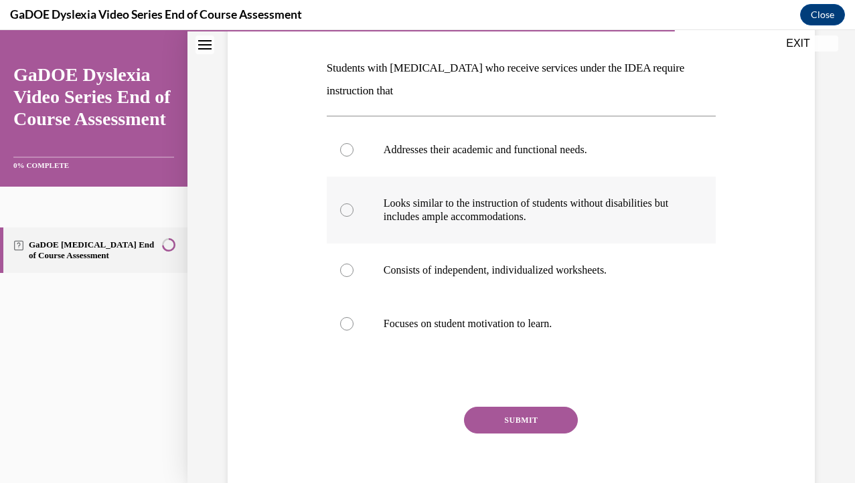
click at [513, 234] on label "Looks similar to the instruction of students without disabilities but includes …" at bounding box center [521, 210] width 389 height 67
click at [354, 217] on input "Looks similar to the instruction of students without disabilities but includes …" at bounding box center [346, 210] width 13 height 13
radio input "true"
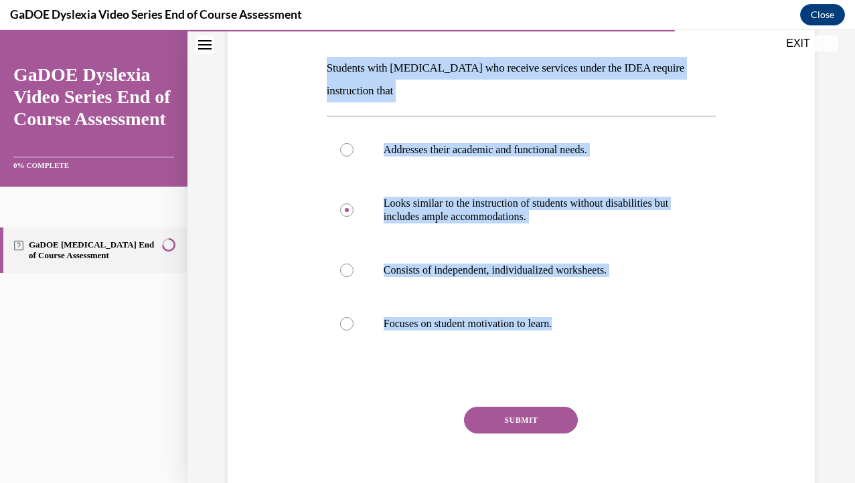
drag, startPoint x: 320, startPoint y: 67, endPoint x: 672, endPoint y: 403, distance: 486.8
click at [672, 403] on div "Question 17/22 Students with dyslexia who receive services under the IDEA requi…" at bounding box center [521, 232] width 594 height 569
click at [485, 151] on p "Addresses their academic and functional needs." at bounding box center [533, 149] width 299 height 13
click at [354, 151] on input "Addresses their academic and functional needs." at bounding box center [346, 149] width 13 height 13
radio input "true"
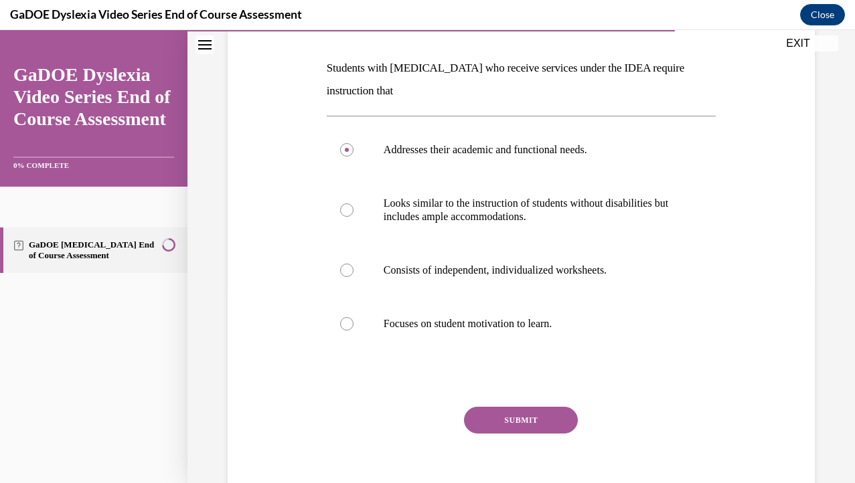
click at [526, 420] on button "SUBMIT" at bounding box center [521, 420] width 114 height 27
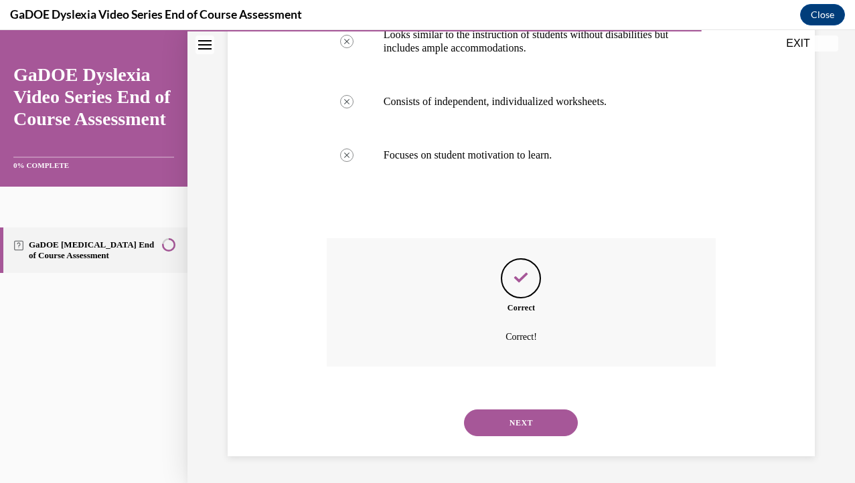
click at [551, 419] on button "NEXT" at bounding box center [521, 423] width 114 height 27
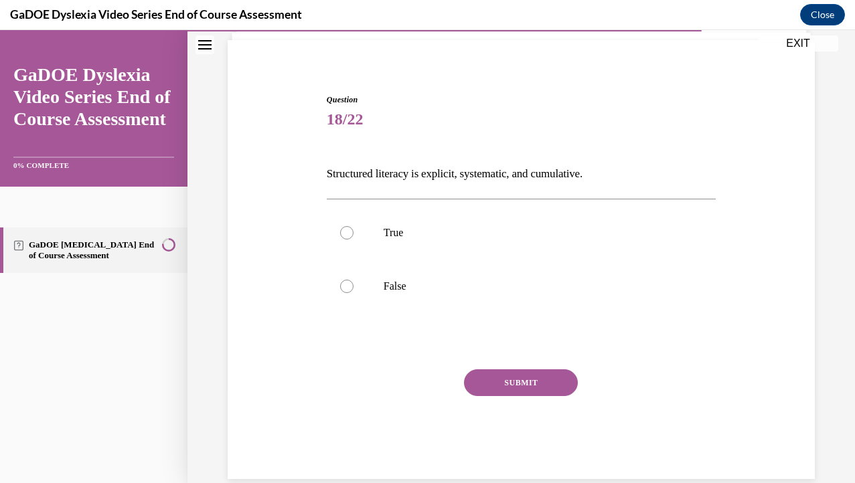
scroll to position [115, 0]
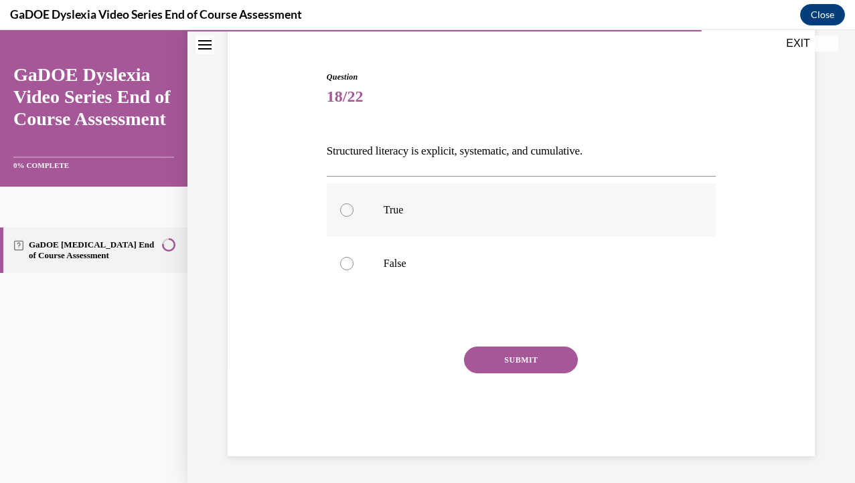
click at [478, 210] on p "True" at bounding box center [533, 210] width 299 height 13
click at [354, 210] on input "True" at bounding box center [346, 210] width 13 height 13
radio input "true"
click at [490, 376] on div "SUBMIT" at bounding box center [521, 380] width 389 height 67
click at [491, 371] on button "SUBMIT" at bounding box center [521, 360] width 114 height 27
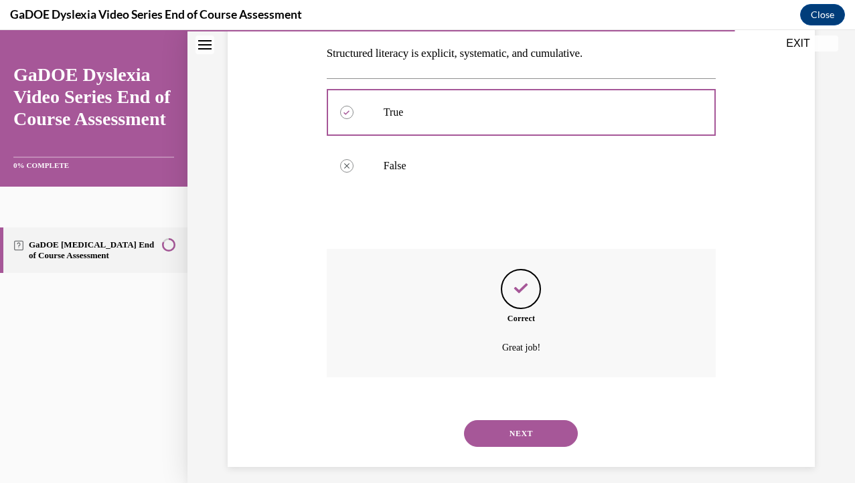
scroll to position [224, 0]
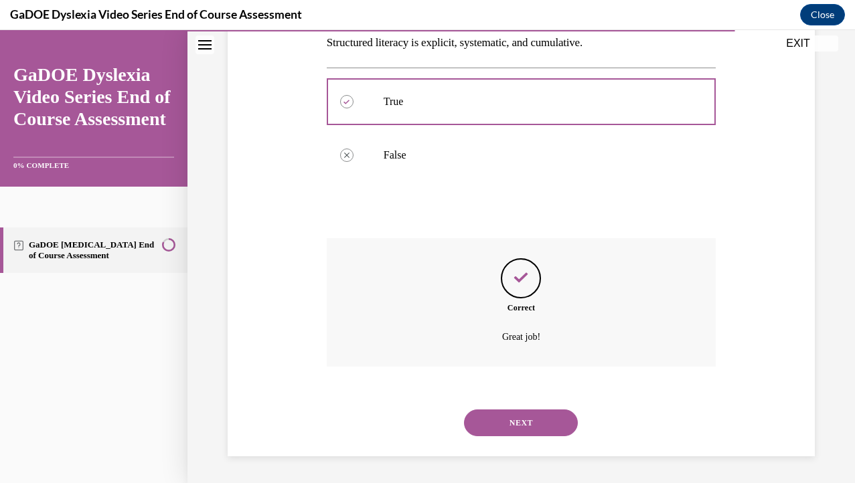
click at [532, 416] on button "NEXT" at bounding box center [521, 423] width 114 height 27
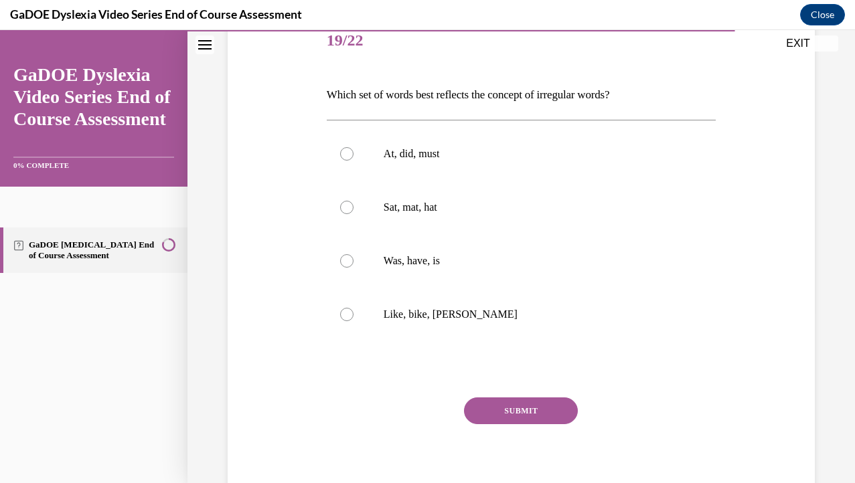
scroll to position [181, 0]
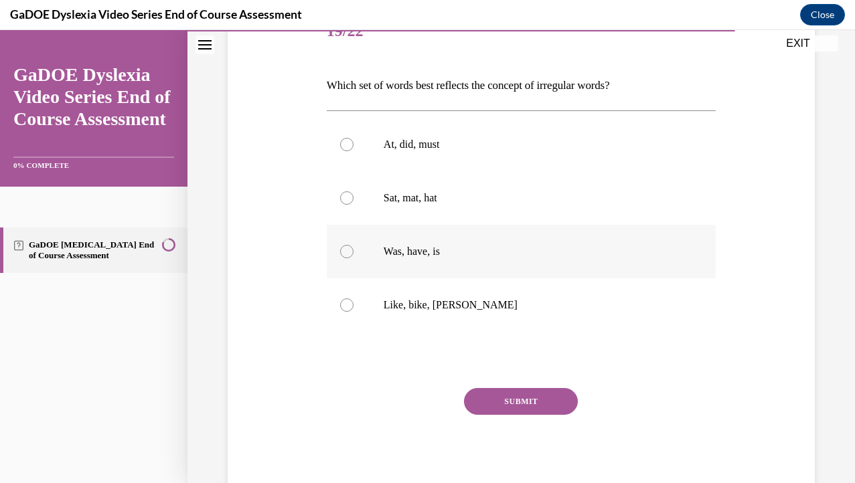
click at [493, 258] on label "Was, have, is" at bounding box center [521, 252] width 389 height 54
click at [354, 258] on input "Was, have, is" at bounding box center [346, 251] width 13 height 13
radio input "true"
click at [524, 407] on button "SUBMIT" at bounding box center [521, 401] width 114 height 27
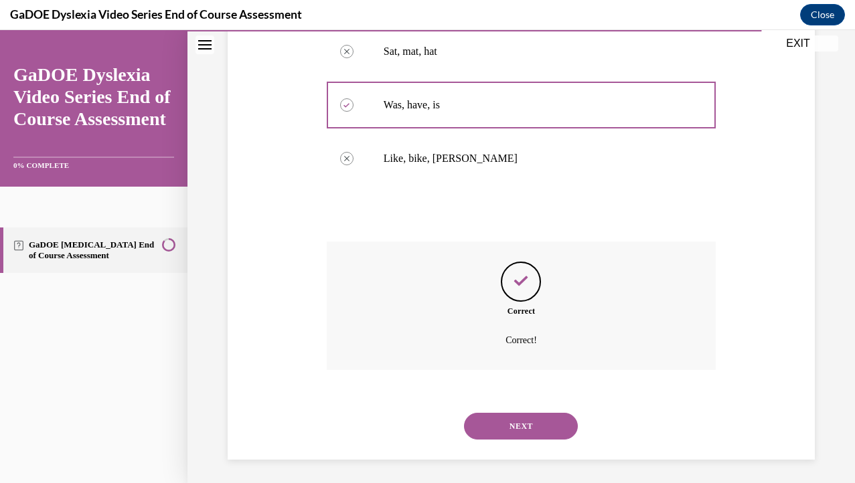
scroll to position [331, 0]
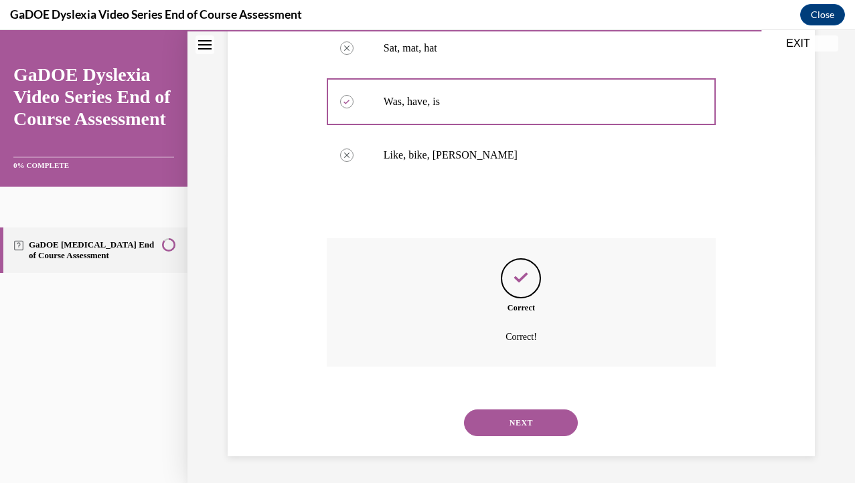
click at [541, 422] on button "NEXT" at bounding box center [521, 423] width 114 height 27
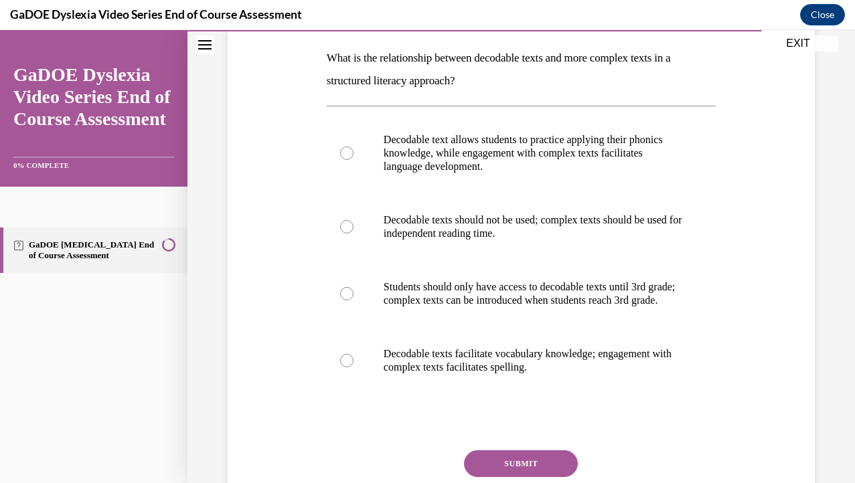
scroll to position [202, 0]
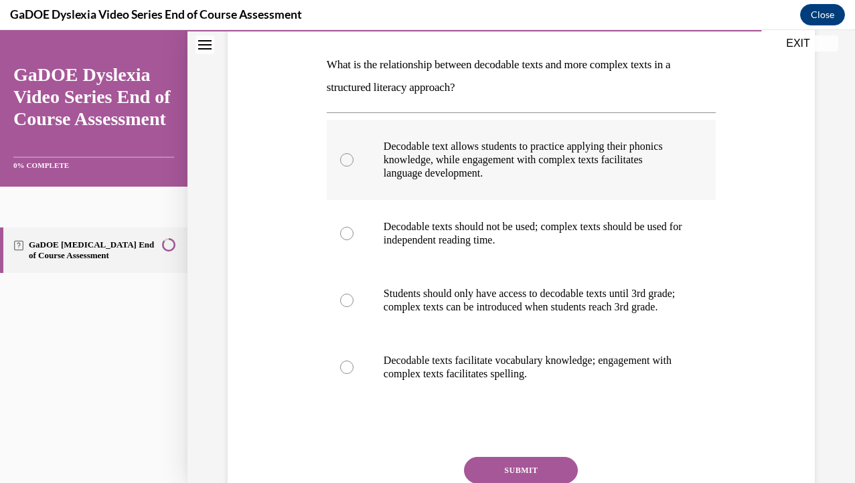
click at [563, 173] on p "Decodable text allows students to practice applying their phonics knowledge, wh…" at bounding box center [533, 160] width 299 height 40
click at [354, 167] on input "Decodable text allows students to practice applying their phonics knowledge, wh…" at bounding box center [346, 159] width 13 height 13
radio input "true"
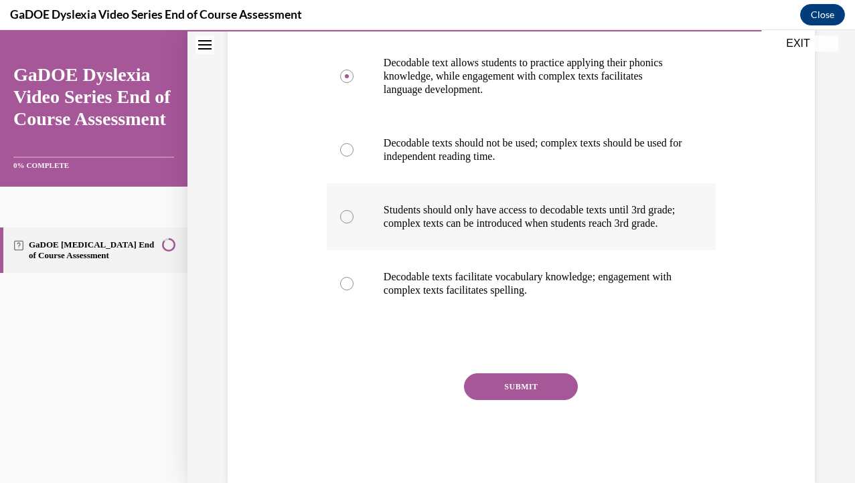
scroll to position [321, 0]
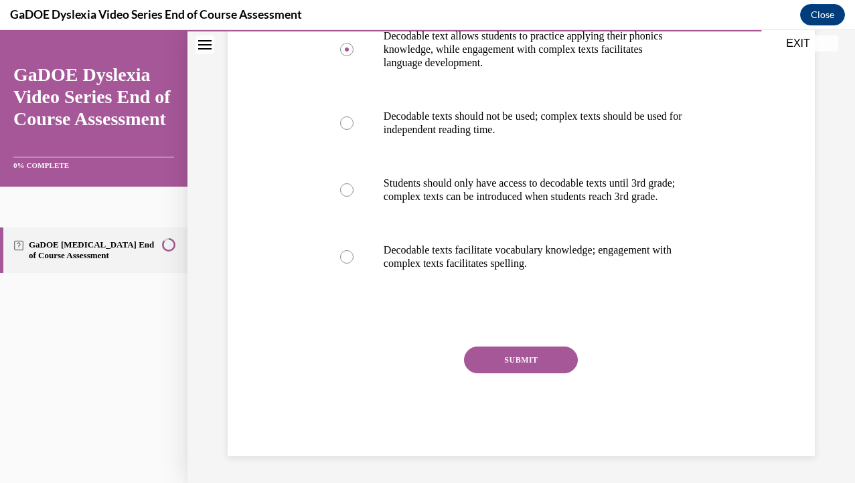
click at [542, 364] on button "SUBMIT" at bounding box center [521, 360] width 114 height 27
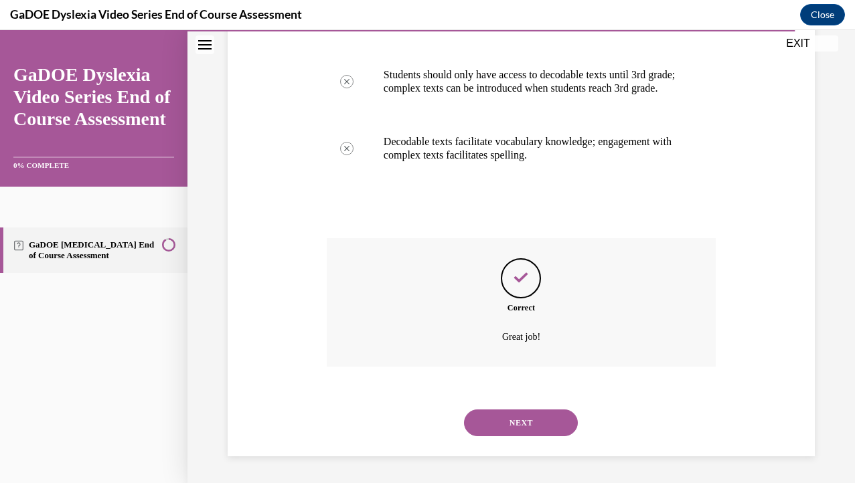
scroll to position [434, 0]
click at [525, 420] on button "NEXT" at bounding box center [521, 423] width 114 height 27
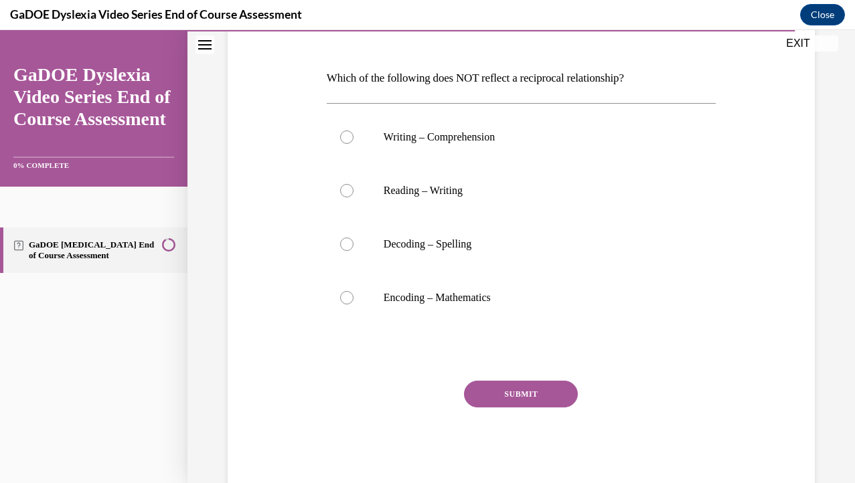
scroll to position [189, 0]
click at [468, 308] on label "Encoding – Mathematics" at bounding box center [521, 297] width 389 height 54
click at [354, 304] on input "Encoding – Mathematics" at bounding box center [346, 297] width 13 height 13
radio input "true"
drag, startPoint x: 318, startPoint y: 68, endPoint x: 631, endPoint y: 314, distance: 398.1
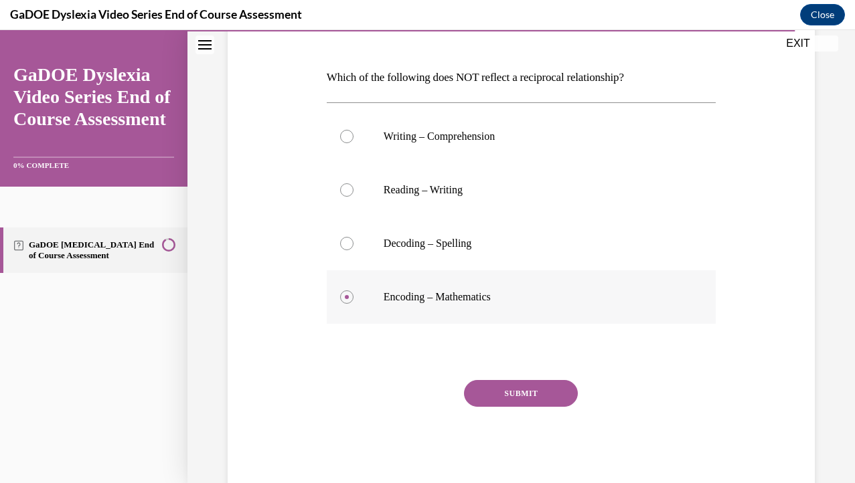
click at [631, 314] on div "Question 21/22 Which of the following does NOT reflect a reciprocal relationshi…" at bounding box center [521, 223] width 594 height 533
click at [541, 400] on button "SUBMIT" at bounding box center [521, 393] width 114 height 27
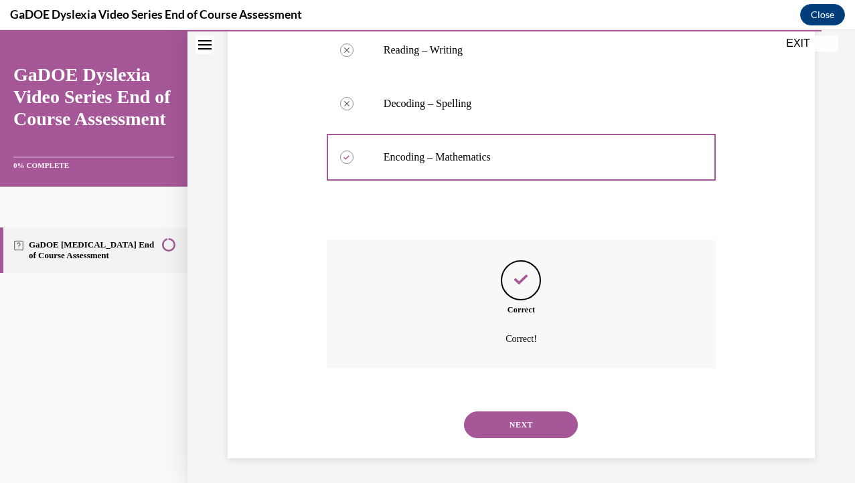
scroll to position [331, 0]
click at [544, 424] on button "NEXT" at bounding box center [521, 423] width 114 height 27
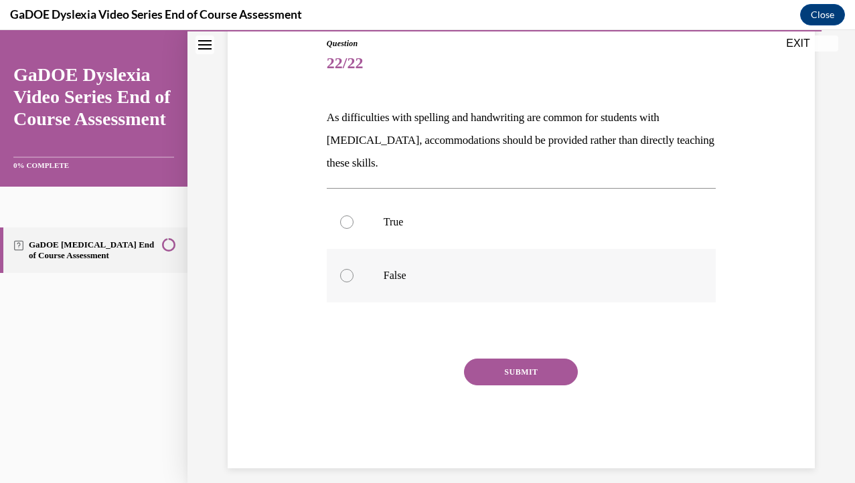
click at [583, 286] on label "False" at bounding box center [521, 276] width 389 height 54
click at [354, 283] on input "False" at bounding box center [346, 275] width 13 height 13
radio input "true"
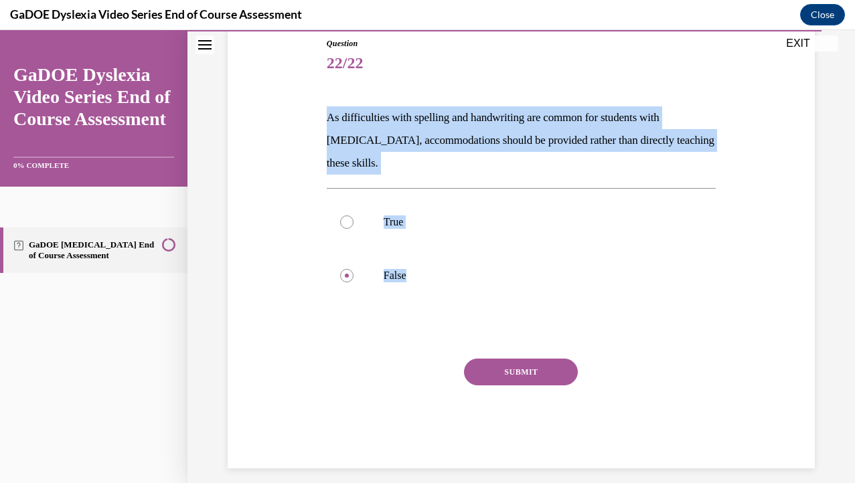
drag, startPoint x: 316, startPoint y: 104, endPoint x: 514, endPoint y: 324, distance: 295.4
click at [514, 324] on div "Question 22/22 As difficulties with spelling and handwriting are common for stu…" at bounding box center [521, 232] width 594 height 471
click at [528, 376] on button "SUBMIT" at bounding box center [521, 372] width 114 height 27
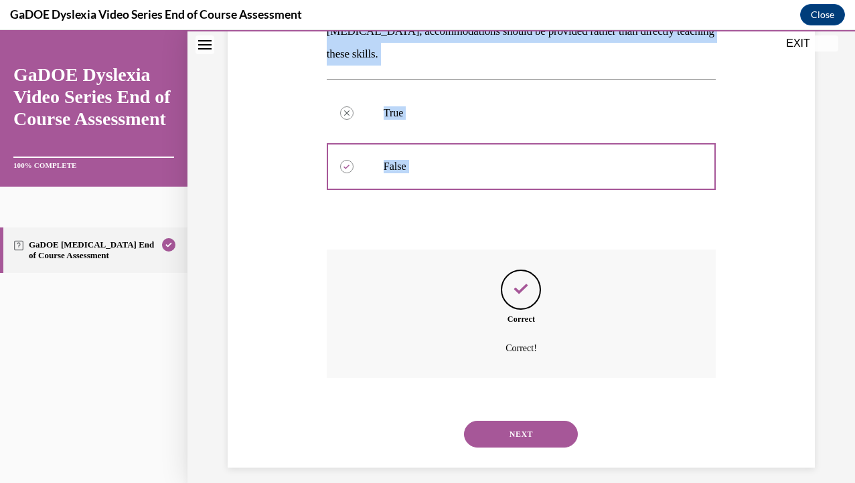
scroll to position [269, 0]
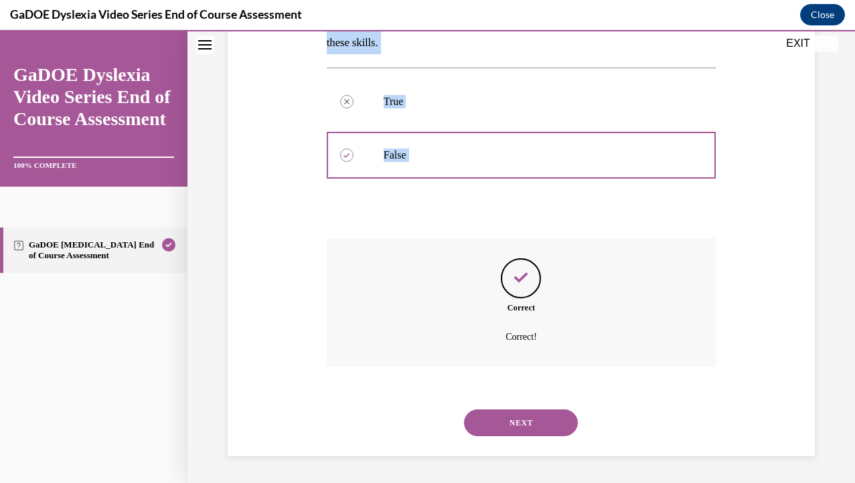
click at [543, 410] on button "NEXT" at bounding box center [521, 423] width 114 height 27
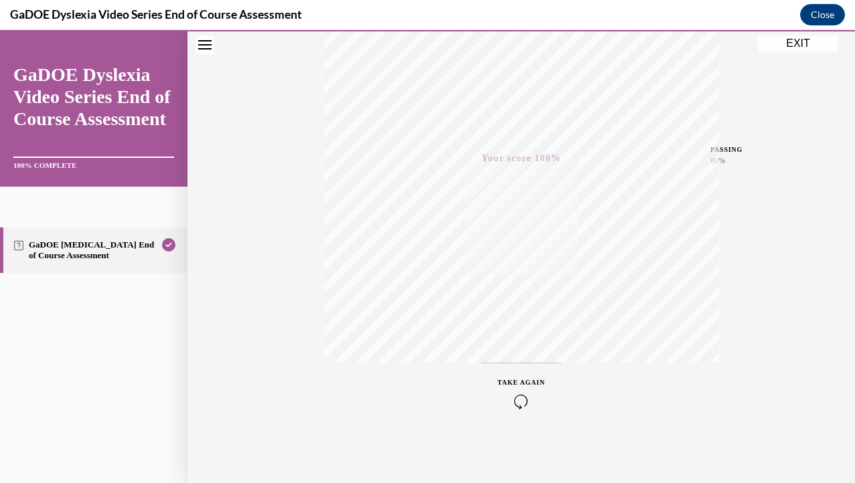
scroll to position [70, 0]
click at [802, 38] on button "EXIT" at bounding box center [798, 43] width 80 height 16
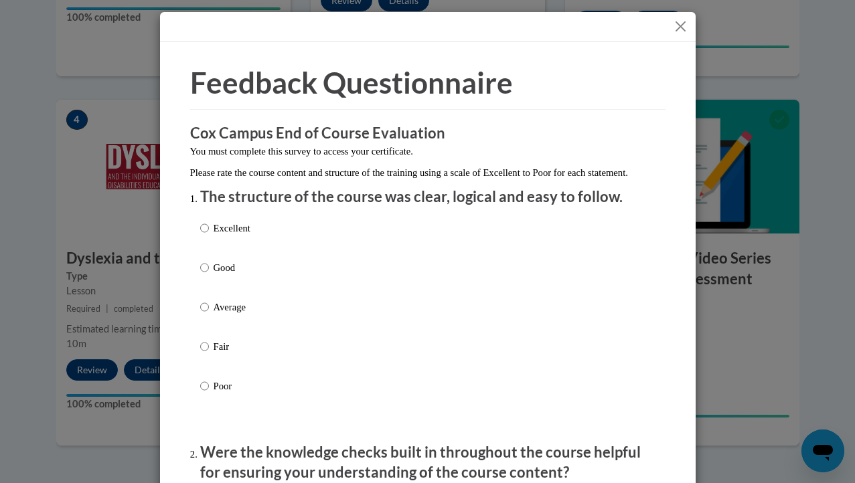
click at [211, 257] on label "Excellent" at bounding box center [225, 239] width 50 height 36
click at [209, 236] on input "Excellent" at bounding box center [204, 228] width 9 height 15
radio input "true"
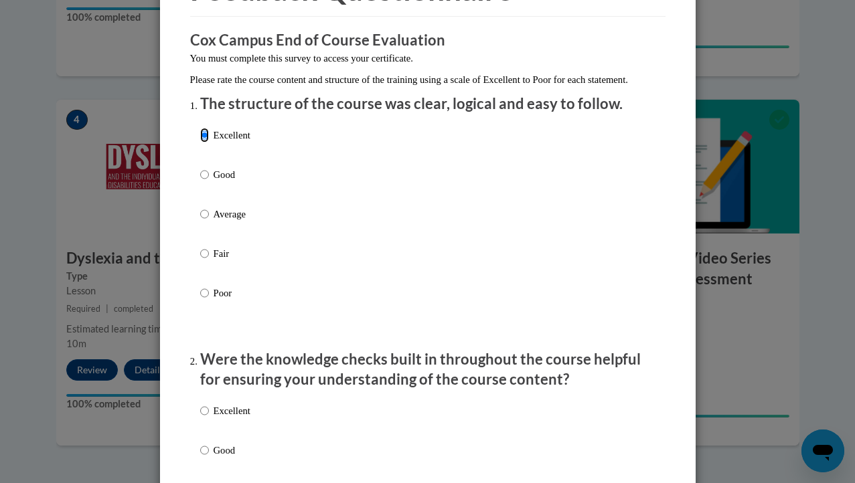
scroll to position [202, 0]
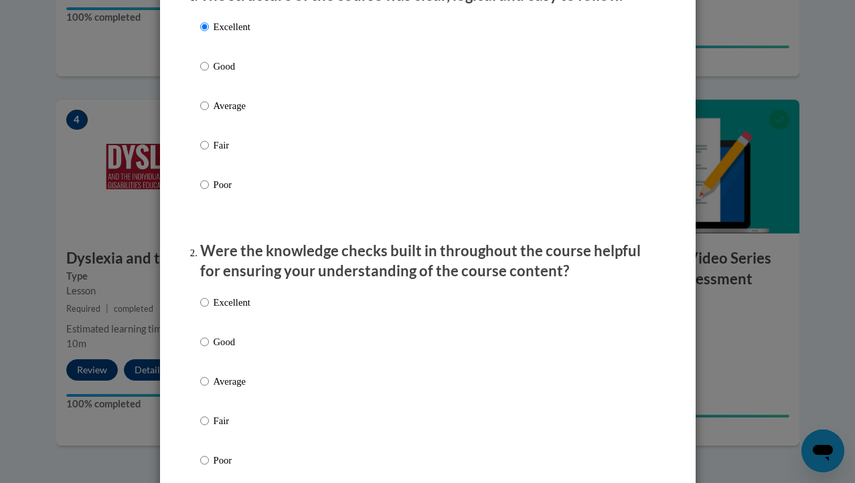
click at [232, 310] on p "Excellent" at bounding box center [232, 302] width 37 height 15
click at [209, 310] on input "Excellent" at bounding box center [204, 302] width 9 height 15
radio input "true"
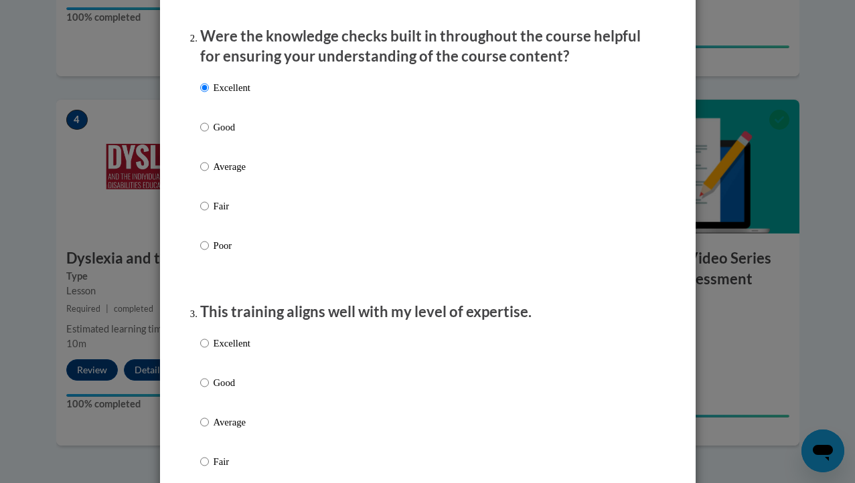
click at [232, 351] on p "Excellent" at bounding box center [232, 343] width 37 height 15
click at [209, 351] on input "Excellent" at bounding box center [204, 343] width 9 height 15
radio input "true"
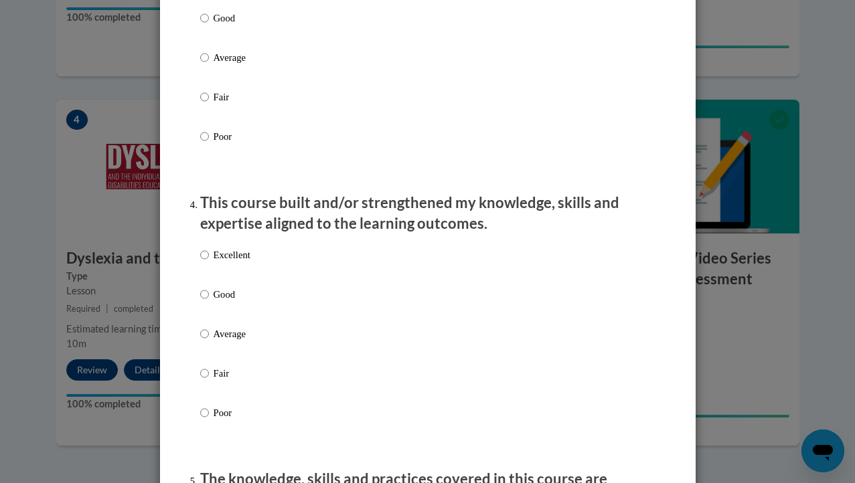
click at [230, 262] on p "Excellent" at bounding box center [232, 255] width 37 height 15
click at [209, 262] on input "Excellent" at bounding box center [204, 255] width 9 height 15
radio input "true"
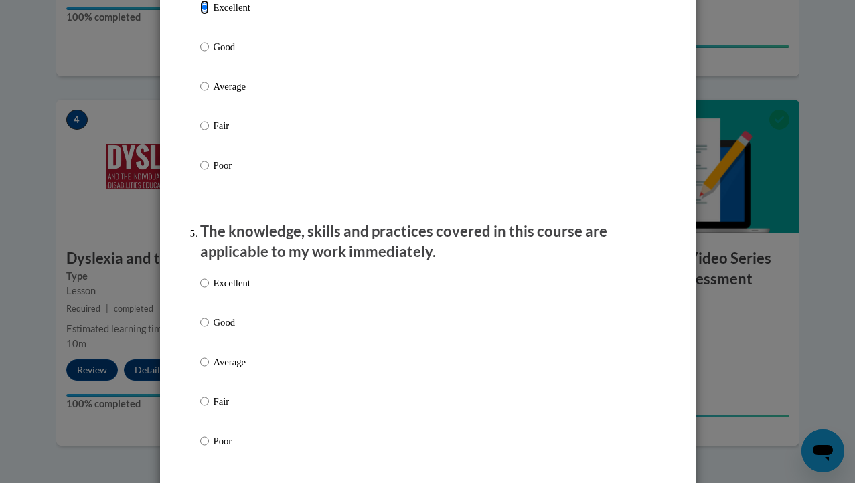
scroll to position [1219, 0]
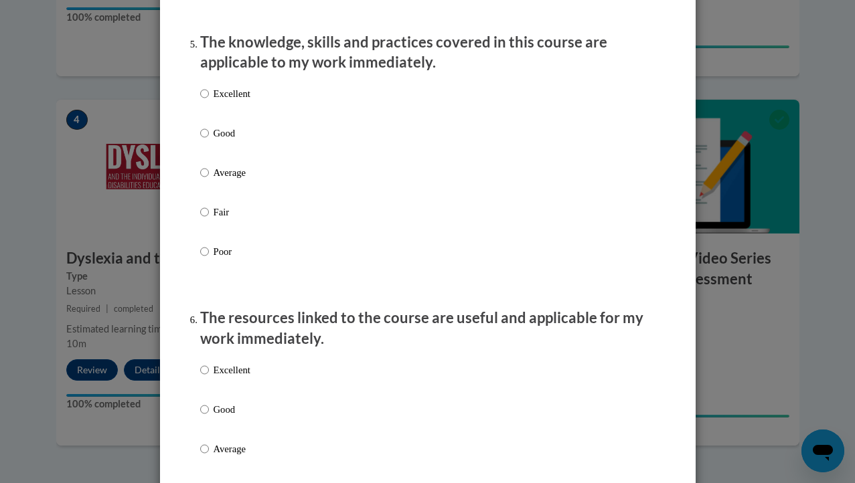
click at [230, 101] on p "Excellent" at bounding box center [232, 93] width 37 height 15
click at [209, 101] on input "Excellent" at bounding box center [204, 93] width 9 height 15
radio input "true"
click at [241, 378] on p "Excellent" at bounding box center [232, 370] width 37 height 15
click at [209, 378] on input "Excellent" at bounding box center [204, 370] width 9 height 15
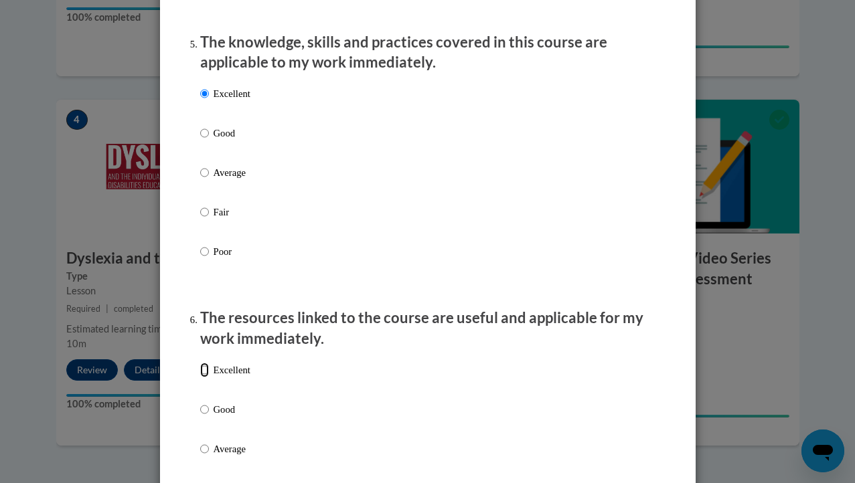
radio input "true"
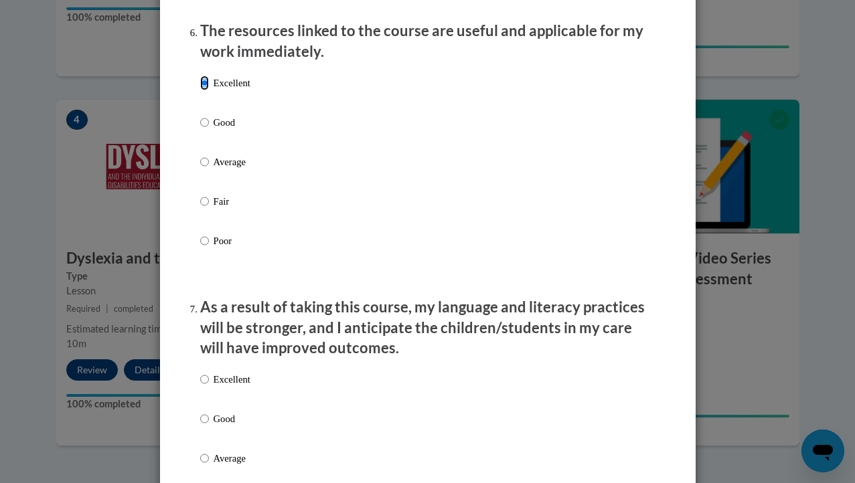
scroll to position [1761, 0]
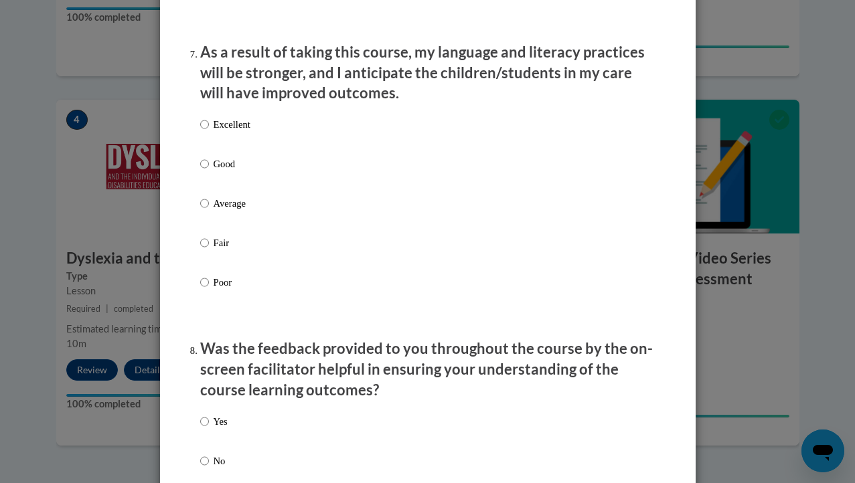
click at [222, 131] on p "Excellent" at bounding box center [232, 124] width 37 height 15
click at [209, 131] on input "Excellent" at bounding box center [204, 124] width 9 height 15
radio input "true"
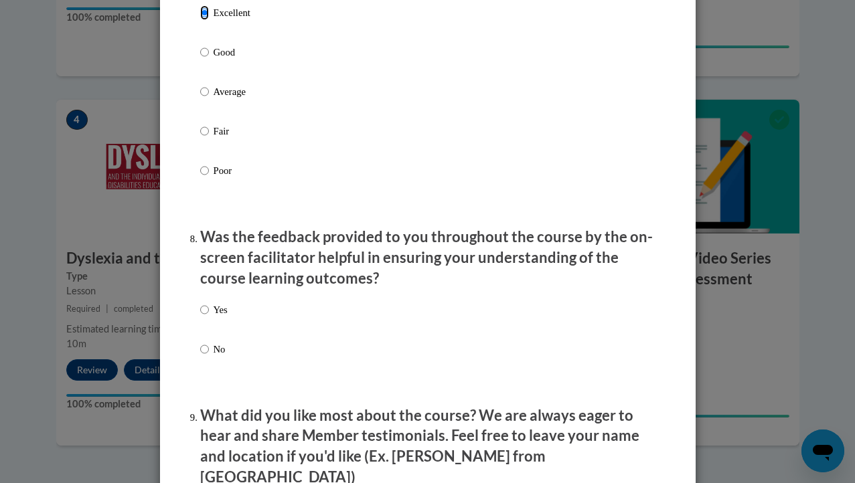
scroll to position [1895, 0]
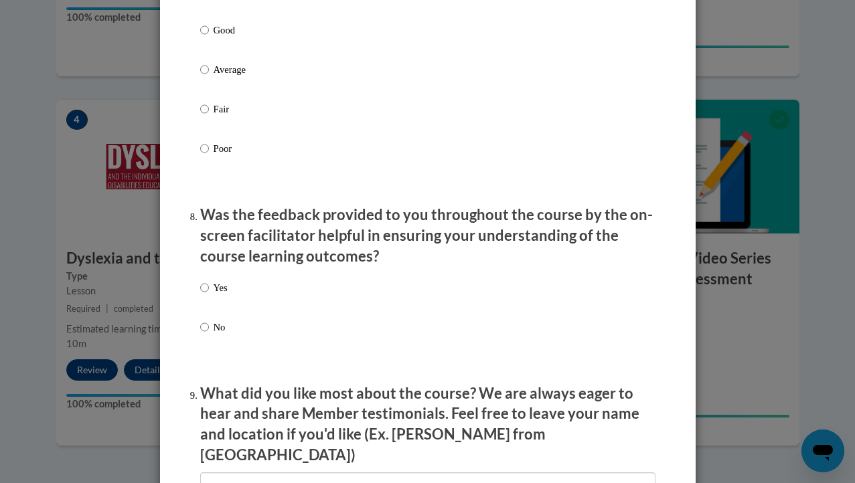
click at [210, 298] on label "Yes" at bounding box center [213, 299] width 27 height 36
click at [209, 295] on input "Yes" at bounding box center [204, 288] width 9 height 15
radio input "true"
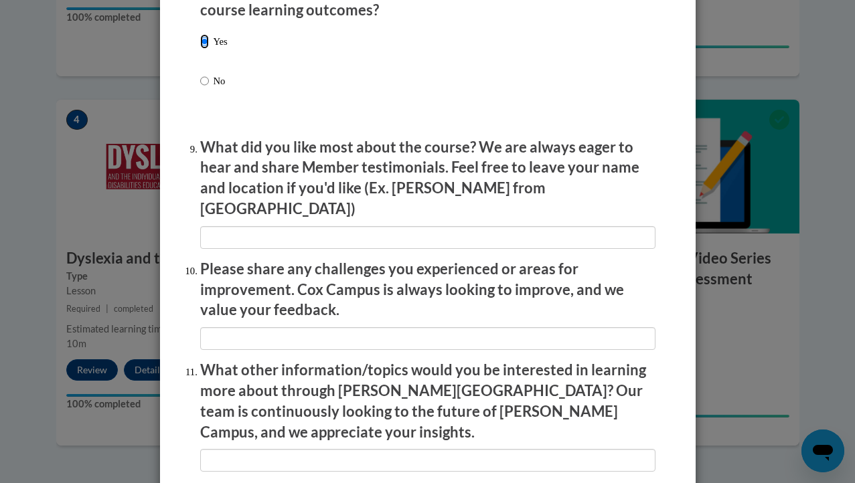
scroll to position [2230, 0]
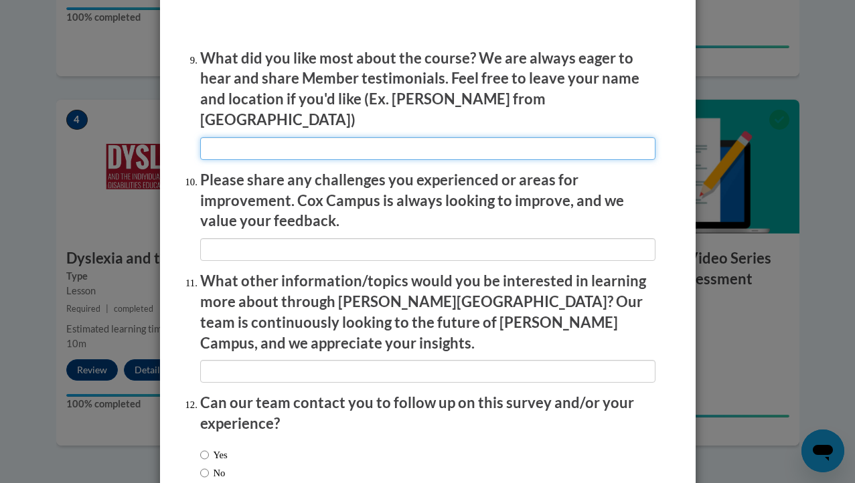
click at [235, 137] on input "textbox" at bounding box center [427, 148] width 455 height 23
type input "na"
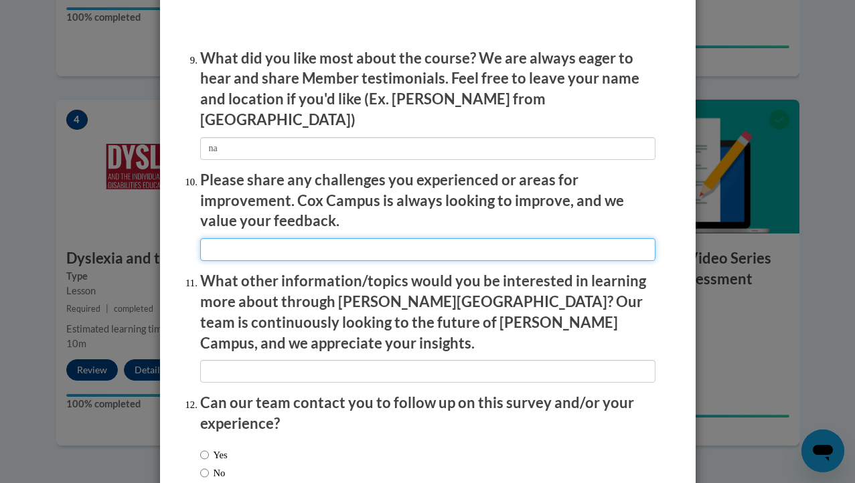
click at [290, 244] on input "textbox" at bounding box center [427, 249] width 455 height 23
type input "na"
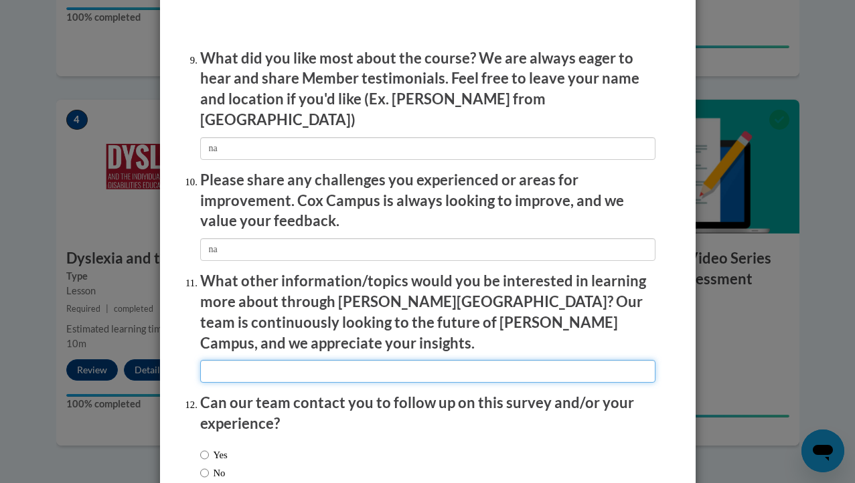
click at [297, 360] on input "textbox" at bounding box center [427, 371] width 455 height 23
type input "na"
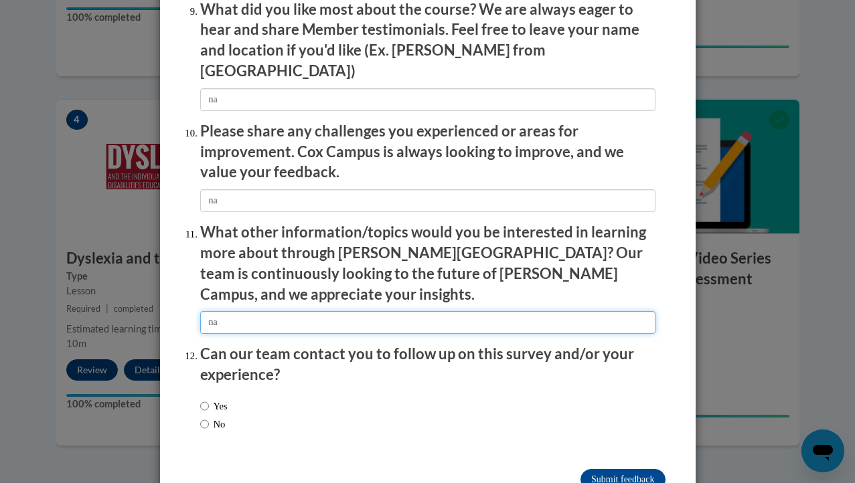
scroll to position [2302, 0]
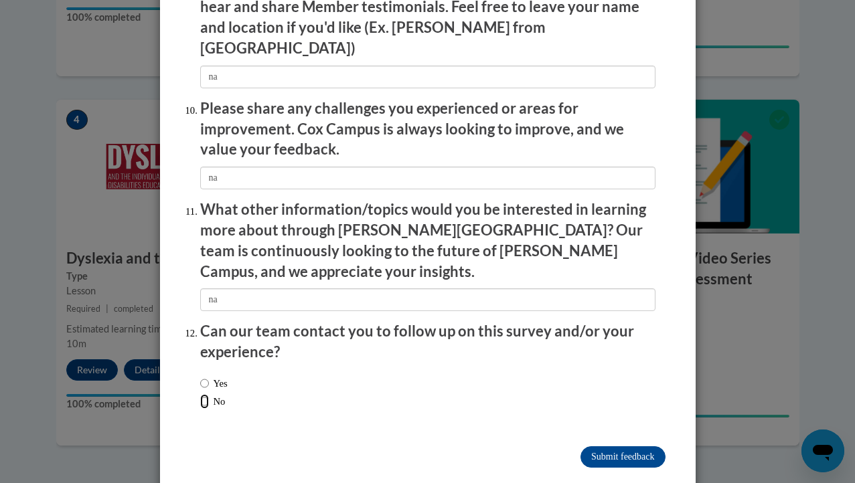
click at [204, 394] on input "No" at bounding box center [204, 401] width 9 height 15
radio input "true"
click at [649, 447] on input "Submit feedback" at bounding box center [622, 457] width 84 height 21
